Goal: Task Accomplishment & Management: Manage account settings

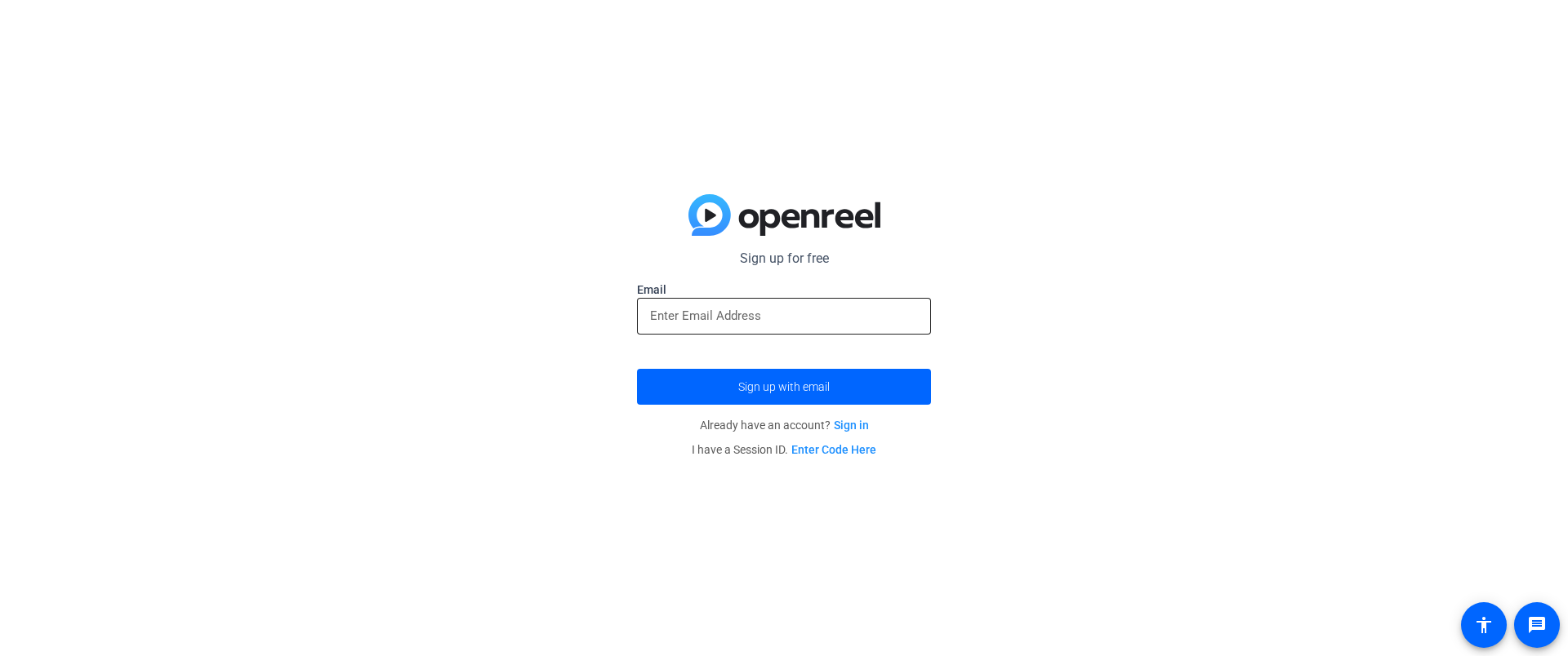
click at [734, 313] on input "email" at bounding box center [784, 315] width 268 height 20
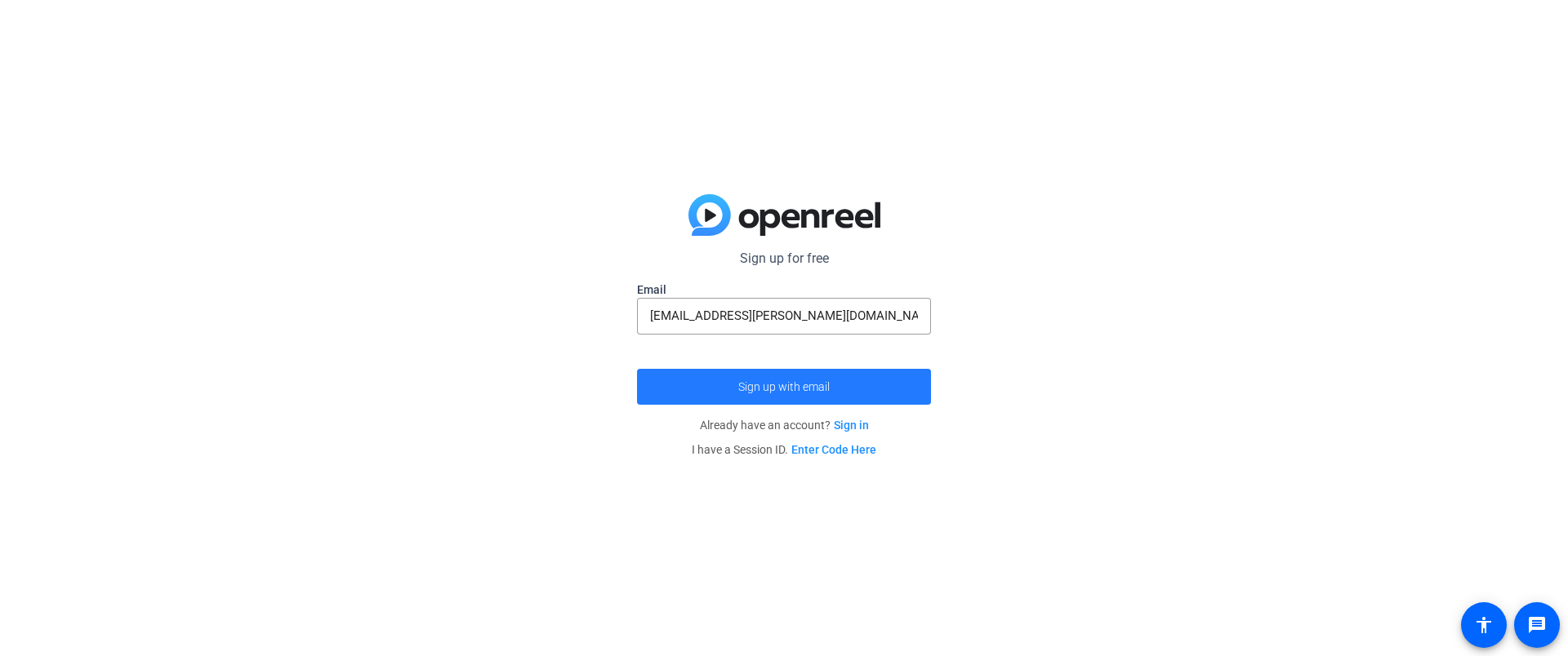
click at [778, 387] on span "Sign up with email" at bounding box center [784, 387] width 92 height 0
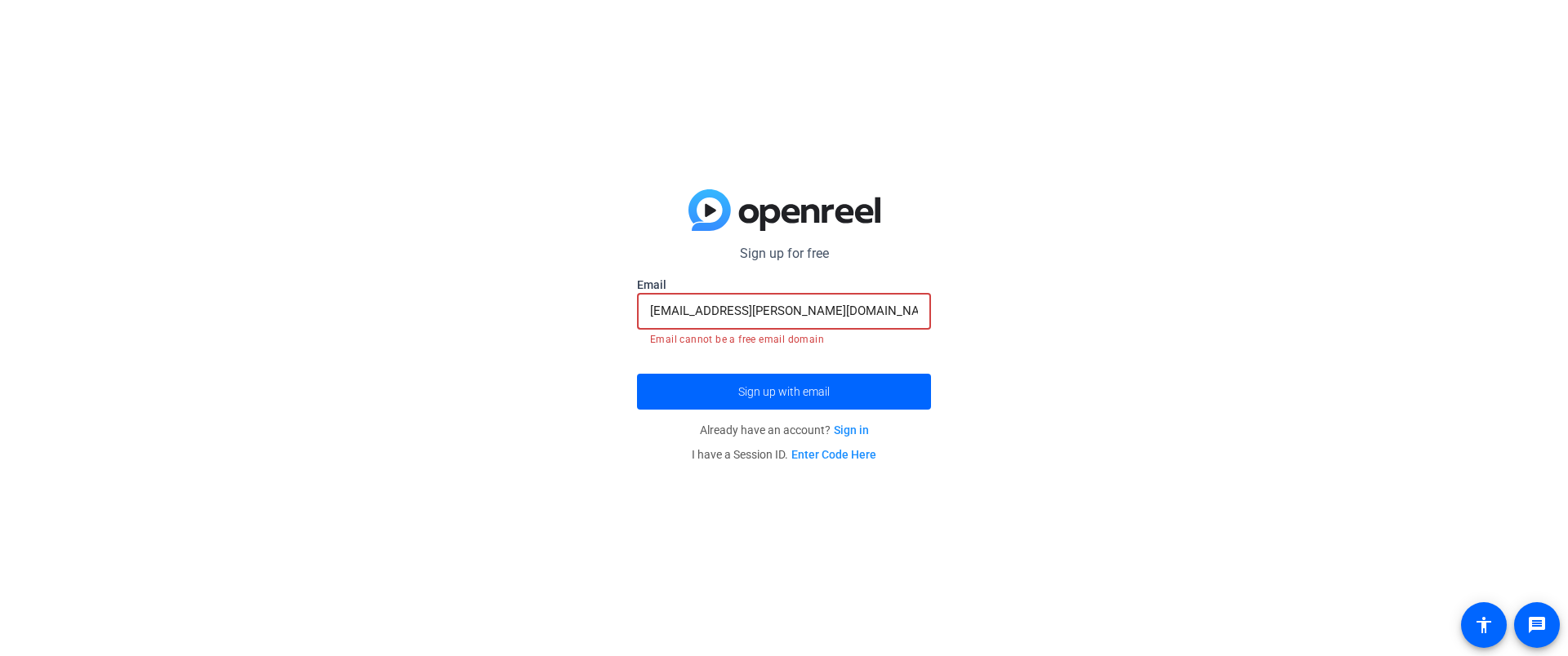
drag, startPoint x: 763, startPoint y: 312, endPoint x: 734, endPoint y: 316, distance: 29.3
click at [734, 316] on input "axy.morrison@gmail.com" at bounding box center [784, 311] width 268 height 20
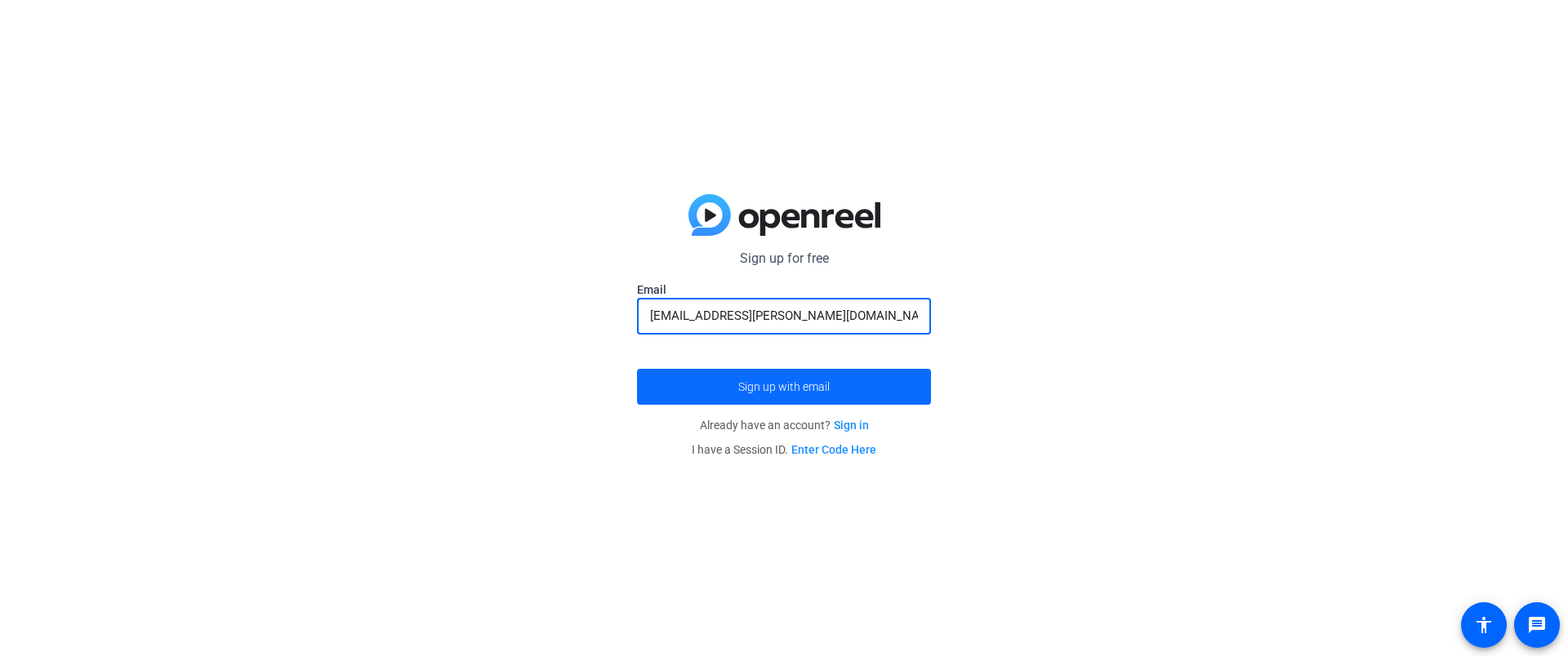
type input "axy.morrison@proton.me"
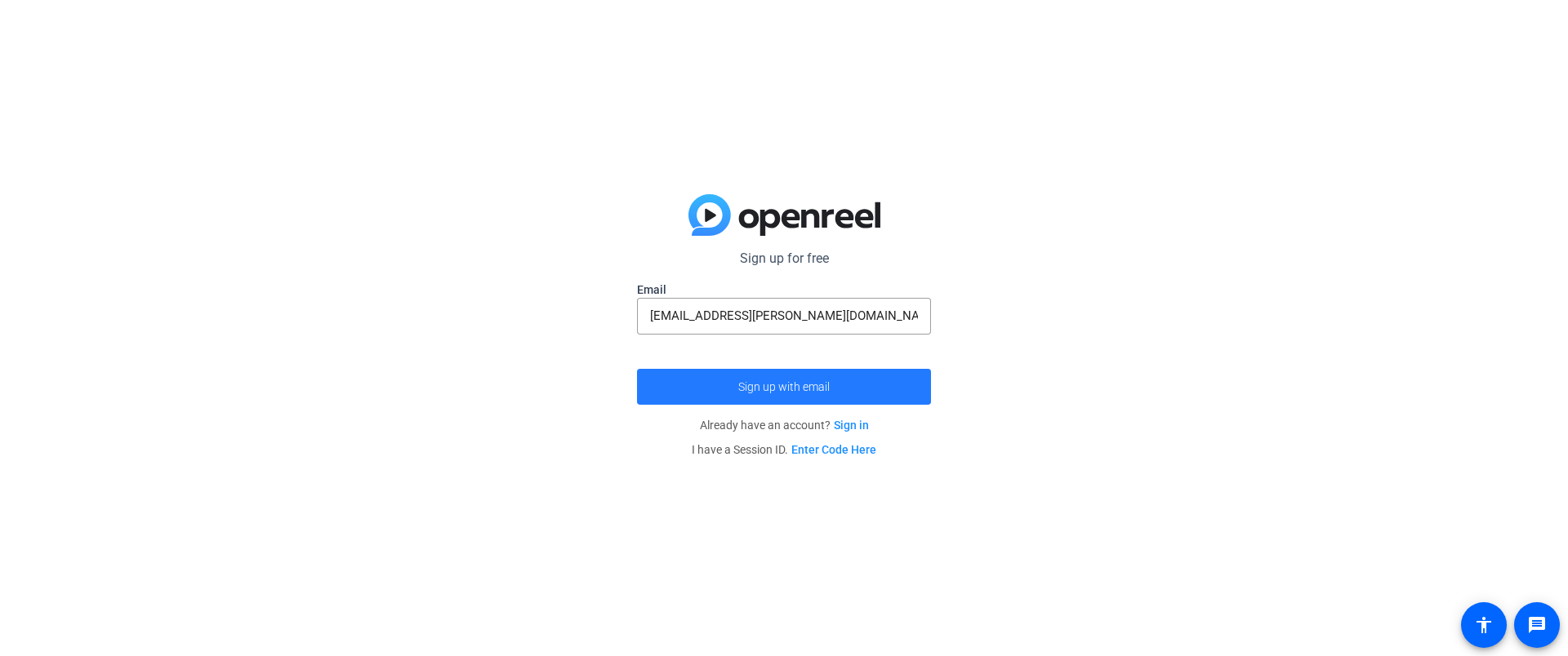
click at [808, 387] on span "Sign up with email" at bounding box center [784, 387] width 92 height 0
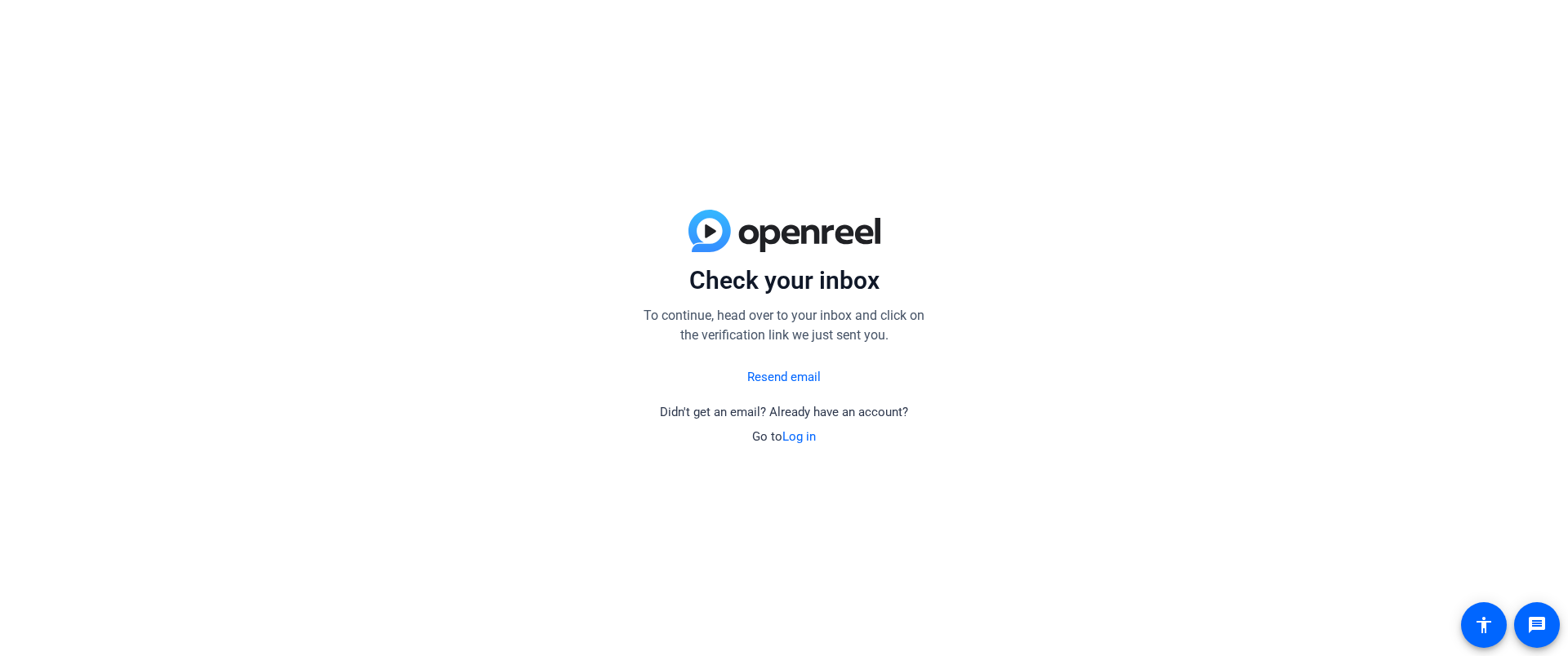
click at [799, 374] on link "Resend email" at bounding box center [784, 378] width 74 height 19
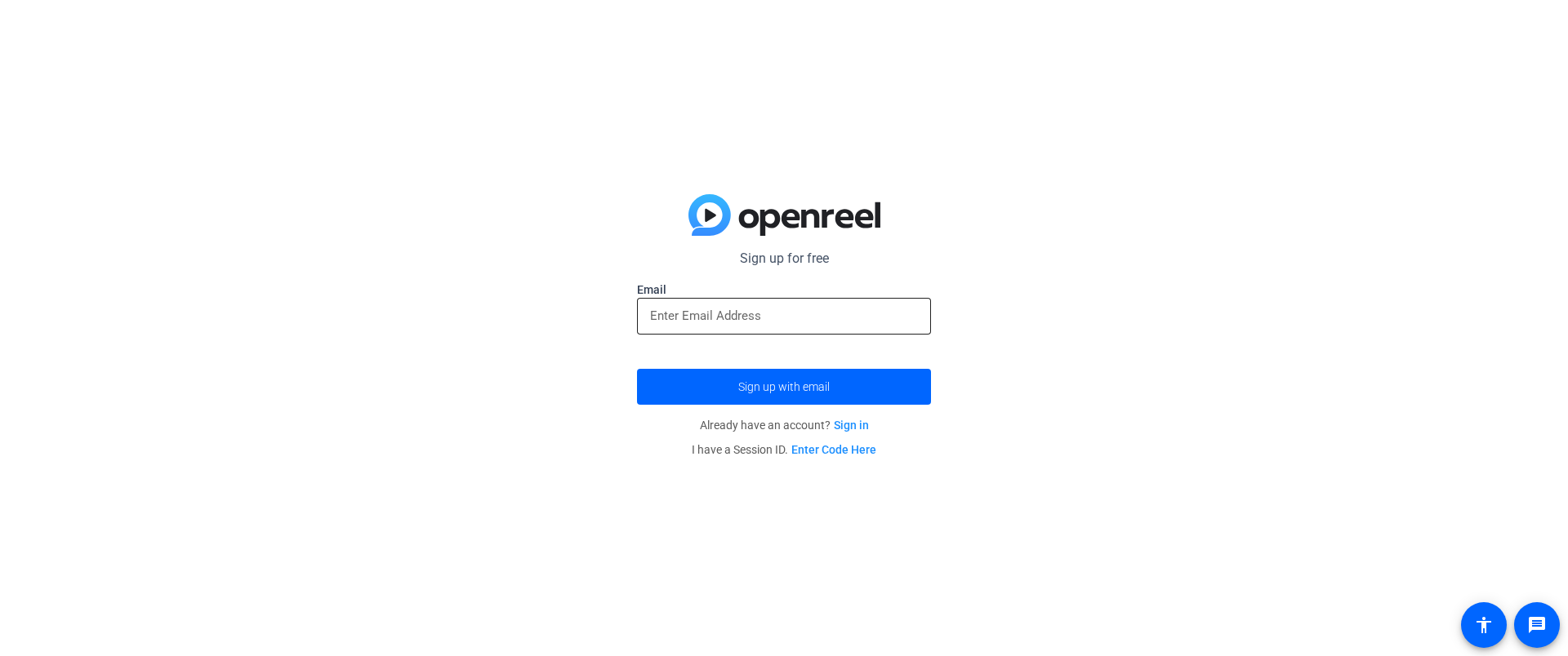
click at [773, 326] on div at bounding box center [784, 316] width 268 height 37
click at [773, 321] on input "email" at bounding box center [784, 315] width 268 height 20
click at [849, 422] on link "Sign in" at bounding box center [851, 425] width 35 height 13
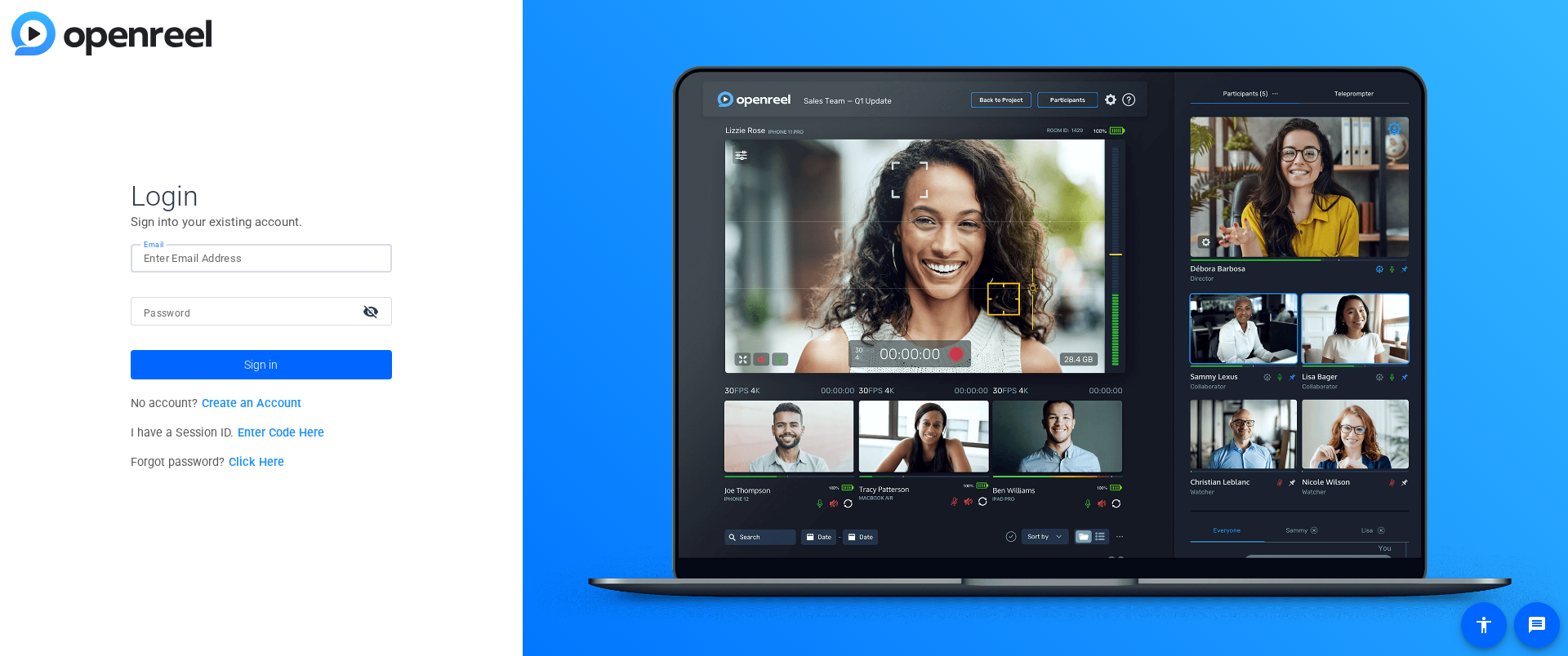
click at [259, 259] on input "Email" at bounding box center [261, 259] width 235 height 20
type input "axy.morrison@proton.me"
click at [211, 403] on link "Create an Account" at bounding box center [251, 403] width 99 height 14
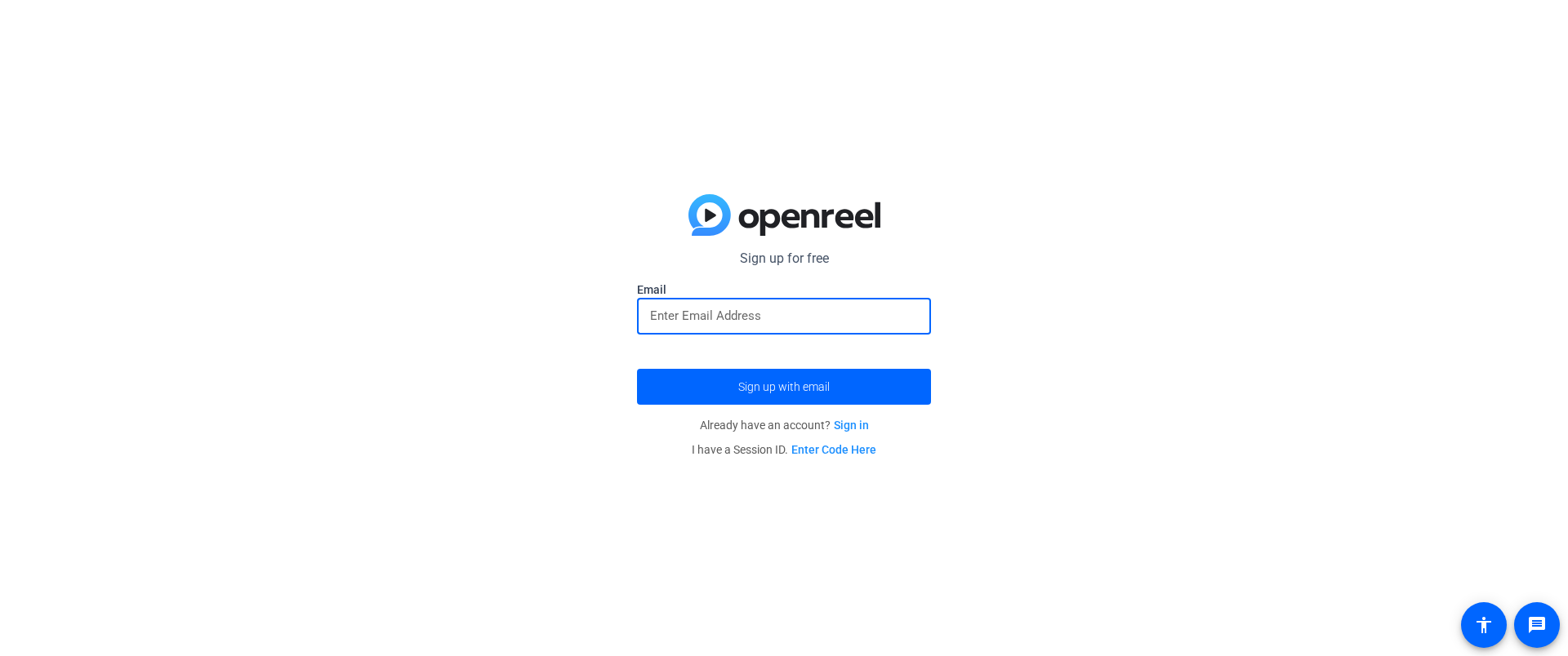
click at [713, 323] on input "email" at bounding box center [784, 315] width 268 height 20
type input "axy.morrison@proton.me"
click at [637, 369] on button "Sign up with email" at bounding box center [783, 387] width 294 height 36
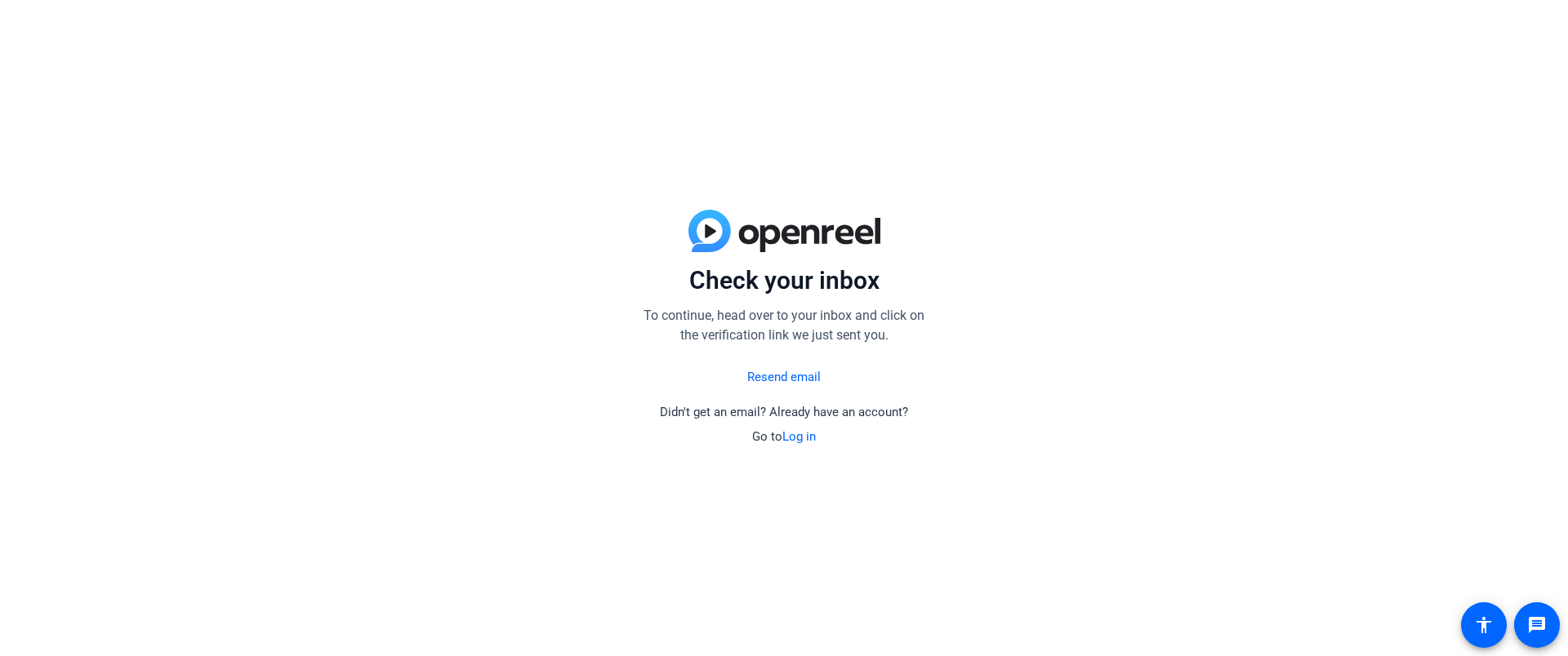
click at [884, 461] on div "Check your inbox To continue, head over to your inbox and click on the verifica…" at bounding box center [784, 328] width 1568 height 656
click at [793, 436] on link "Log in" at bounding box center [799, 436] width 33 height 15
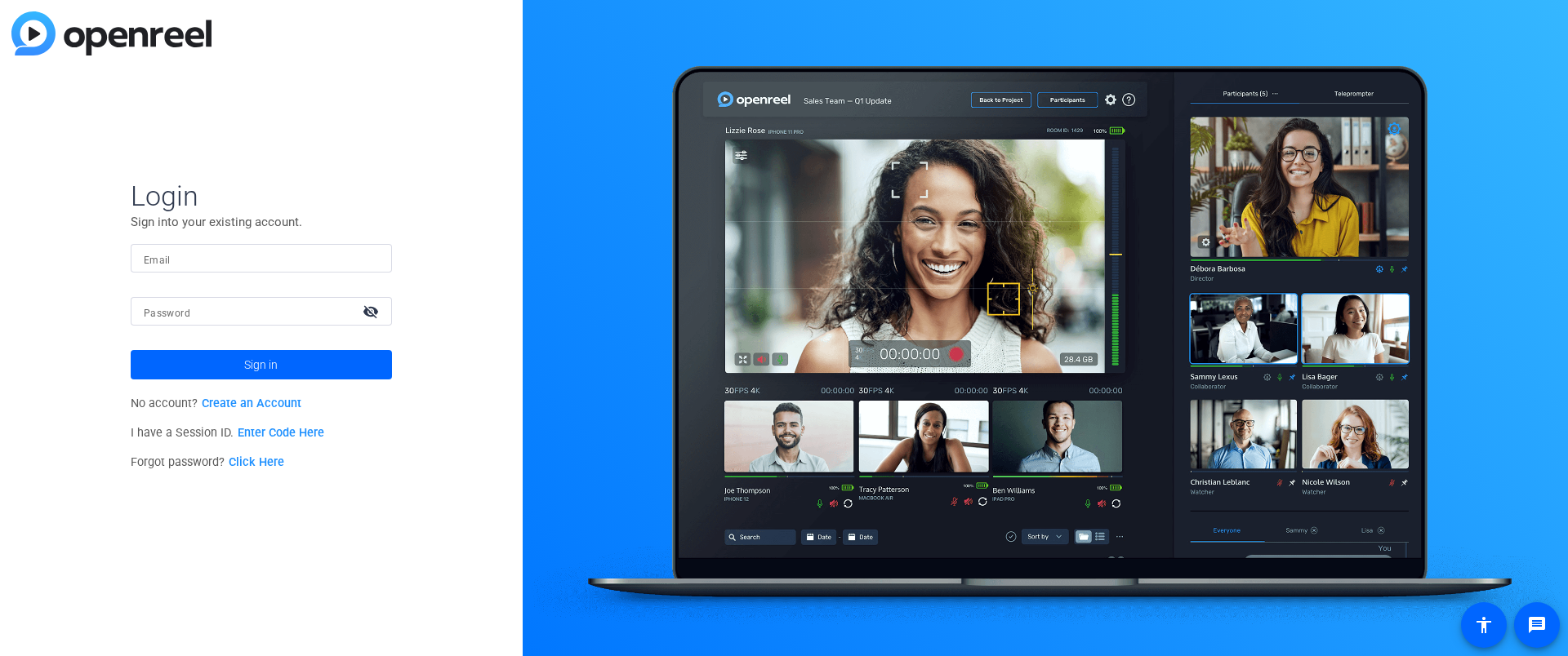
click at [231, 252] on input "Email" at bounding box center [261, 259] width 235 height 20
type input "axy.morrison@proton.me"
click at [183, 299] on div at bounding box center [247, 311] width 206 height 28
click at [130, 350] on button "Sign in" at bounding box center [260, 365] width 261 height 29
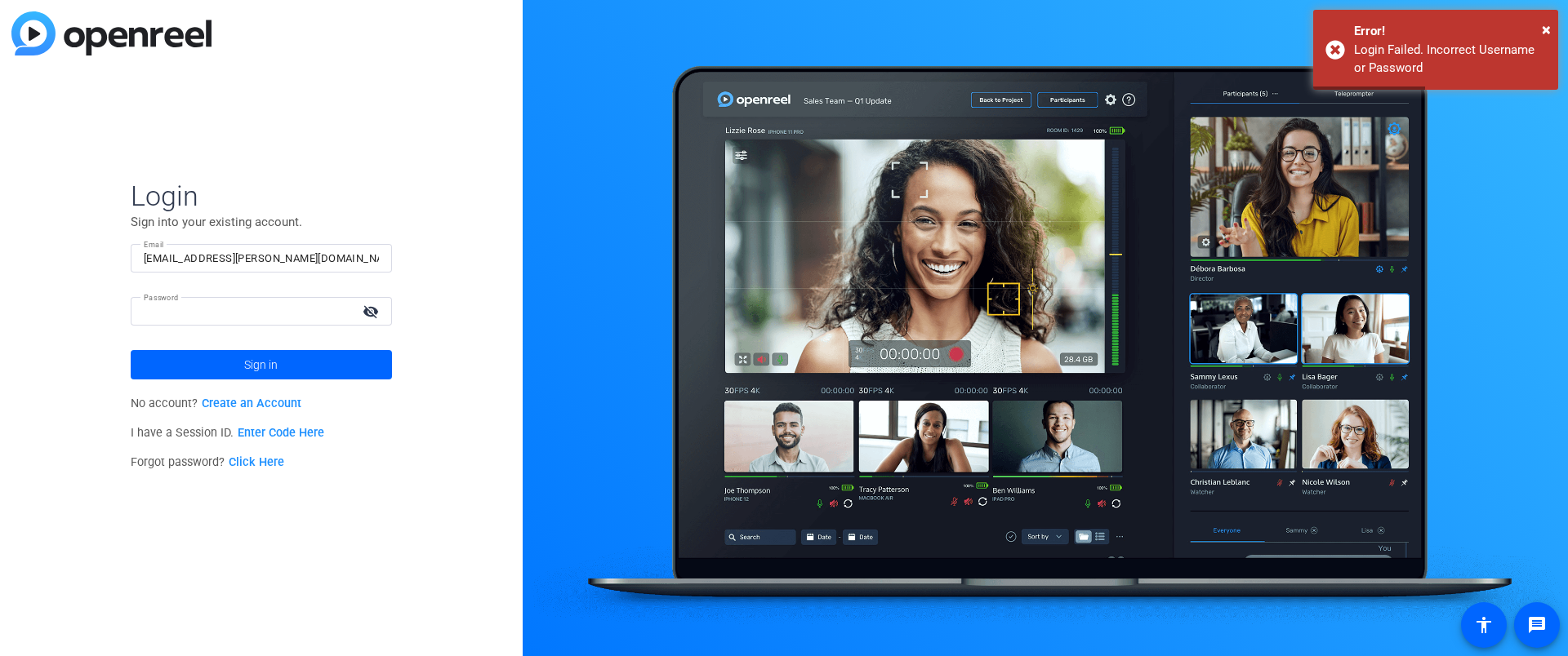
click at [197, 290] on mat-form-field "Email axy.morrison@proton.me" at bounding box center [260, 271] width 261 height 53
click at [130, 350] on button "Sign in" at bounding box center [260, 365] width 261 height 29
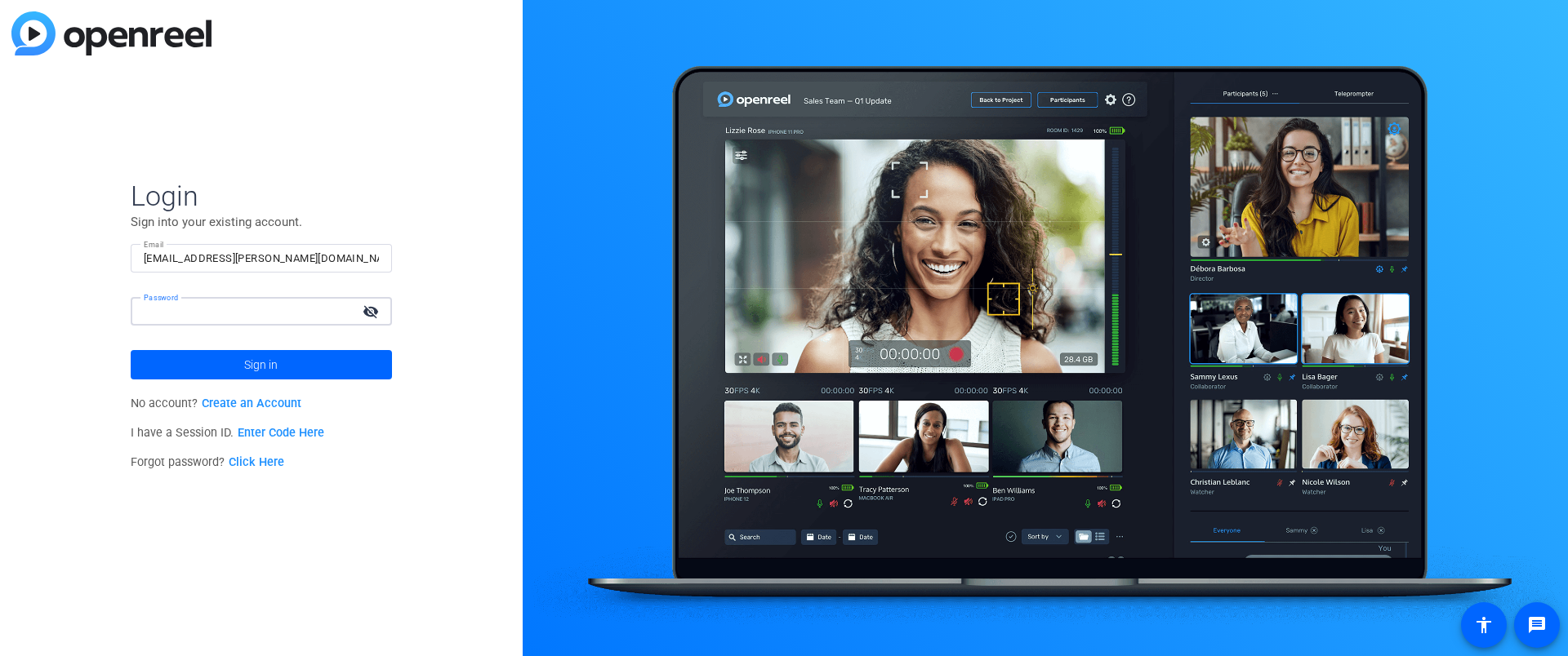
click at [145, 301] on div "Password visibility_off" at bounding box center [268, 311] width 248 height 28
click at [145, 301] on mat-label "Password" at bounding box center [161, 297] width 35 height 9
click at [130, 350] on button "Sign in" at bounding box center [260, 365] width 261 height 29
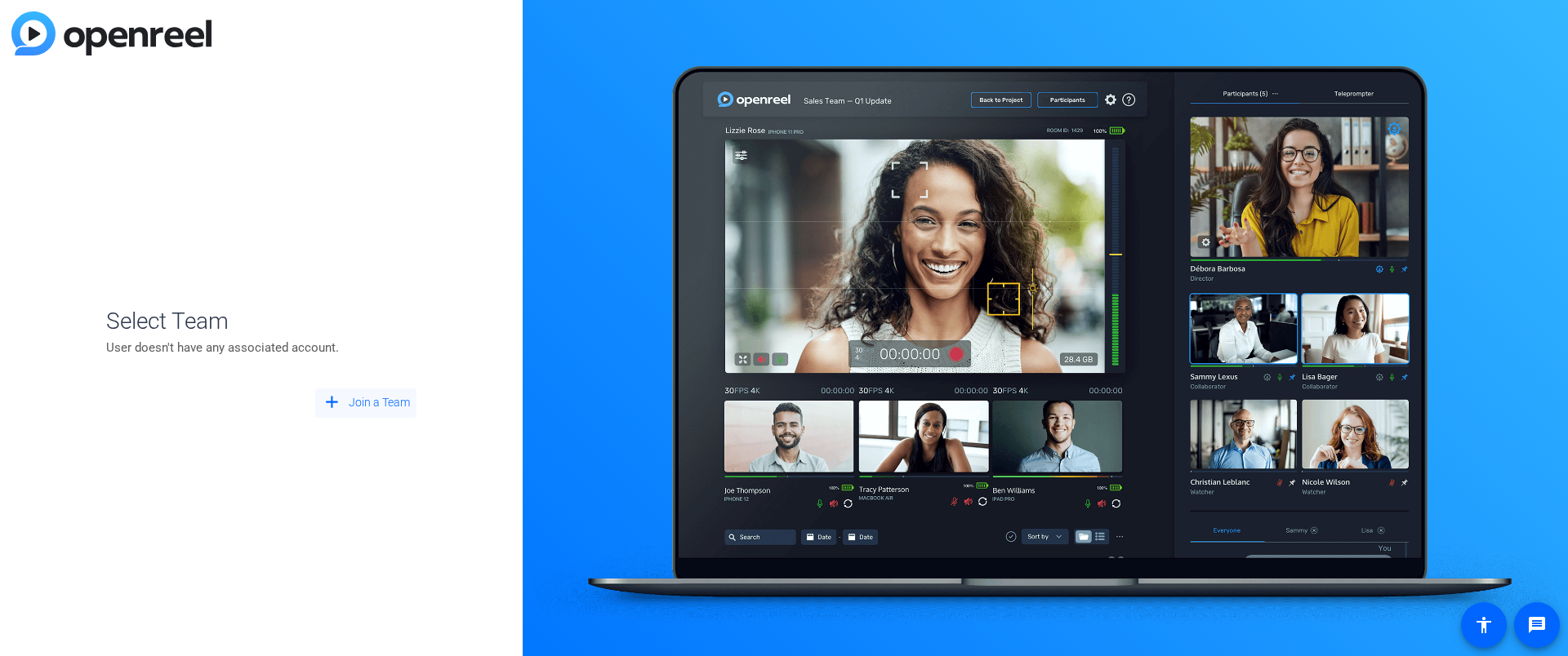
click at [374, 397] on span "Join a Team" at bounding box center [379, 403] width 61 height 17
click at [250, 359] on div "+ Create New Team" at bounding box center [261, 349] width 284 height 33
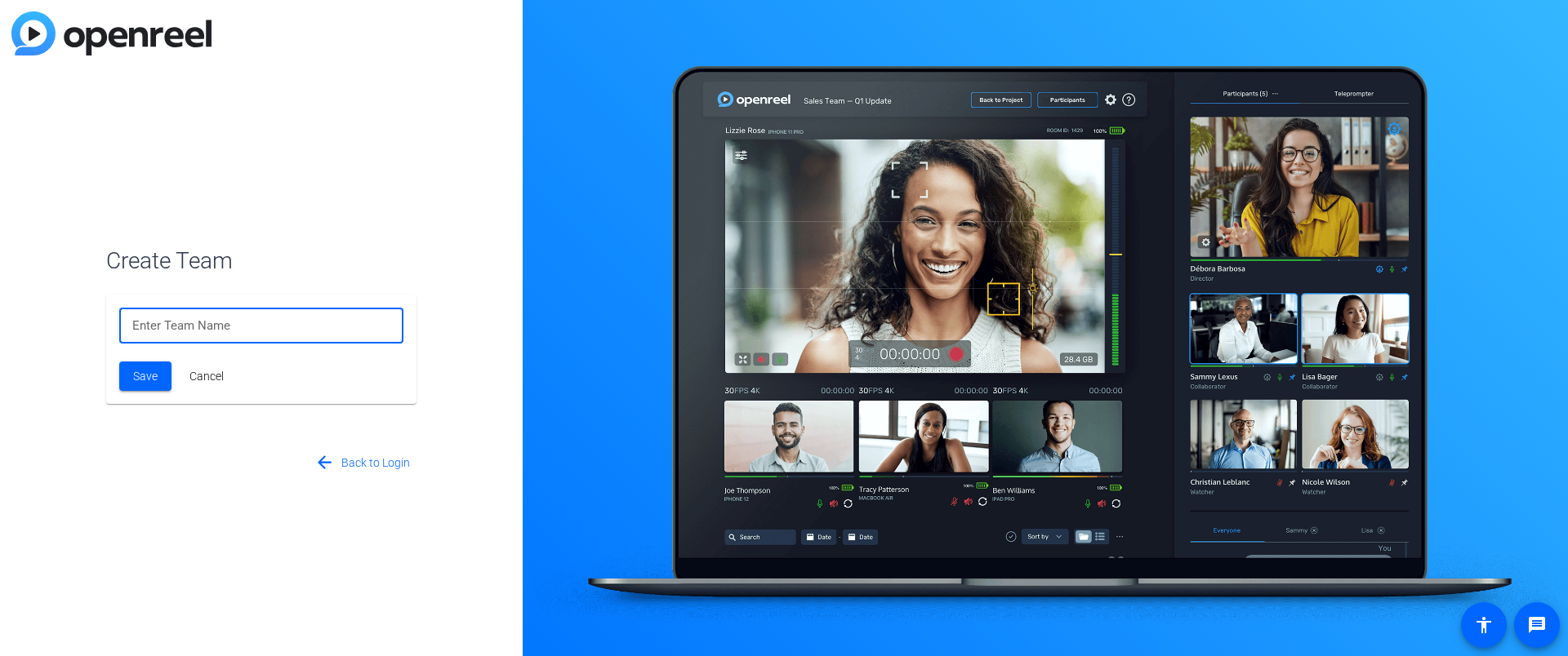
click at [232, 325] on input at bounding box center [260, 325] width 258 height 20
type input "myTeam"
click at [159, 373] on span at bounding box center [145, 376] width 52 height 39
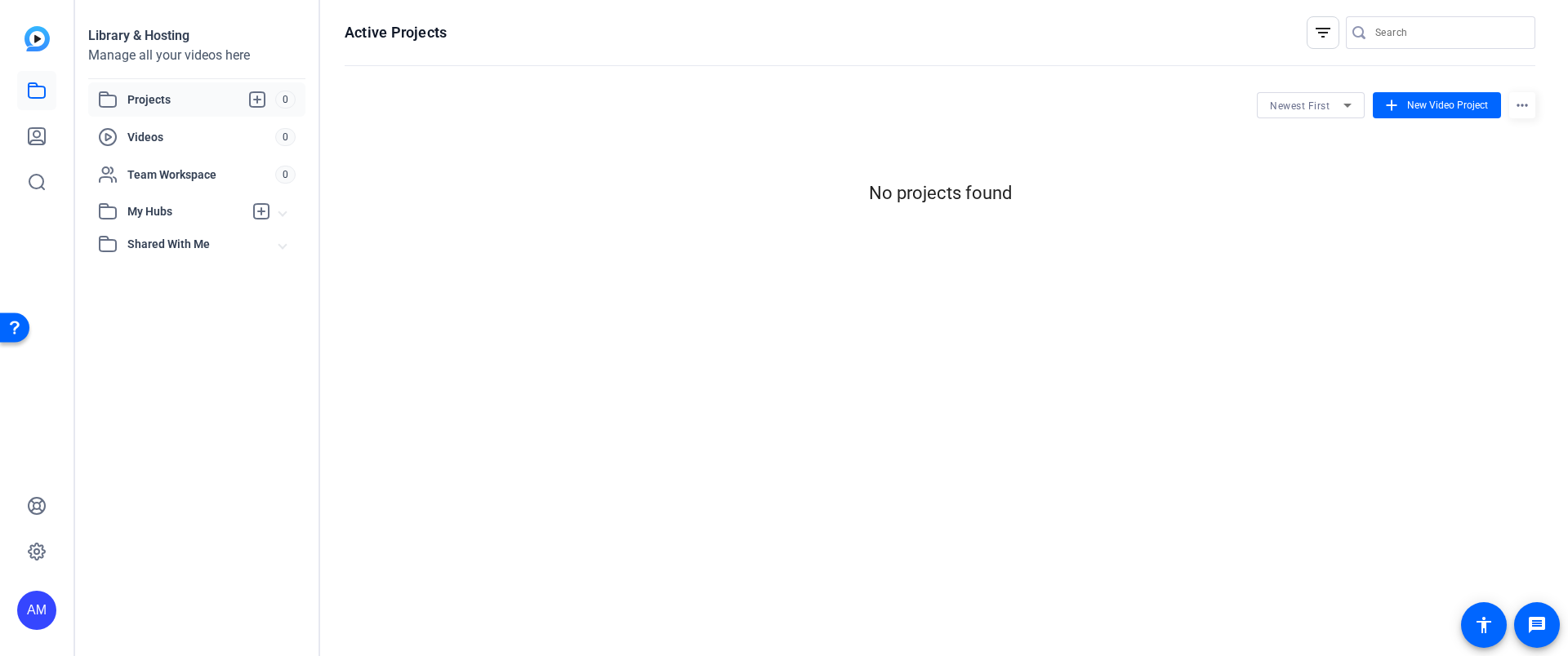
click at [649, 347] on div "Active Projects filter_list Newest First add New Video Project more_horiz No pr…" at bounding box center [940, 328] width 1240 height 656
click at [48, 87] on link at bounding box center [37, 91] width 39 height 39
click at [55, 134] on link at bounding box center [37, 136] width 39 height 39
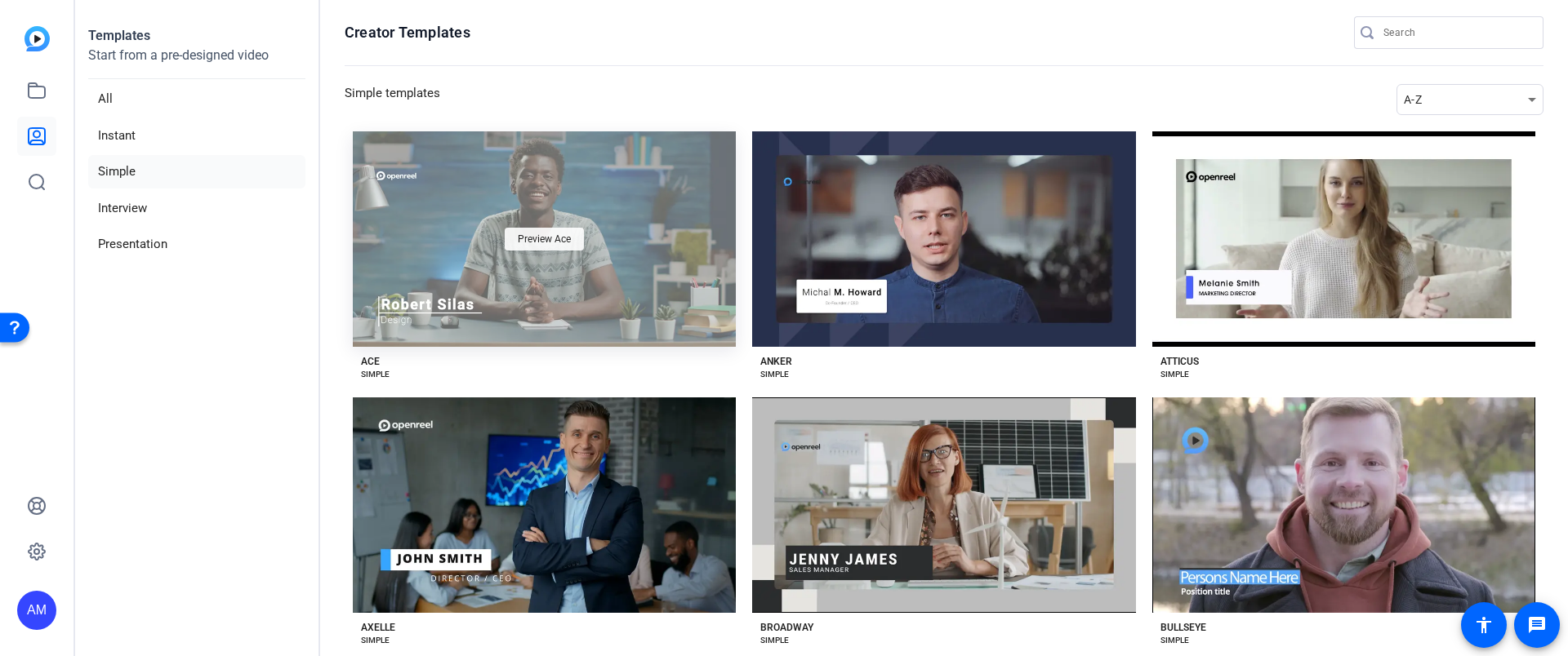
click at [544, 238] on span "Preview Ace" at bounding box center [544, 239] width 53 height 9
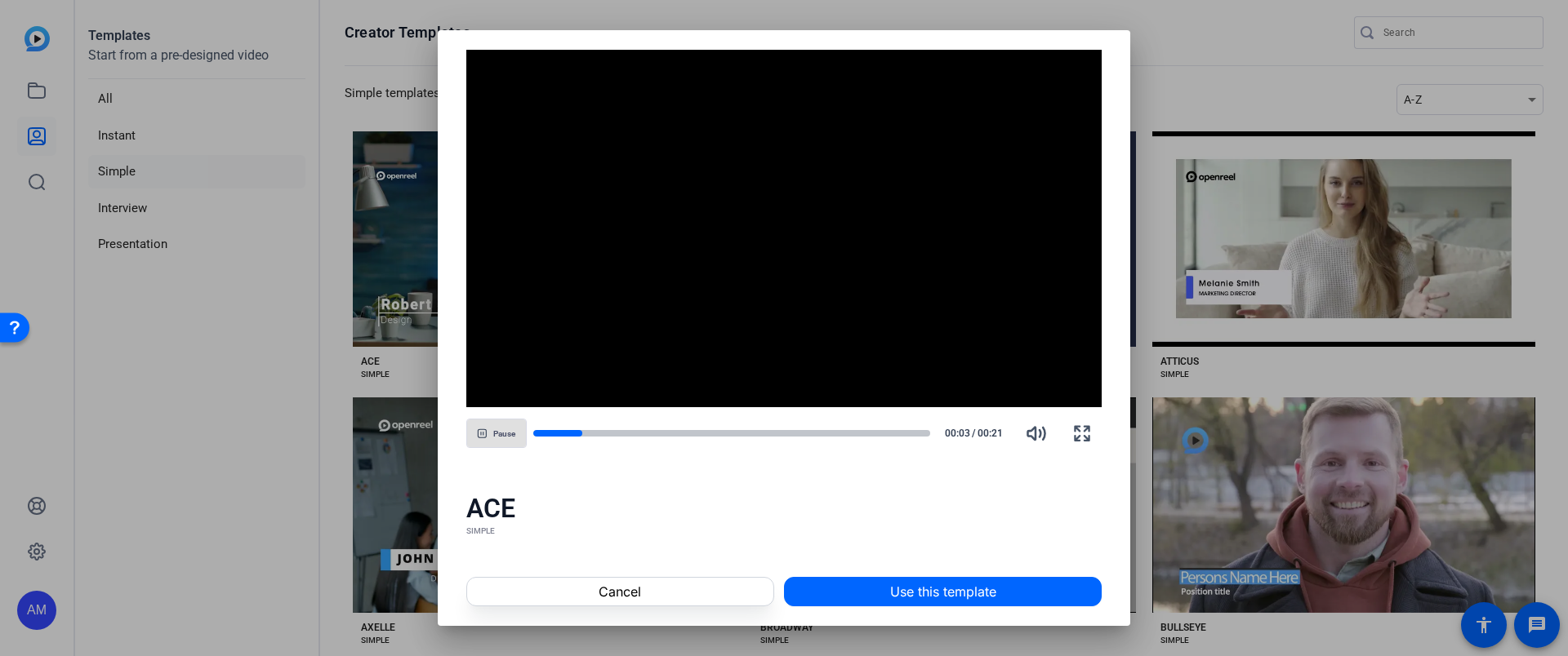
click at [1332, 115] on div at bounding box center [784, 328] width 1568 height 656
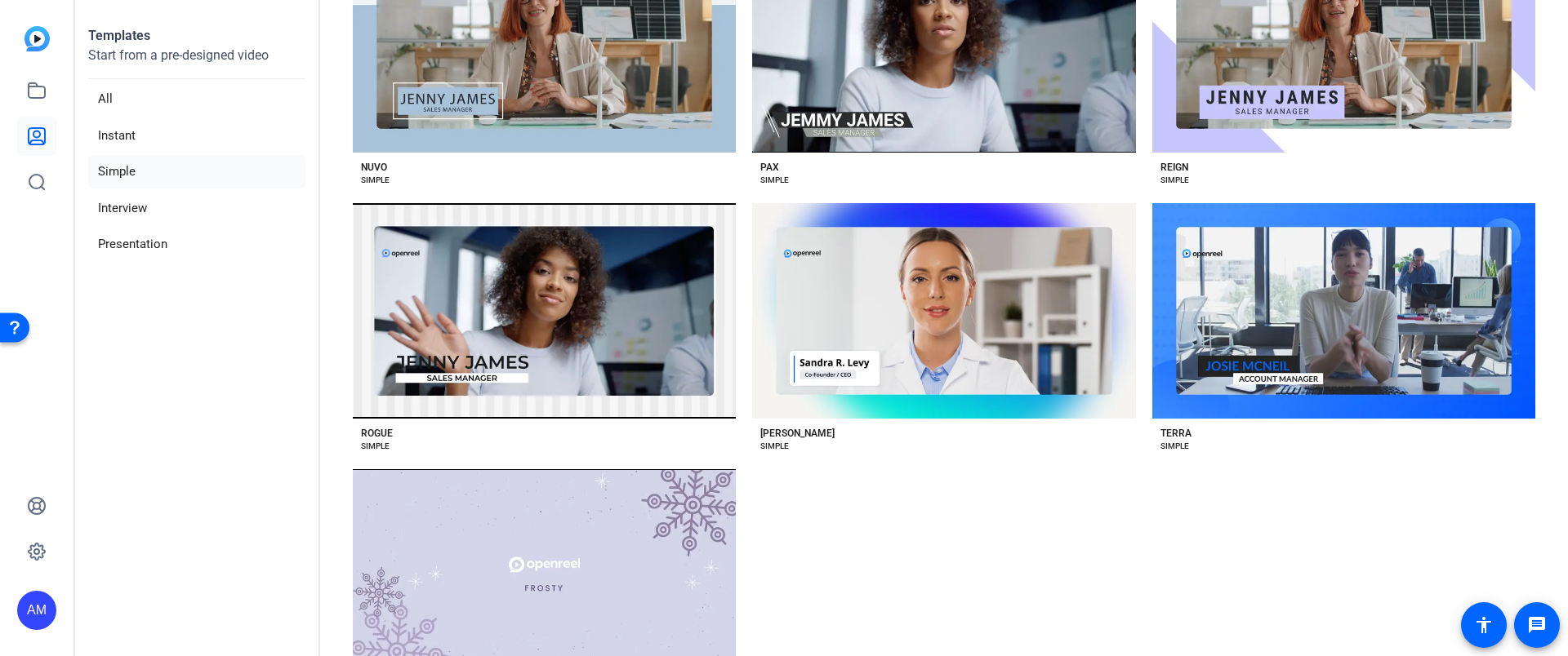
scroll to position [1619, 0]
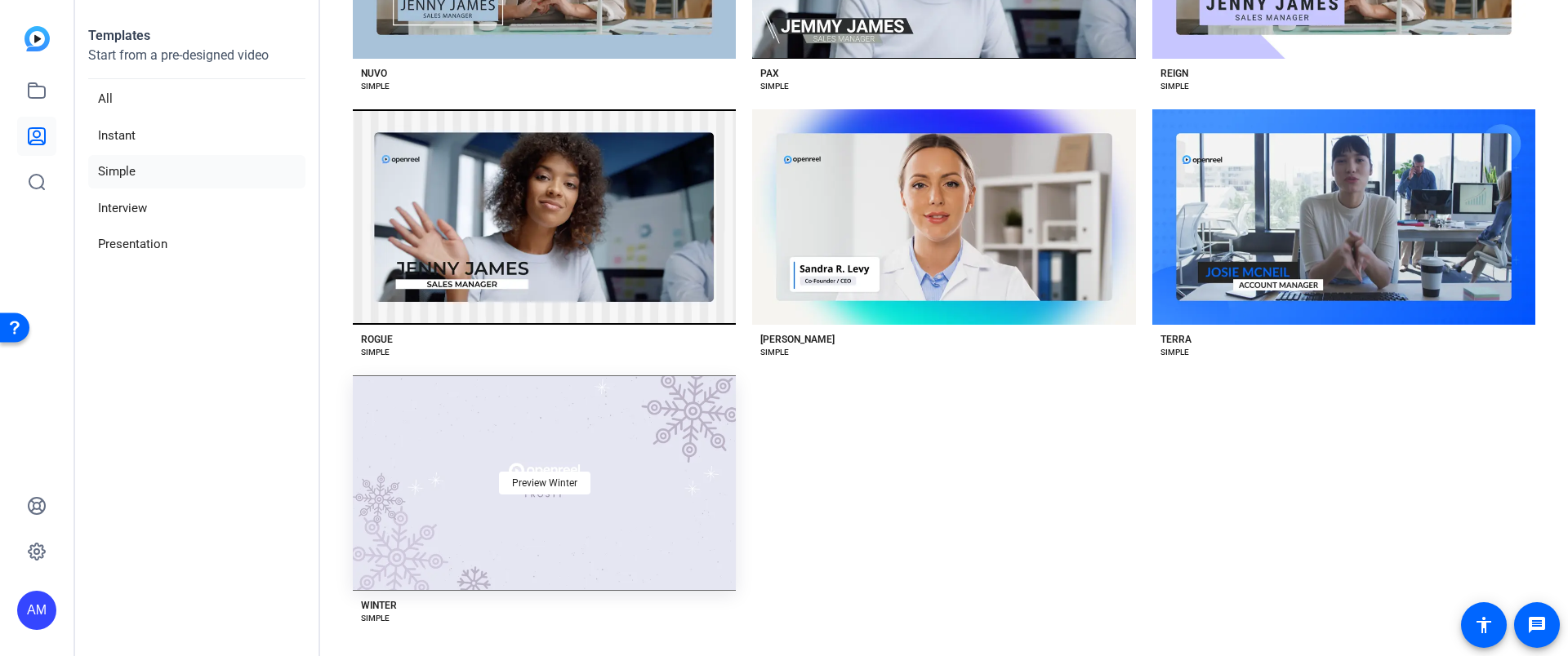
click at [593, 475] on div "Preview Winter" at bounding box center [544, 483] width 383 height 216
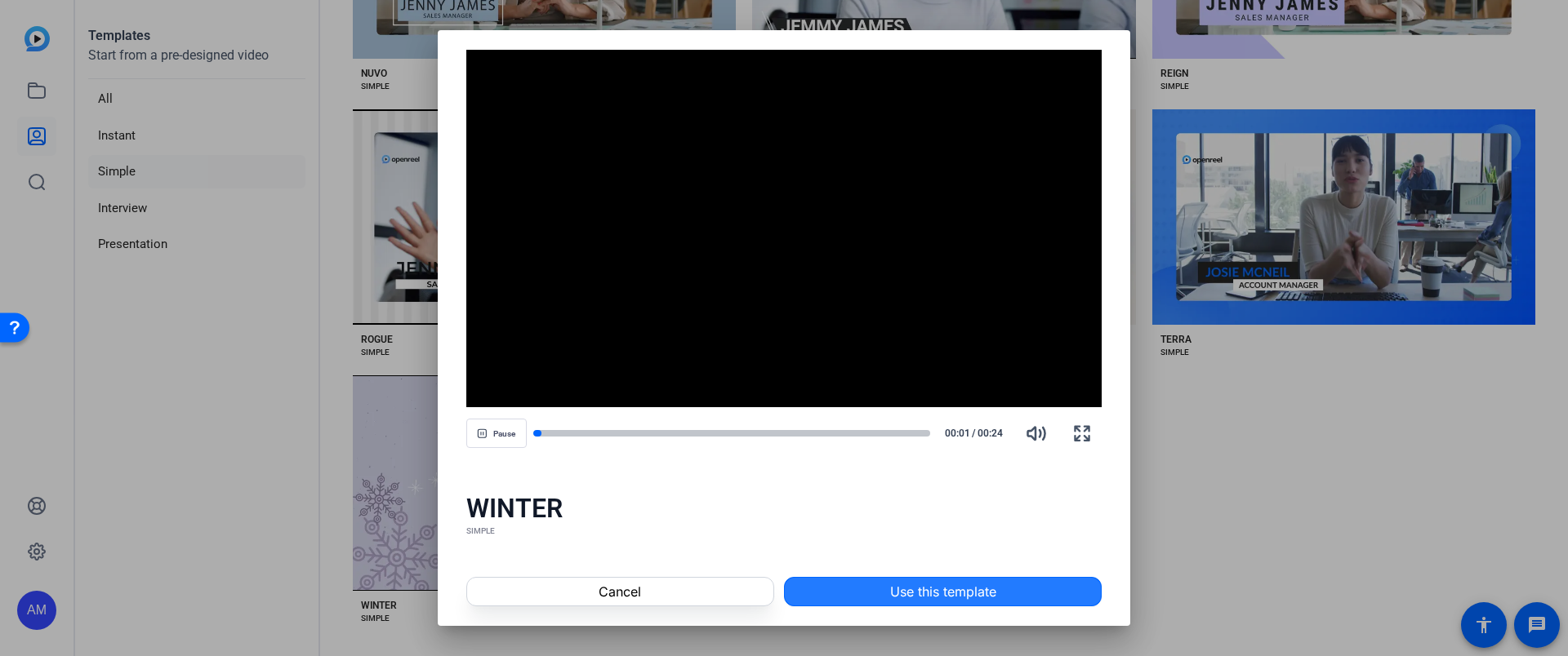
click at [879, 592] on span at bounding box center [943, 592] width 316 height 39
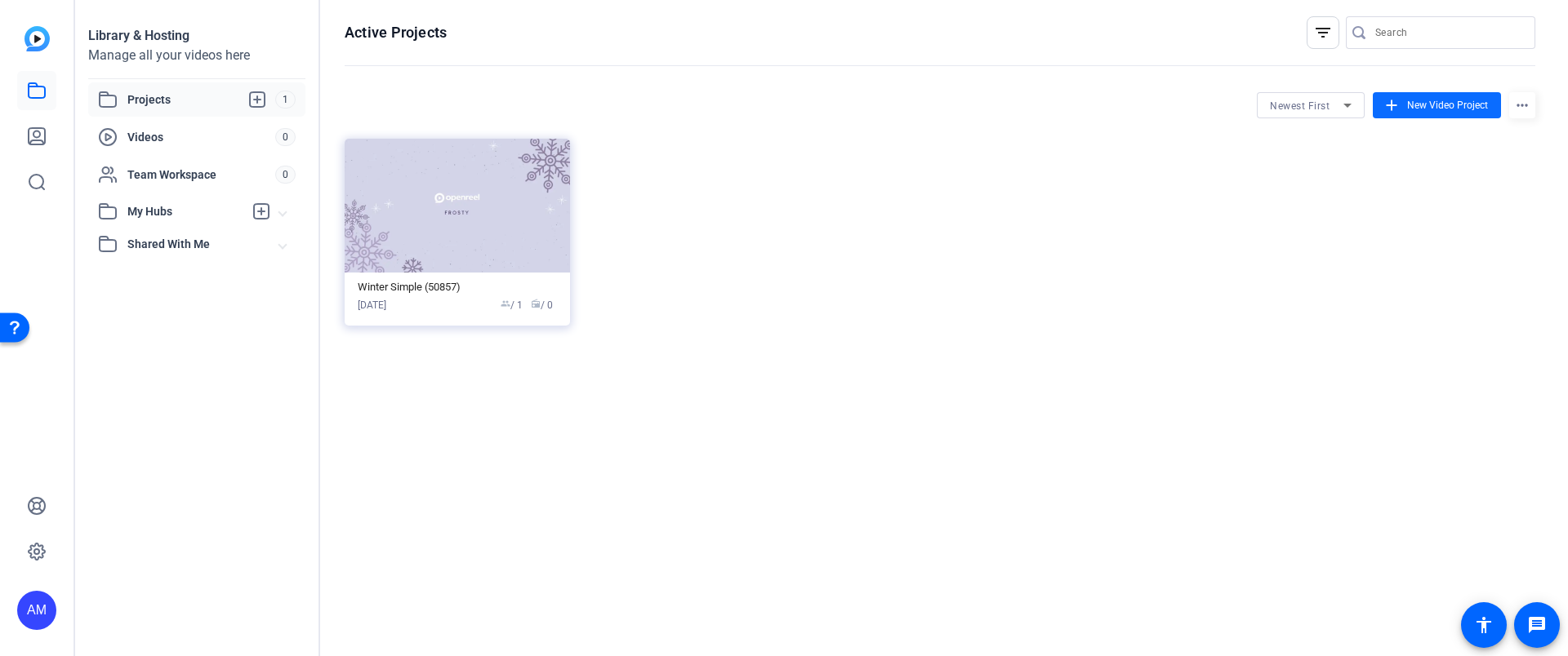
click at [1408, 103] on span "New Video Project" at bounding box center [1447, 104] width 81 height 15
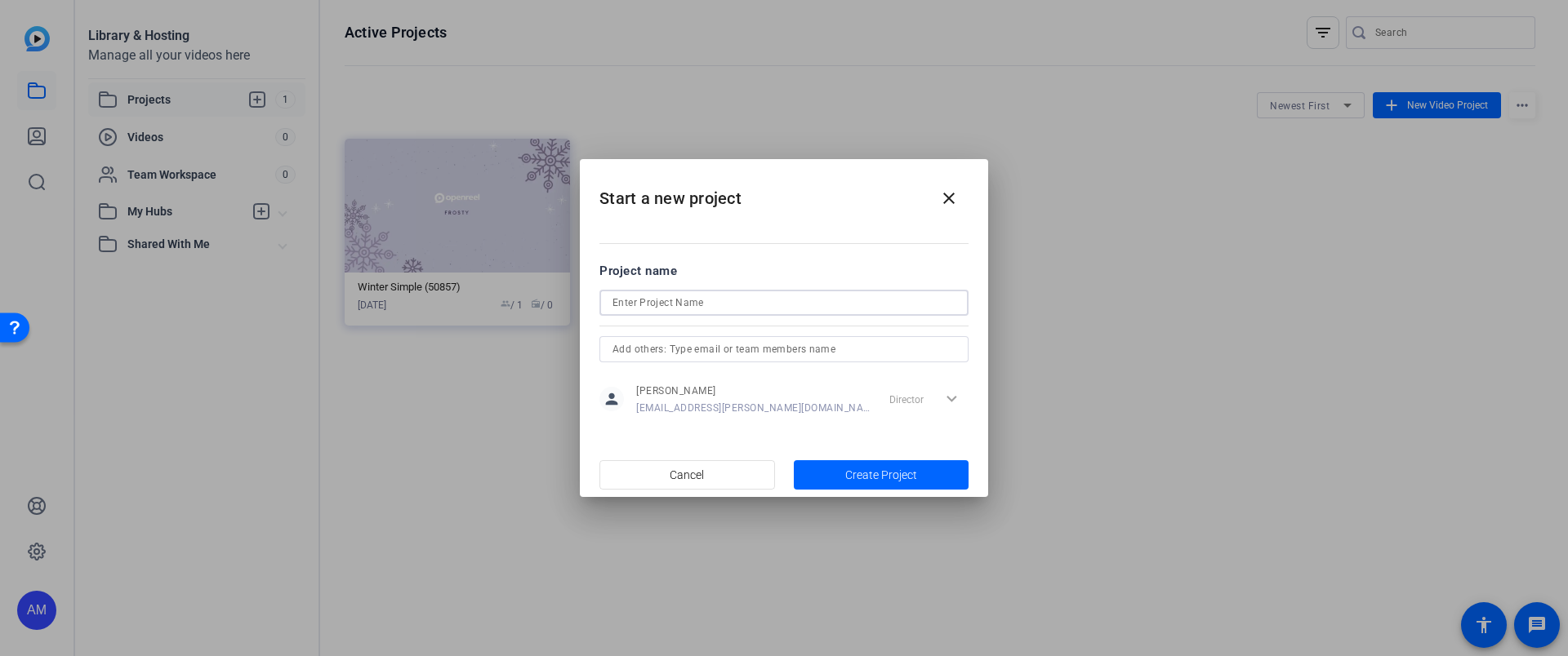
click at [793, 307] on input at bounding box center [784, 302] width 343 height 20
type input "my project"
click at [907, 485] on span "button" at bounding box center [881, 475] width 176 height 39
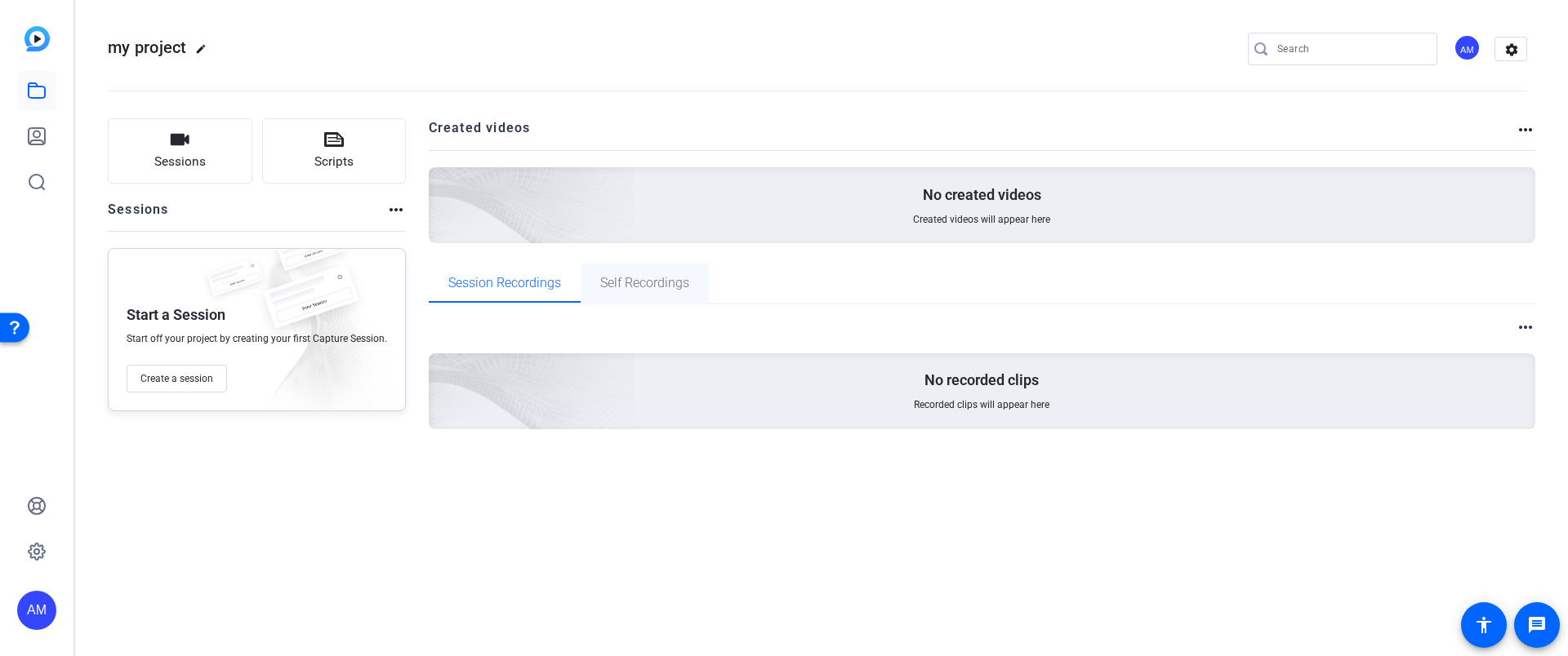
click at [600, 284] on span "Self Recordings" at bounding box center [644, 283] width 89 height 13
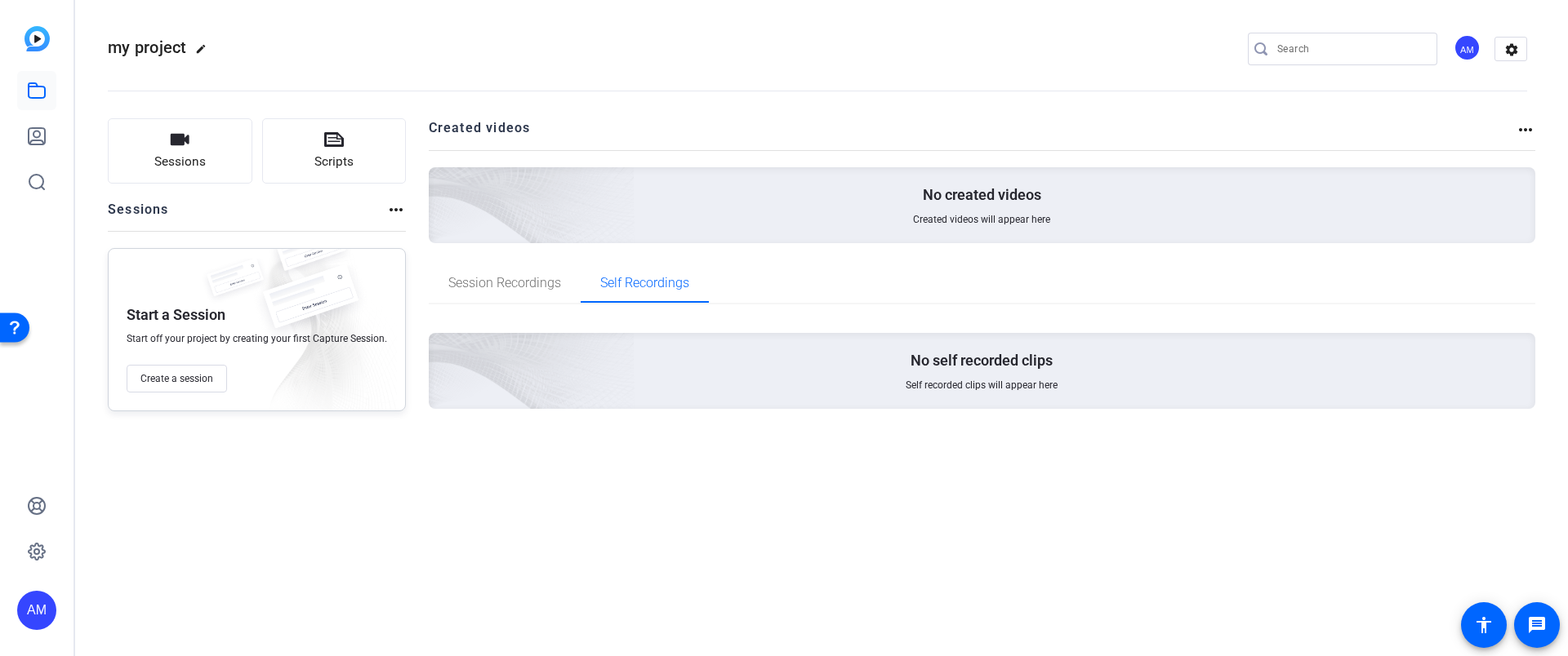
click at [992, 369] on p "No self recorded clips" at bounding box center [982, 361] width 142 height 20
click at [298, 524] on div "my project edit AM settings Sessions Scripts Sessions more_horiz Start a Sessio…" at bounding box center [822, 328] width 1493 height 656
click at [159, 156] on span "Sessions" at bounding box center [180, 162] width 51 height 19
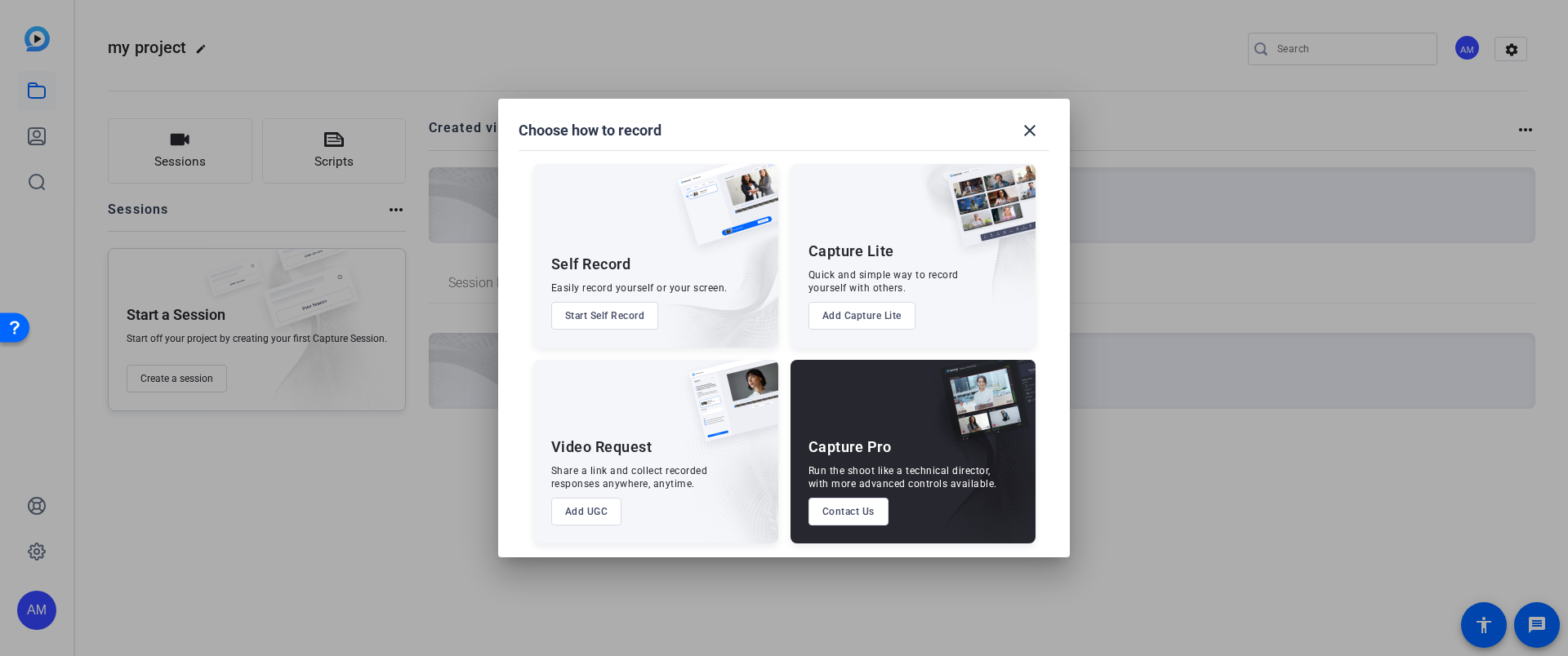
click at [628, 325] on button "Start Self Record" at bounding box center [605, 316] width 108 height 27
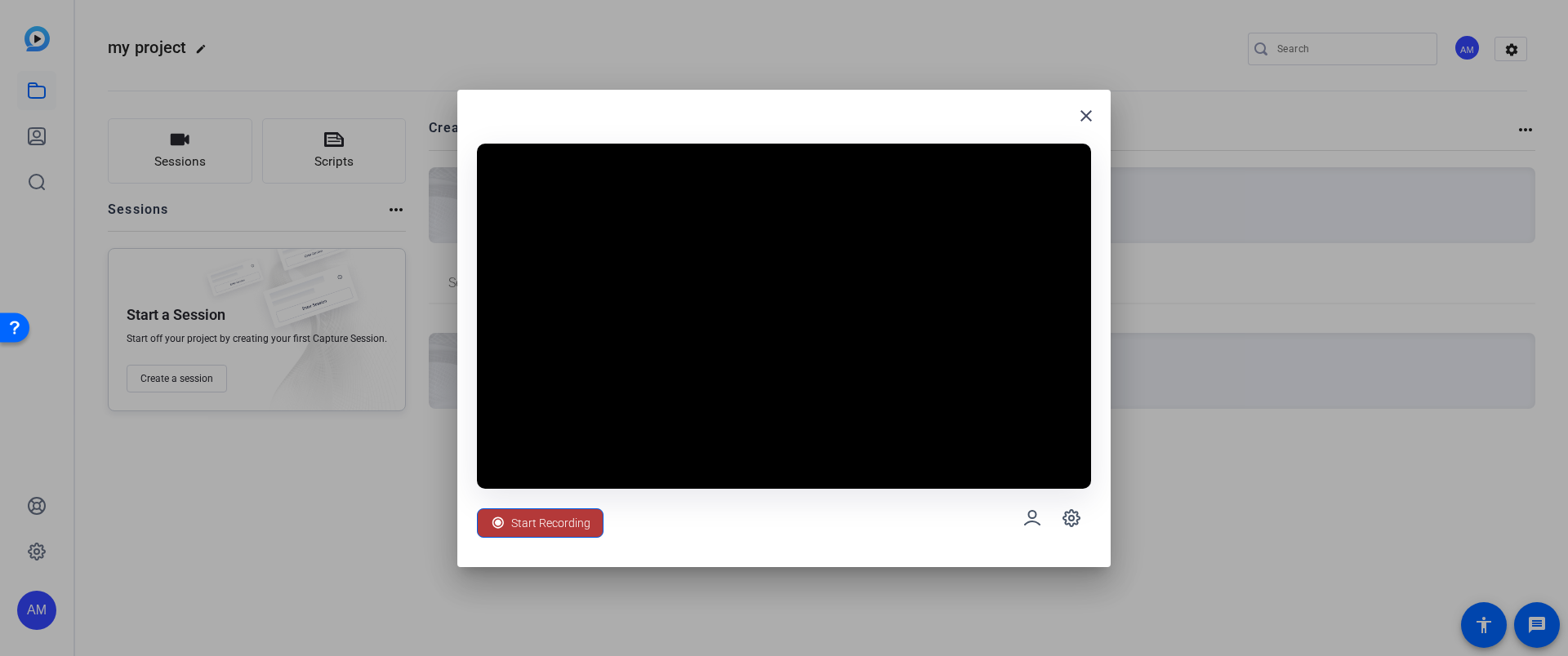
click at [561, 530] on span "Start Recording" at bounding box center [551, 523] width 79 height 31
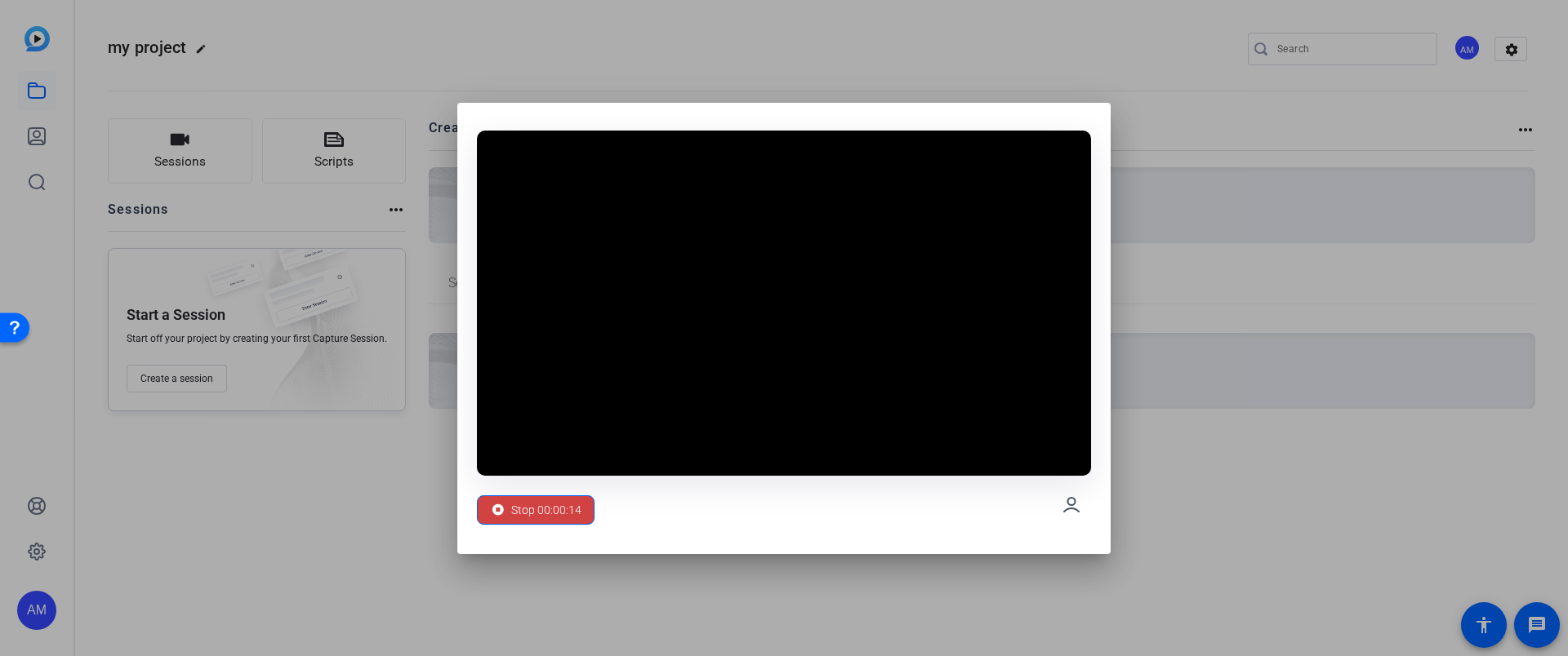
click at [673, 510] on div "Stop 00:00:14" at bounding box center [784, 505] width 614 height 59
click at [536, 511] on span "Stop 00:00:15" at bounding box center [547, 510] width 70 height 31
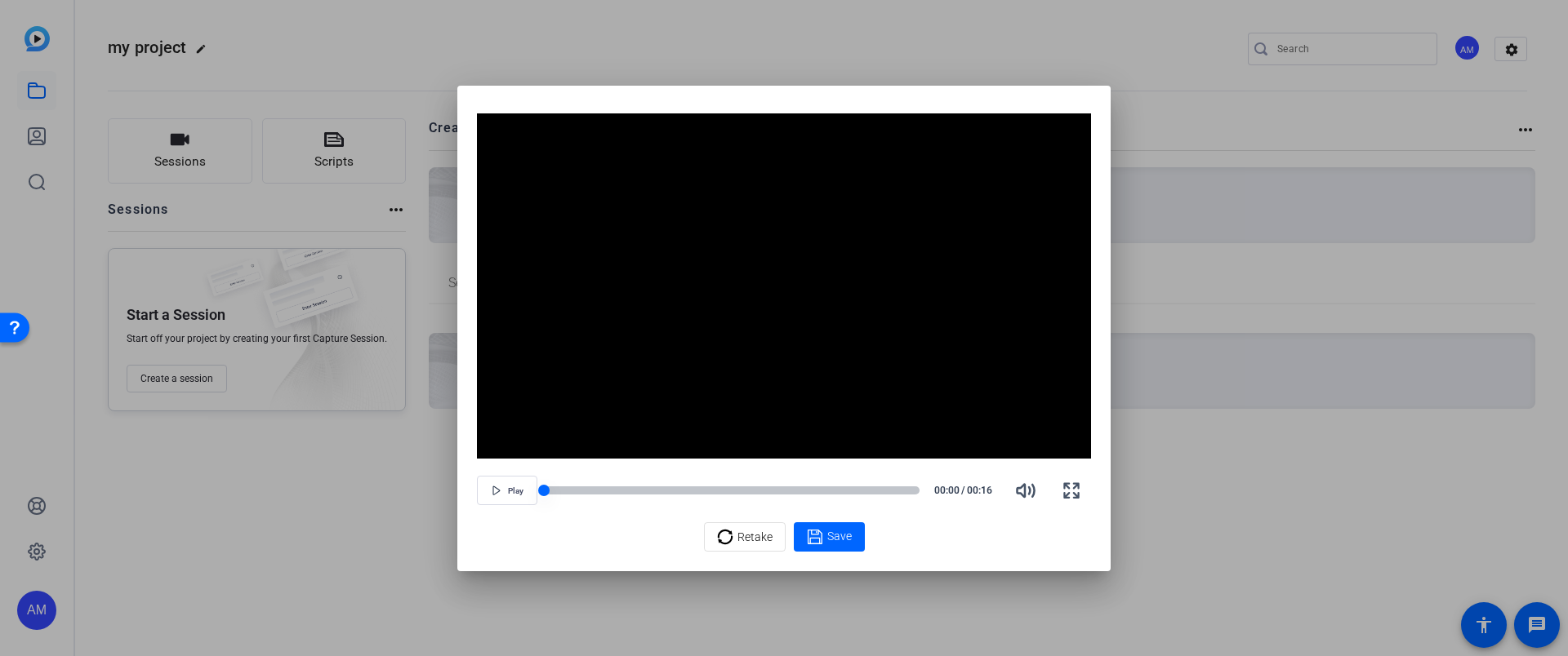
click at [745, 489] on div at bounding box center [732, 491] width 375 height 9
click at [849, 535] on span "Save" at bounding box center [839, 537] width 25 height 17
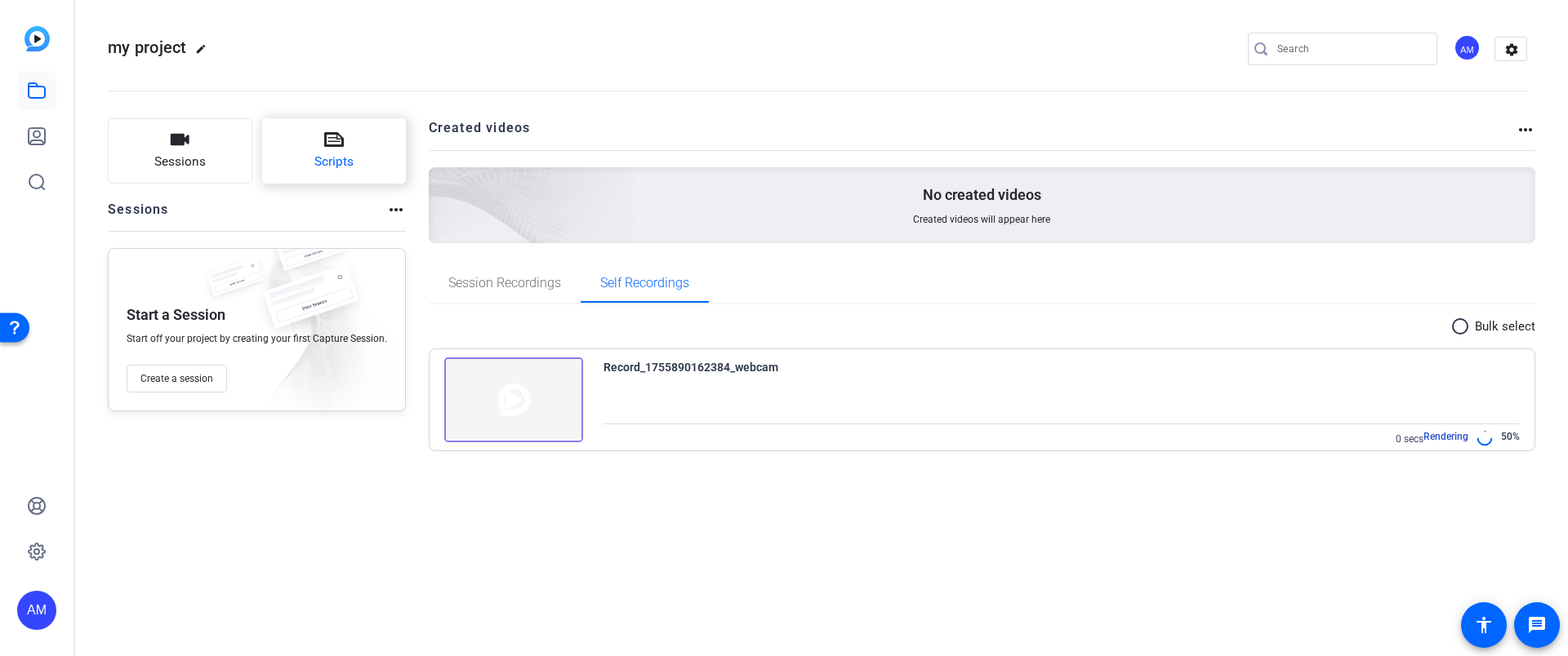
click at [344, 157] on span "Scripts" at bounding box center [334, 162] width 39 height 19
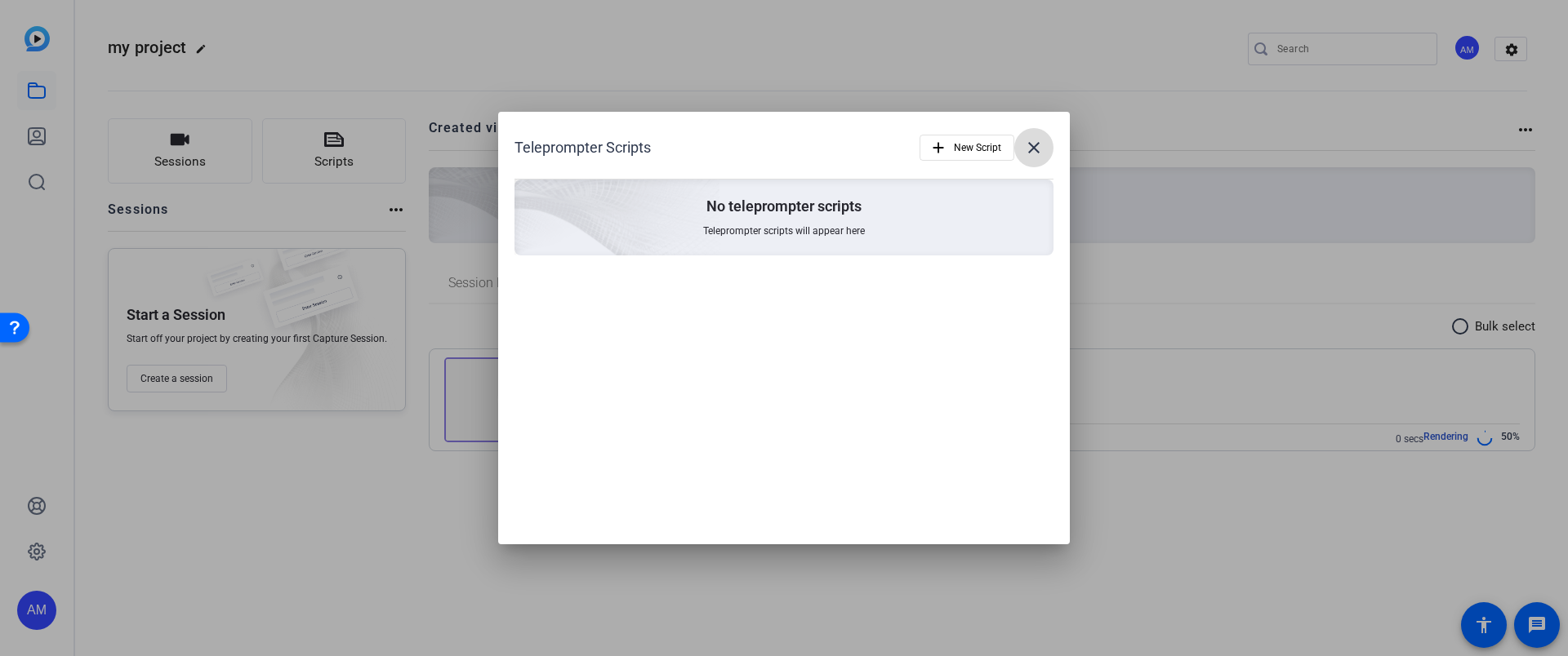
click at [1034, 149] on mat-icon "close" at bounding box center [1033, 147] width 20 height 20
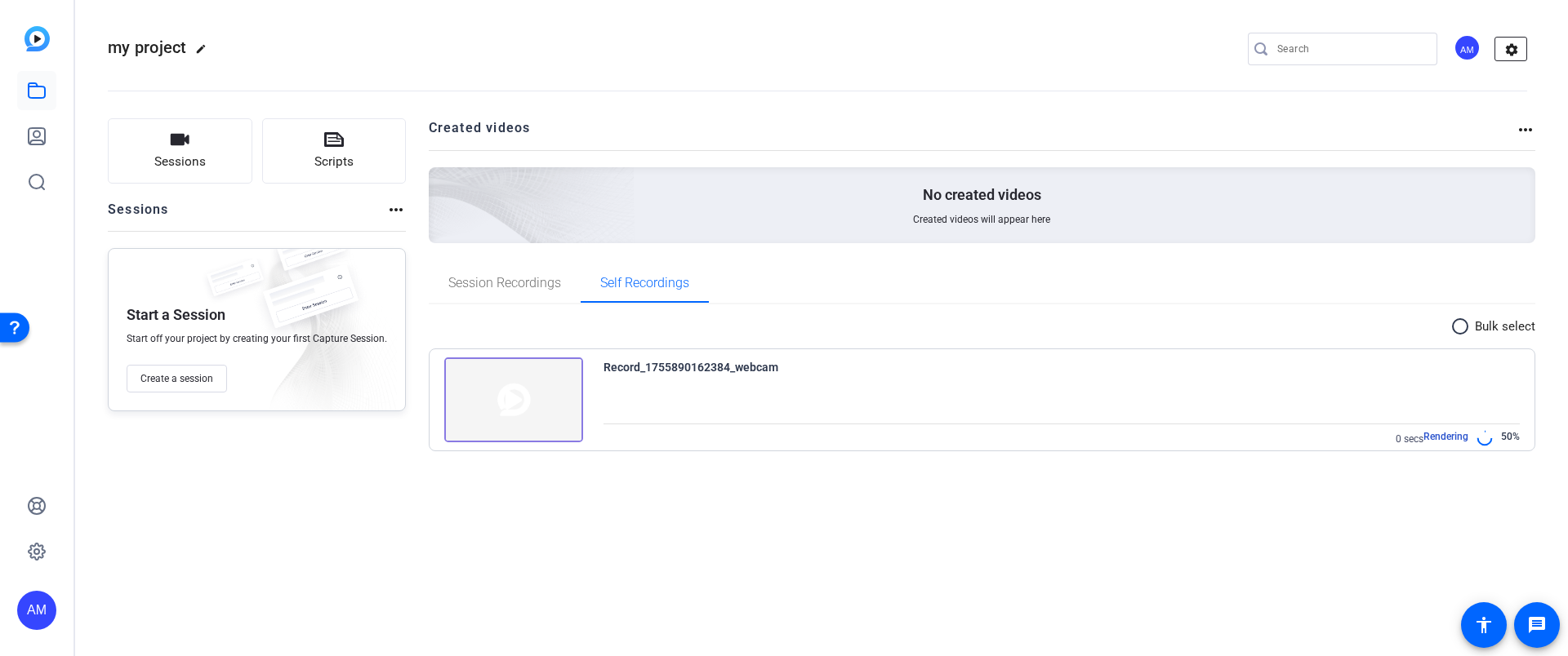
click at [1510, 48] on mat-icon "settings" at bounding box center [1511, 50] width 33 height 25
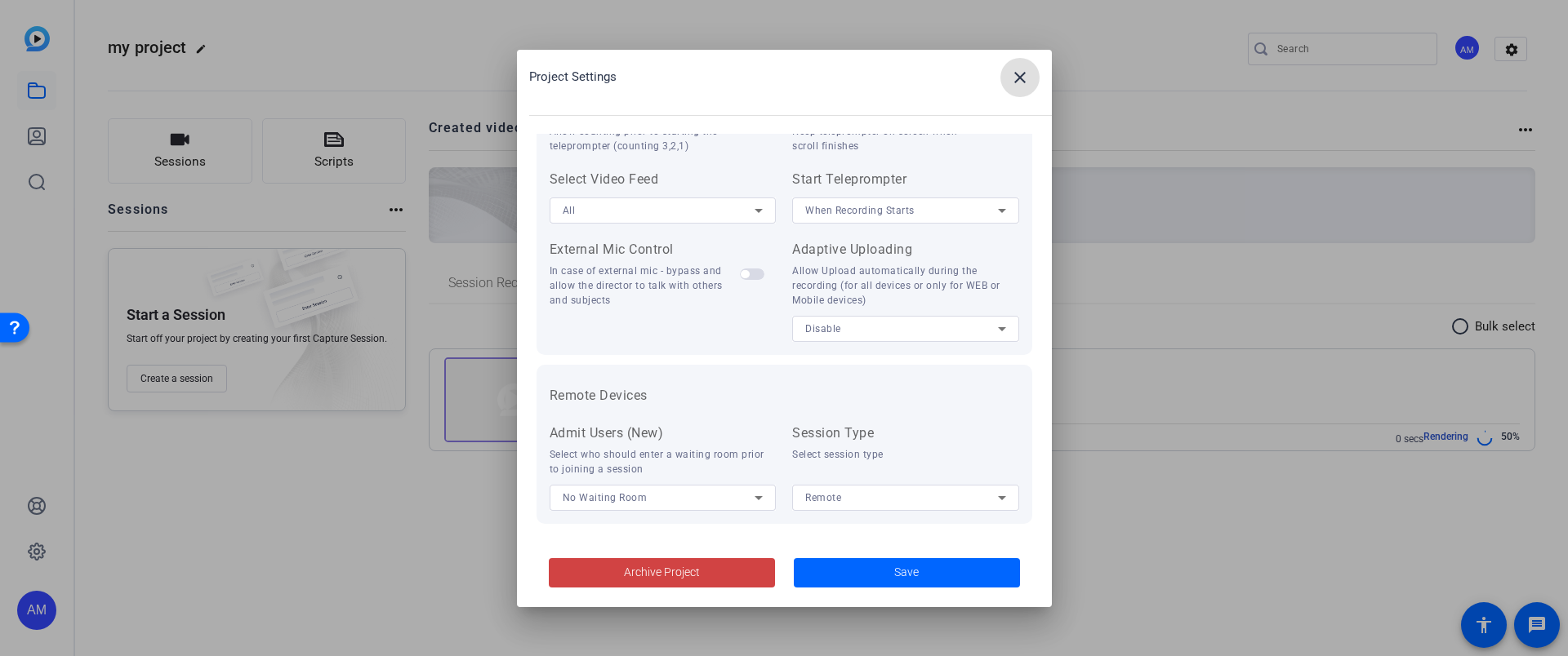
scroll to position [337, 0]
click at [1023, 78] on mat-icon "close" at bounding box center [1020, 77] width 20 height 20
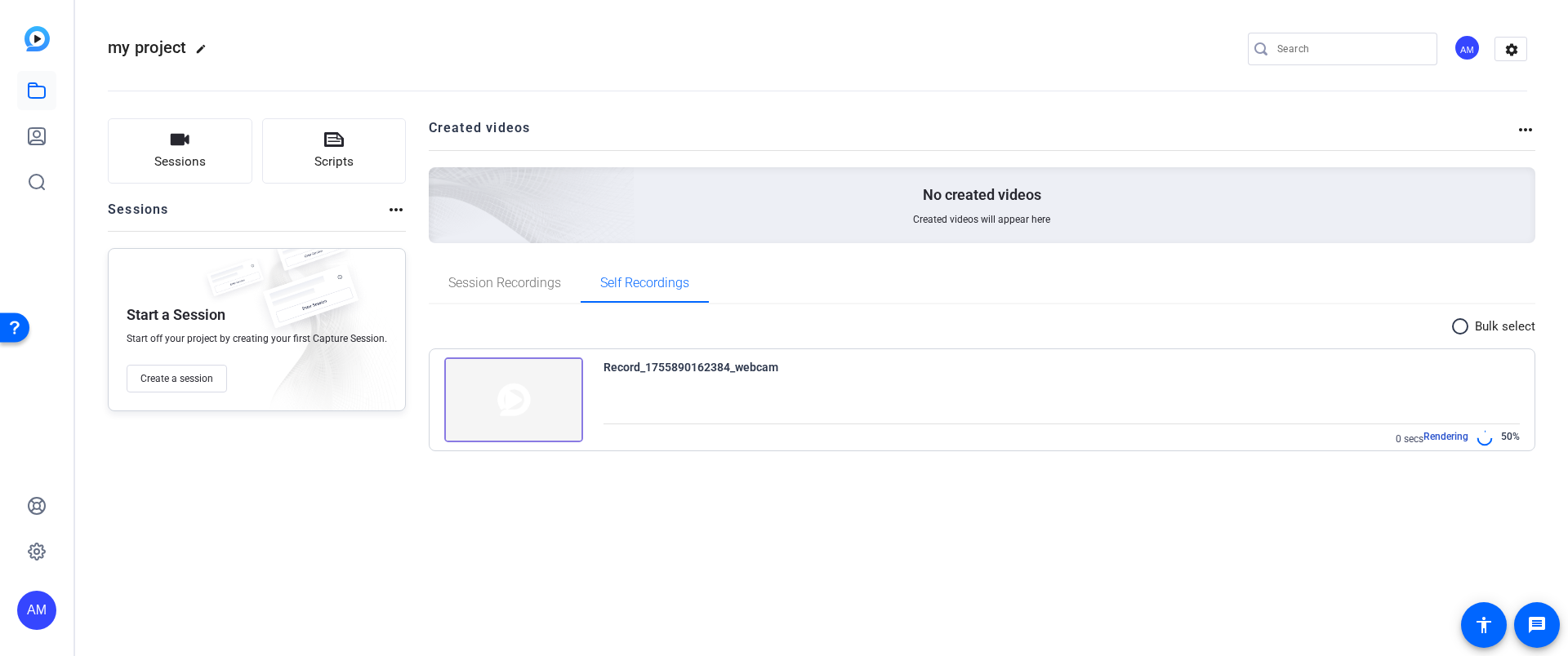
click at [1509, 134] on h2 "Created videos" at bounding box center [972, 134] width 1087 height 32
click at [66, 126] on div "AM" at bounding box center [37, 328] width 74 height 656
click at [46, 131] on link at bounding box center [37, 136] width 39 height 39
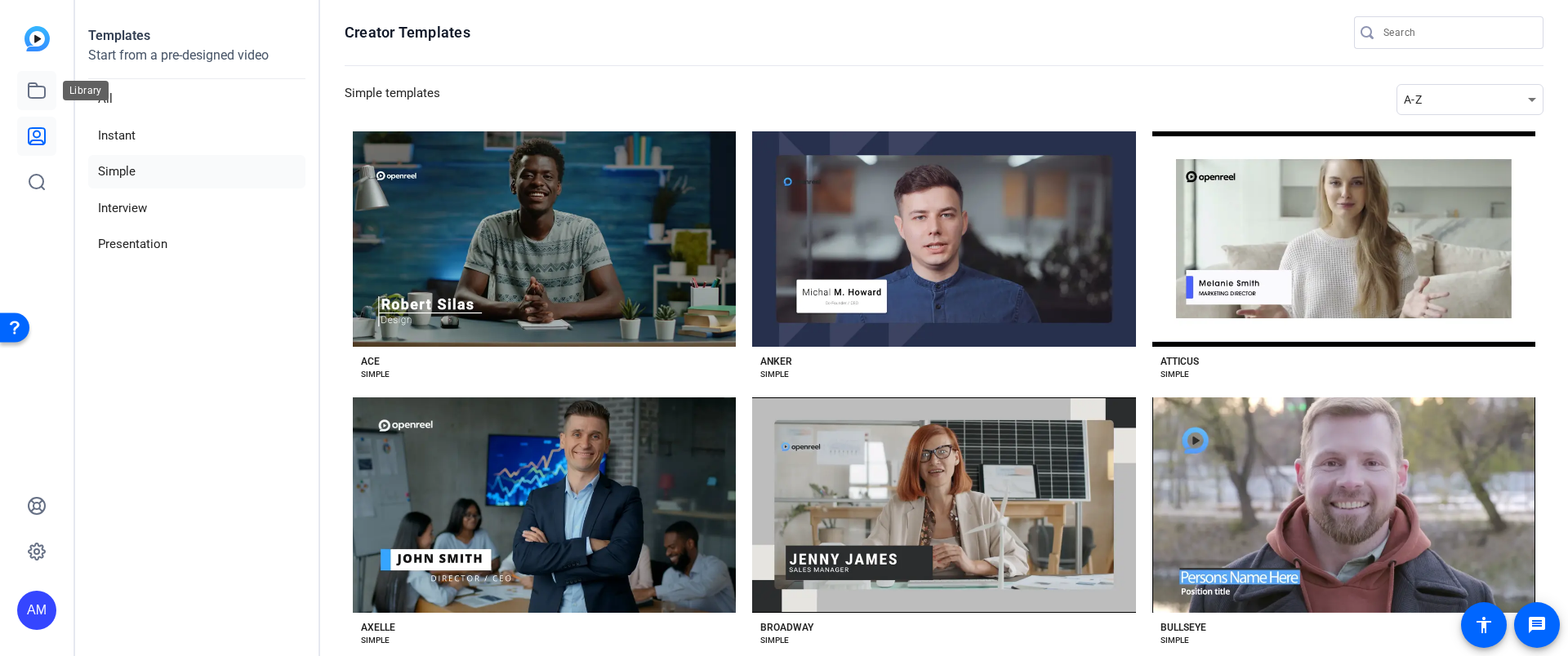
click at [45, 95] on icon at bounding box center [36, 90] width 16 height 15
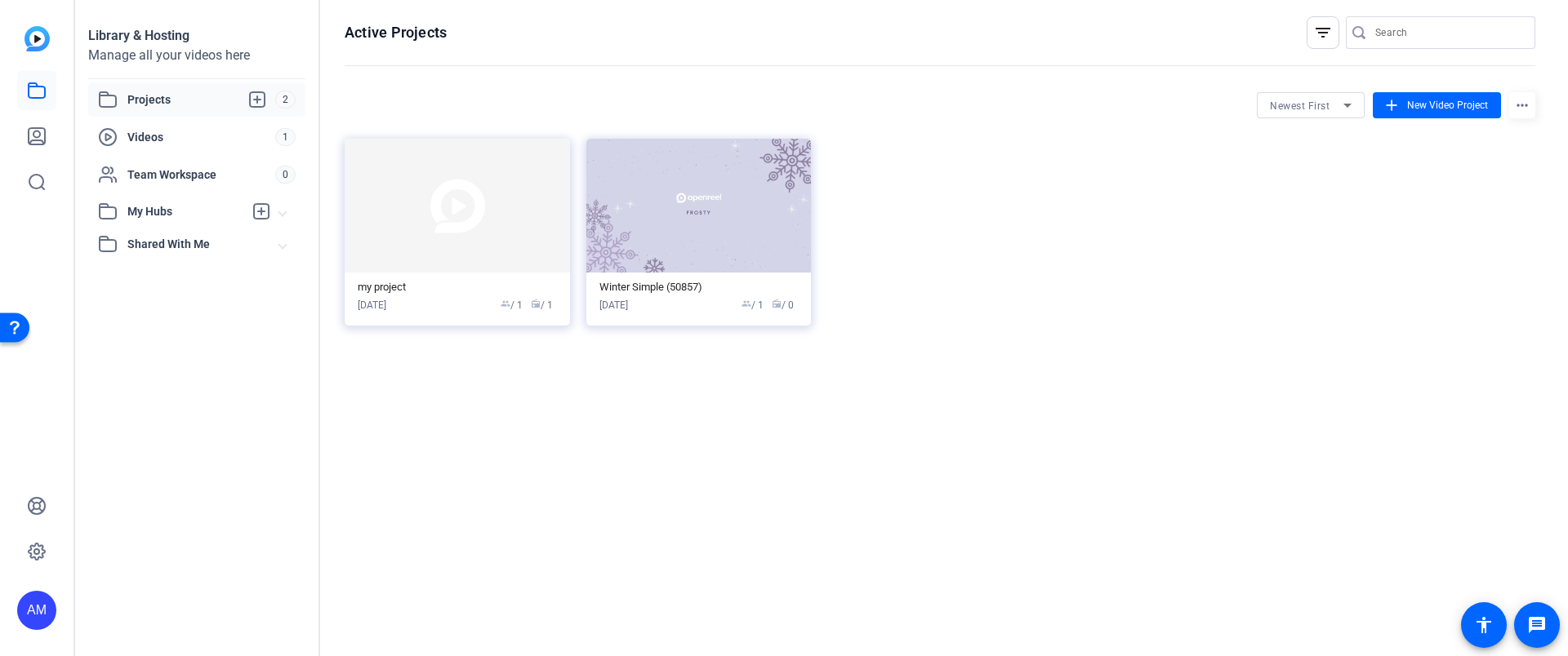
click at [283, 100] on span "2" at bounding box center [285, 99] width 21 height 18
click at [790, 151] on img at bounding box center [698, 206] width 225 height 134
click at [140, 135] on span "Videos" at bounding box center [201, 137] width 147 height 16
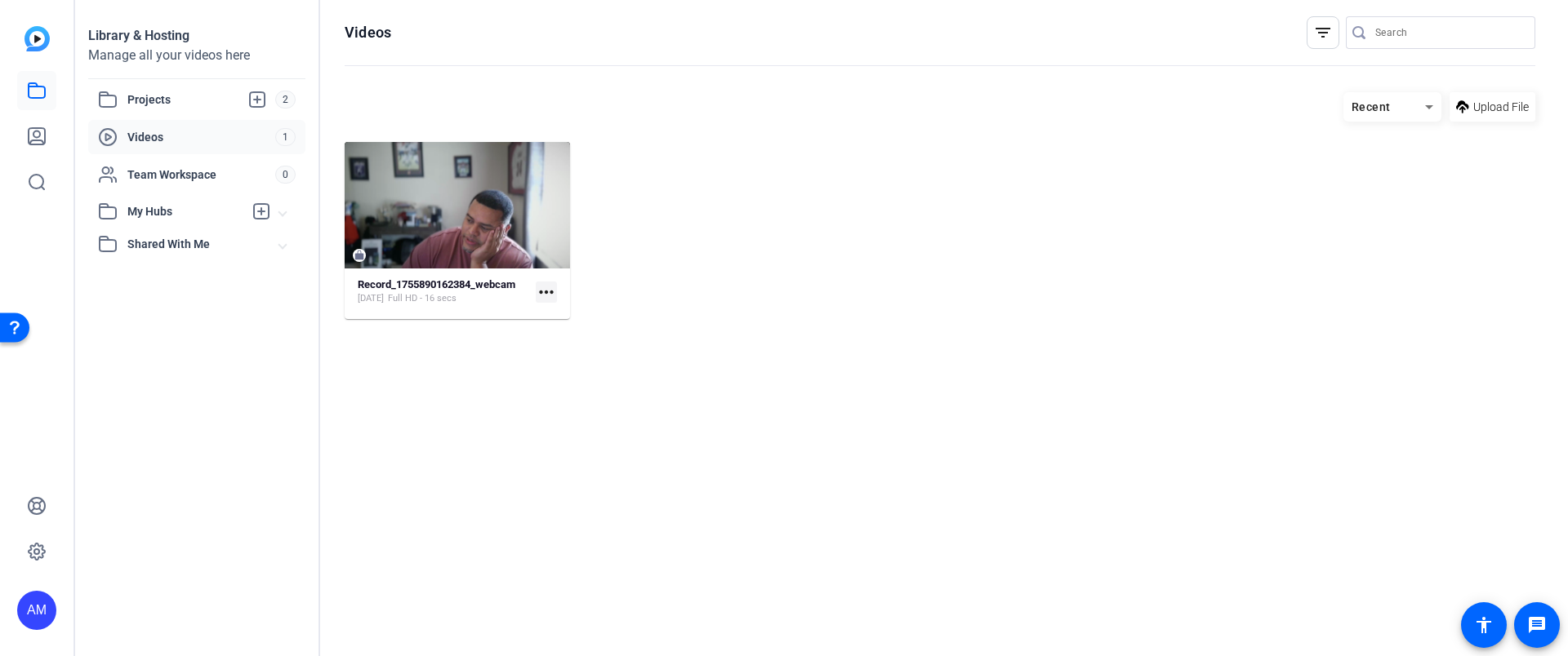
click at [540, 293] on mat-icon "more_horiz" at bounding box center [546, 292] width 21 height 21
click at [569, 377] on span "Manage Hubs" at bounding box center [598, 378] width 100 height 20
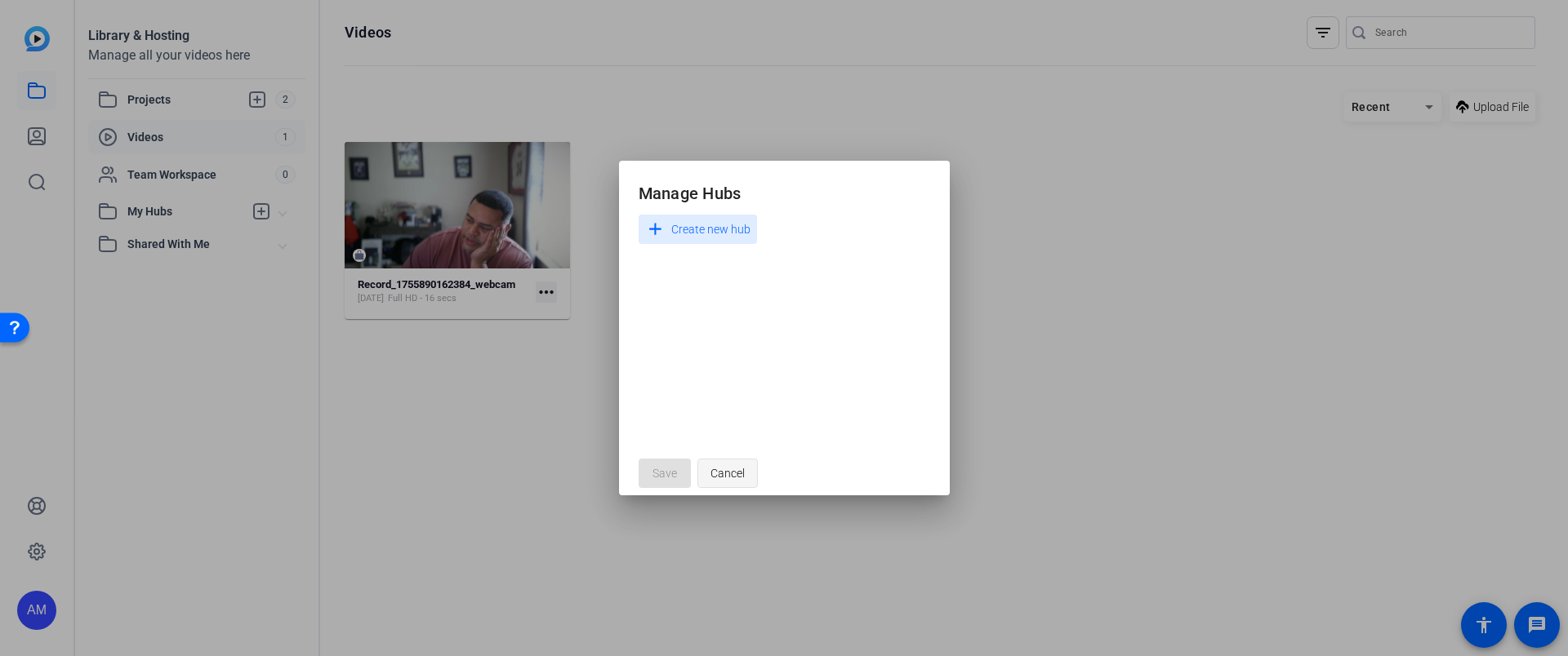
click at [706, 468] on span "button" at bounding box center [727, 474] width 59 height 39
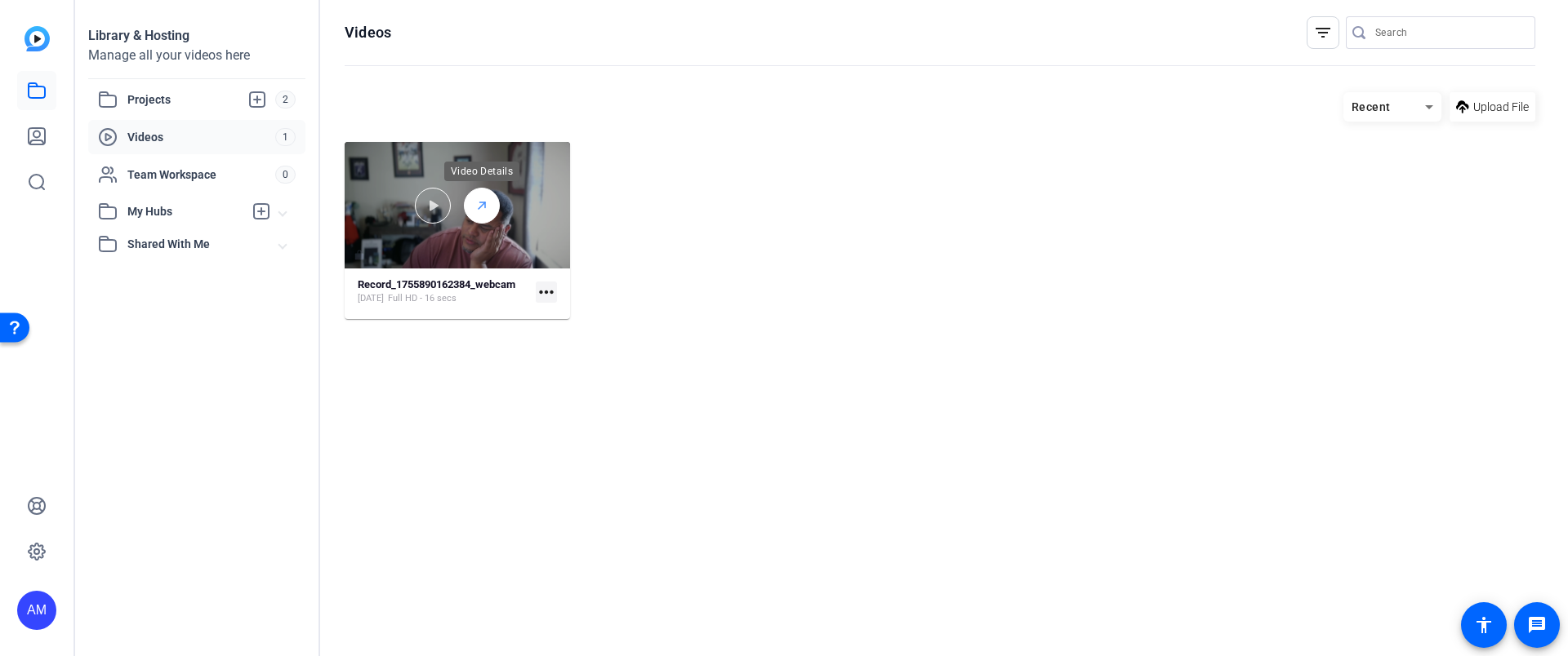
click at [489, 201] on div at bounding box center [482, 206] width 36 height 36
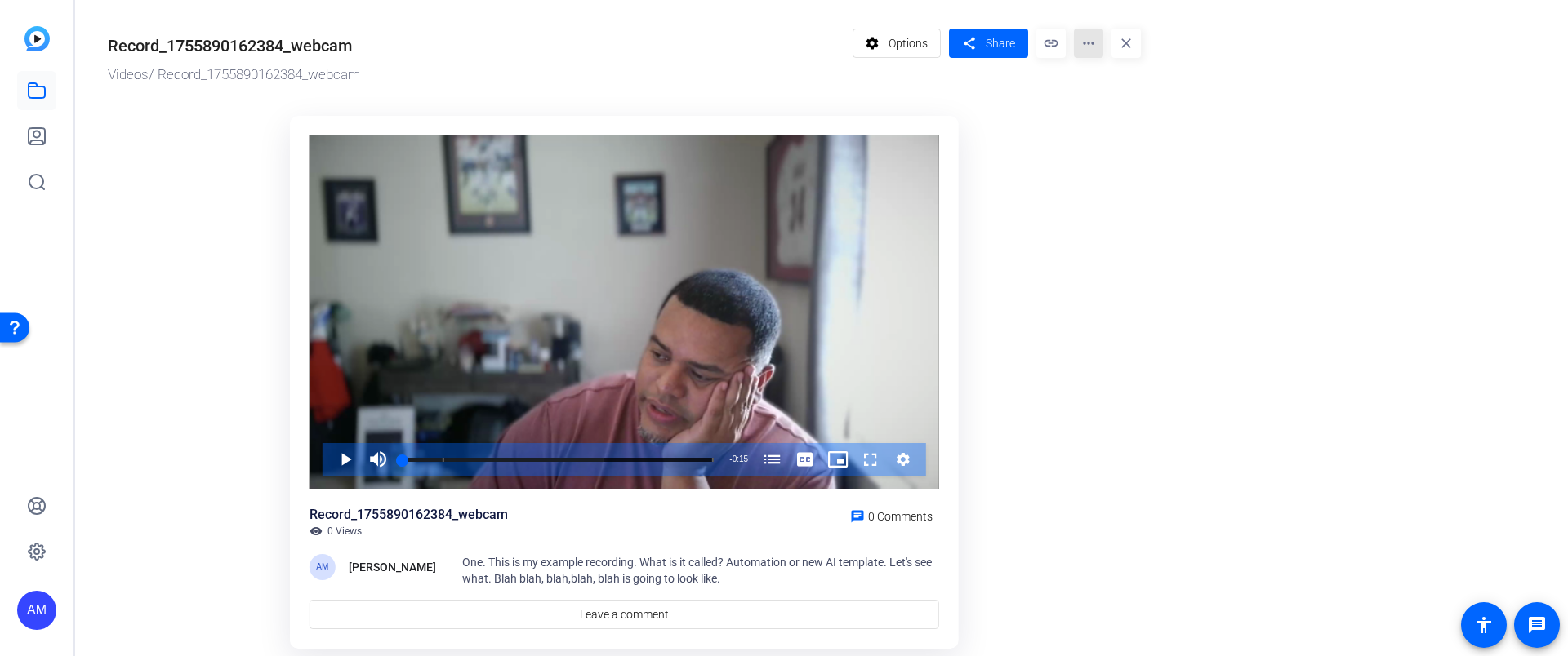
click at [1094, 44] on mat-icon "more_horiz" at bounding box center [1088, 43] width 29 height 29
click at [1097, 69] on span "Analytics" at bounding box center [1136, 72] width 100 height 20
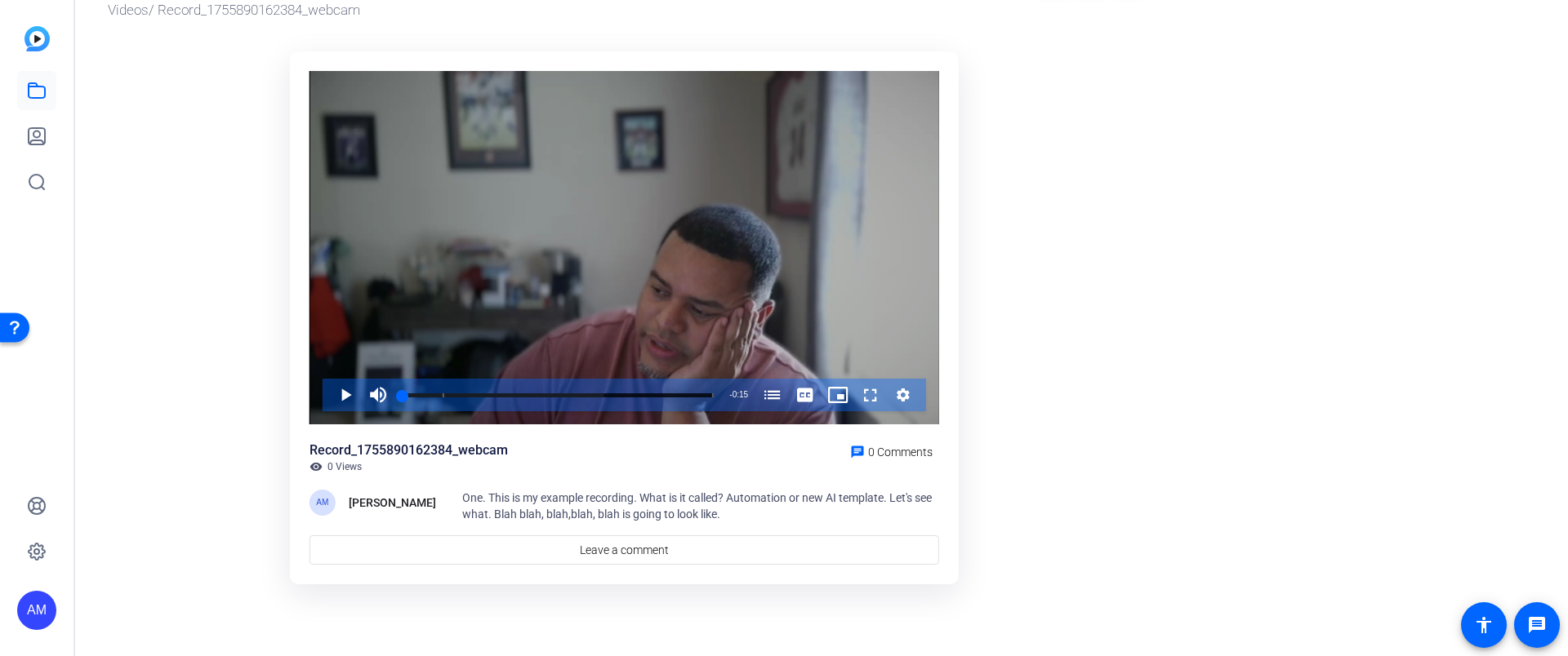
scroll to position [50, 0]
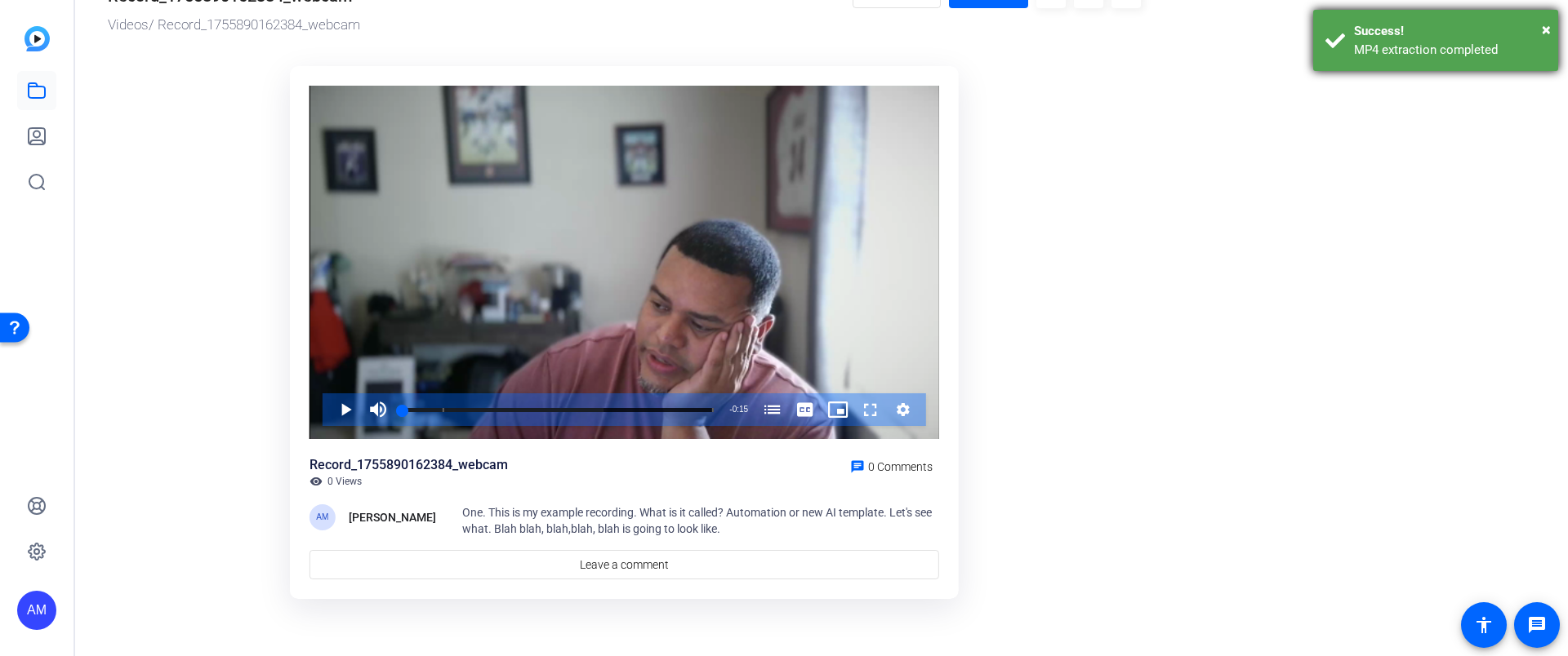
click at [1537, 26] on div "Success!" at bounding box center [1450, 32] width 192 height 19
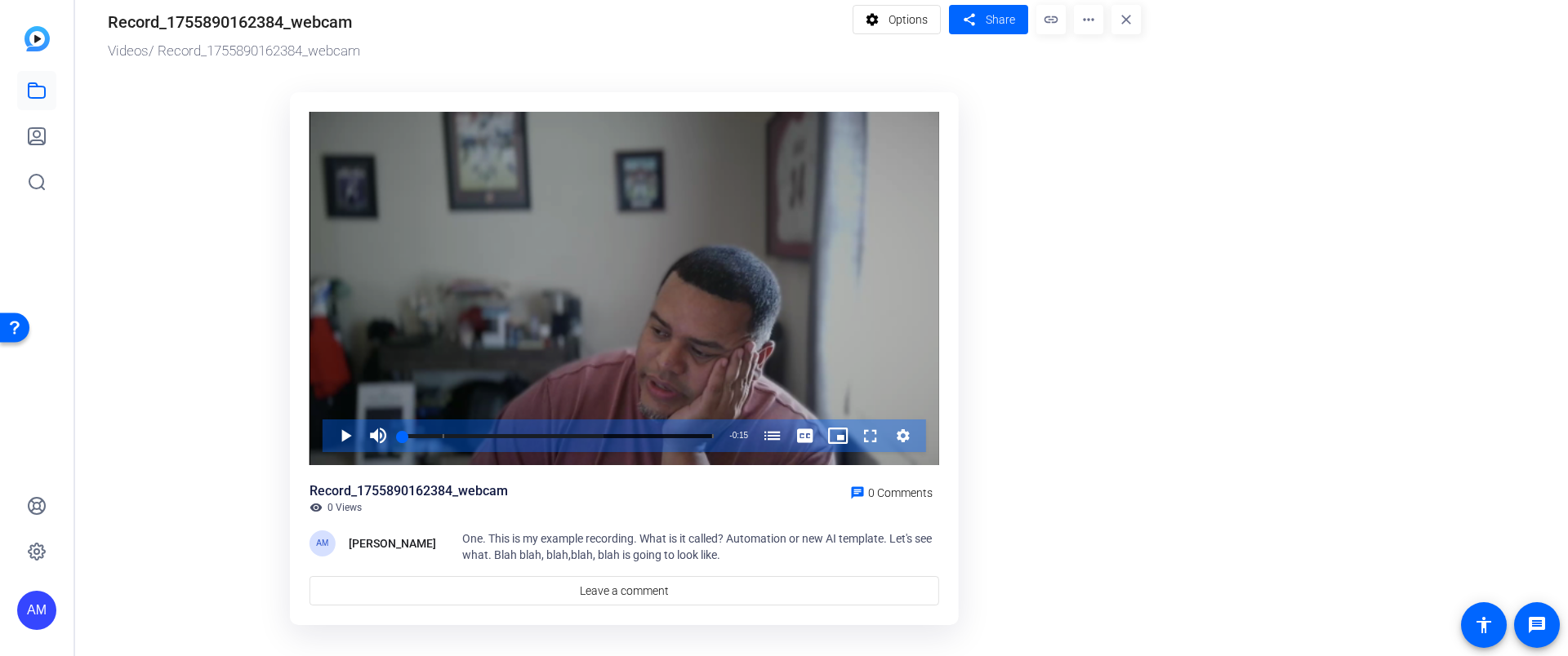
scroll to position [0, 0]
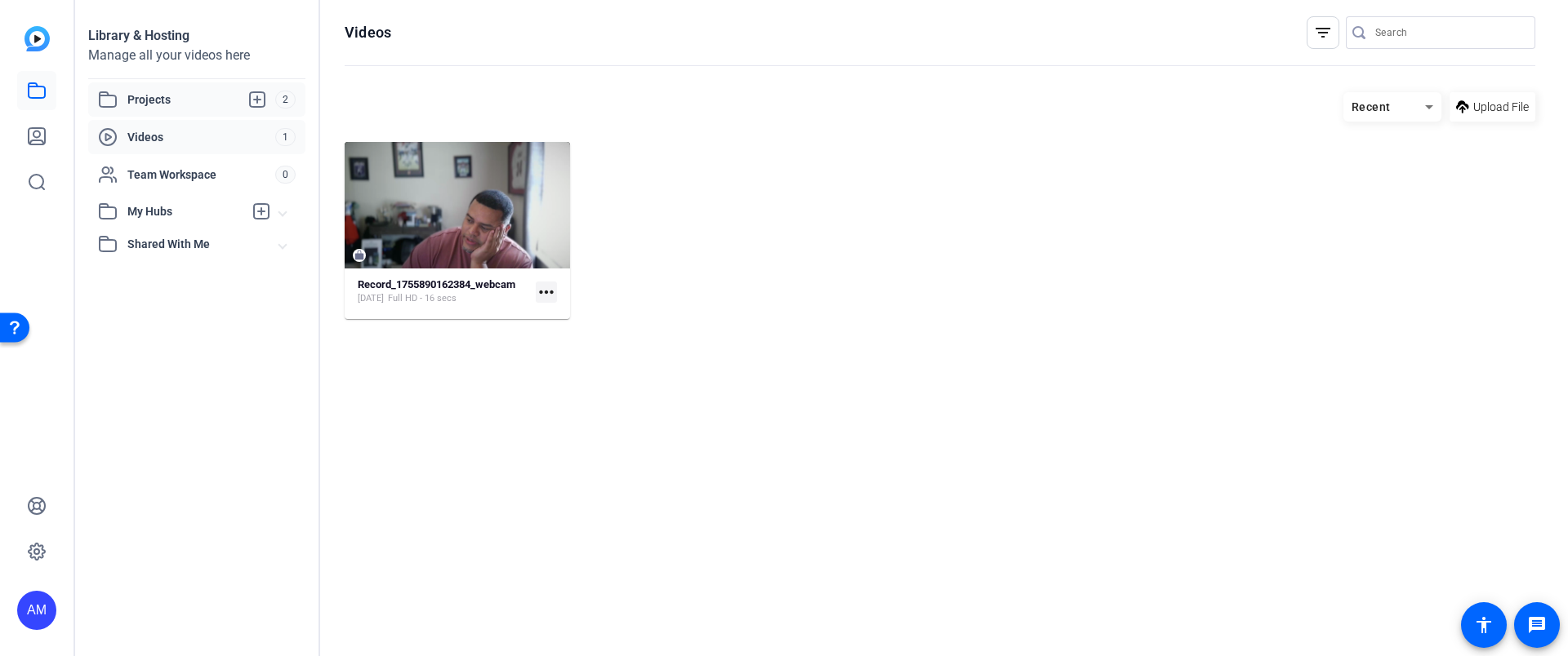
click at [158, 99] on span "Projects" at bounding box center [201, 99] width 147 height 20
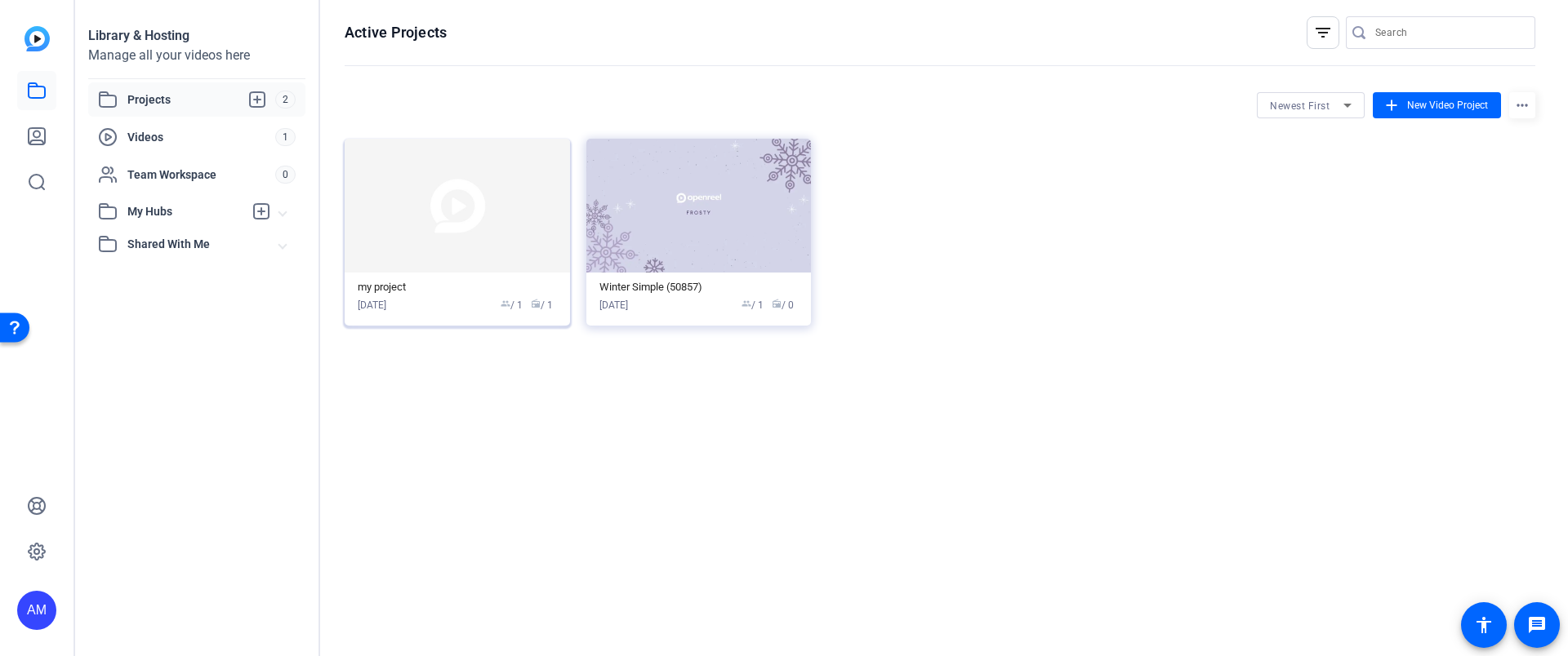
click at [440, 236] on img at bounding box center [457, 206] width 225 height 134
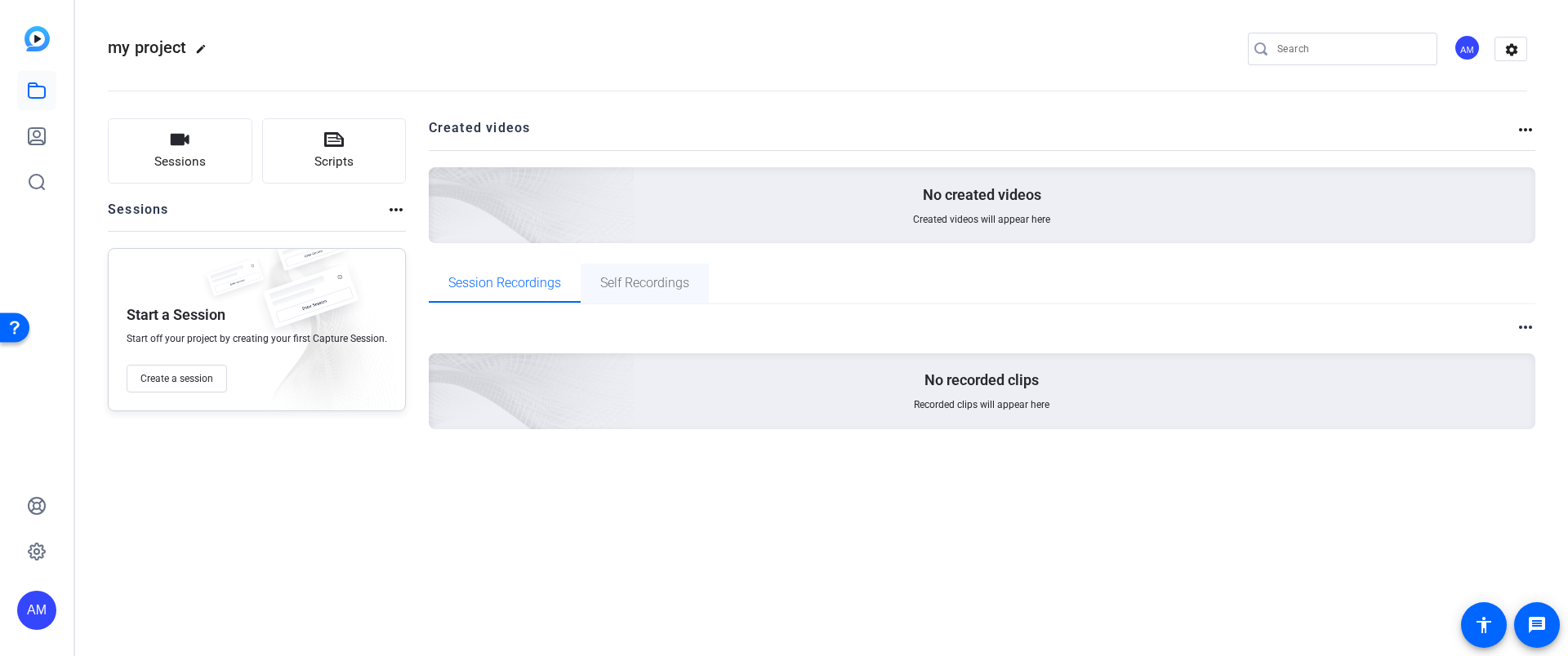
click at [625, 277] on span "Self Recordings" at bounding box center [644, 283] width 89 height 13
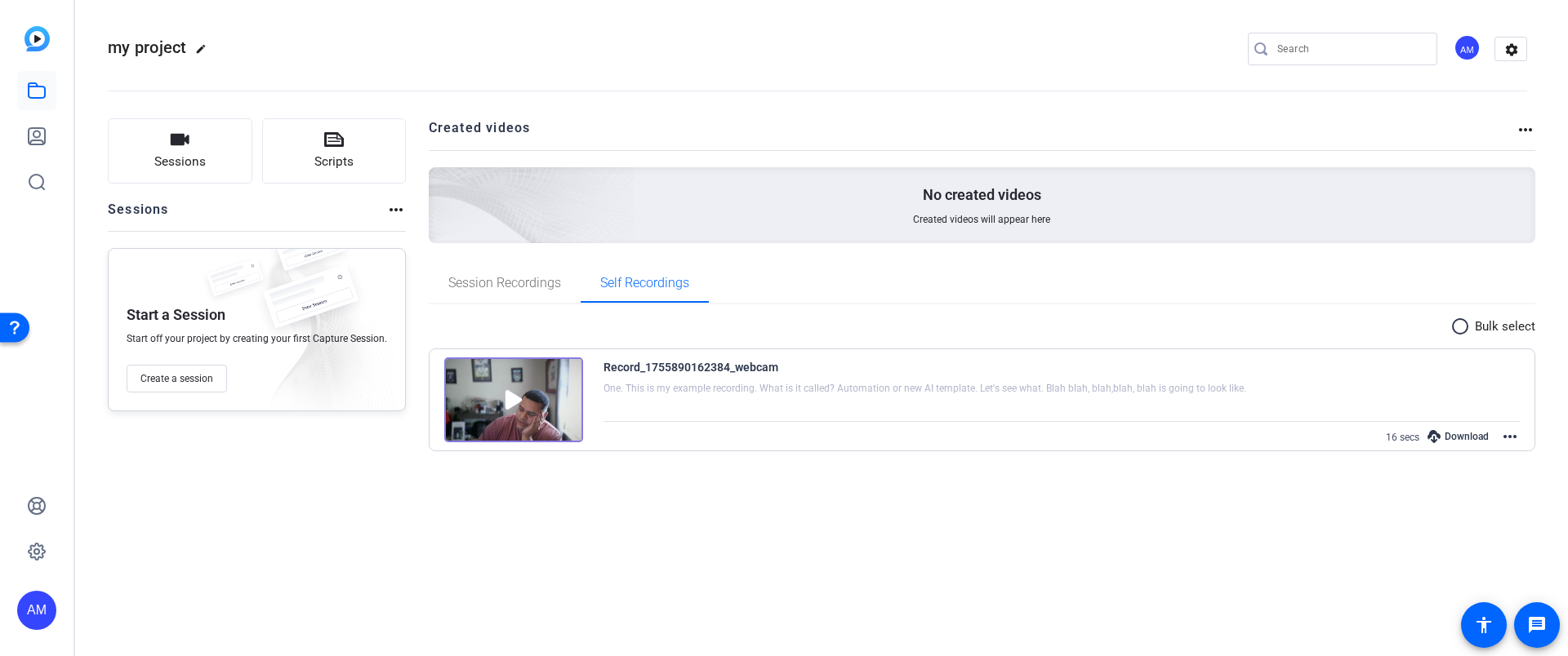
click at [1504, 433] on mat-icon "more_horiz" at bounding box center [1510, 436] width 20 height 20
click at [1446, 456] on span "Edit Video" at bounding box center [1471, 456] width 72 height 20
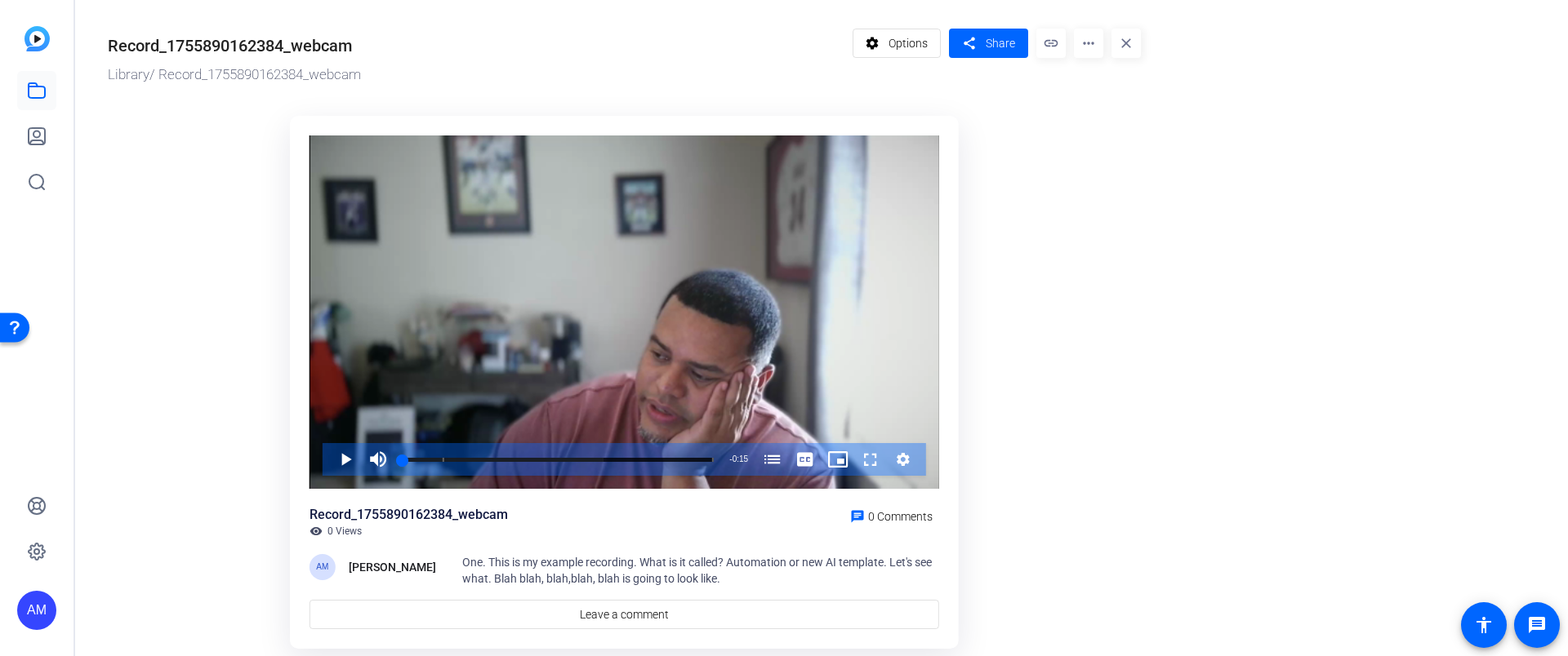
click at [1081, 42] on mat-icon "more_horiz" at bounding box center [1088, 43] width 29 height 29
click at [1137, 268] on div at bounding box center [784, 328] width 1568 height 656
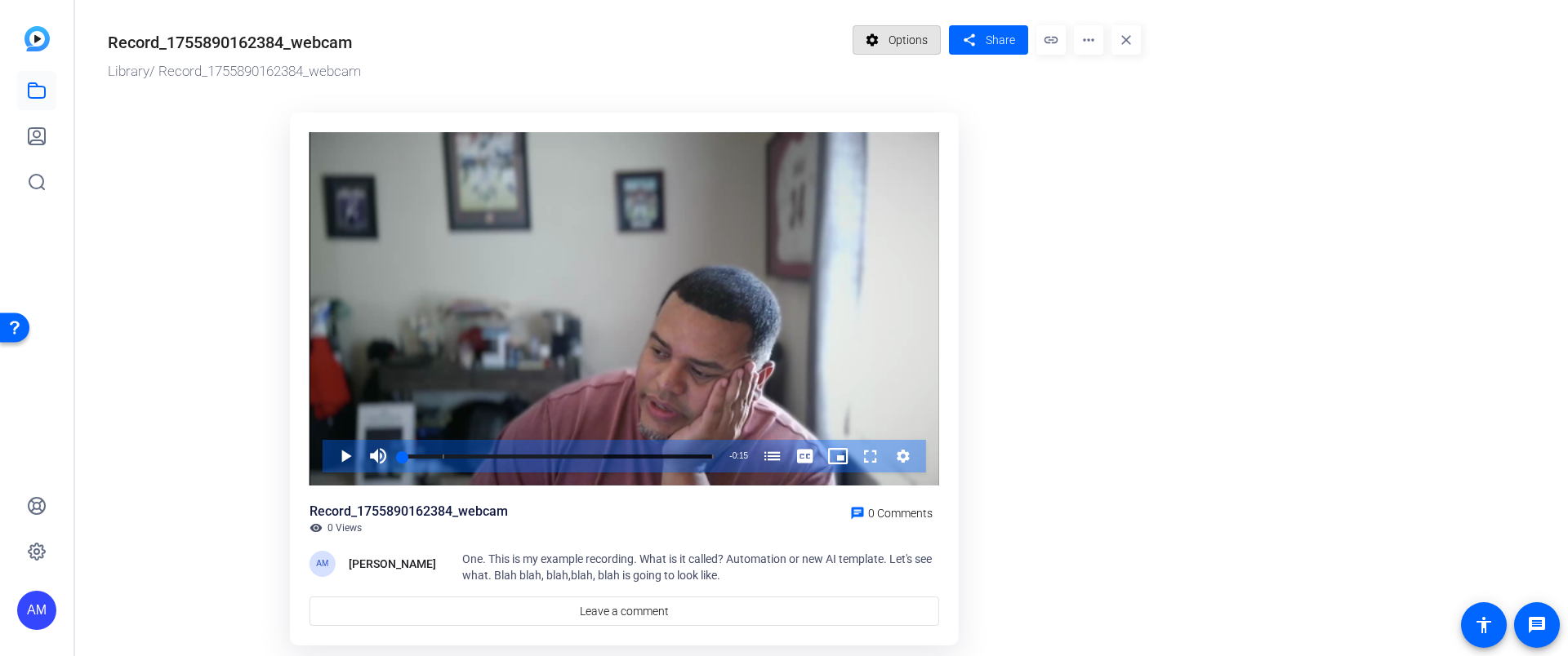
click at [924, 35] on span "Options" at bounding box center [908, 40] width 39 height 31
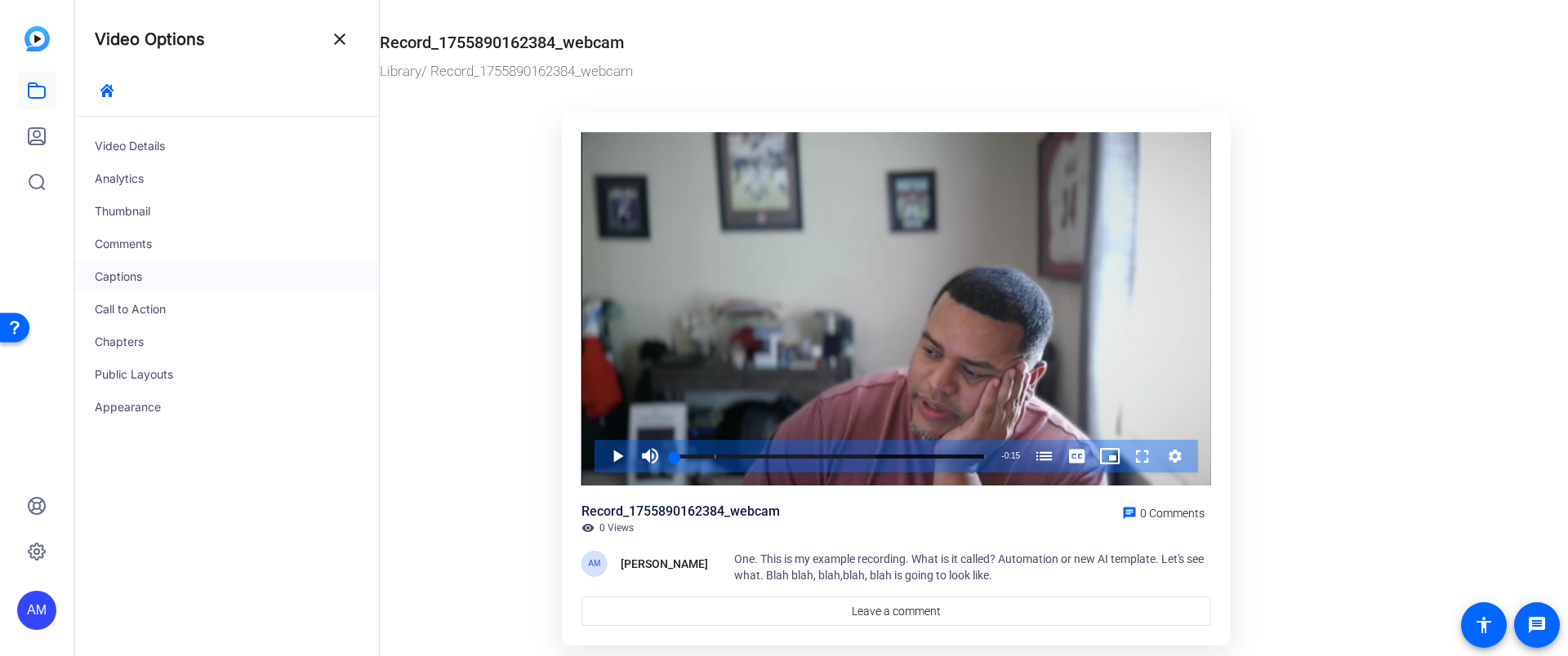
click at [146, 281] on div "Captions" at bounding box center [227, 277] width 304 height 33
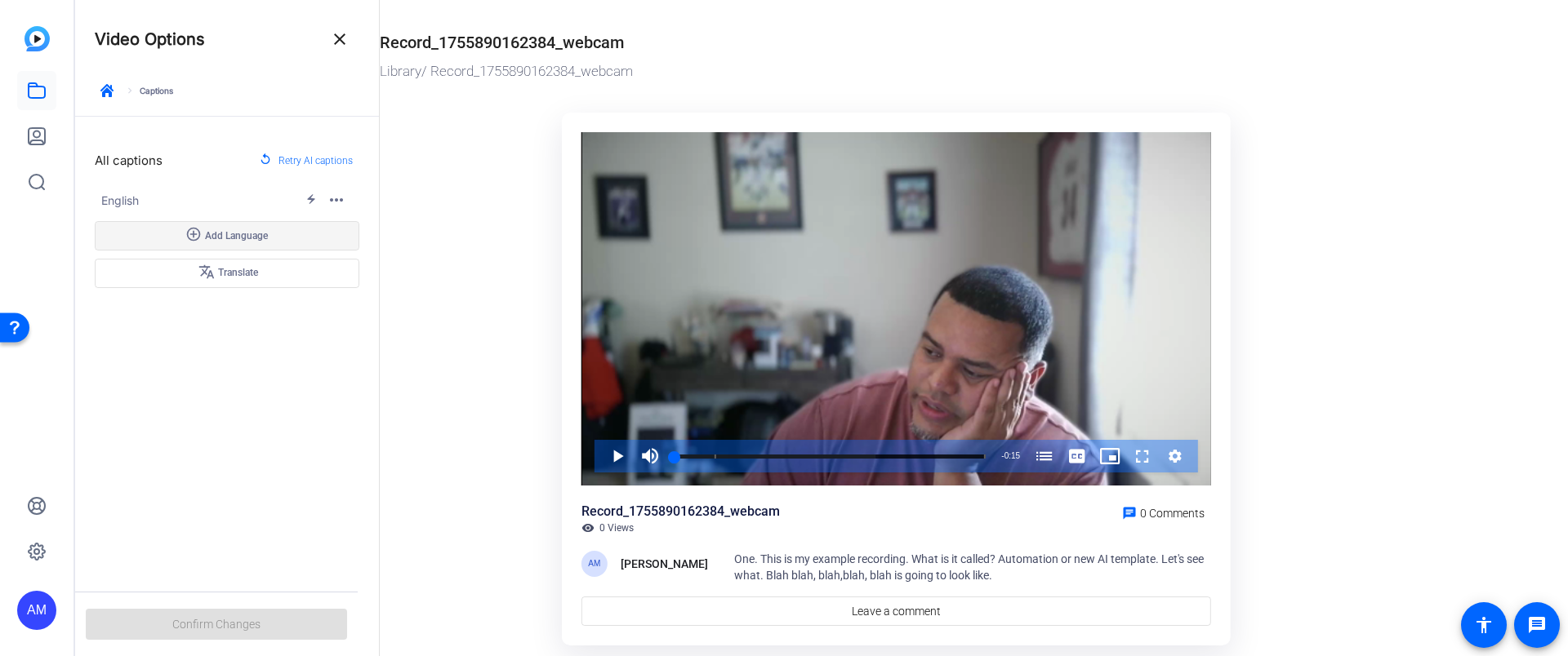
click at [278, 236] on span at bounding box center [227, 236] width 263 height 39
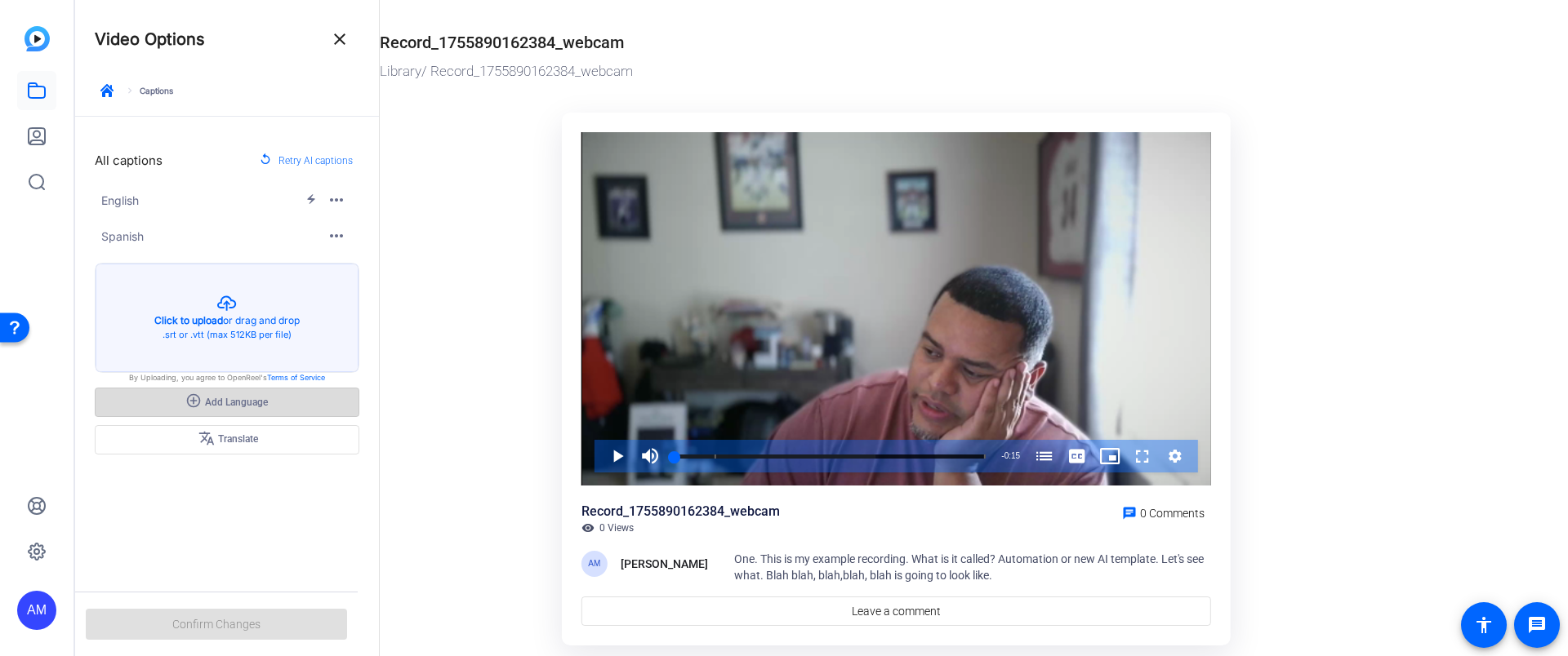
click at [252, 411] on span at bounding box center [227, 403] width 263 height 39
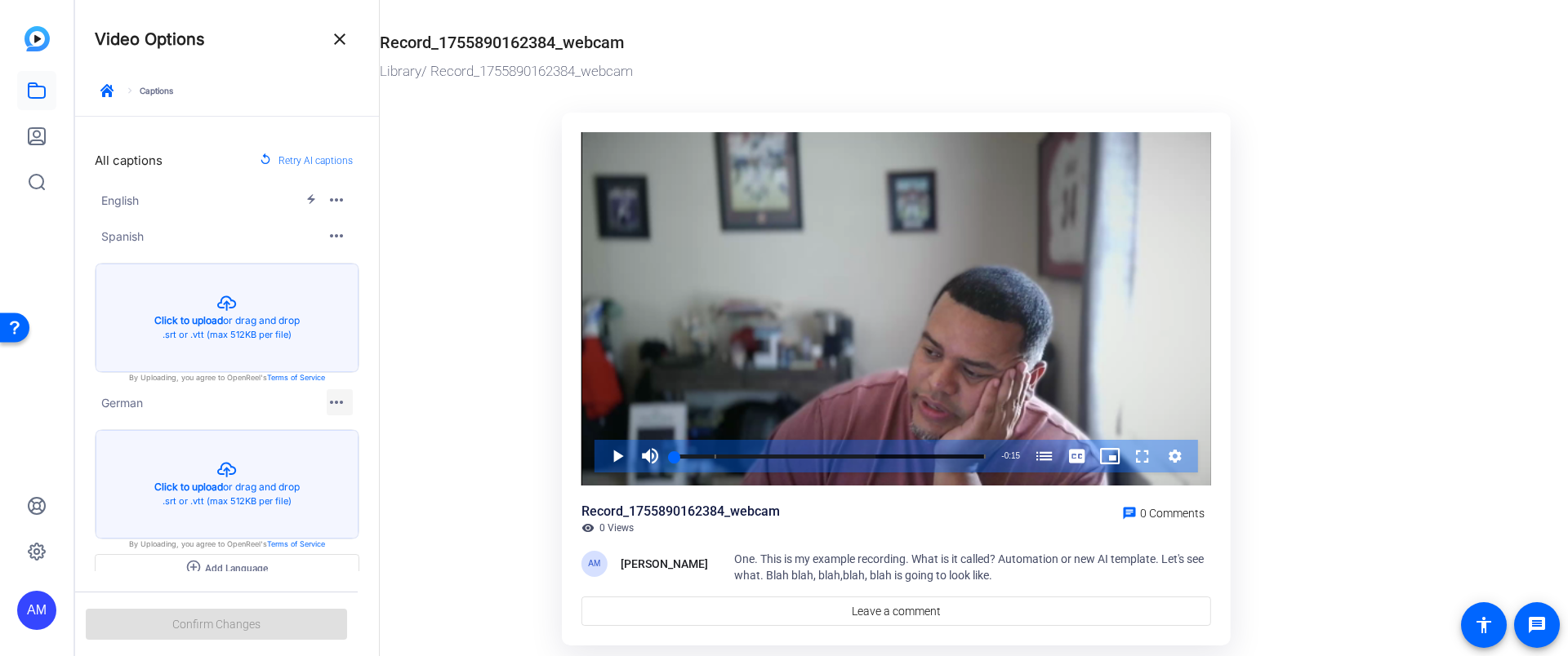
click at [332, 400] on mat-icon "more_horiz" at bounding box center [336, 402] width 20 height 20
click at [345, 450] on span "Delete" at bounding box center [344, 450] width 28 height 11
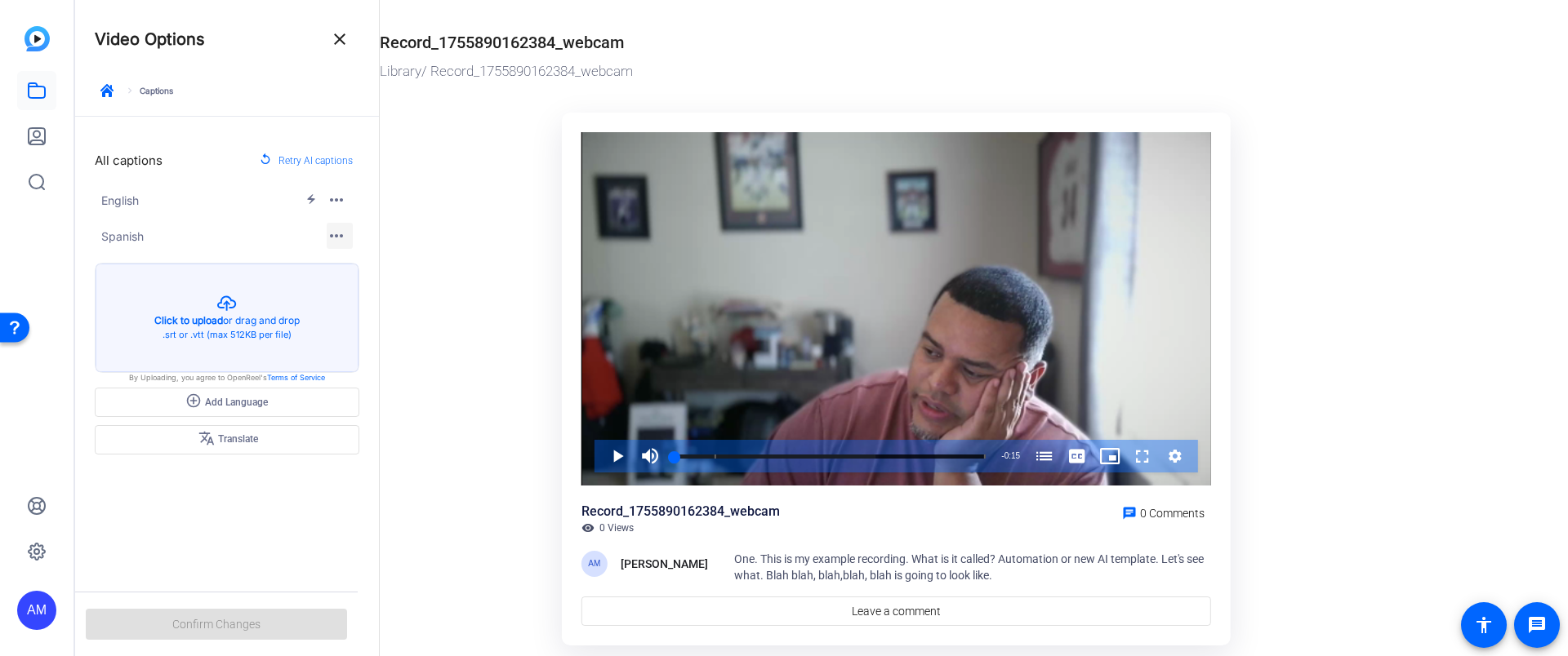
click at [344, 221] on span "button" at bounding box center [340, 236] width 39 height 39
click at [364, 284] on span "Delete" at bounding box center [353, 283] width 28 height 11
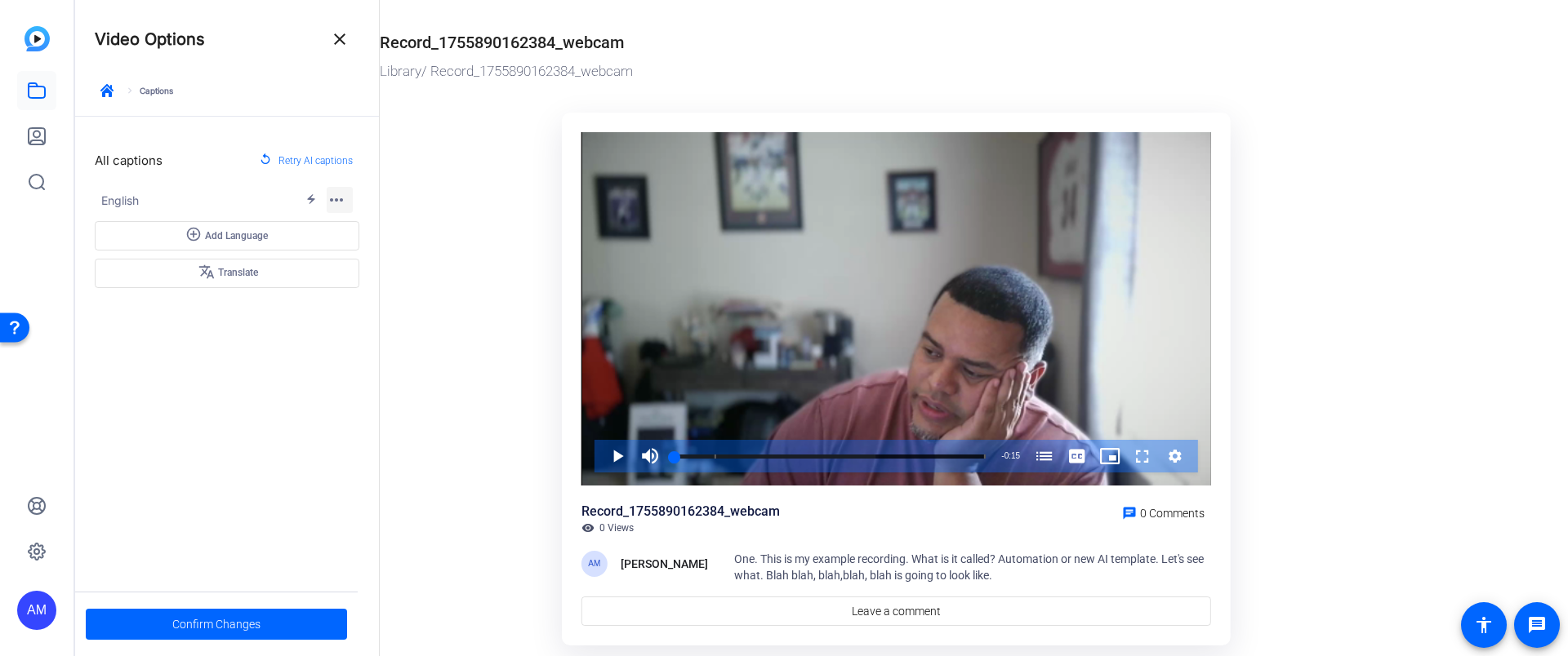
click at [336, 196] on mat-icon "more_horiz" at bounding box center [336, 200] width 20 height 20
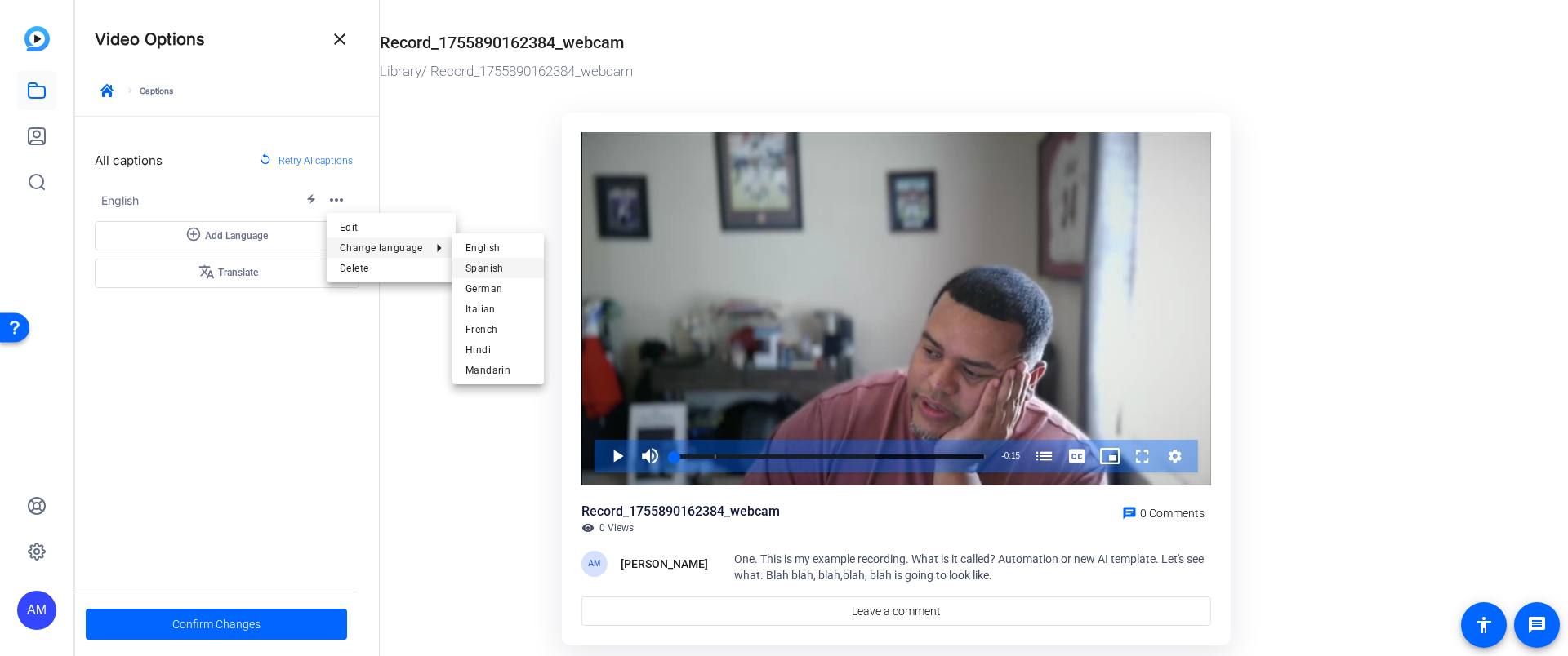
click at [495, 265] on span "Spanish" at bounding box center [498, 268] width 65 height 20
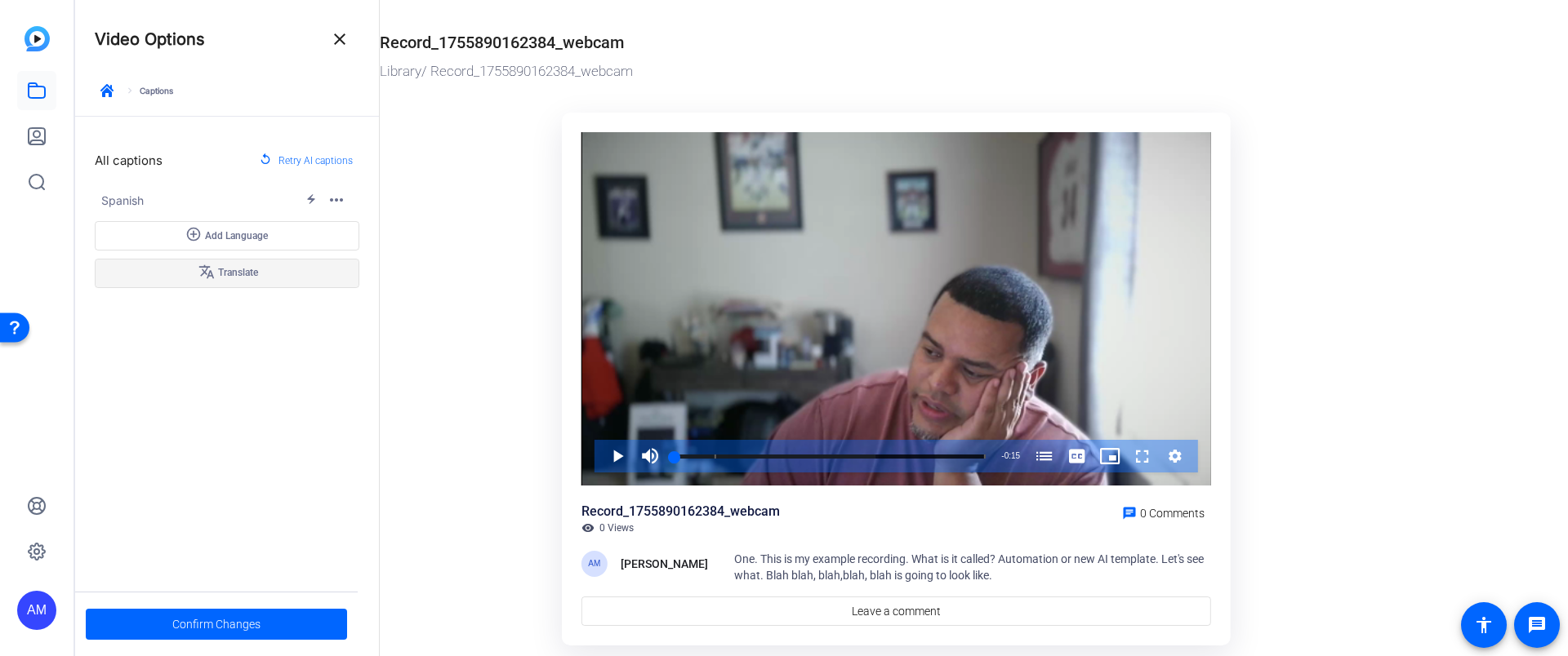
click at [254, 281] on span "translate Translate" at bounding box center [227, 273] width 61 height 20
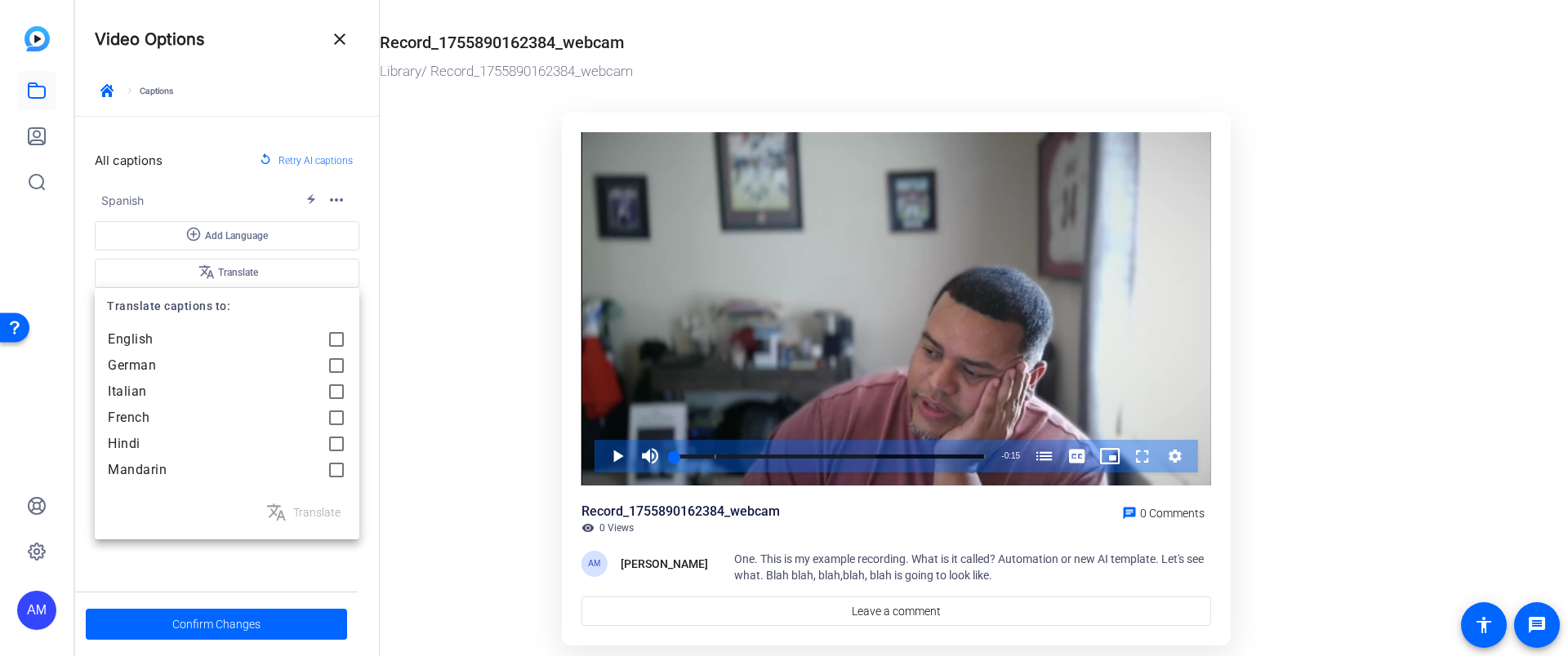
click at [390, 349] on div at bounding box center [784, 328] width 1568 height 656
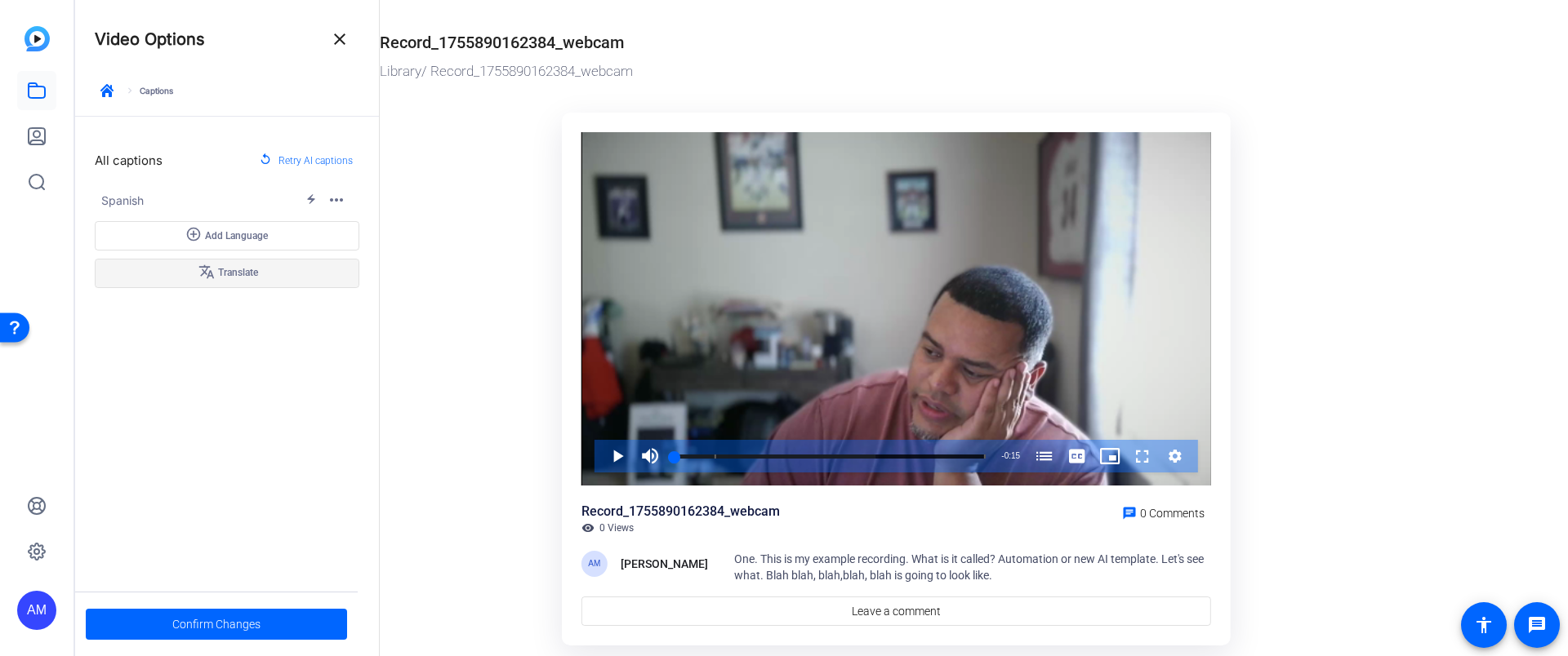
click at [263, 266] on span at bounding box center [227, 273] width 263 height 39
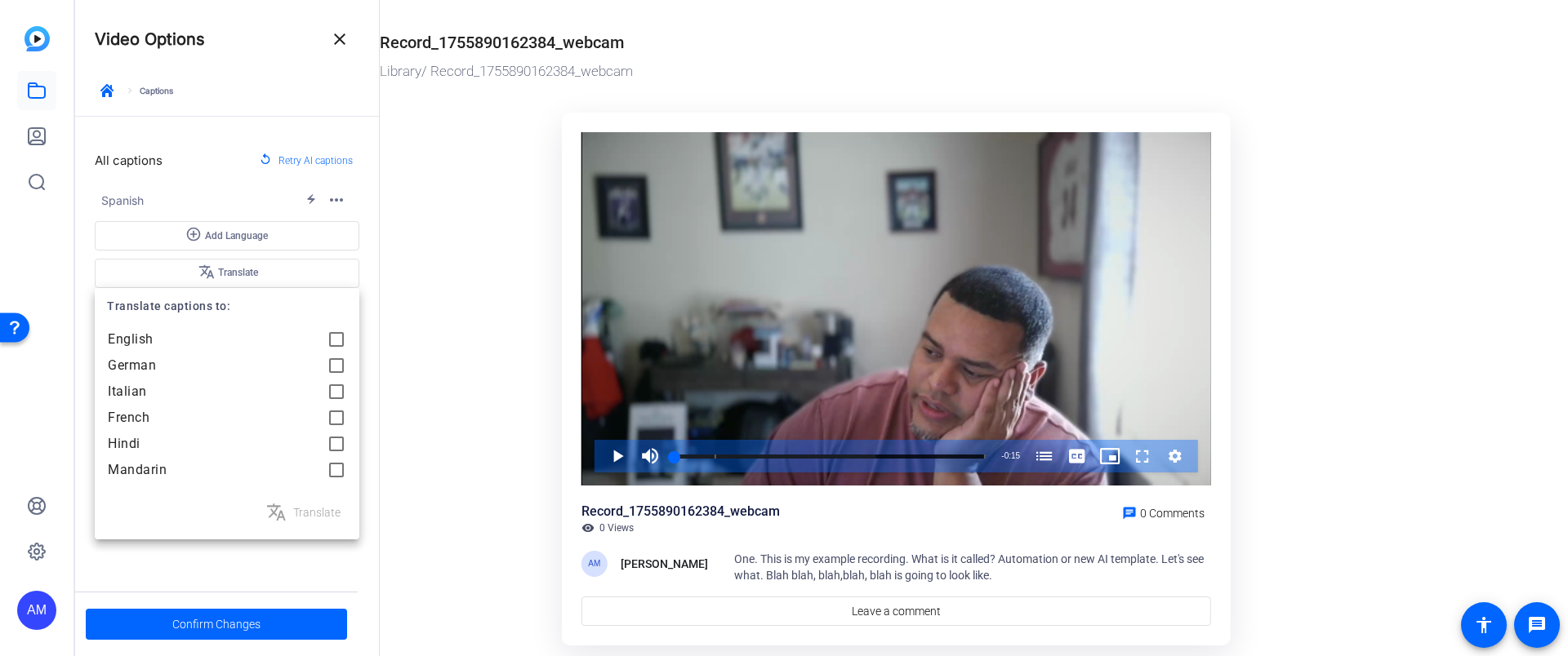
click at [334, 188] on div at bounding box center [784, 328] width 1568 height 656
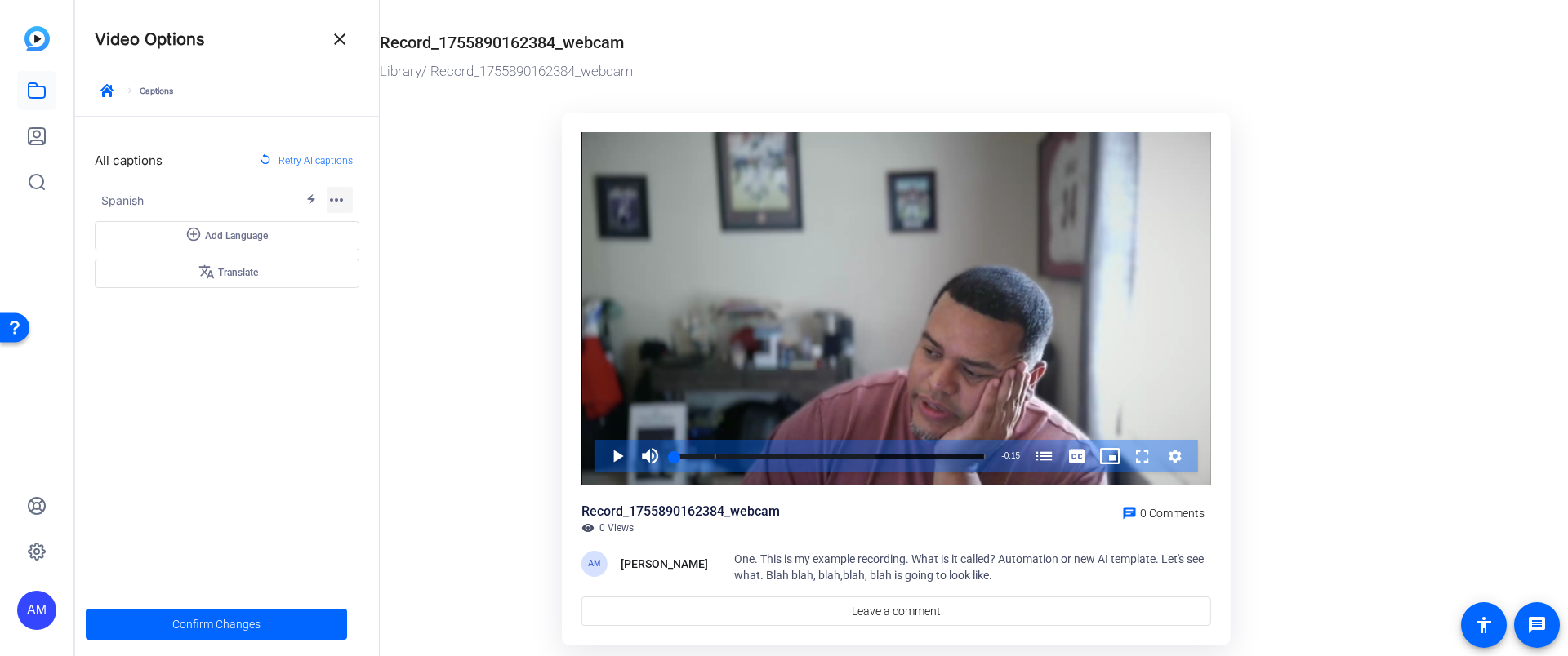
click at [334, 195] on mat-icon "more_horiz" at bounding box center [336, 200] width 20 height 20
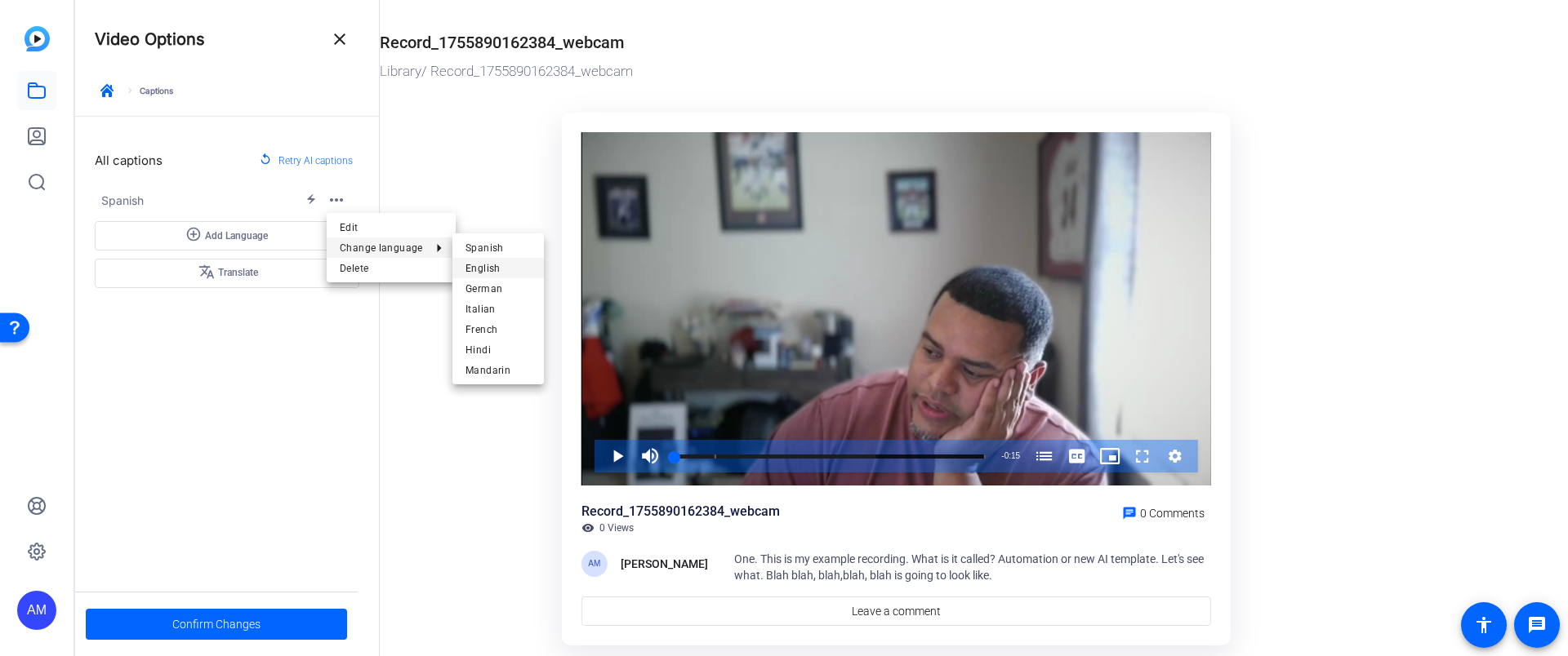
click at [475, 263] on span "English" at bounding box center [498, 268] width 65 height 20
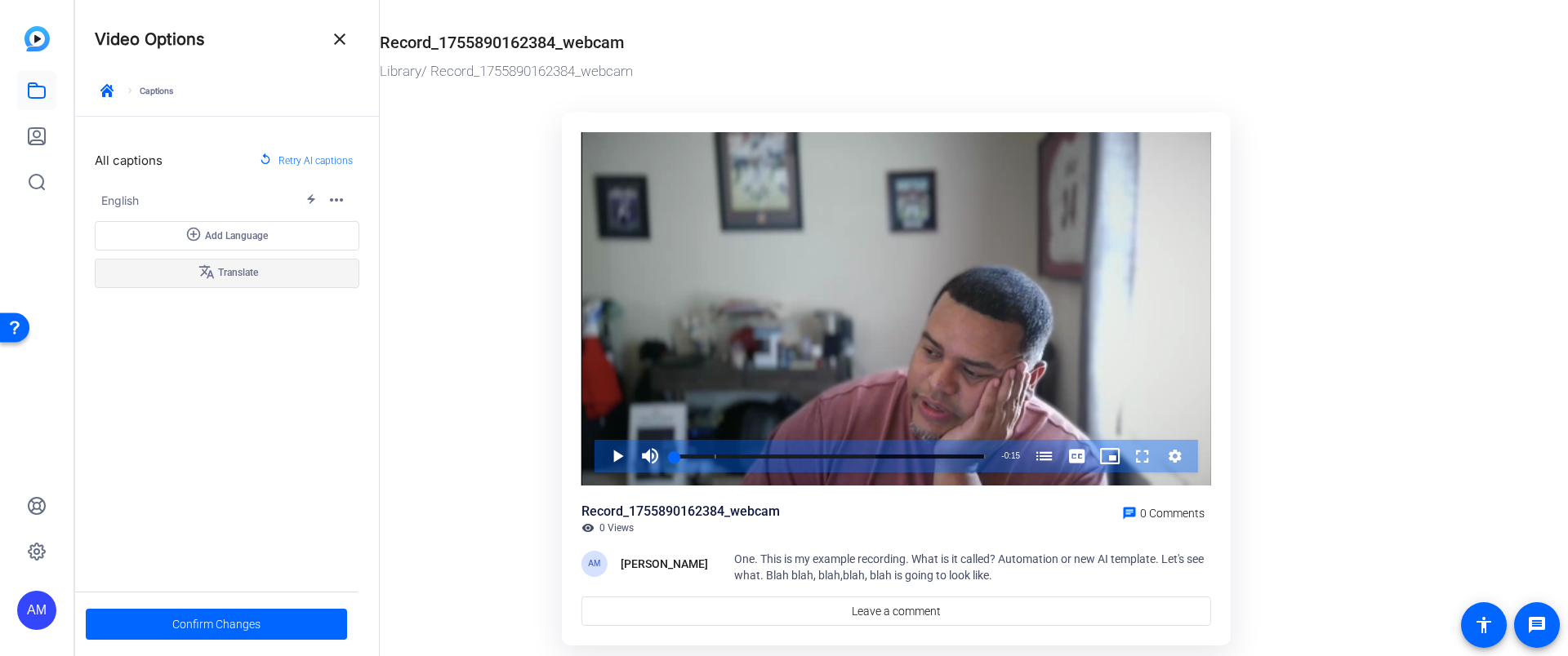
click at [284, 269] on span at bounding box center [227, 273] width 263 height 39
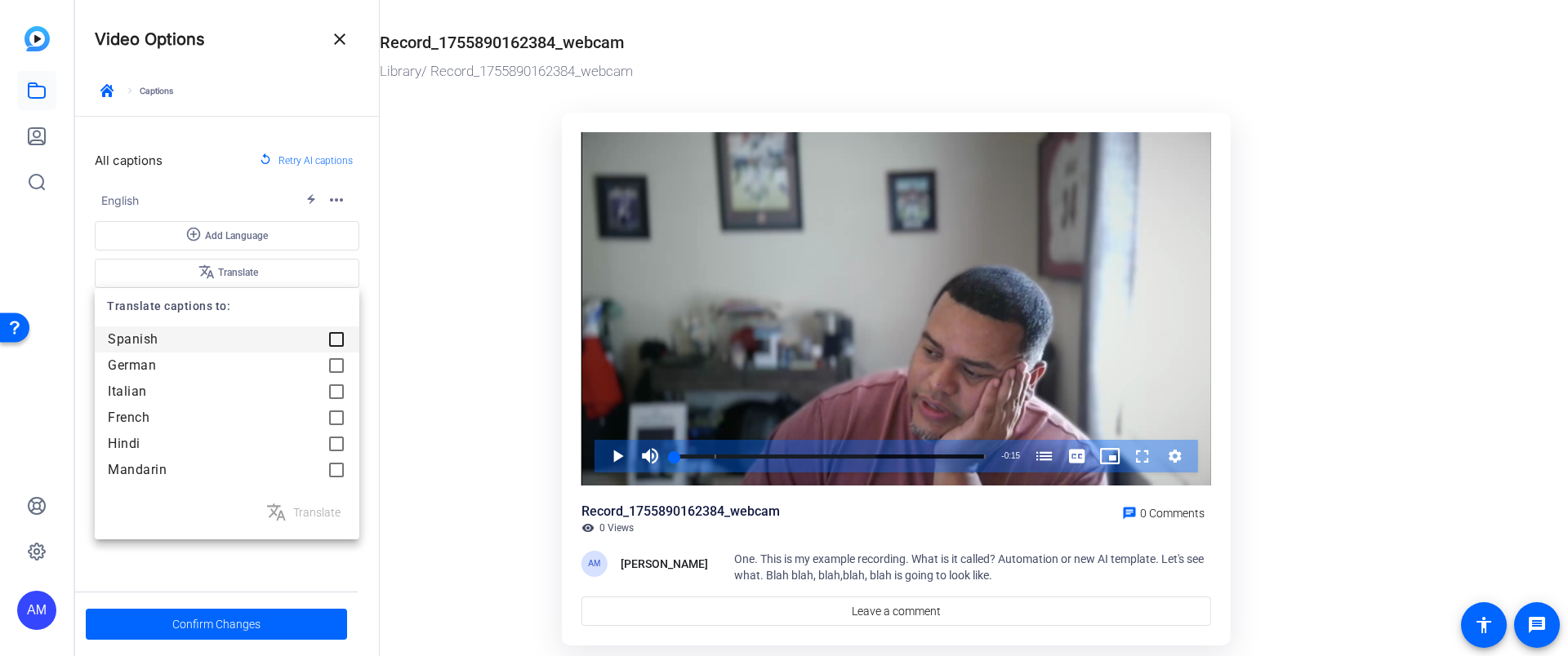
click at [338, 337] on div at bounding box center [337, 339] width 33 height 33
click at [256, 629] on div at bounding box center [784, 328] width 1568 height 656
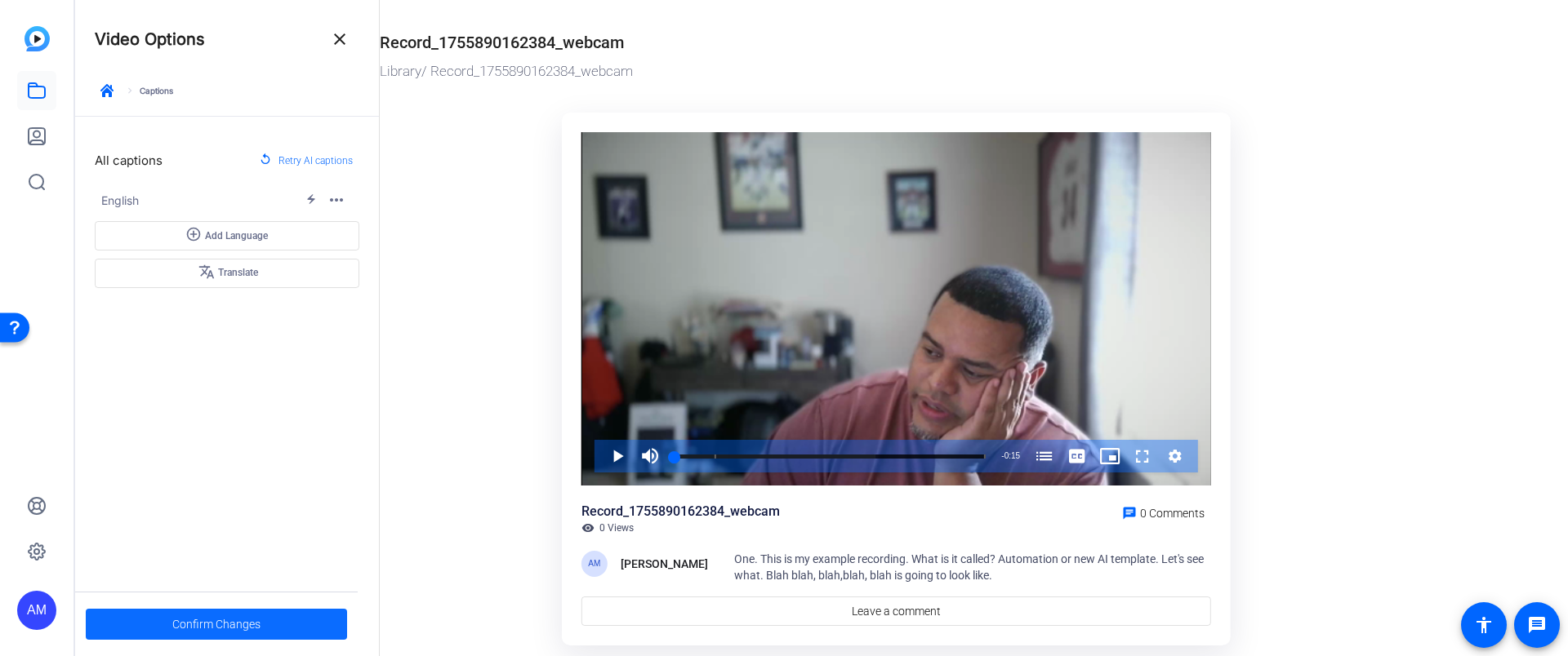
click at [254, 631] on span "Confirm Changes" at bounding box center [216, 624] width 88 height 31
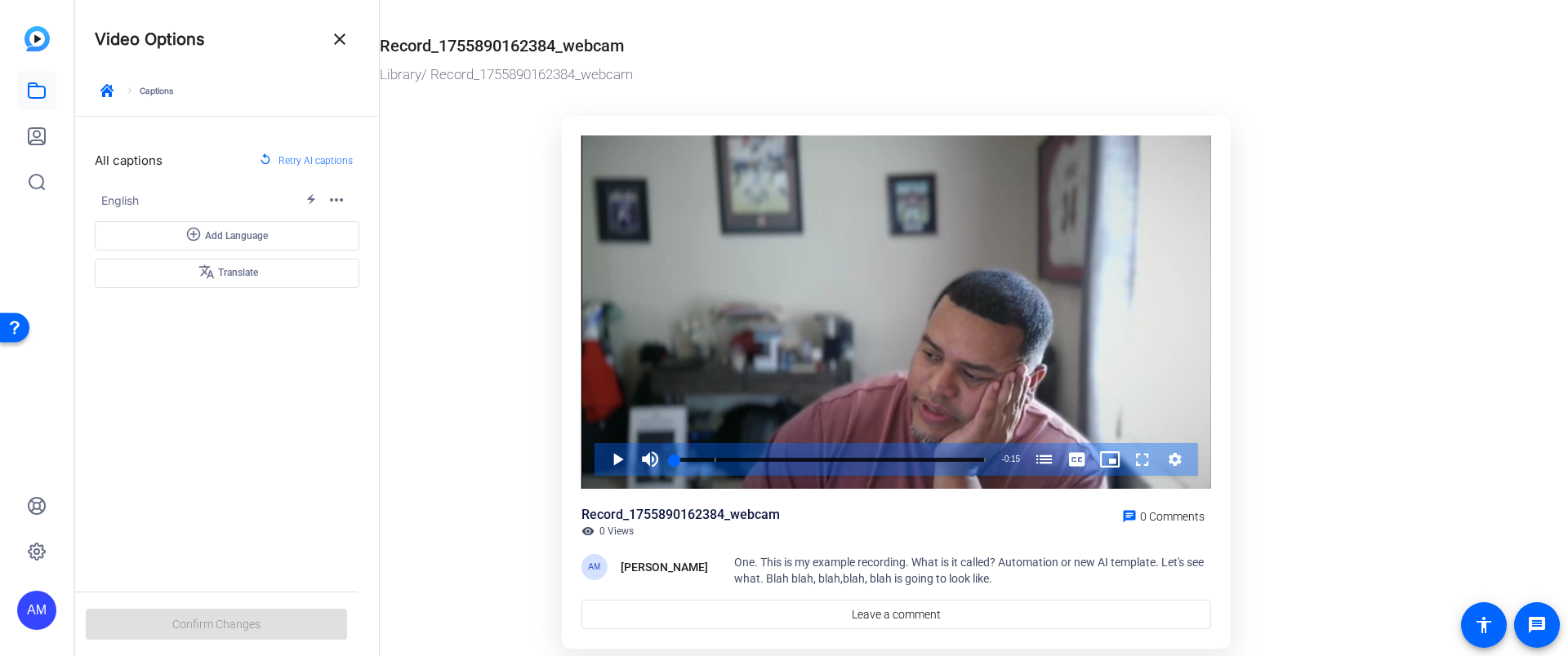
scroll to position [50, 0]
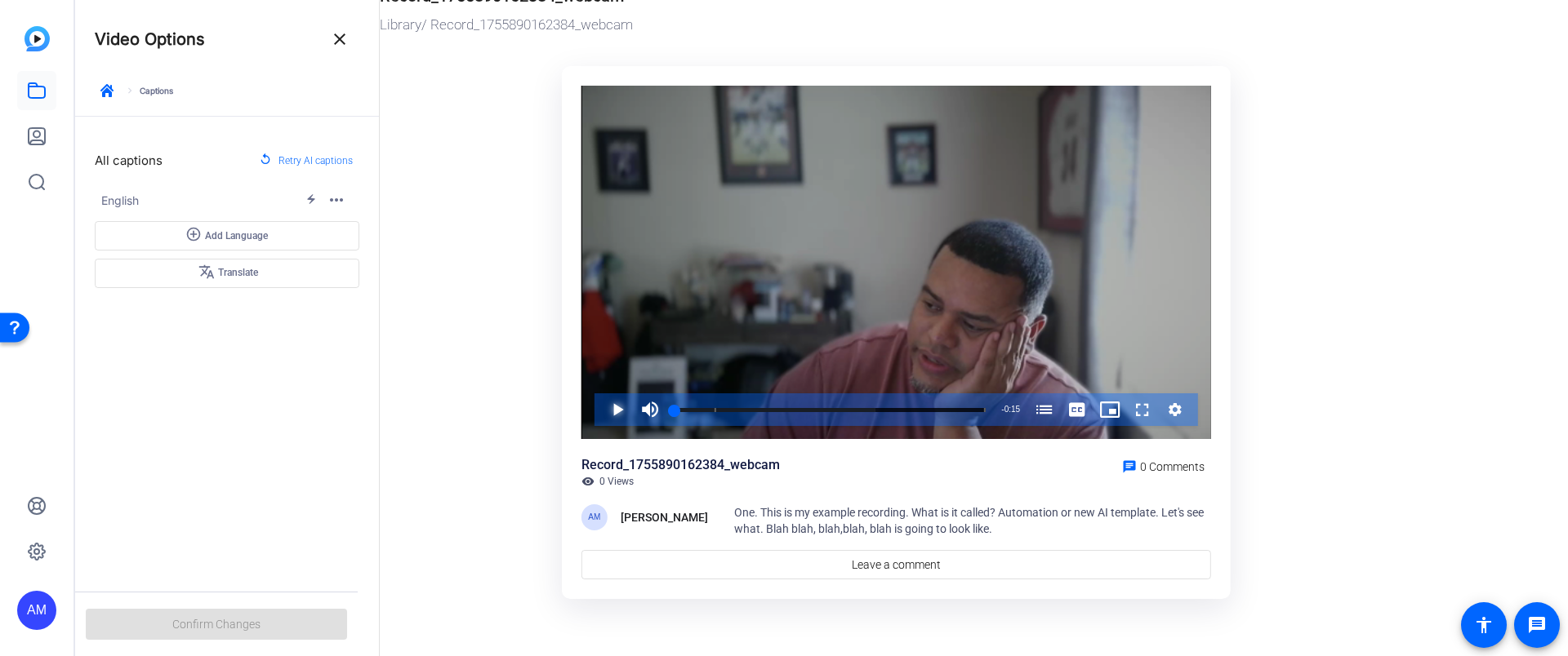
click at [601, 423] on span "Video Player" at bounding box center [601, 409] width 0 height 33
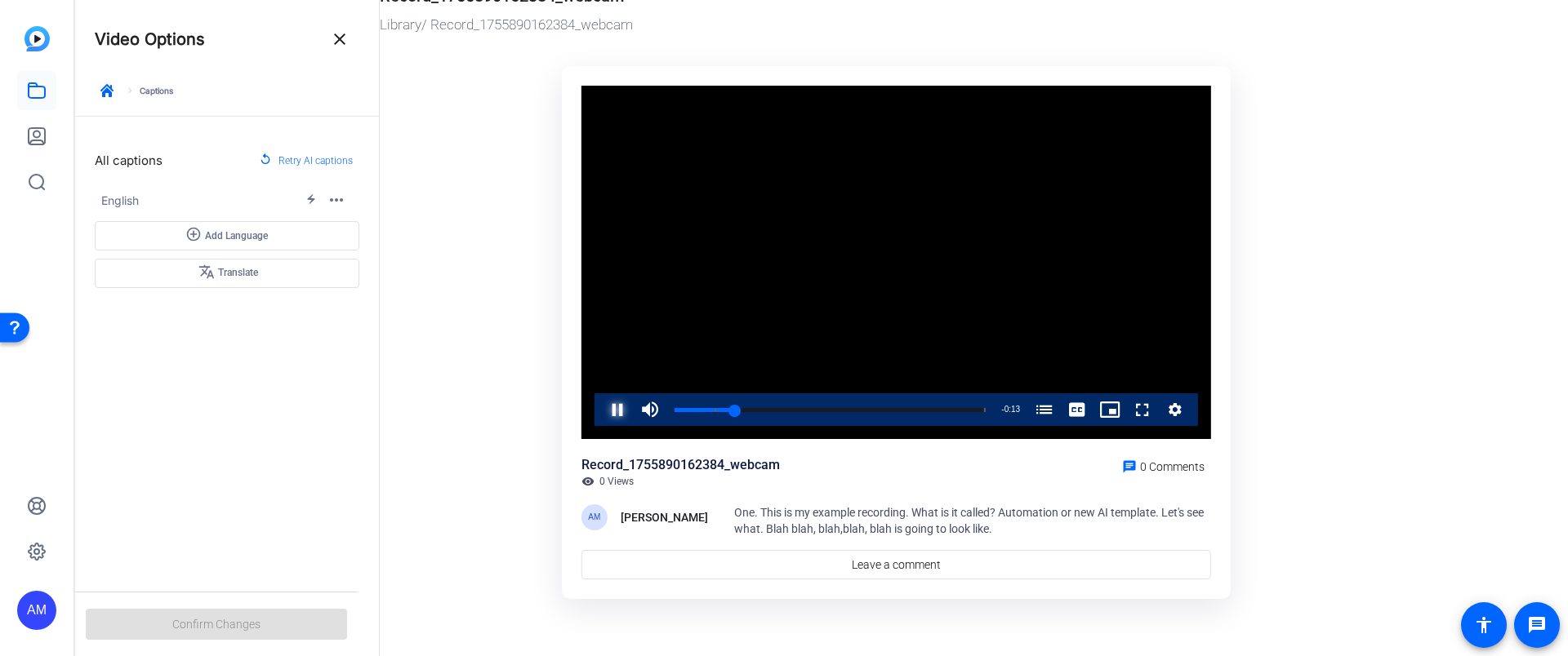
click at [601, 404] on span "Video Player" at bounding box center [601, 409] width 0 height 33
click at [1076, 403] on span "Video Player" at bounding box center [1077, 409] width 33 height 33
click at [1079, 392] on span "English Captions" at bounding box center [1076, 392] width 32 height 11
click at [218, 278] on span "translate Translate" at bounding box center [227, 273] width 61 height 20
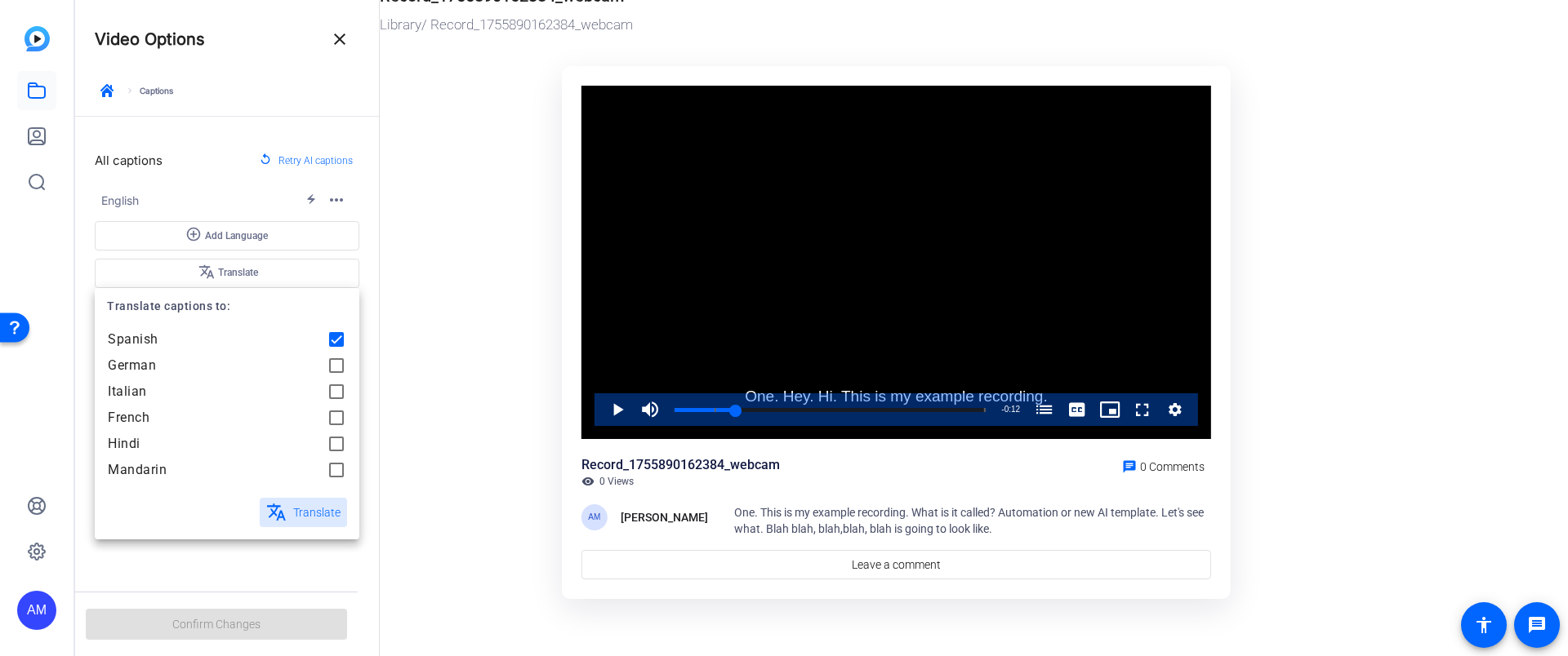
click at [331, 508] on span "Translate" at bounding box center [316, 512] width 47 height 20
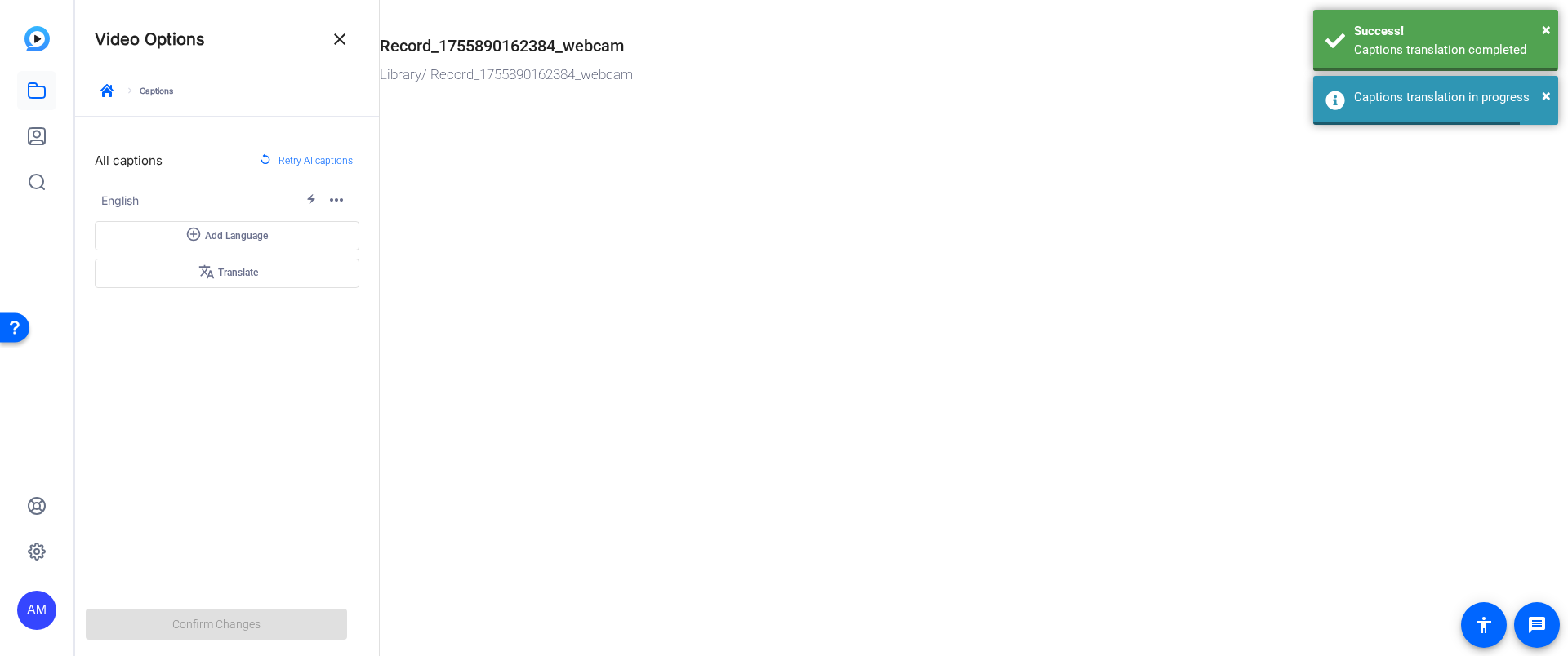
scroll to position [0, 0]
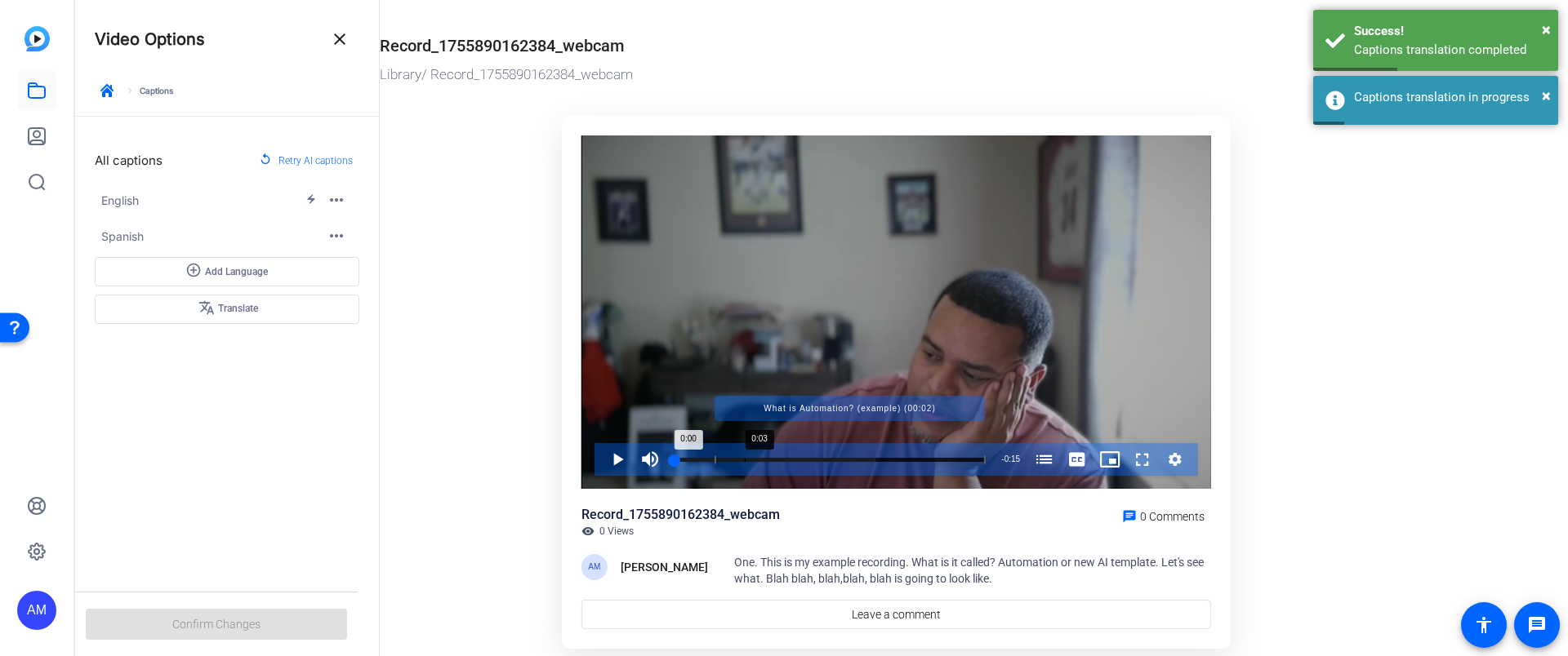
click at [745, 461] on div "Loaded : 64.54% 0:03 0:00 What is Automation? (example) (00:02)" at bounding box center [829, 460] width 311 height 4
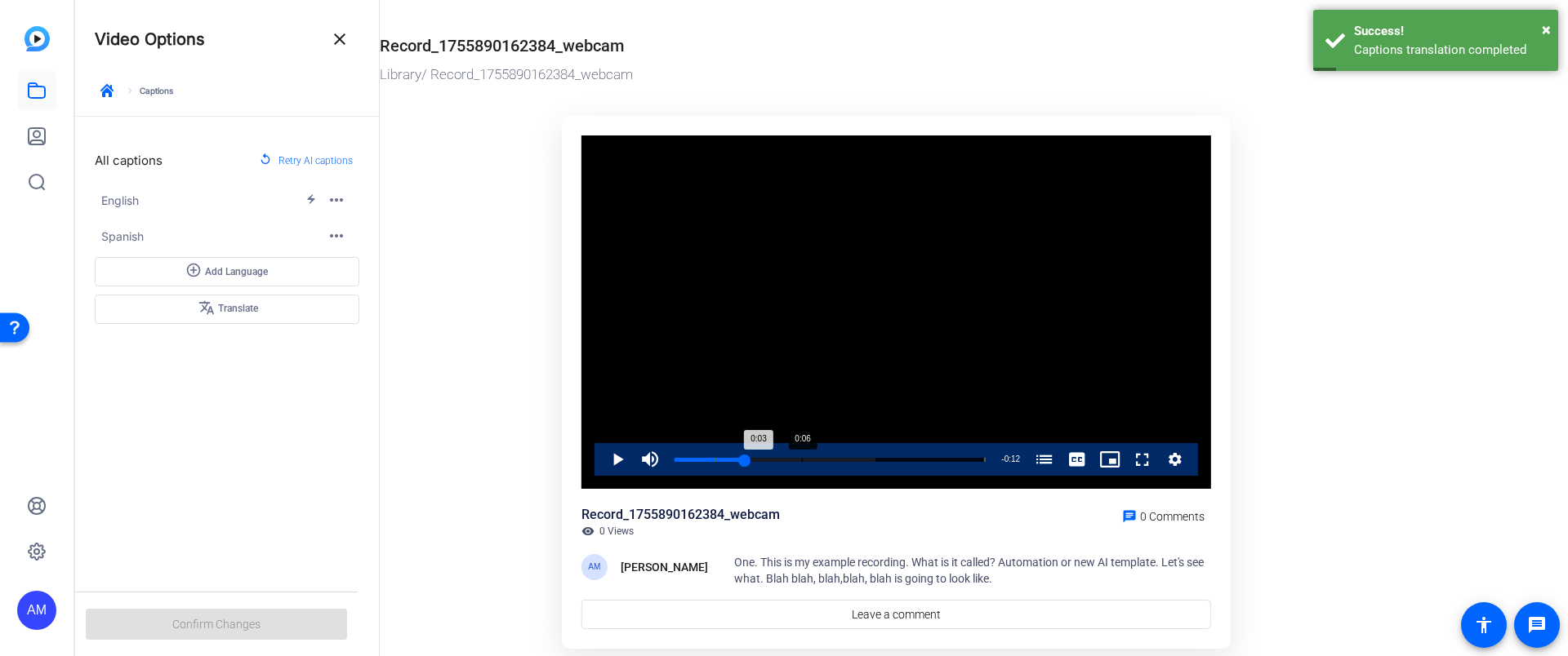
click at [787, 456] on div "Loaded : 64.54% 0:06 0:03 What is Automation? (example) (00:02)" at bounding box center [830, 459] width 327 height 33
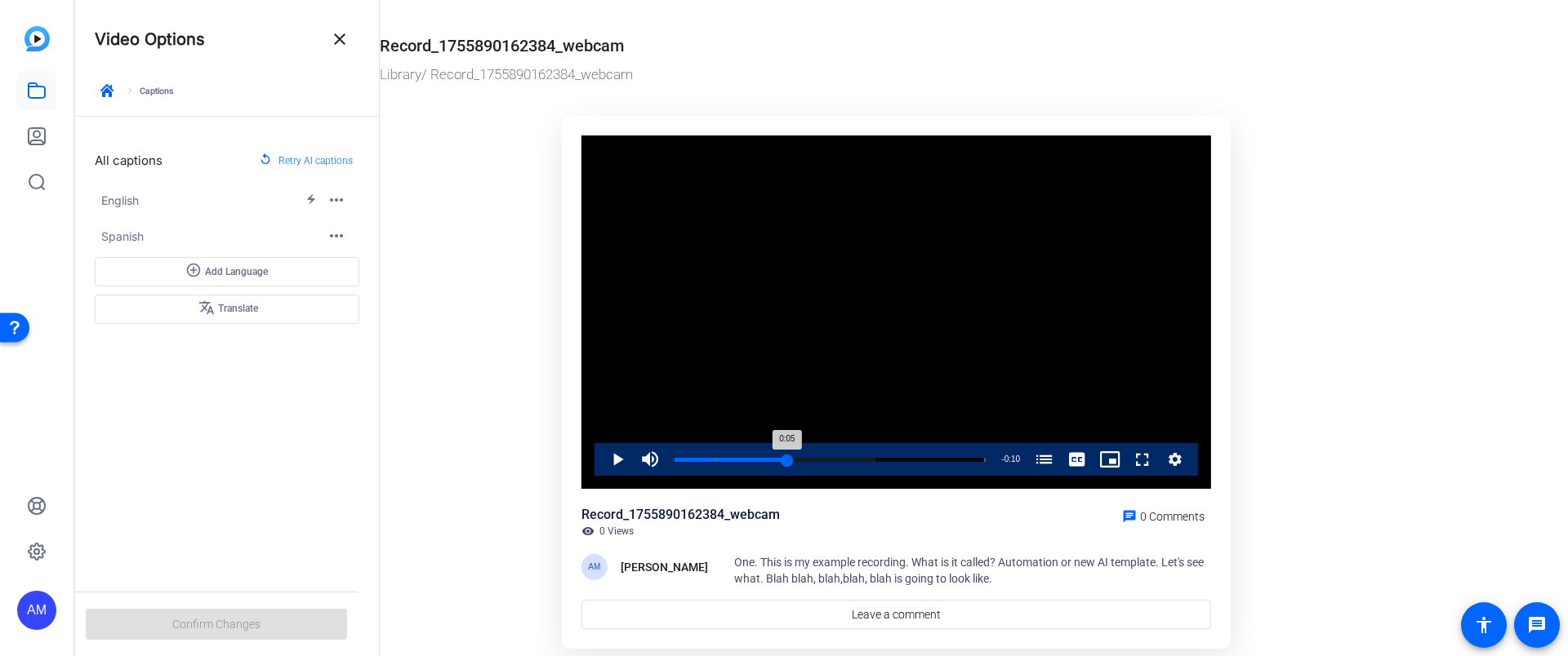
click at [779, 458] on div "0:05" at bounding box center [731, 460] width 113 height 4
click at [805, 454] on div "Loaded : 64.54% 0:06 0:05 What is Automation? (example) (00:02)" at bounding box center [830, 459] width 327 height 33
click at [834, 451] on div "Loaded : 64.54% 0:07 0:06 What is Automation? (example) (00:02)" at bounding box center [830, 459] width 327 height 33
click at [790, 451] on div "Loaded : 64.54% 0:05 0:07 What is Automation? (example) (00:02)" at bounding box center [830, 459] width 327 height 33
click at [642, 456] on span "Video Player" at bounding box center [650, 459] width 33 height 33
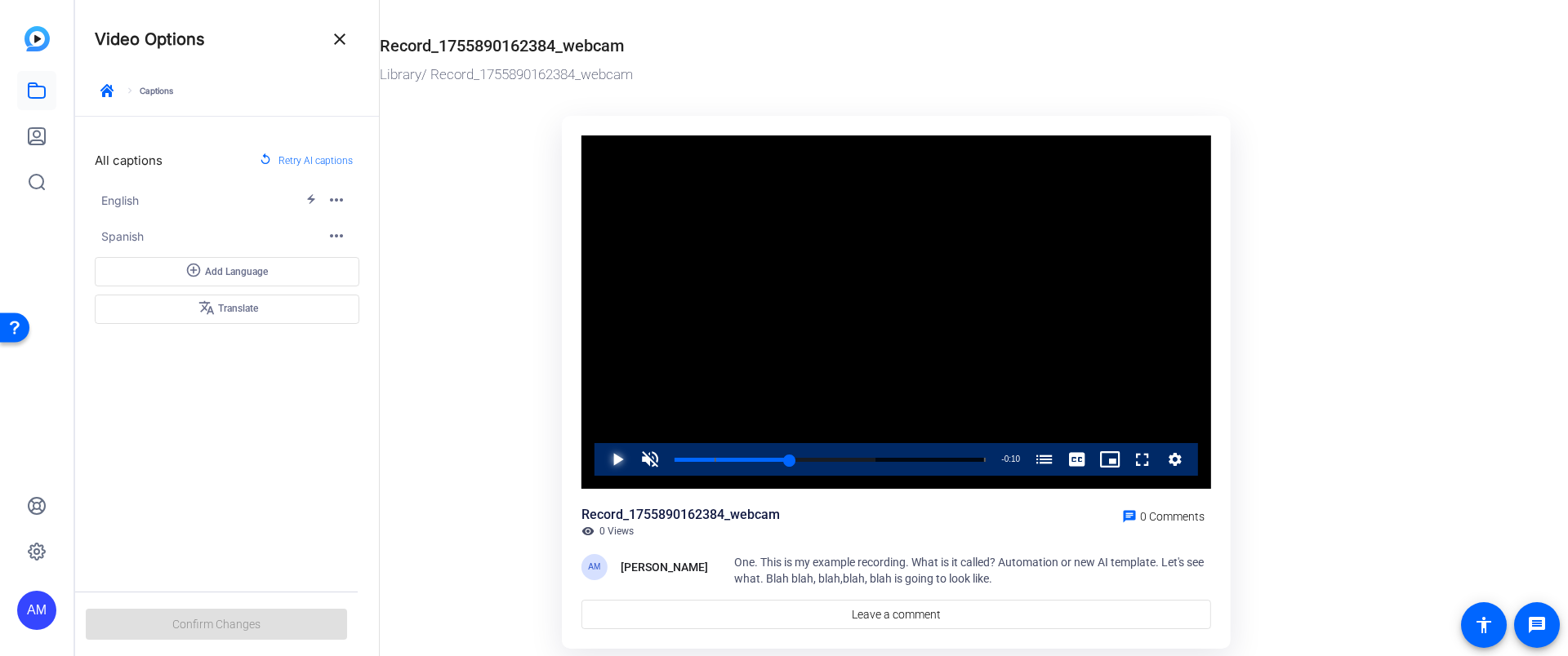
click at [601, 456] on span "Video Player" at bounding box center [601, 459] width 0 height 33
click at [601, 457] on span "Video Player" at bounding box center [601, 459] width 0 height 33
click at [1069, 455] on span "Video Player" at bounding box center [1077, 459] width 33 height 33
click at [1070, 439] on span "Spanish Captions" at bounding box center [1076, 442] width 35 height 11
click at [774, 455] on div "Loaded : 100.00% 0:04 0:07 What is Automation? (example) (00:02)" at bounding box center [830, 459] width 327 height 33
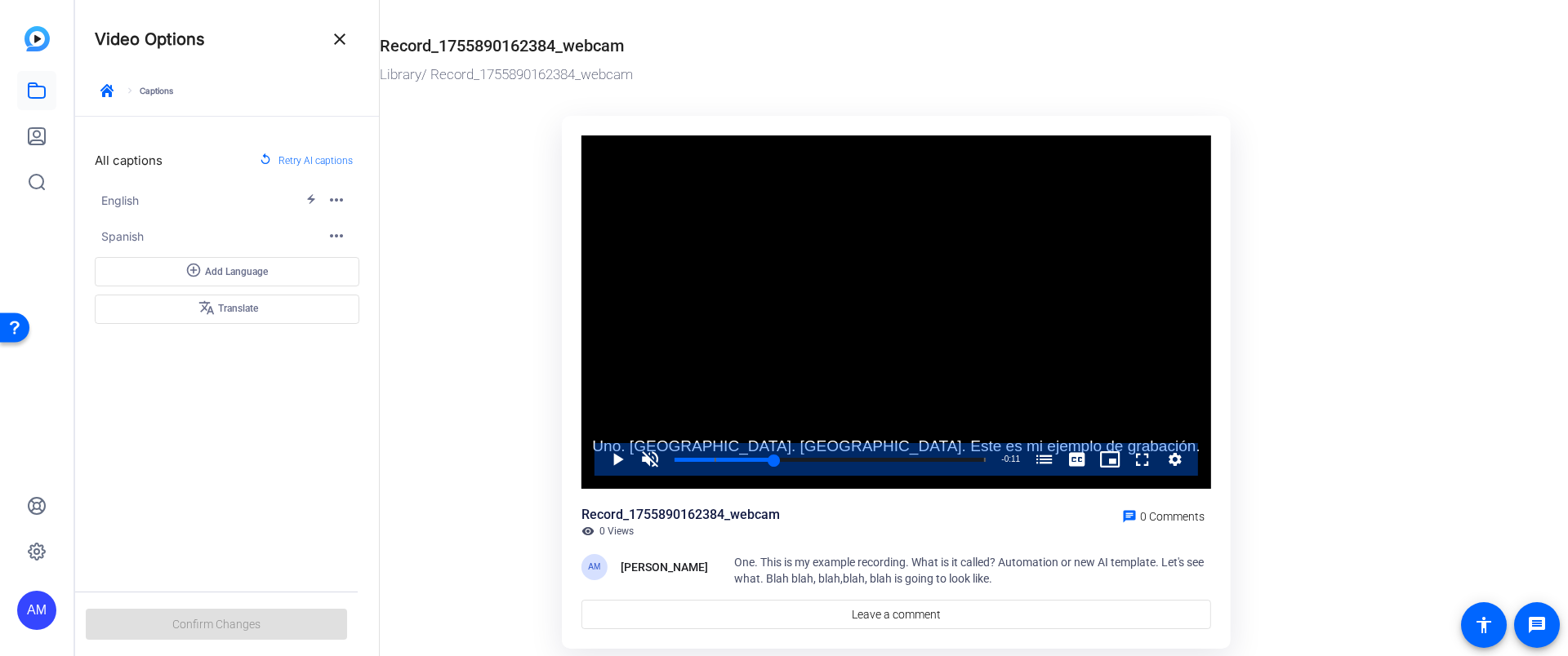
click at [248, 492] on div "All captions replay Retry AI captions English electric_bolt more_horiz Spanish …" at bounding box center [227, 343] width 304 height 455
click at [149, 93] on div "keyboard_arrow_right Captions" at bounding box center [227, 97] width 265 height 38
click at [141, 160] on h4 "All captions" at bounding box center [129, 161] width 68 height 19
click at [332, 44] on mat-icon "close" at bounding box center [339, 39] width 20 height 20
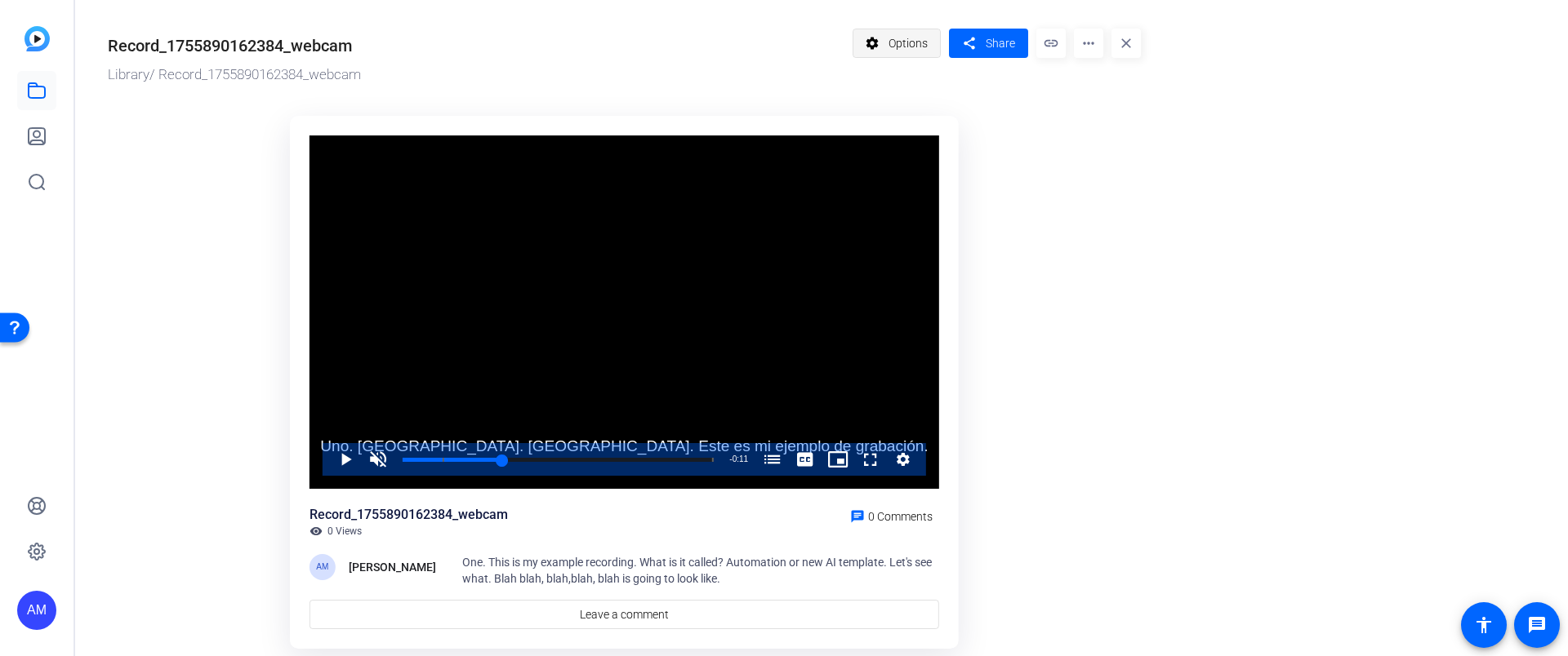
click at [924, 42] on span "Options" at bounding box center [908, 43] width 39 height 31
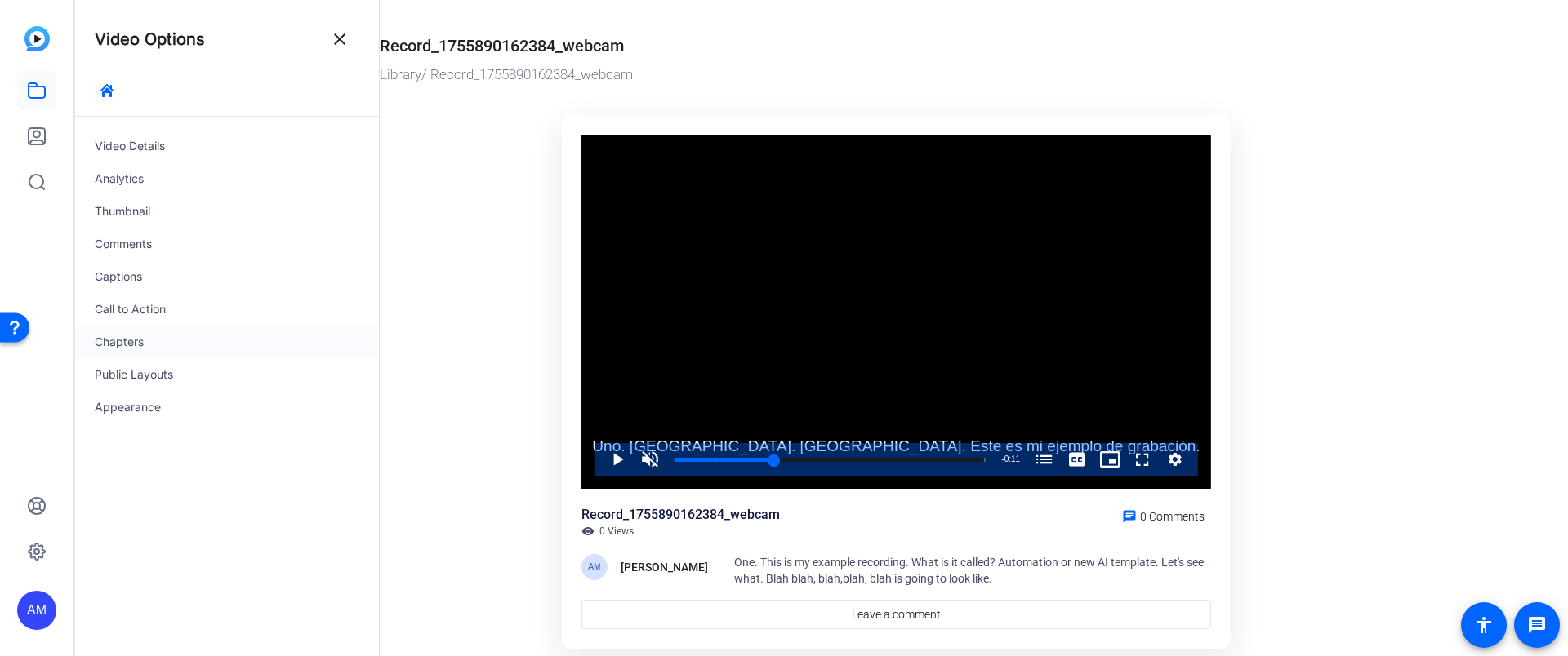
click at [113, 352] on div "Chapters" at bounding box center [227, 342] width 304 height 33
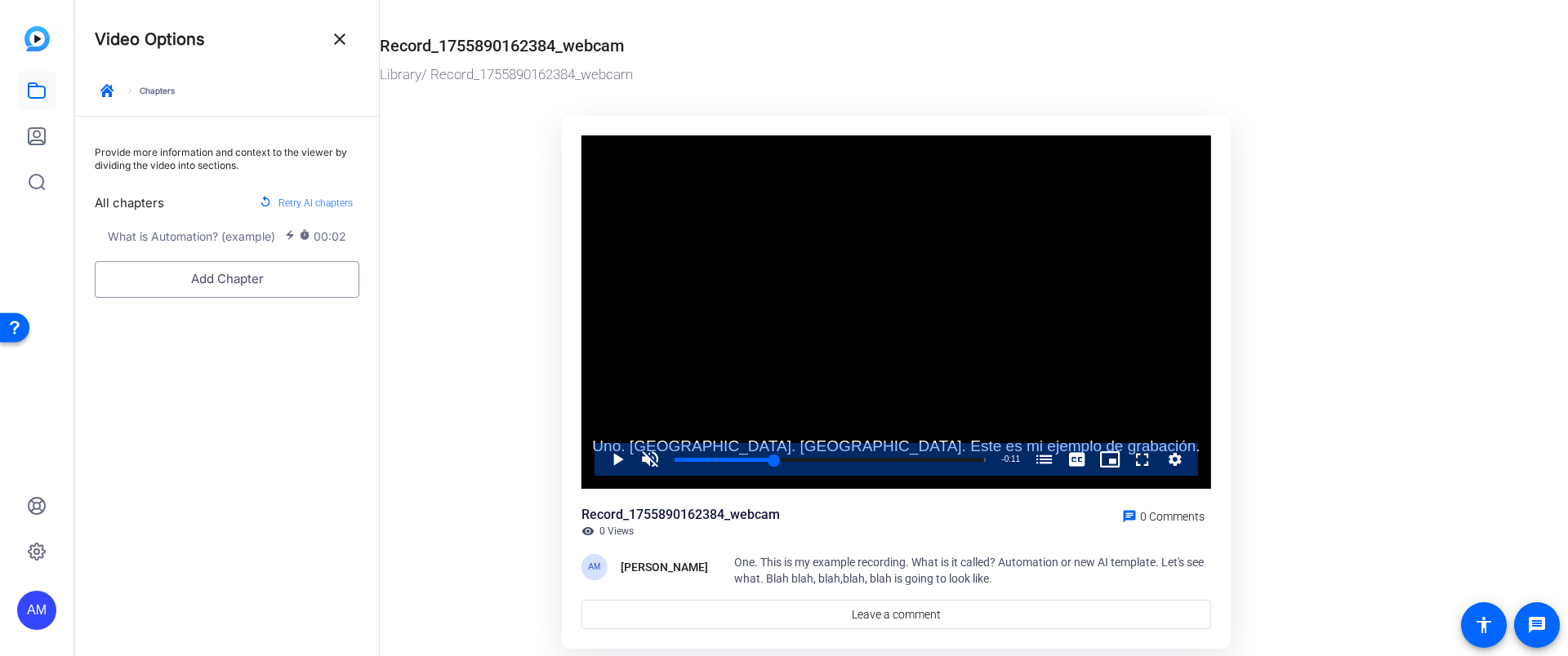
click at [297, 272] on button "Add Chapter" at bounding box center [227, 279] width 265 height 37
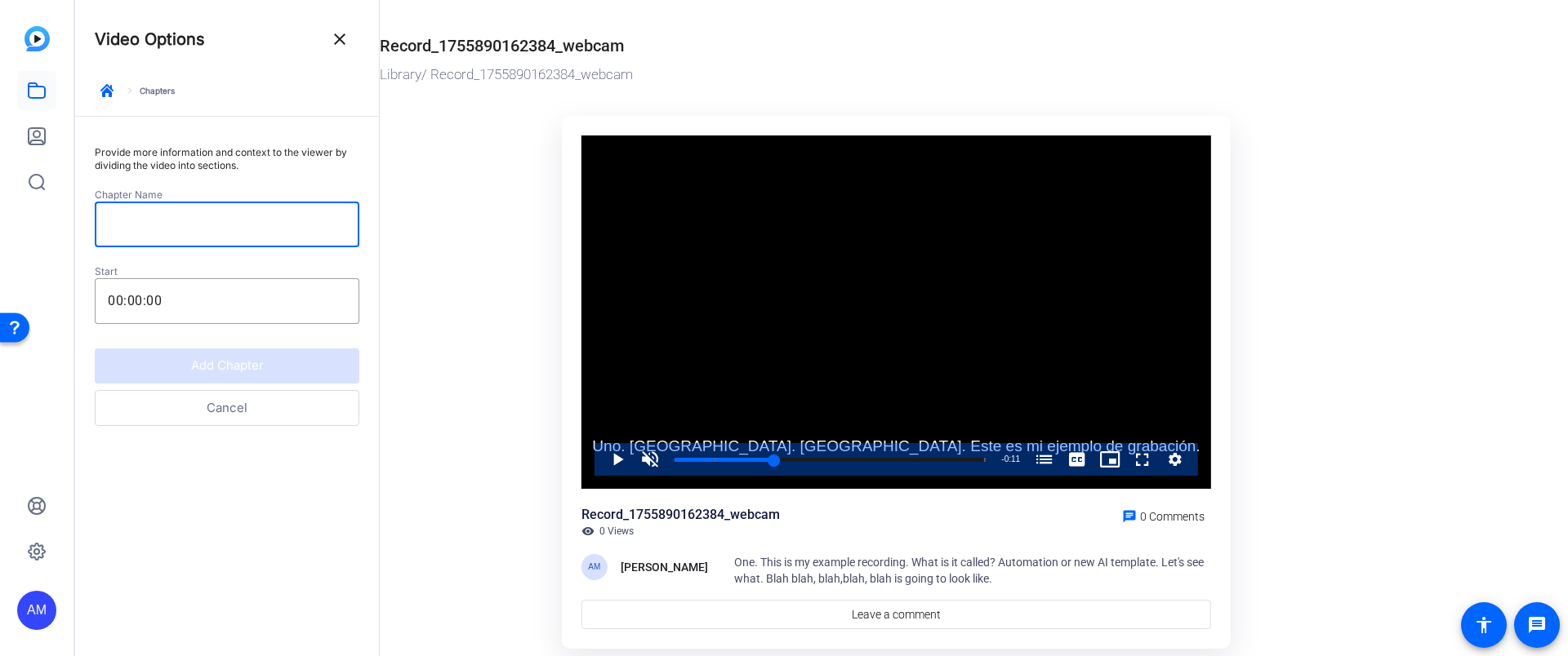
click at [273, 224] on input at bounding box center [227, 224] width 238 height 20
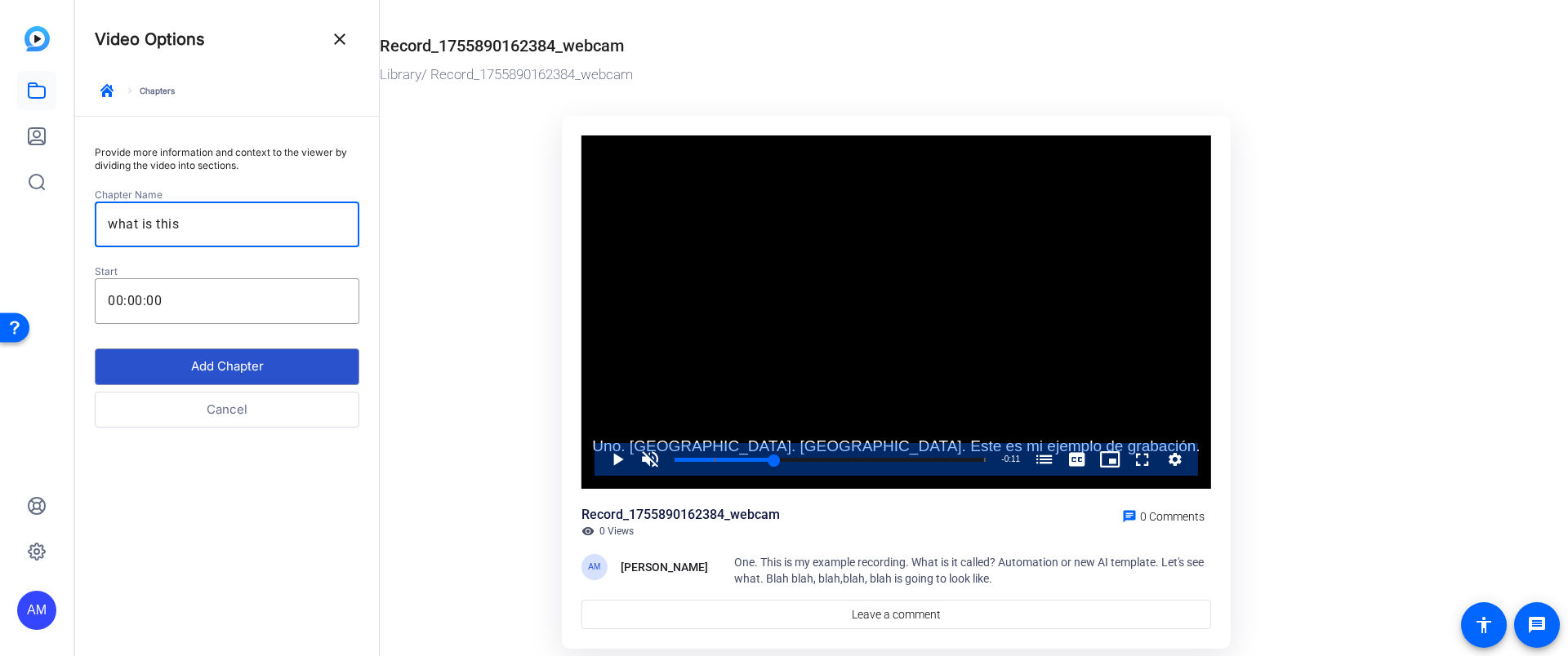
type input "what is this"
click at [312, 376] on button "Add Chapter" at bounding box center [227, 367] width 265 height 37
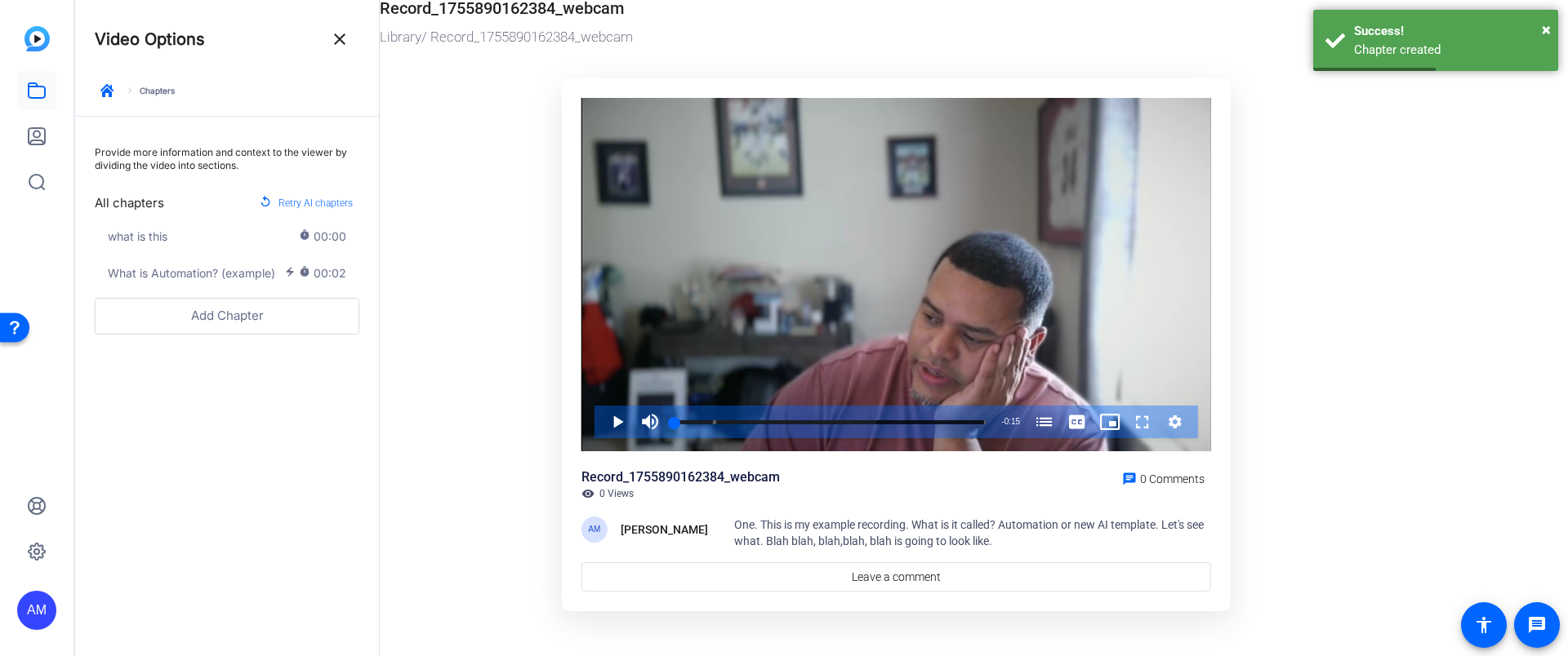
scroll to position [50, 0]
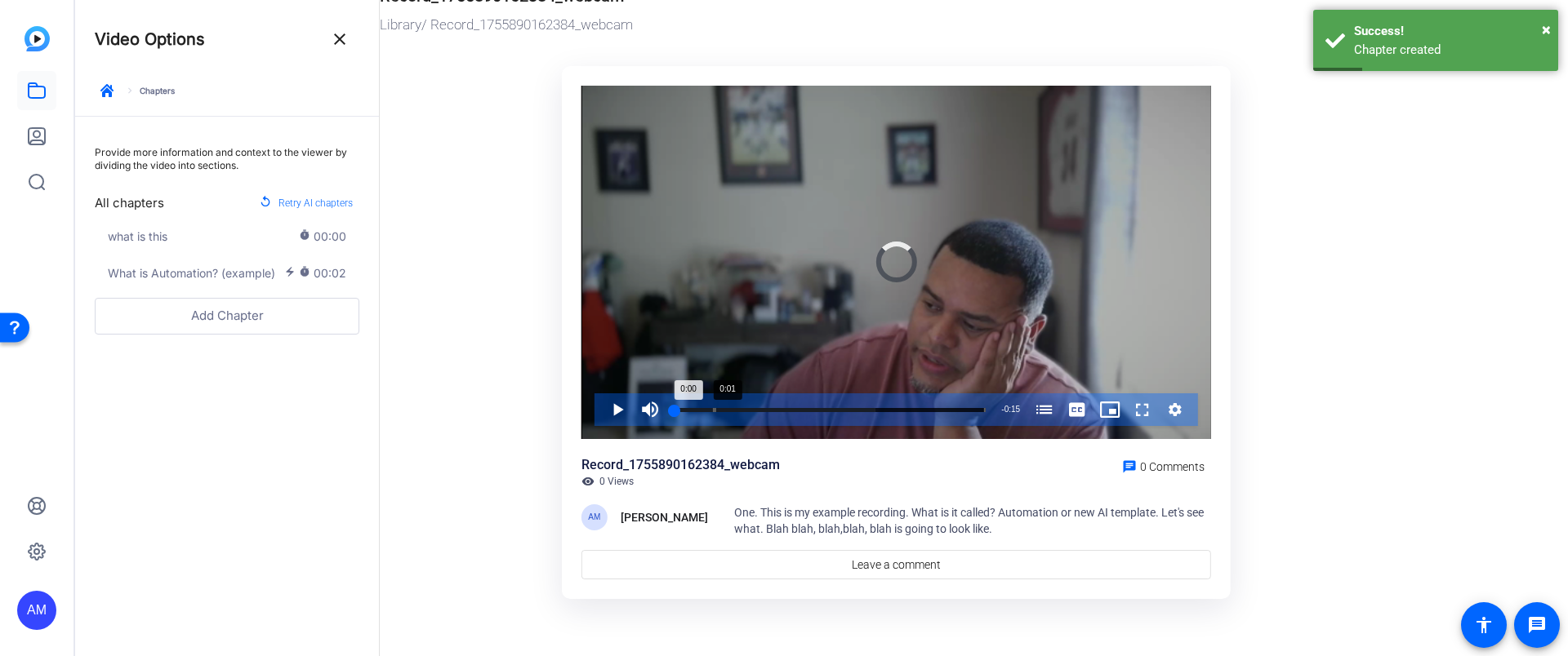
click at [713, 411] on div "Loaded : 64.54% 0:01 0:00 what is this (00:00) What is Automation? (example) (0…" at bounding box center [829, 410] width 311 height 4
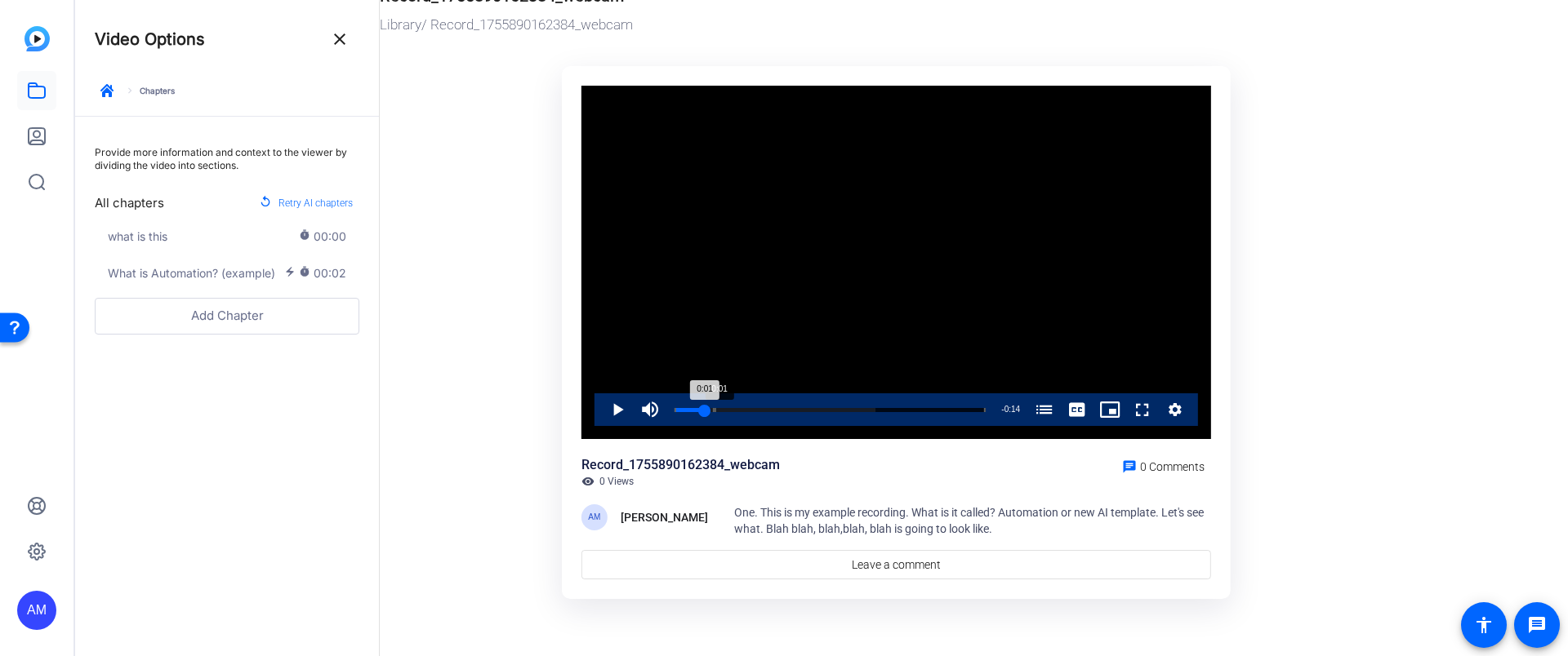
click at [704, 411] on div "0:01" at bounding box center [689, 410] width 30 height 4
click at [1080, 378] on span "English Captions" at bounding box center [1076, 375] width 32 height 11
click at [340, 46] on mat-icon "close" at bounding box center [339, 39] width 20 height 20
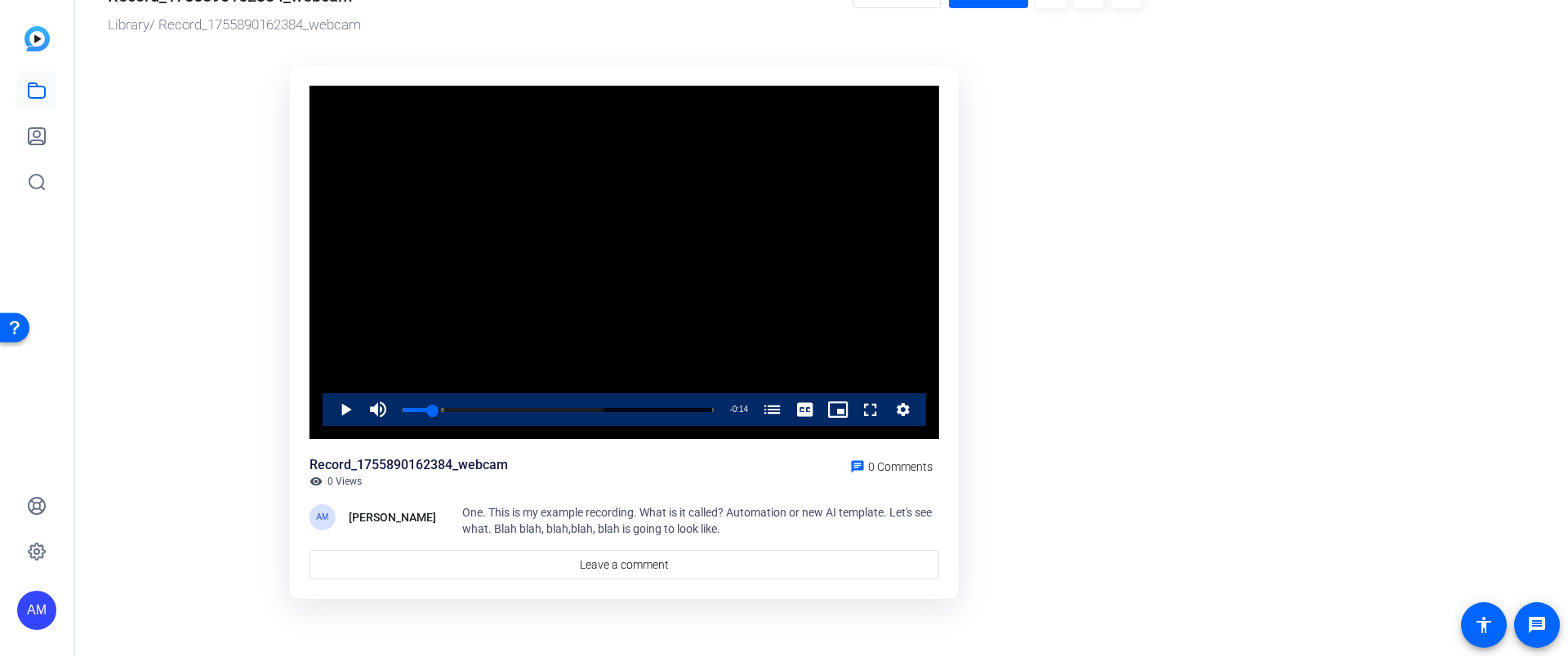
click at [176, 116] on ktd-grid "Video Player is loading. Play Video Play Mute Current Time 0:01 / Duration 0:15…" at bounding box center [625, 334] width 1033 height 555
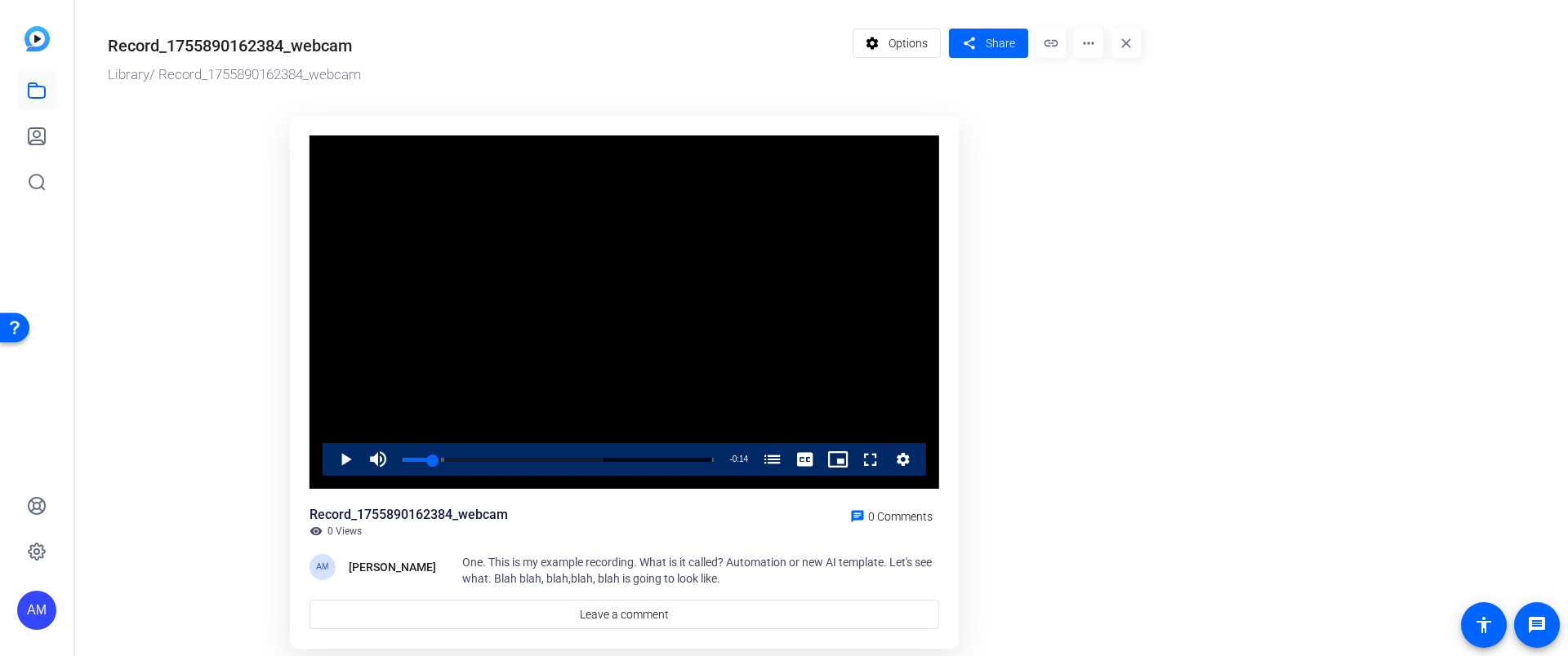
click at [914, 43] on span "Options" at bounding box center [908, 43] width 39 height 31
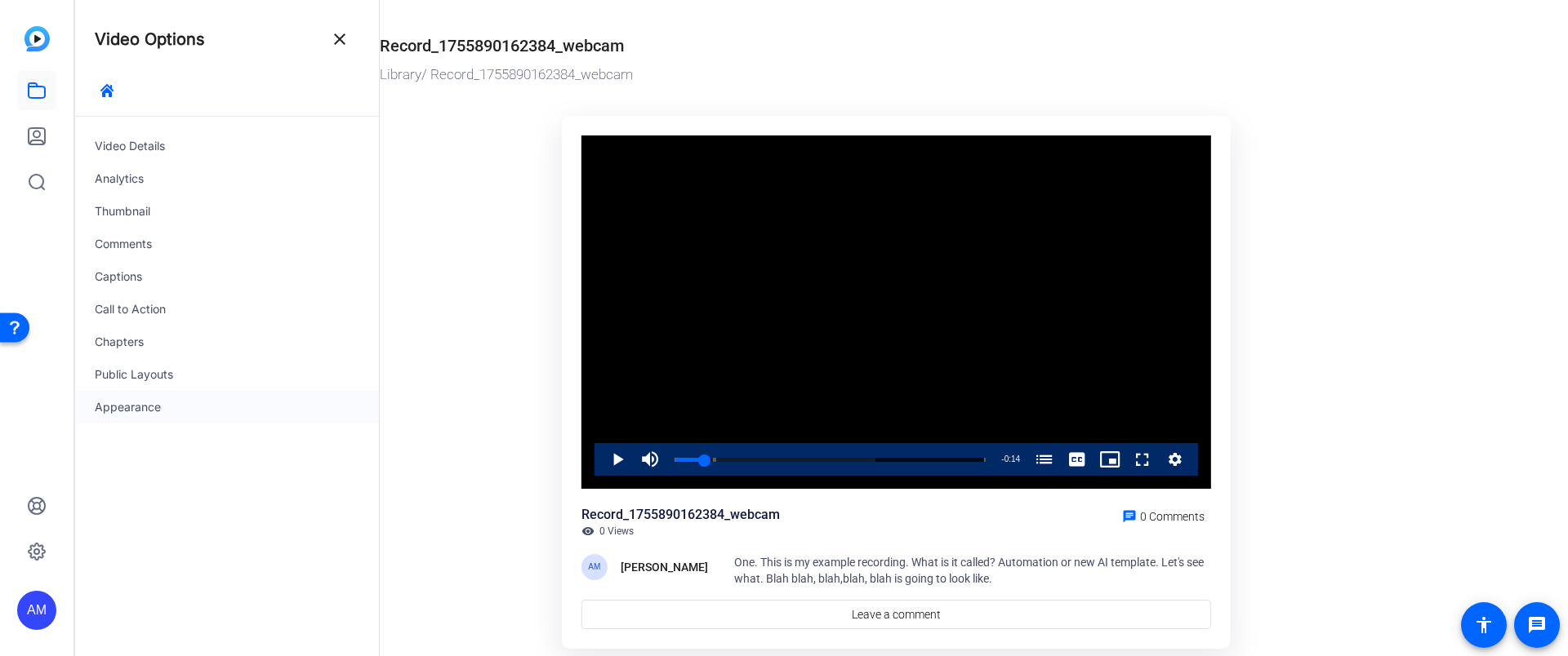
click at [140, 405] on div "Appearance" at bounding box center [227, 407] width 304 height 33
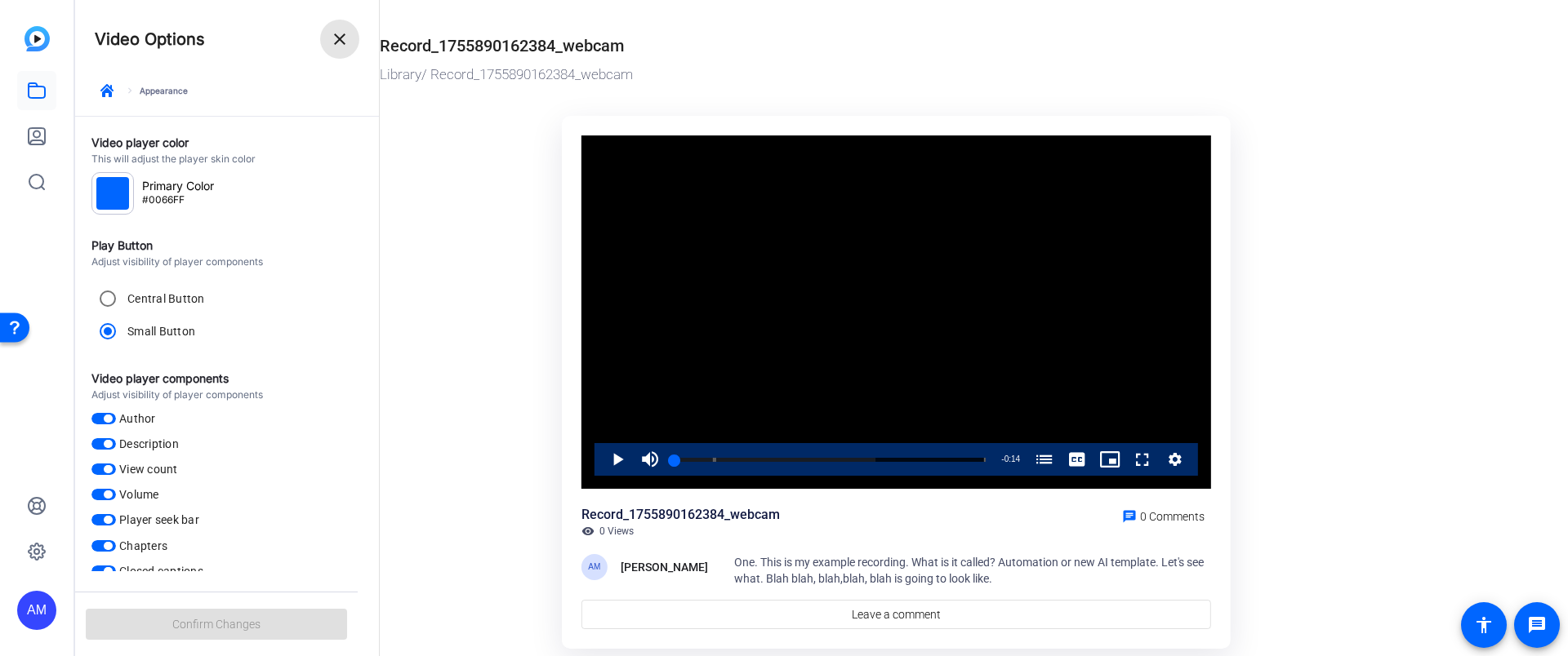
click at [332, 40] on mat-icon "close" at bounding box center [339, 39] width 20 height 20
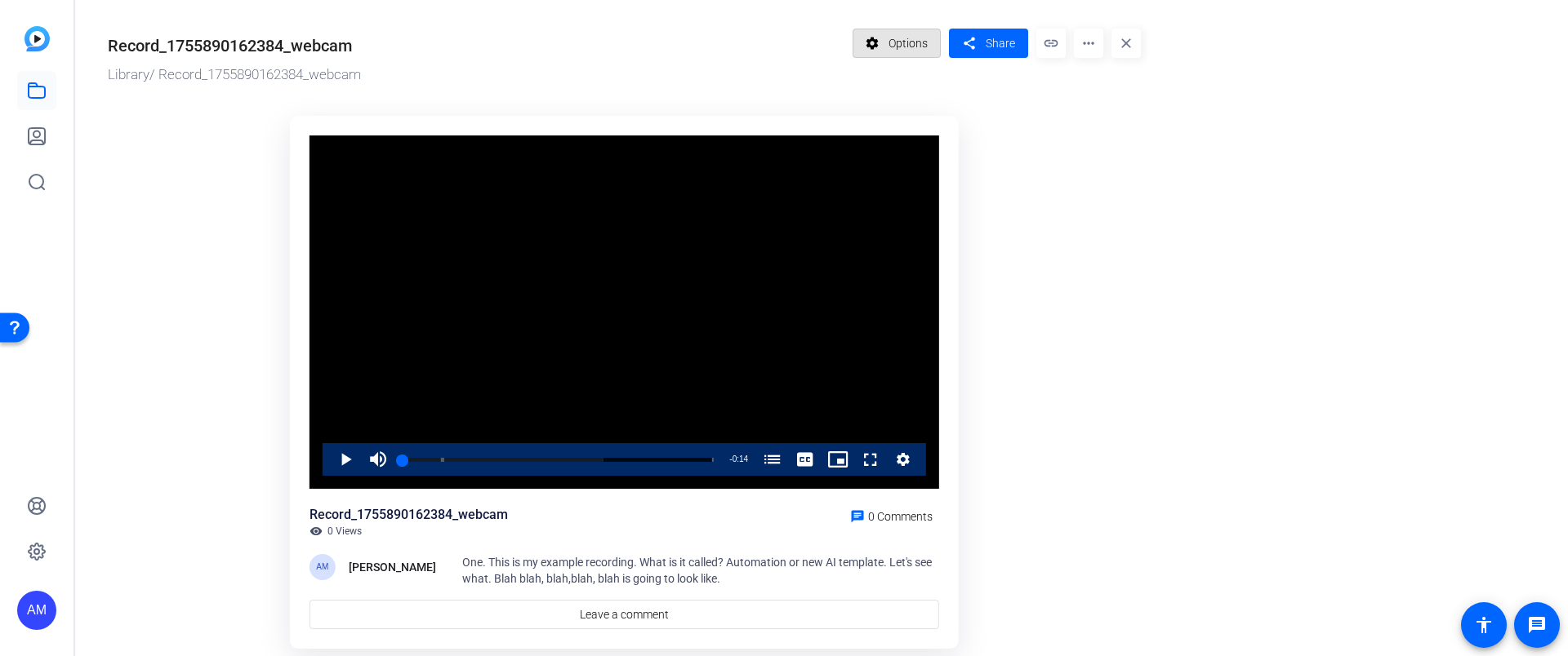
click at [886, 45] on span at bounding box center [897, 44] width 87 height 39
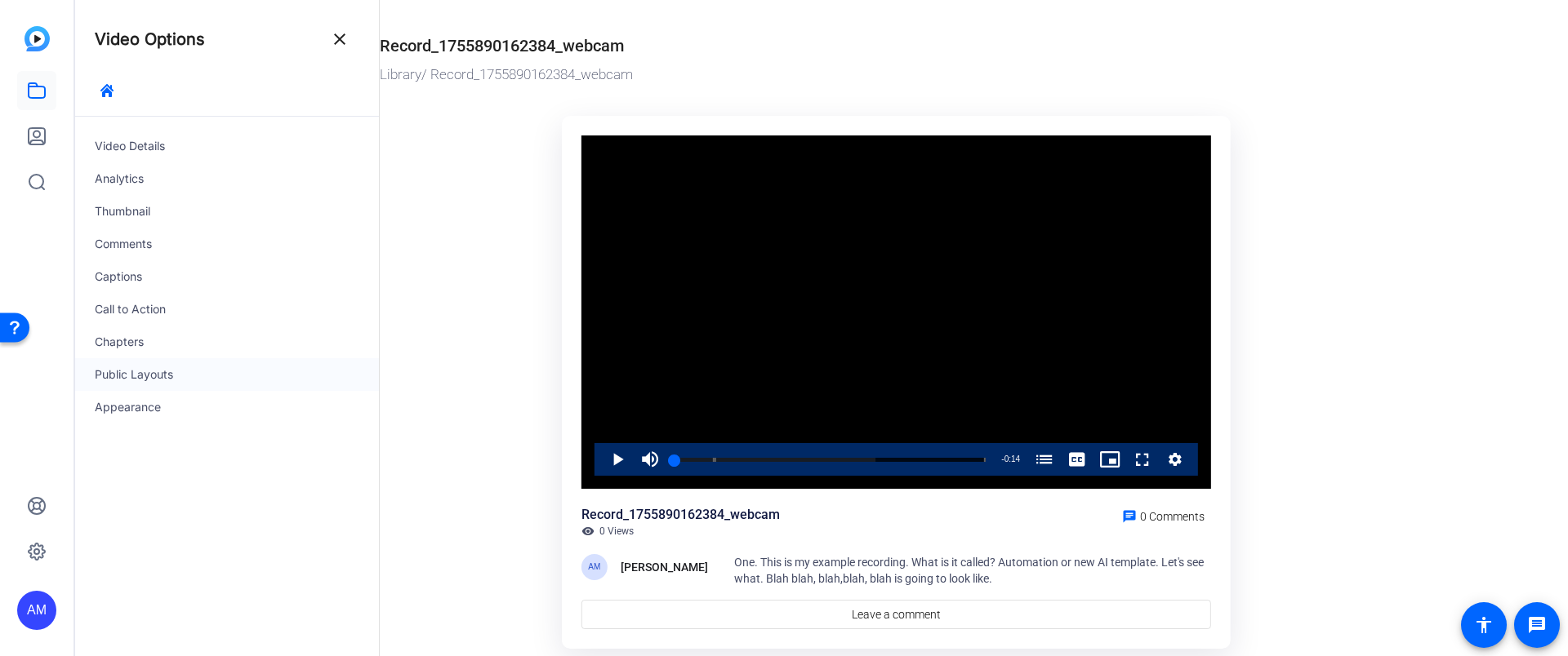
click at [117, 368] on div "Public Layouts" at bounding box center [227, 374] width 304 height 33
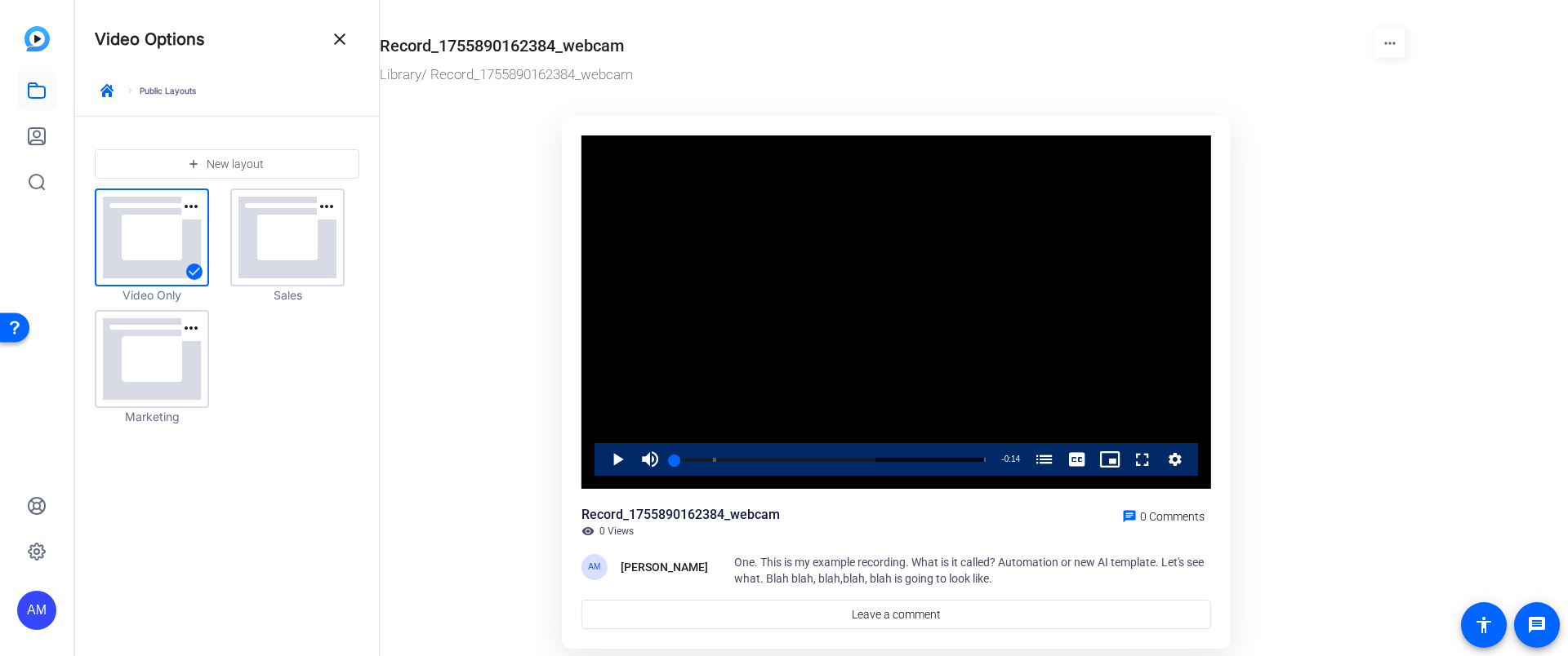
click at [454, 345] on ktd-grid "Video Player is loading. Play Video Play Mute Current Time 0:01 / Duration 0:15…" at bounding box center [896, 384] width 1033 height 555
click at [323, 29] on span at bounding box center [340, 39] width 39 height 39
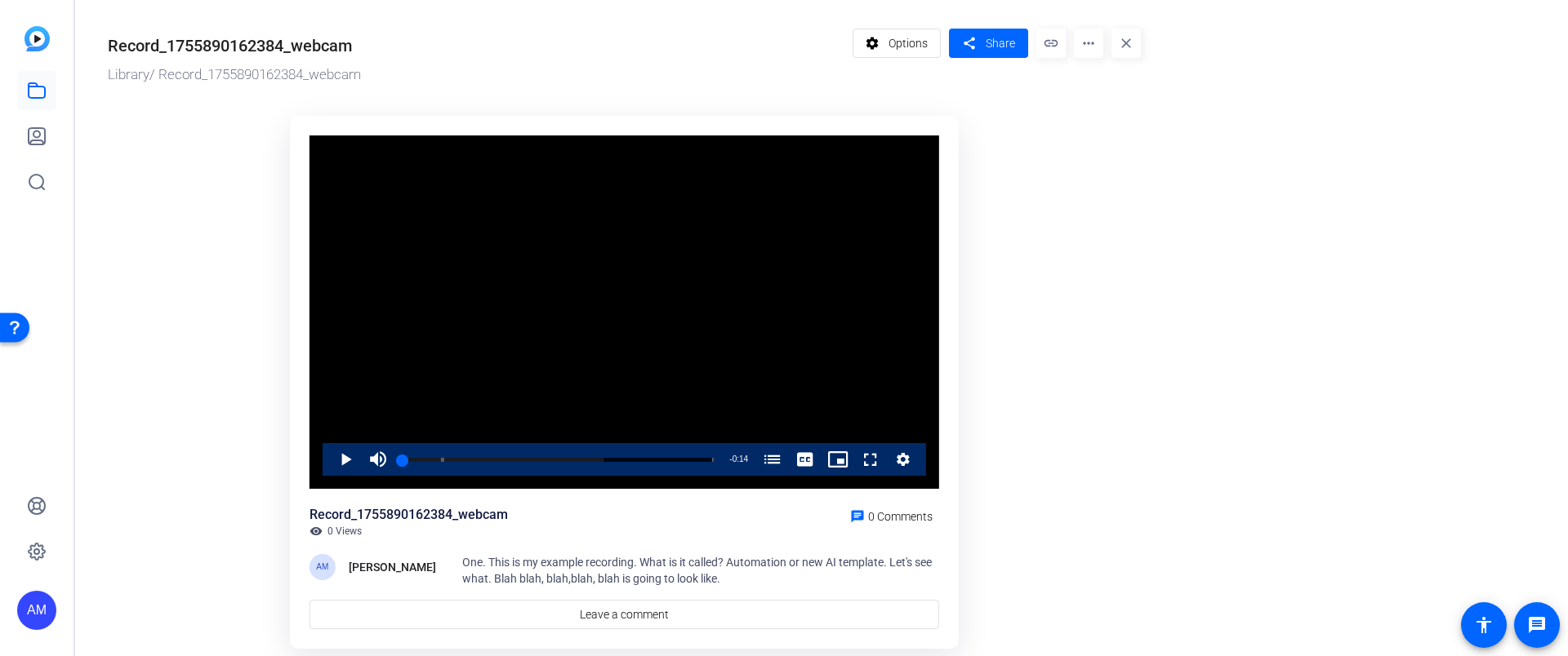
click at [1091, 47] on mat-icon "more_horiz" at bounding box center [1088, 43] width 29 height 29
click at [1286, 130] on div at bounding box center [784, 328] width 1568 height 656
drag, startPoint x: 115, startPoint y: 237, endPoint x: 115, endPoint y: 224, distance: 13.0
click at [115, 224] on ktd-grid "Video Player is loading. Play Video Play Mute Current Time 0:01 / Duration 0:15…" at bounding box center [625, 384] width 1033 height 555
click at [37, 85] on icon at bounding box center [36, 90] width 16 height 15
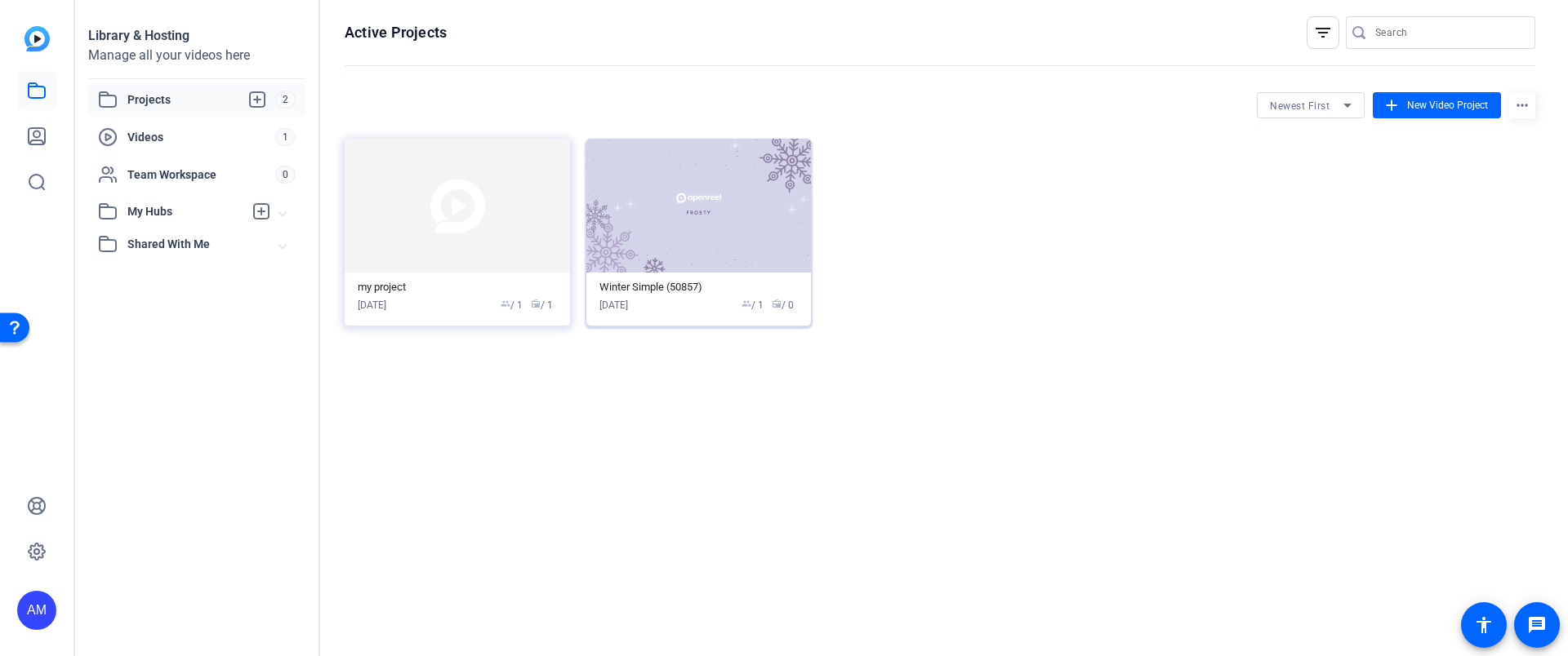
click at [685, 256] on img at bounding box center [698, 206] width 225 height 134
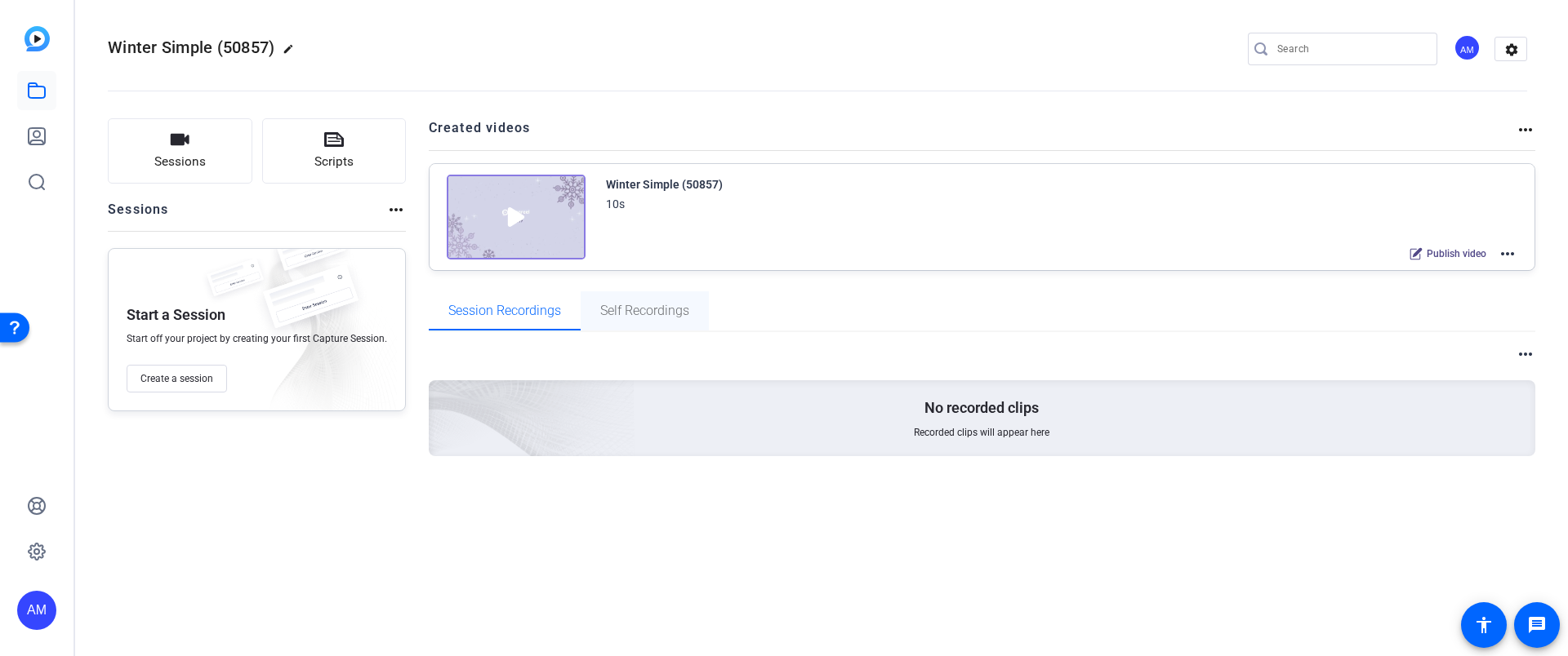
click at [641, 311] on span "Self Recordings" at bounding box center [644, 310] width 89 height 13
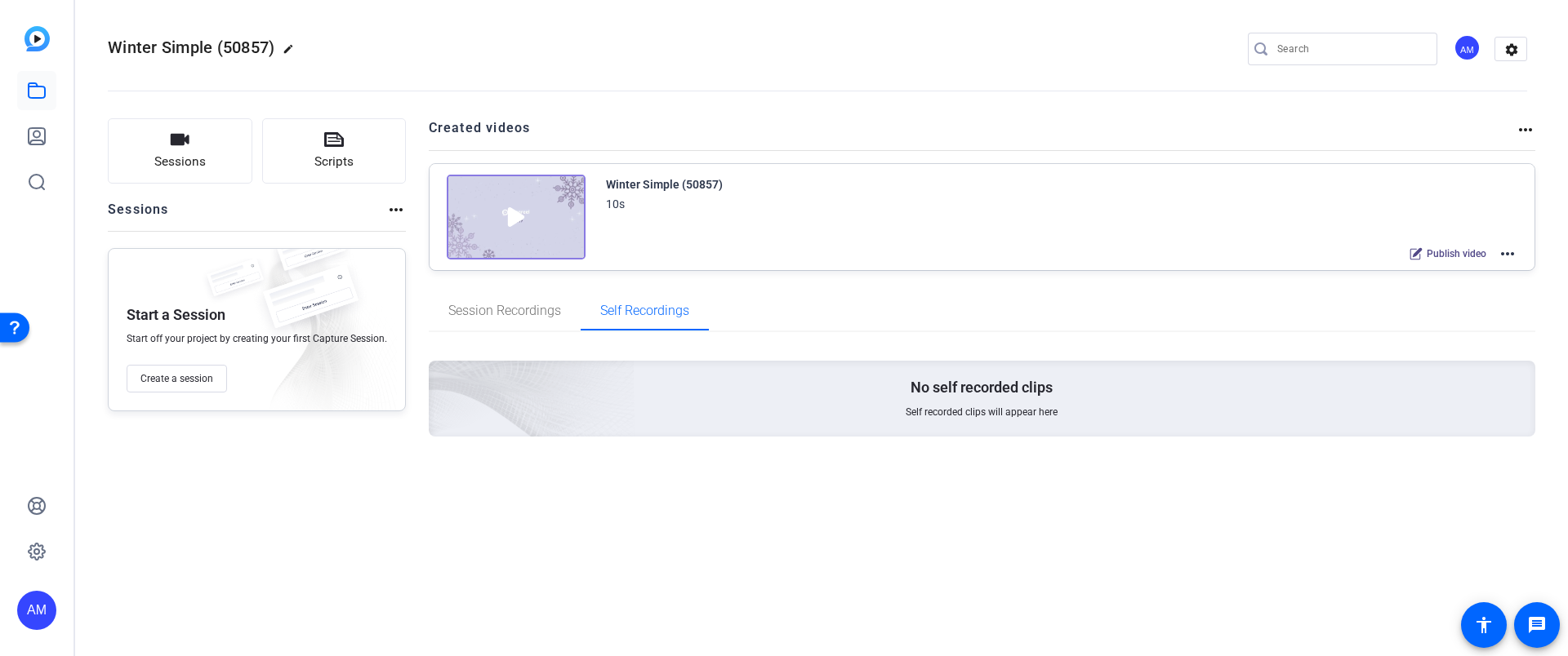
click at [648, 398] on div "No self recorded clips Self recorded clips will appear here" at bounding box center [982, 398] width 1107 height 76
click at [891, 373] on div "No self recorded clips Self recorded clips will appear here" at bounding box center [982, 398] width 1107 height 76
click at [594, 398] on img at bounding box center [440, 377] width 390 height 355
click at [27, 97] on icon at bounding box center [36, 90] width 20 height 20
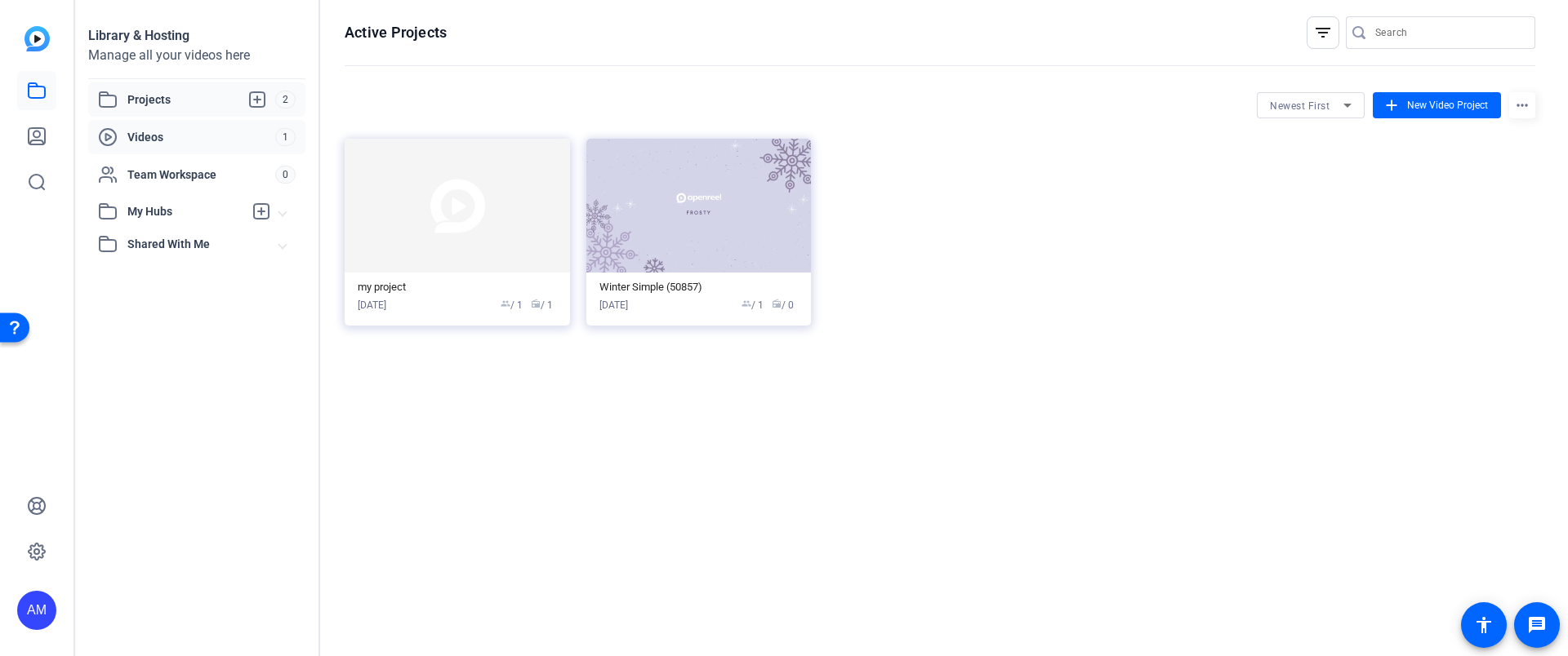
click at [170, 137] on span "Videos" at bounding box center [201, 137] width 147 height 16
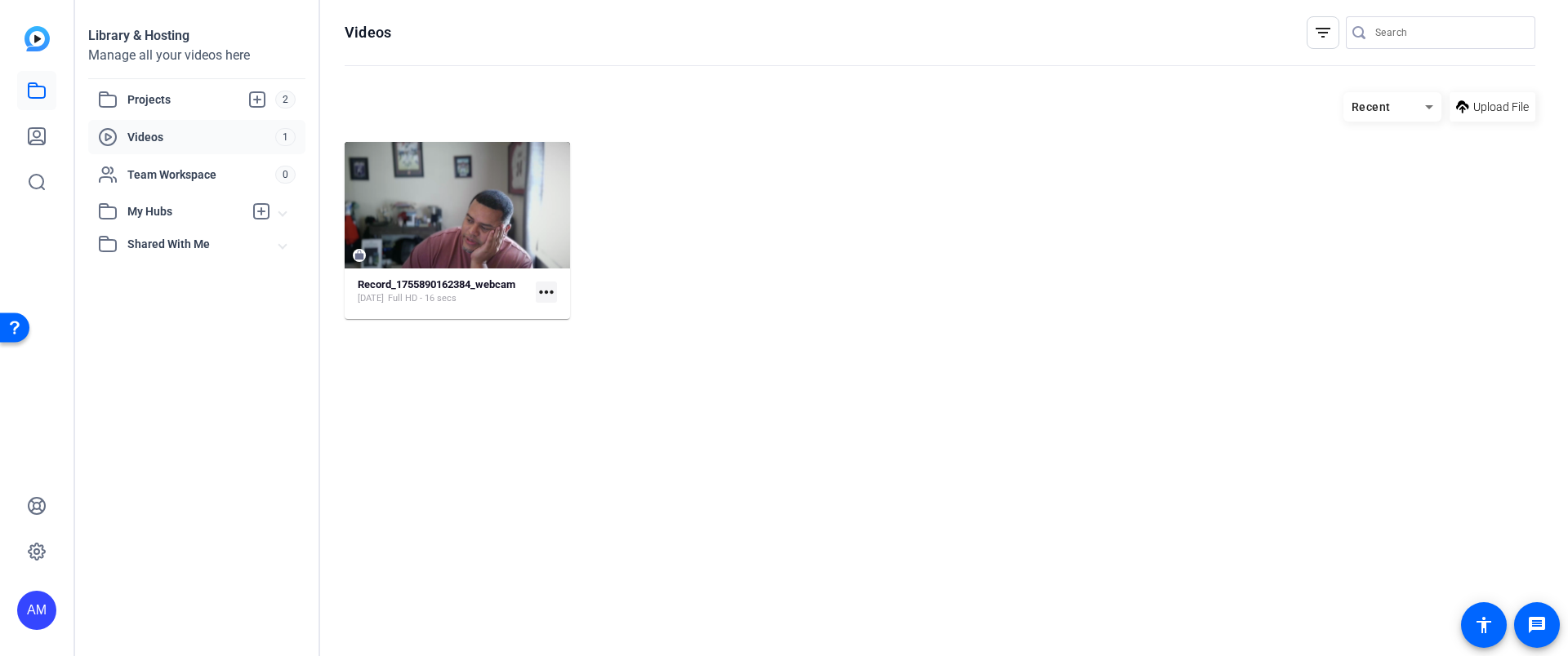
click at [547, 288] on mat-icon "more_horiz" at bounding box center [546, 292] width 21 height 21
drag, startPoint x: 418, startPoint y: 238, endPoint x: 140, endPoint y: 112, distance: 305.2
click at [140, 112] on div at bounding box center [784, 328] width 1568 height 656
click at [718, 146] on div "Record_1755890162384_webcam Aug 22, 2025 Full HD - 16 secs more_horiz" at bounding box center [940, 230] width 1191 height 177
click at [652, 126] on hosting-toolbar "Recent Upload File" at bounding box center [940, 113] width 1191 height 58
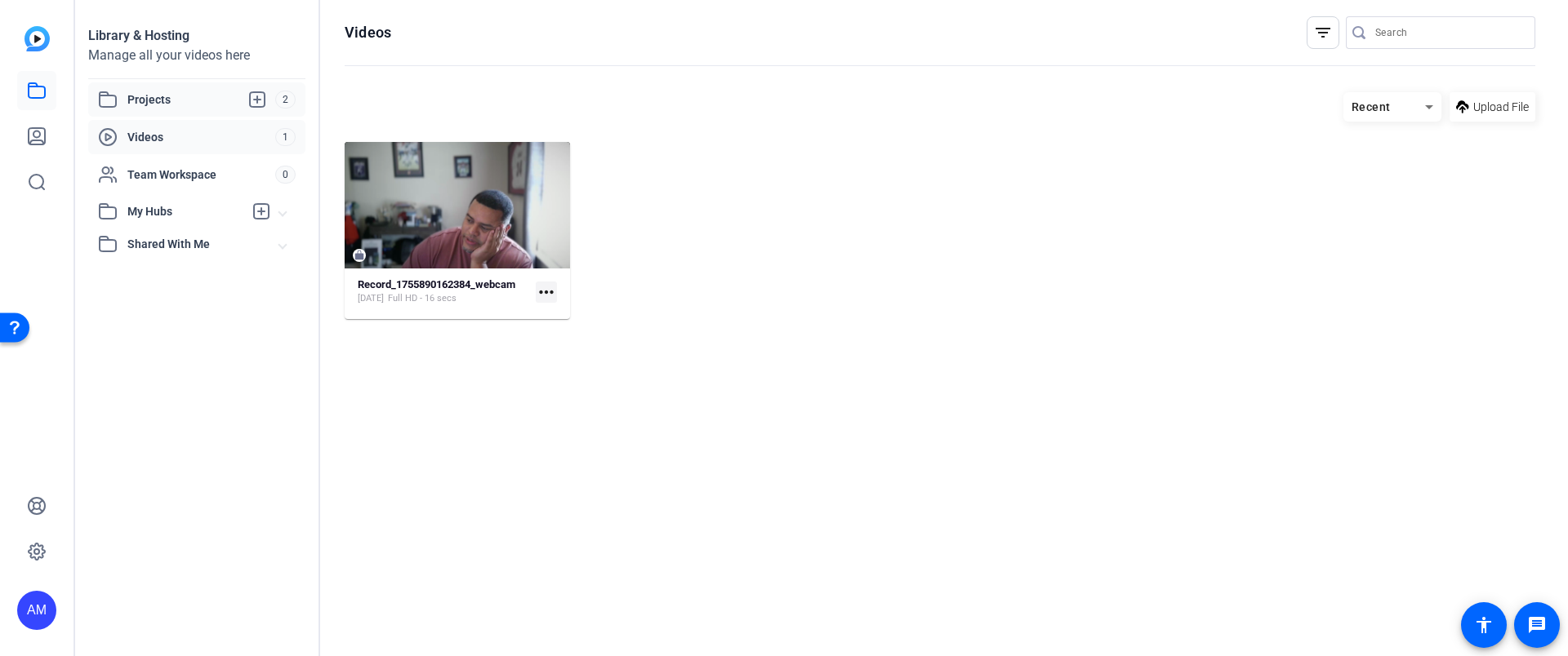
click at [272, 100] on span "Projects" at bounding box center [201, 99] width 147 height 20
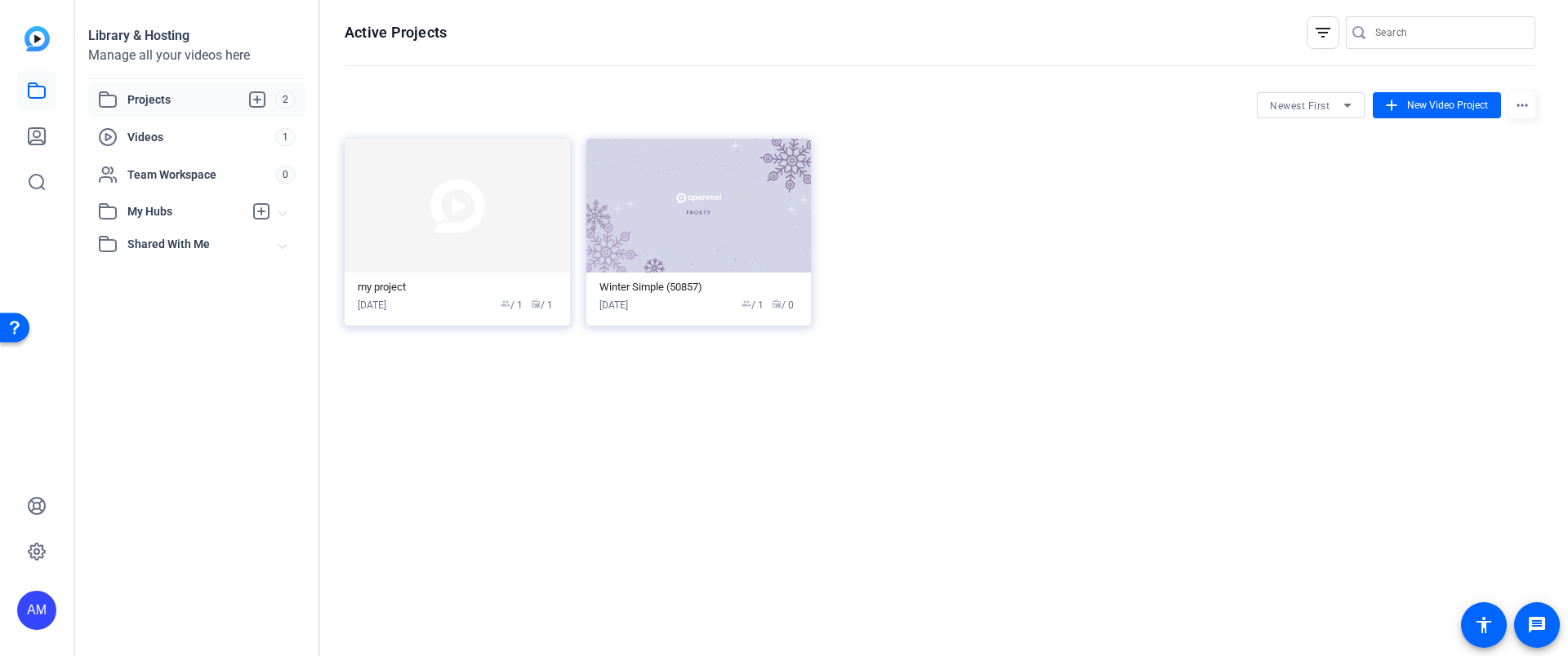
click at [440, 240] on img at bounding box center [457, 206] width 225 height 134
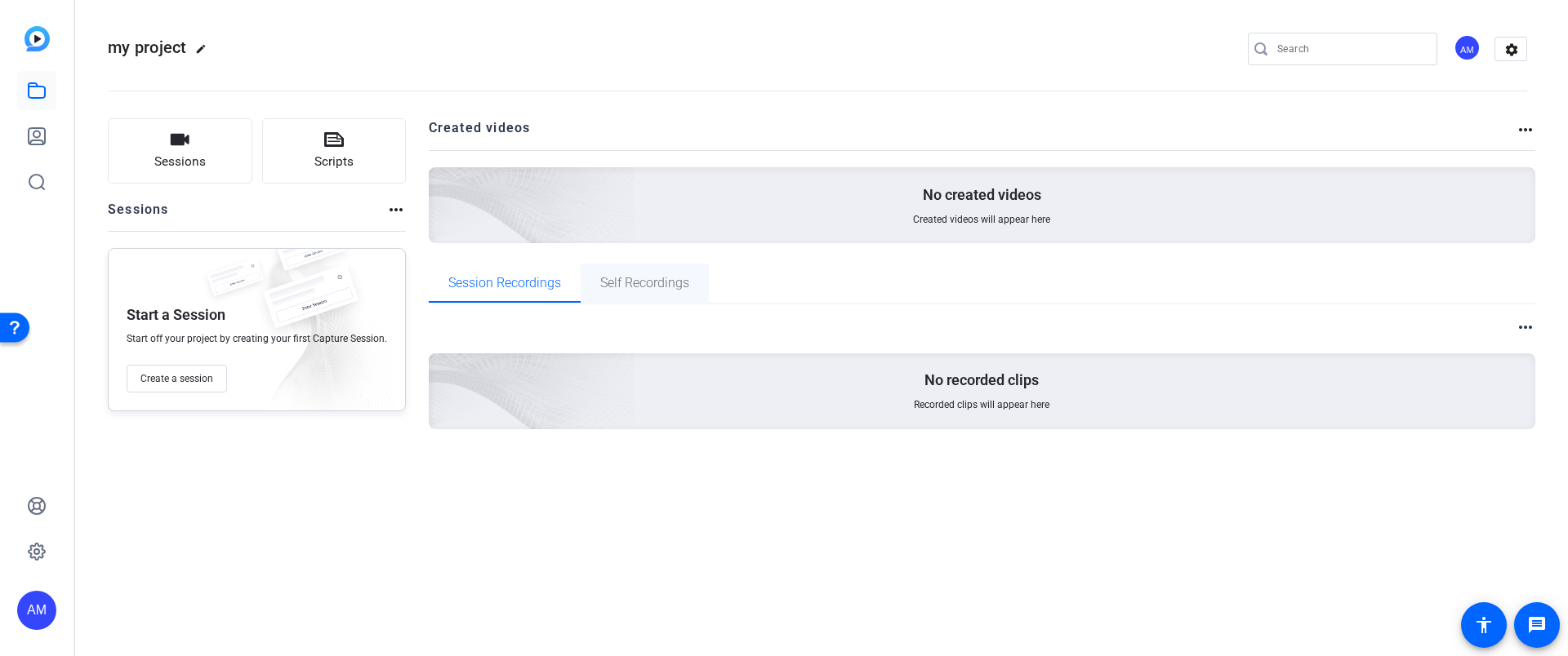
click at [679, 289] on span "Self Recordings" at bounding box center [644, 283] width 89 height 13
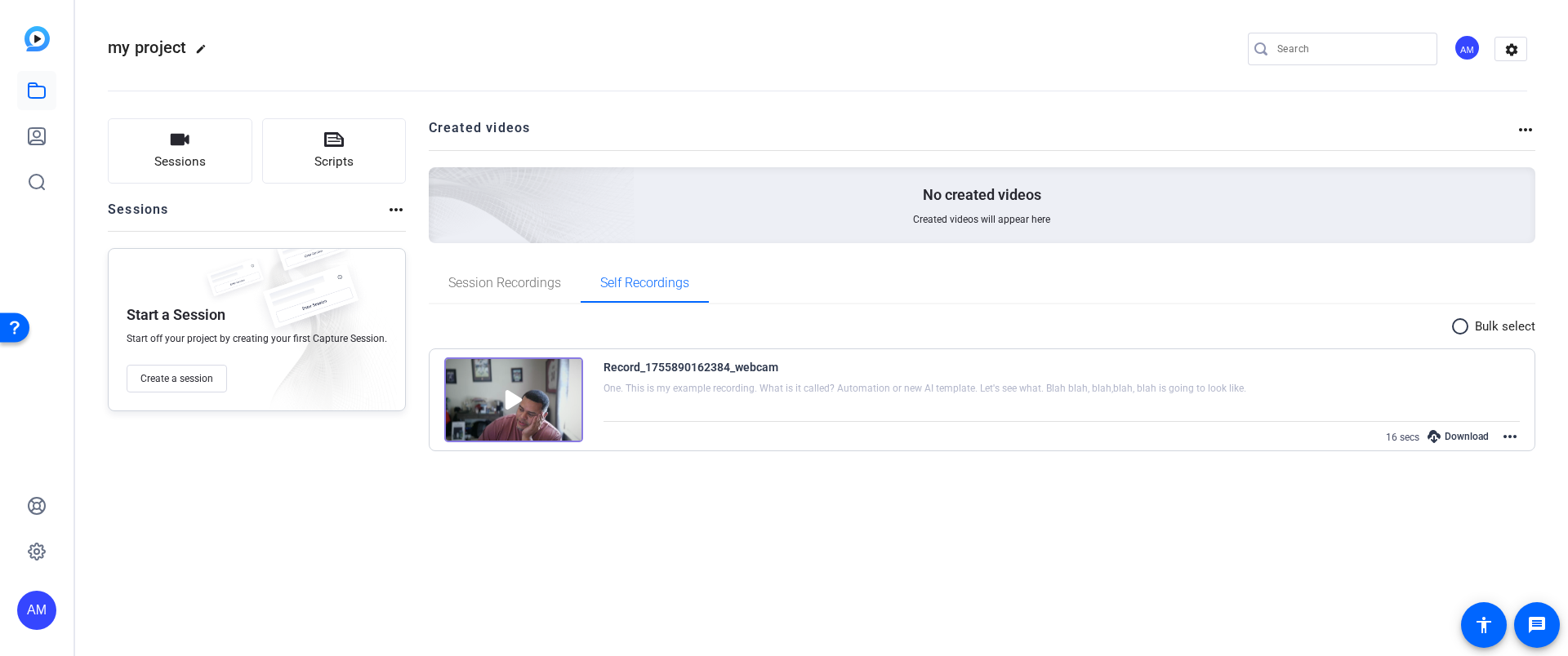
click at [1517, 128] on mat-icon "more_horiz" at bounding box center [1525, 129] width 20 height 20
click at [1519, 128] on div at bounding box center [784, 328] width 1568 height 656
click at [681, 422] on div "Record_1755890162384_webcam One. This is my example recording. What is it calle…" at bounding box center [1062, 402] width 917 height 90
click at [1505, 439] on mat-icon "more_horiz" at bounding box center [1510, 436] width 20 height 20
click at [1463, 456] on span "Edit Video" at bounding box center [1471, 456] width 72 height 20
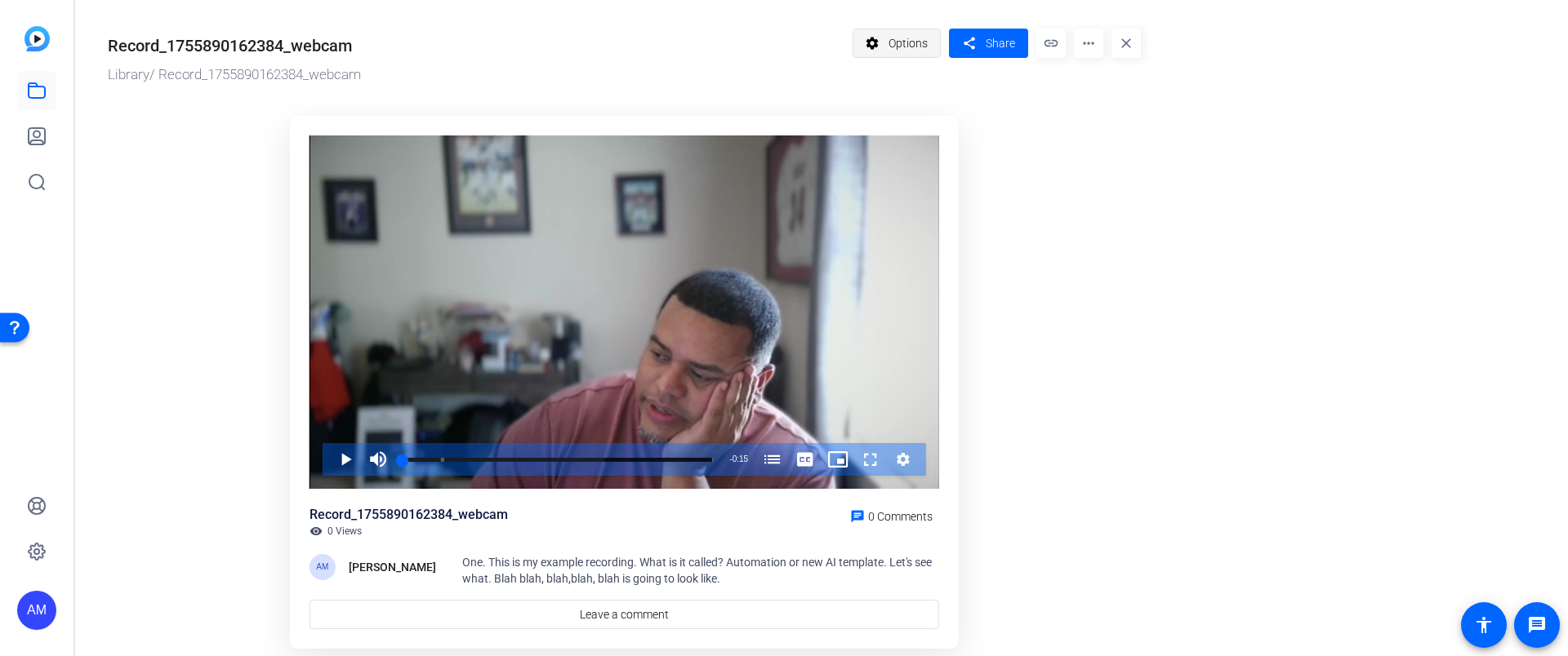
click at [881, 45] on mat-icon "settings" at bounding box center [872, 43] width 21 height 31
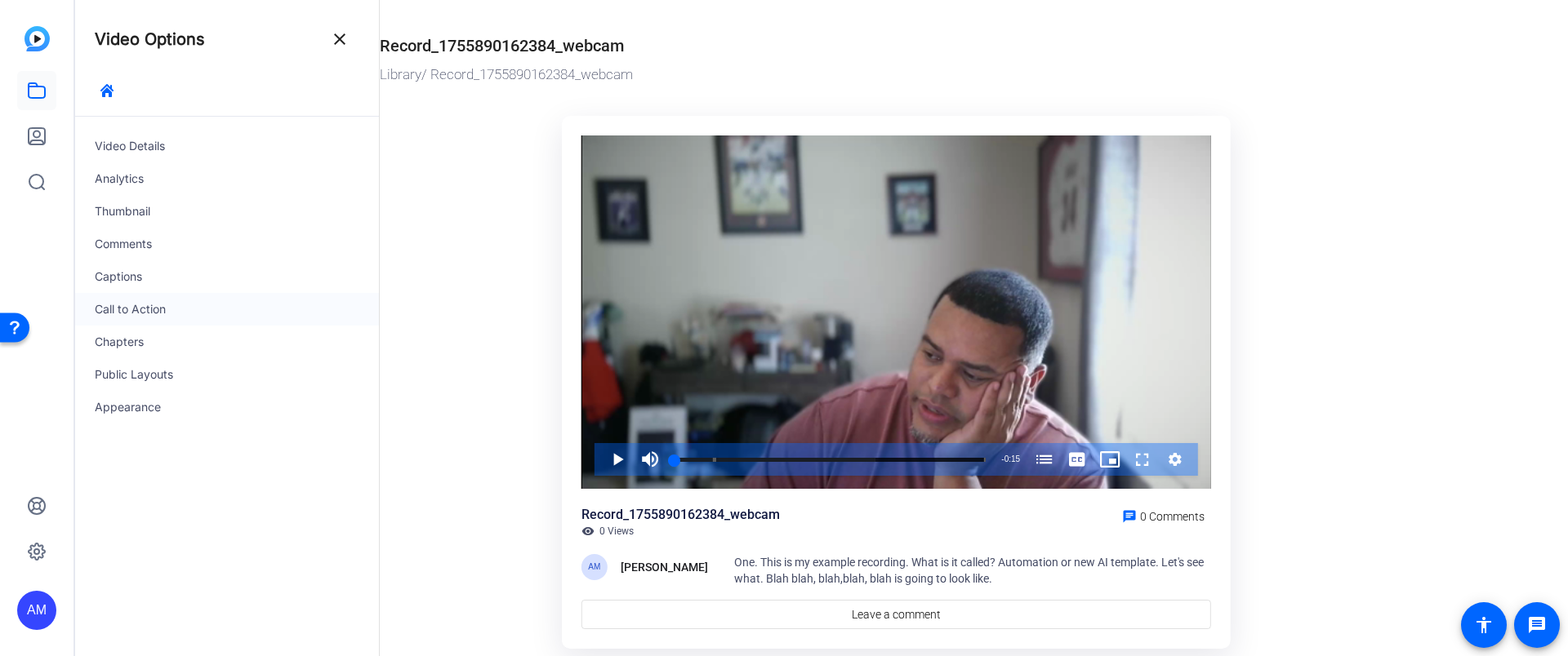
click at [141, 305] on div "Call to Action" at bounding box center [227, 309] width 304 height 33
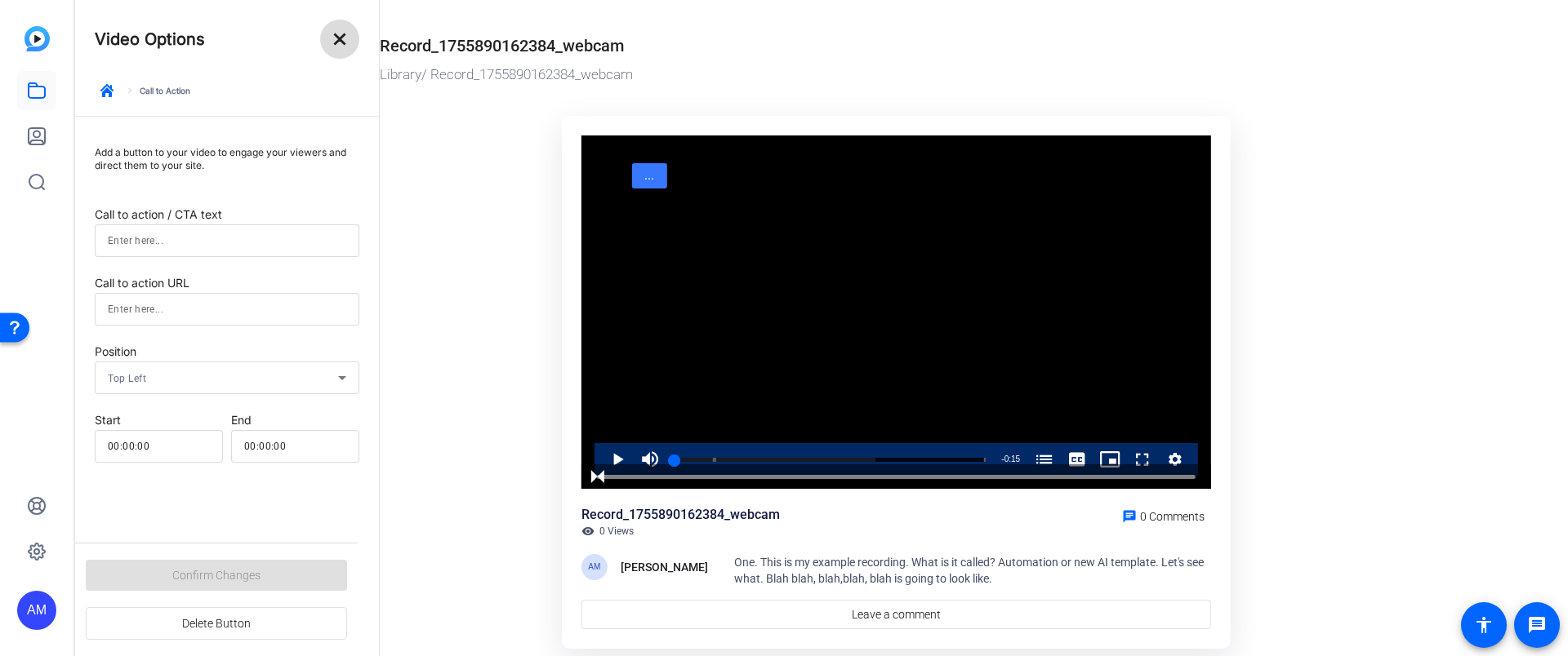
click at [337, 45] on mat-icon "close" at bounding box center [339, 39] width 20 height 20
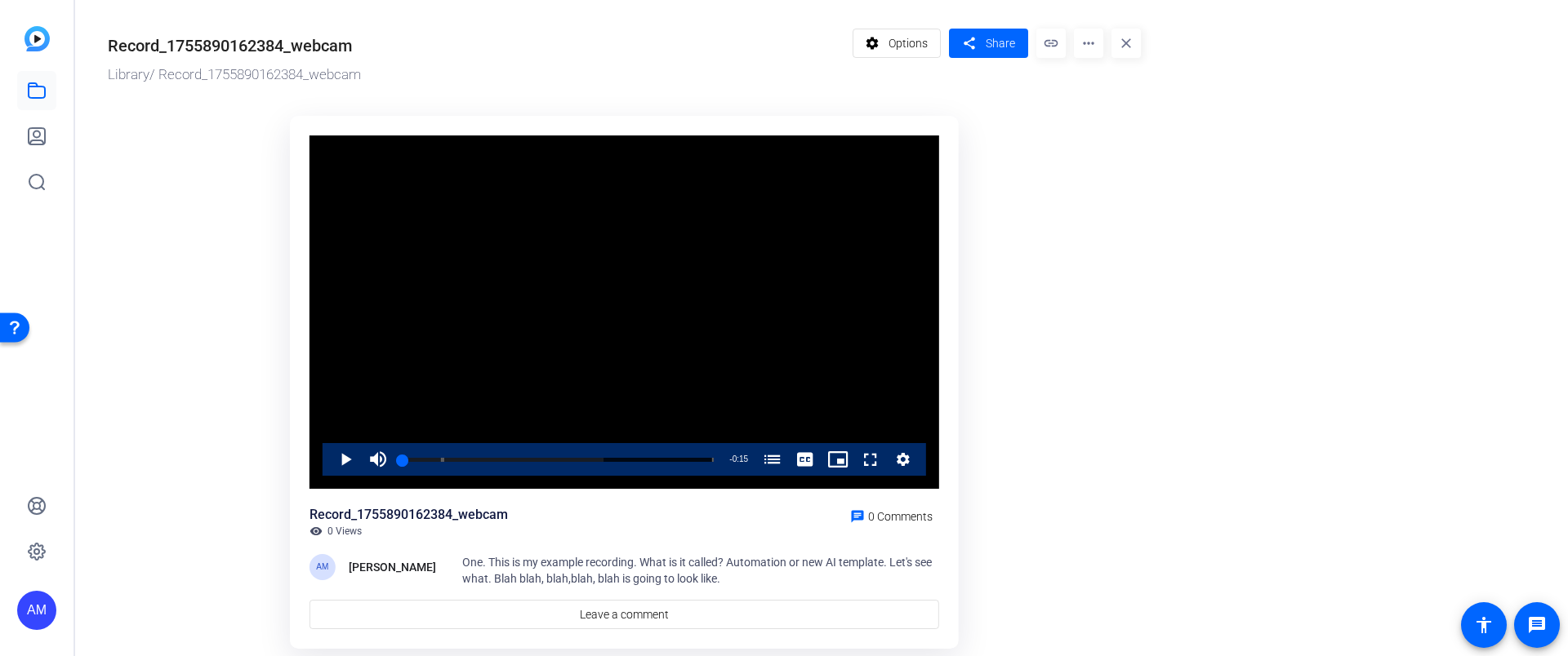
click at [1087, 46] on mat-icon "more_horiz" at bounding box center [1088, 43] width 29 height 29
click at [1024, 82] on div at bounding box center [784, 328] width 1568 height 656
click at [911, 45] on span "Options" at bounding box center [908, 43] width 39 height 31
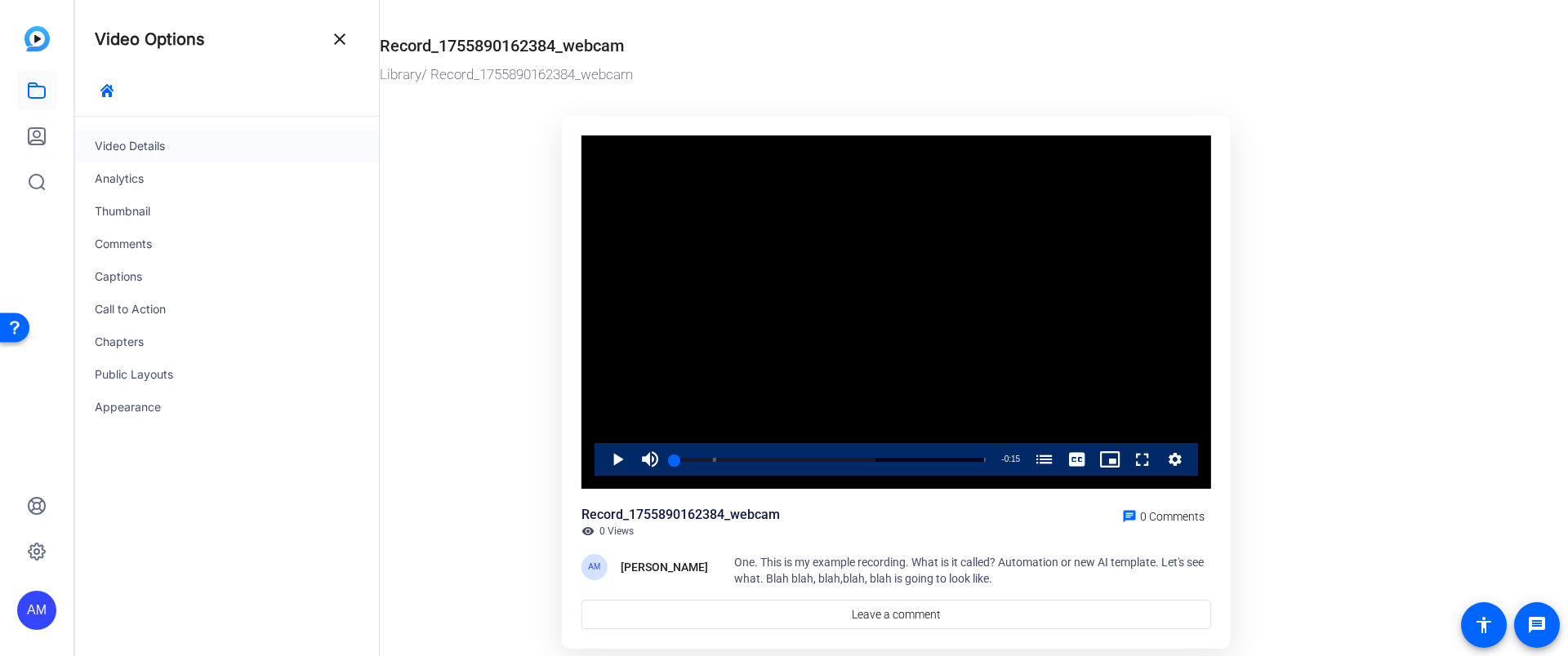
click at [148, 146] on div "Video Details" at bounding box center [227, 146] width 304 height 33
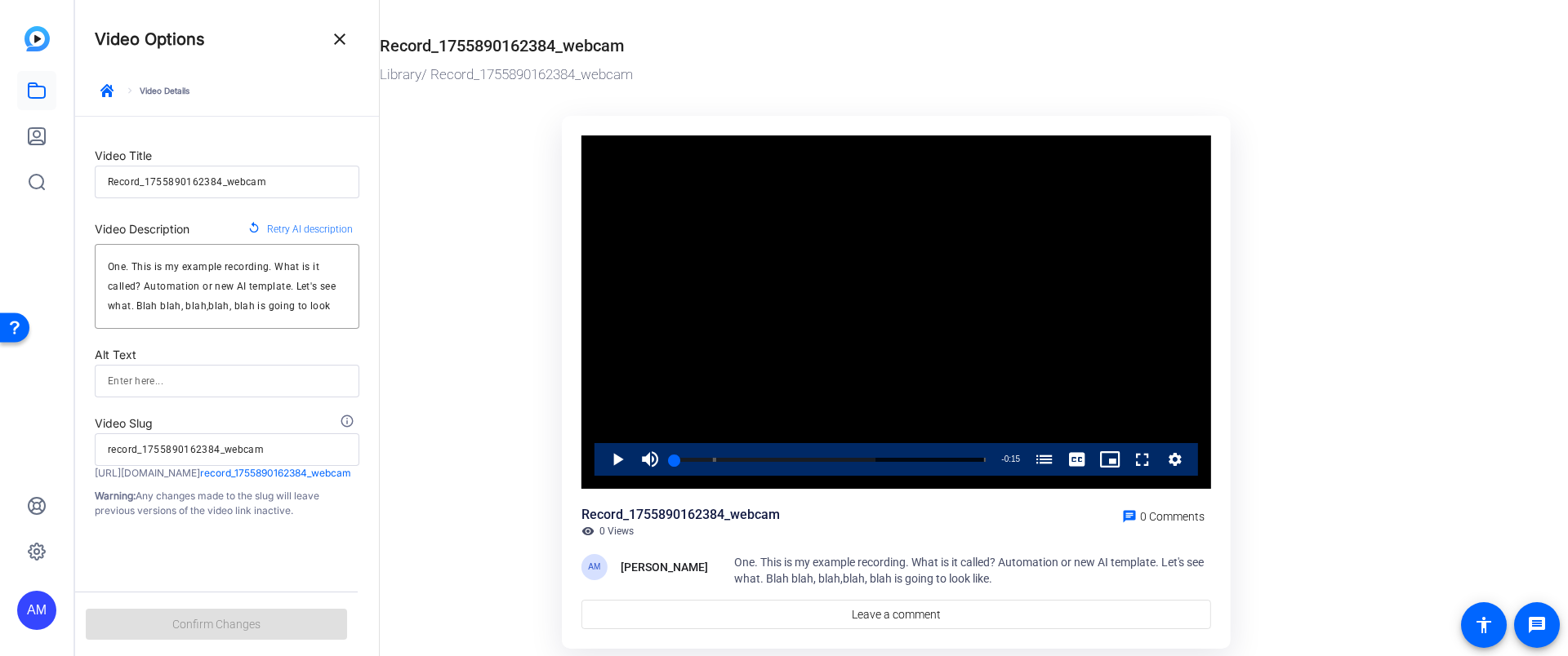
click at [338, 40] on mat-icon "close" at bounding box center [339, 39] width 20 height 20
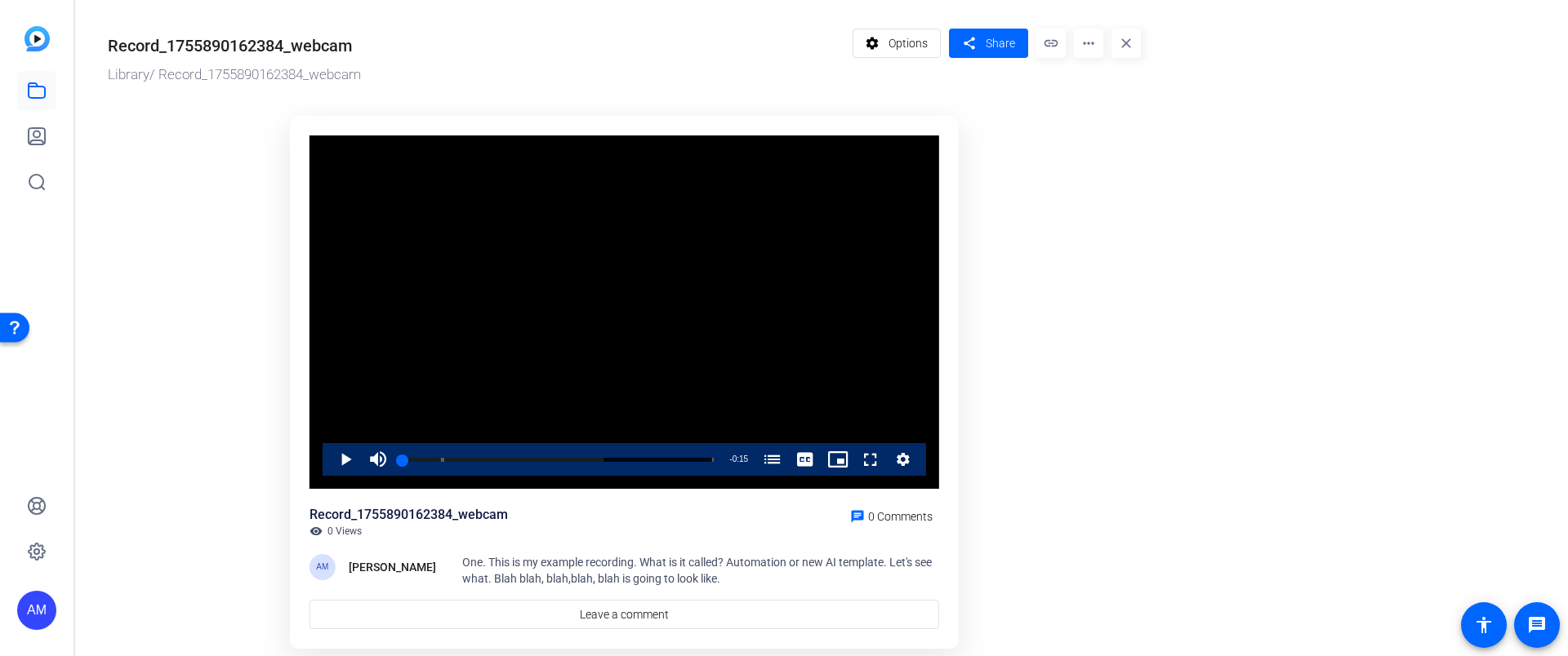
click at [1074, 44] on mat-icon "more_horiz" at bounding box center [1088, 43] width 29 height 29
click at [1064, 341] on div at bounding box center [784, 328] width 1568 height 656
click at [911, 39] on span "Options" at bounding box center [908, 43] width 39 height 31
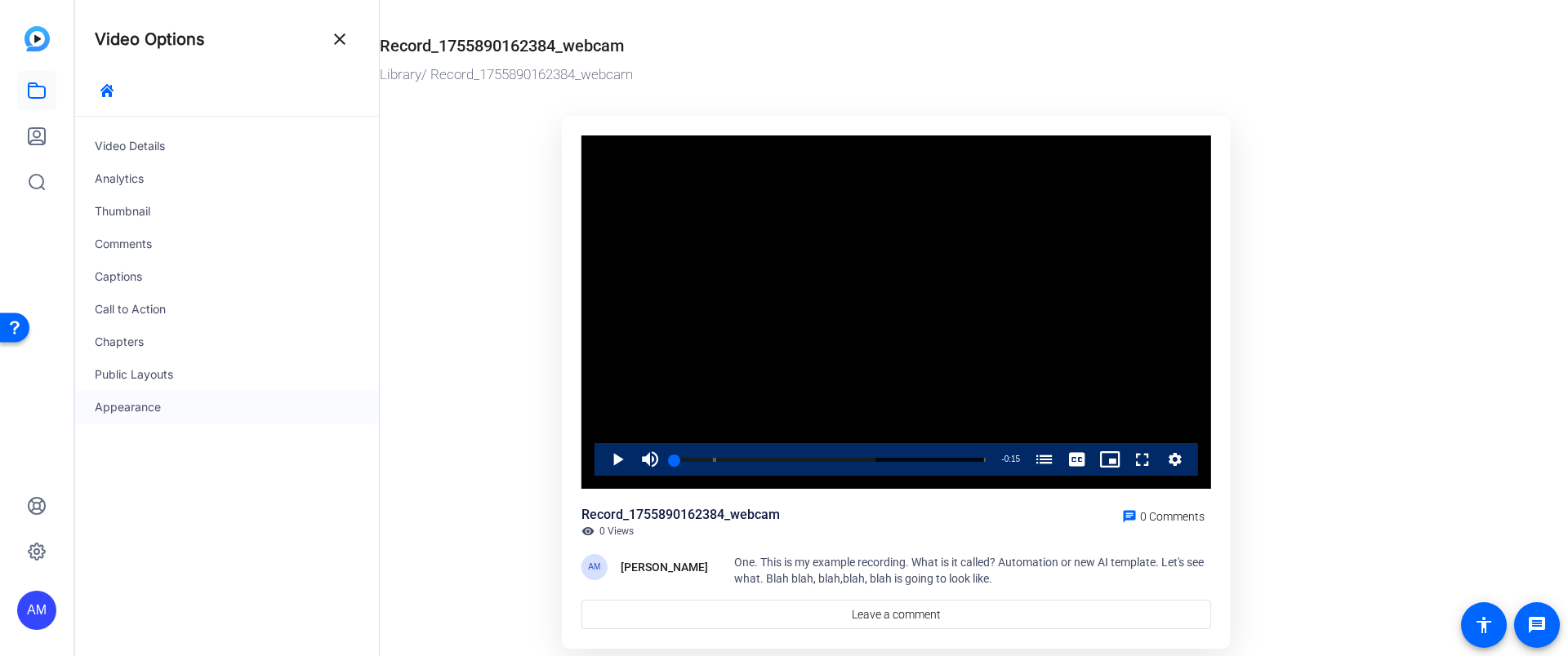
click at [138, 410] on div "Appearance" at bounding box center [227, 407] width 304 height 33
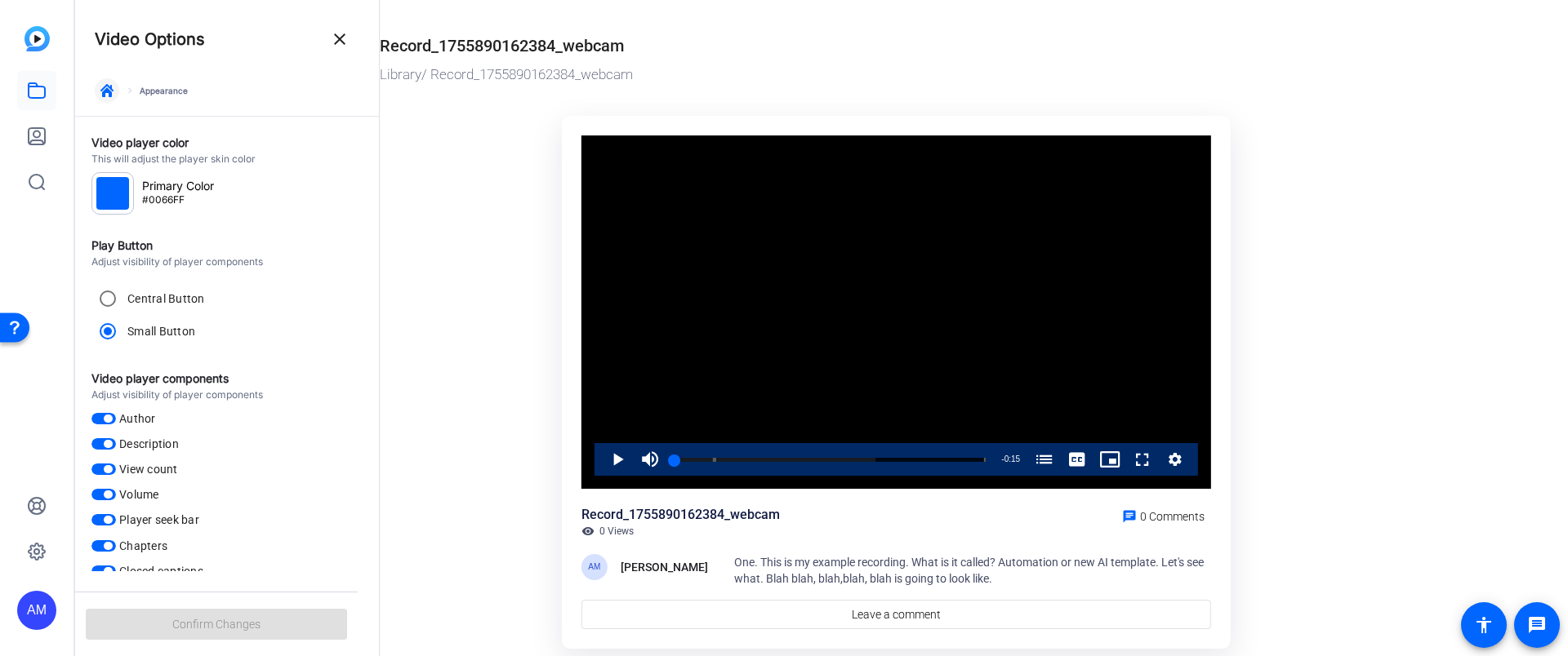
click at [104, 92] on icon "button" at bounding box center [106, 90] width 13 height 13
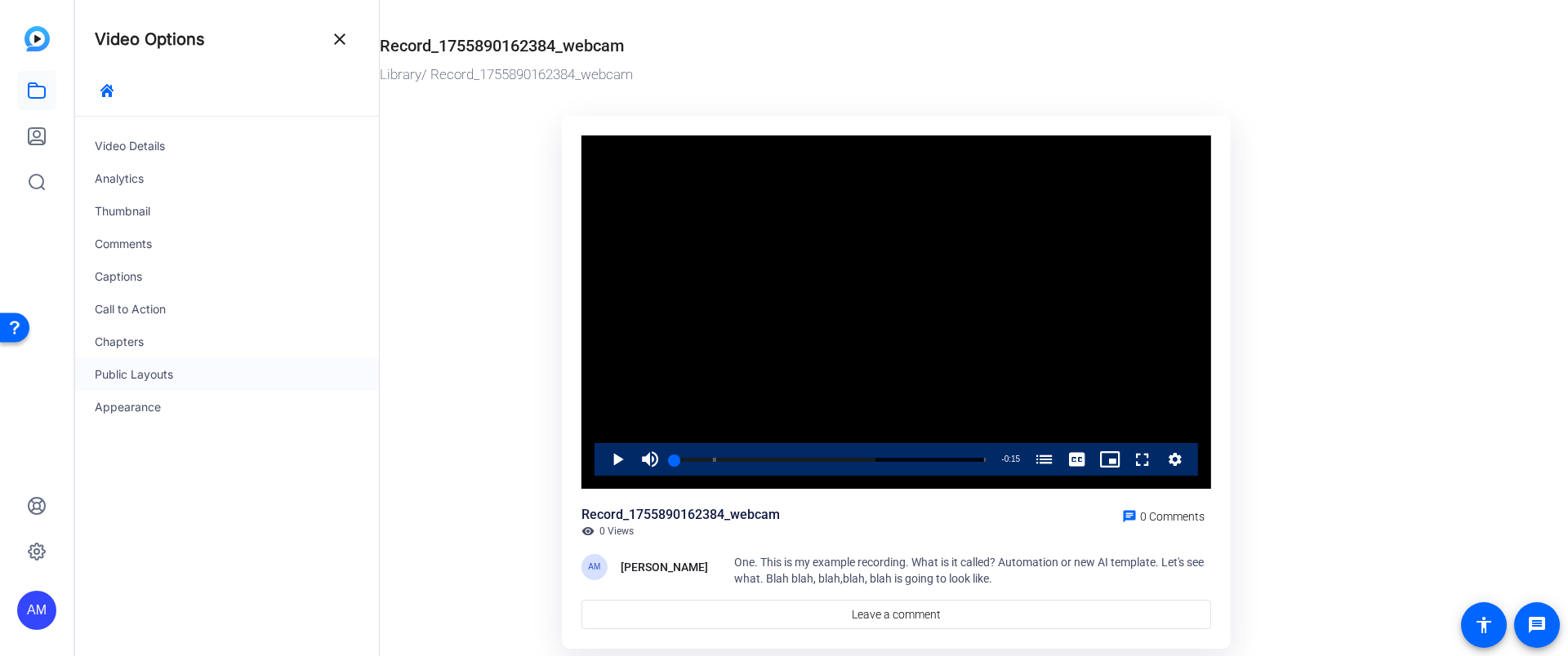
click at [142, 368] on div "Public Layouts" at bounding box center [227, 374] width 304 height 33
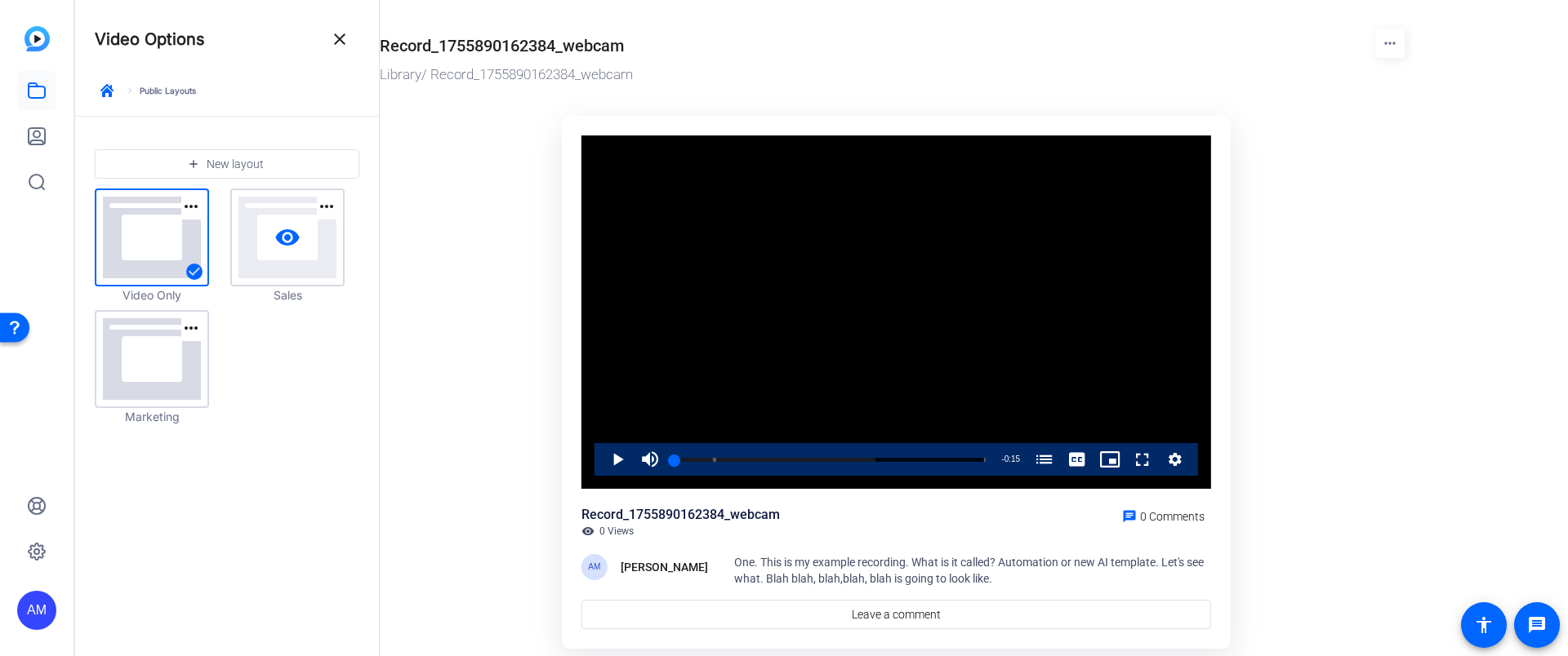
click at [281, 252] on link "visibility" at bounding box center [288, 237] width 111 height 95
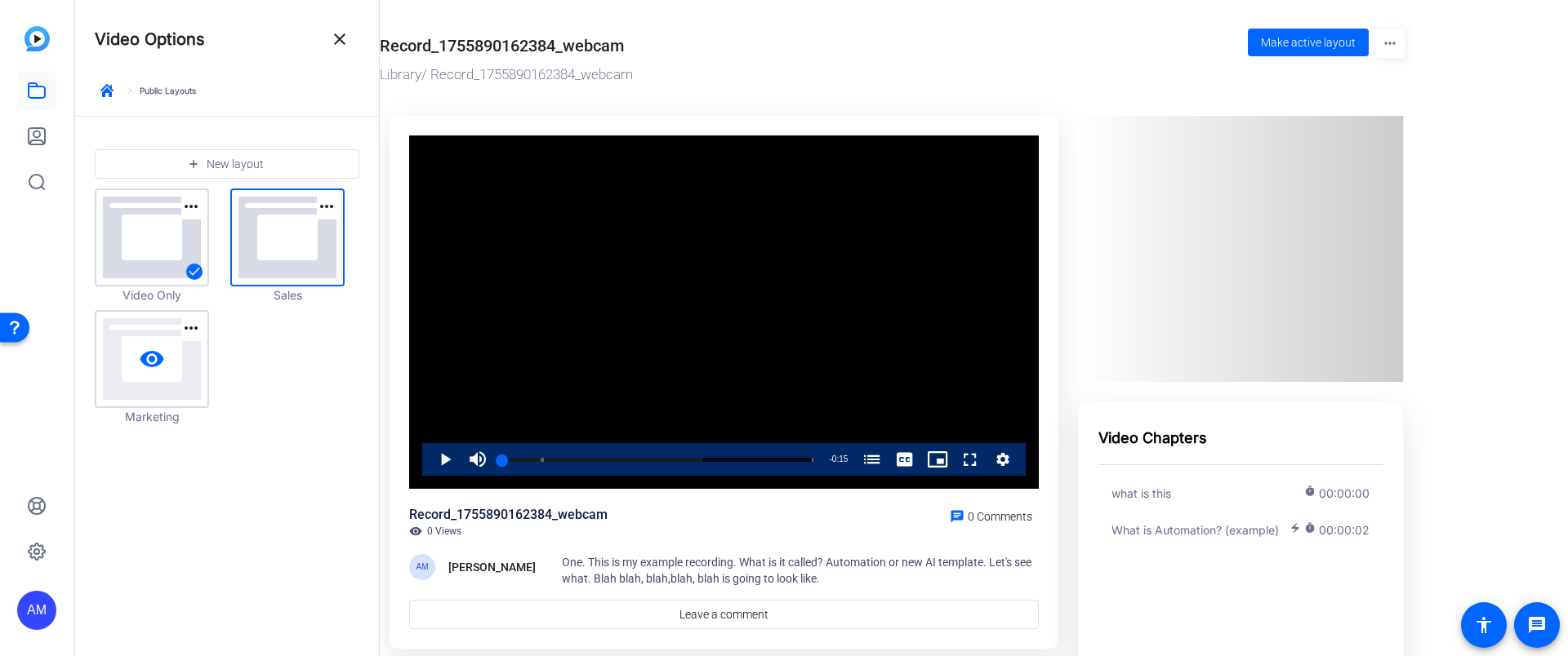
click at [188, 354] on link "visibility" at bounding box center [152, 359] width 111 height 95
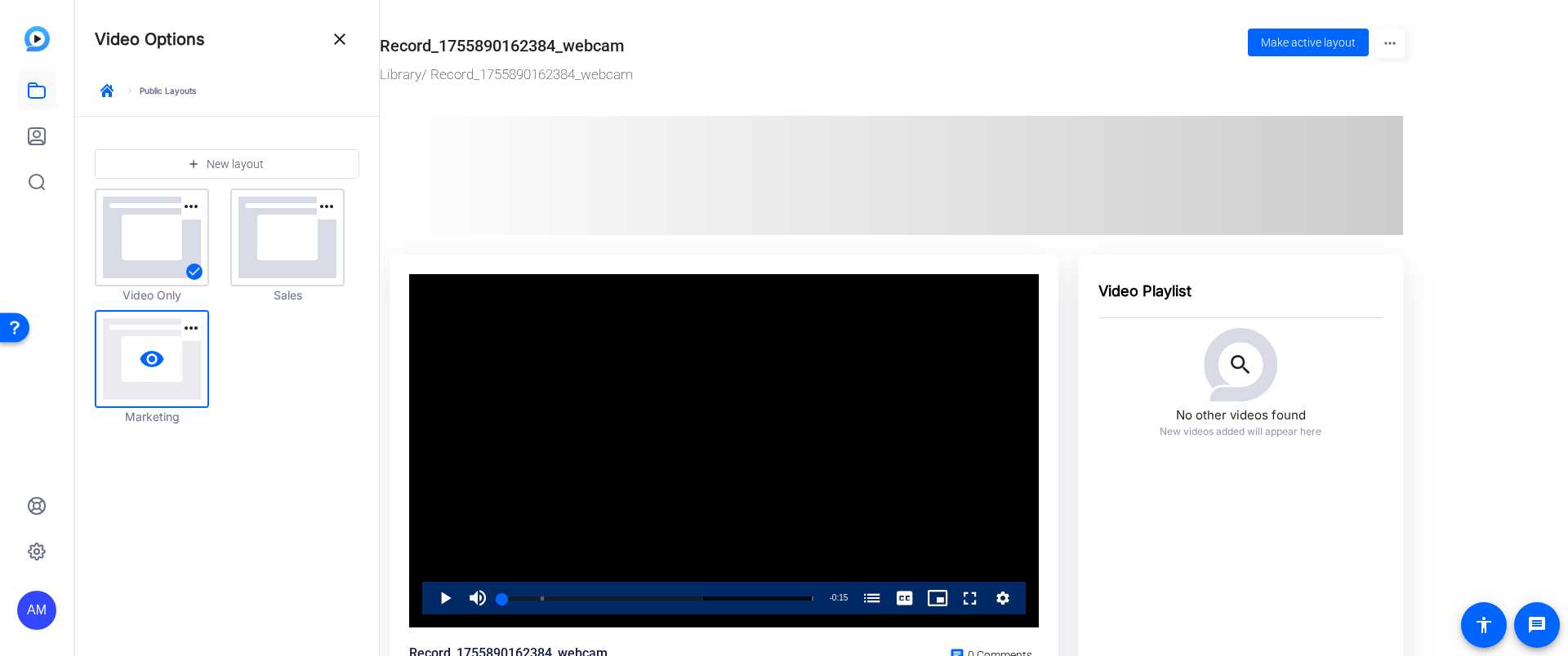
click at [175, 355] on link "visibility" at bounding box center [152, 359] width 111 height 95
click at [178, 254] on link "visibility" at bounding box center [152, 237] width 111 height 95
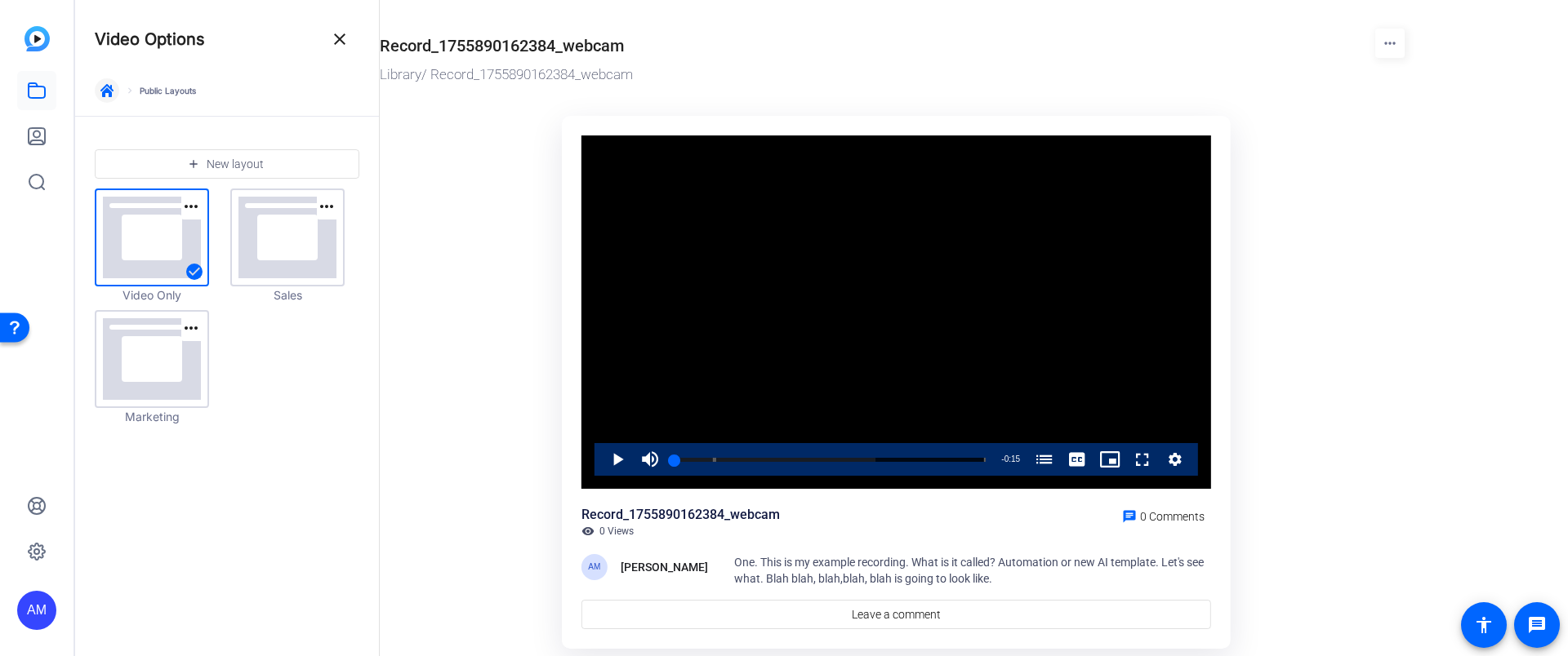
click at [103, 92] on icon "button" at bounding box center [106, 90] width 13 height 13
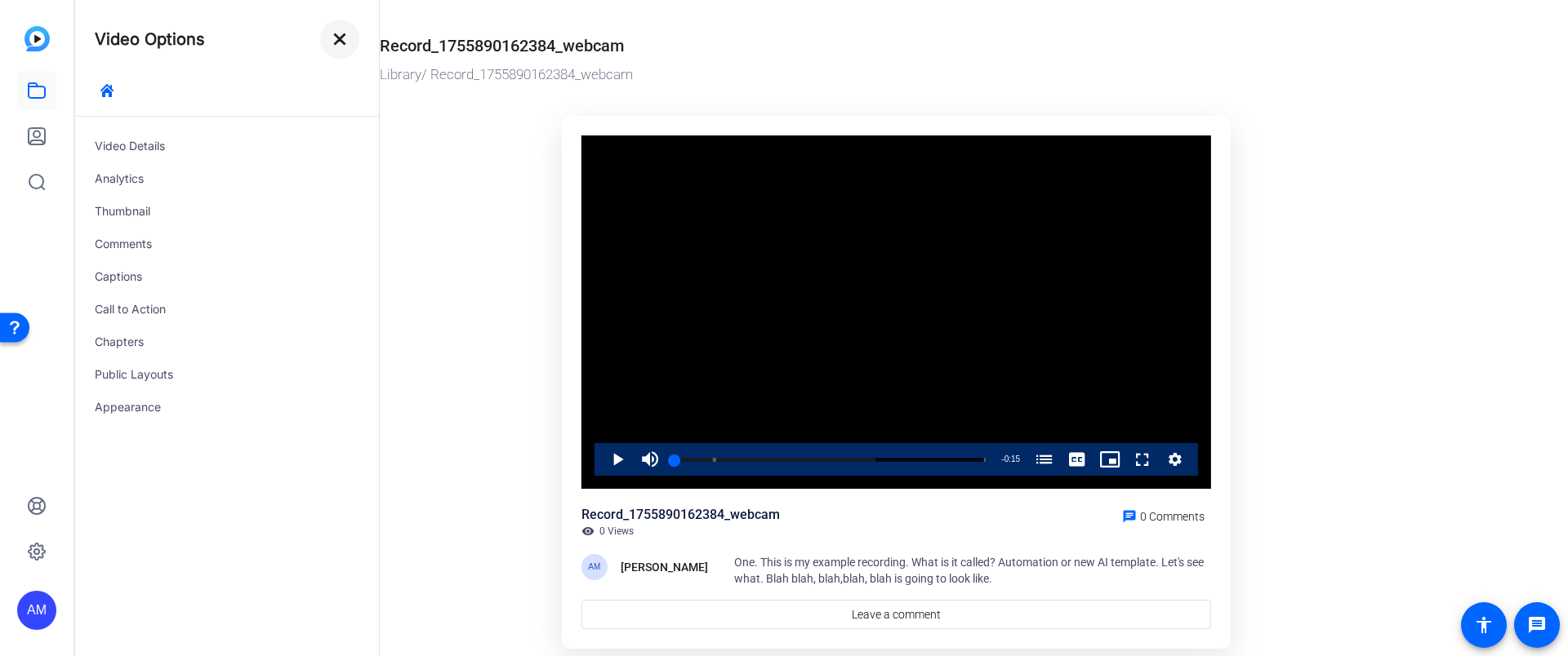
click at [339, 43] on mat-icon "close" at bounding box center [339, 39] width 20 height 20
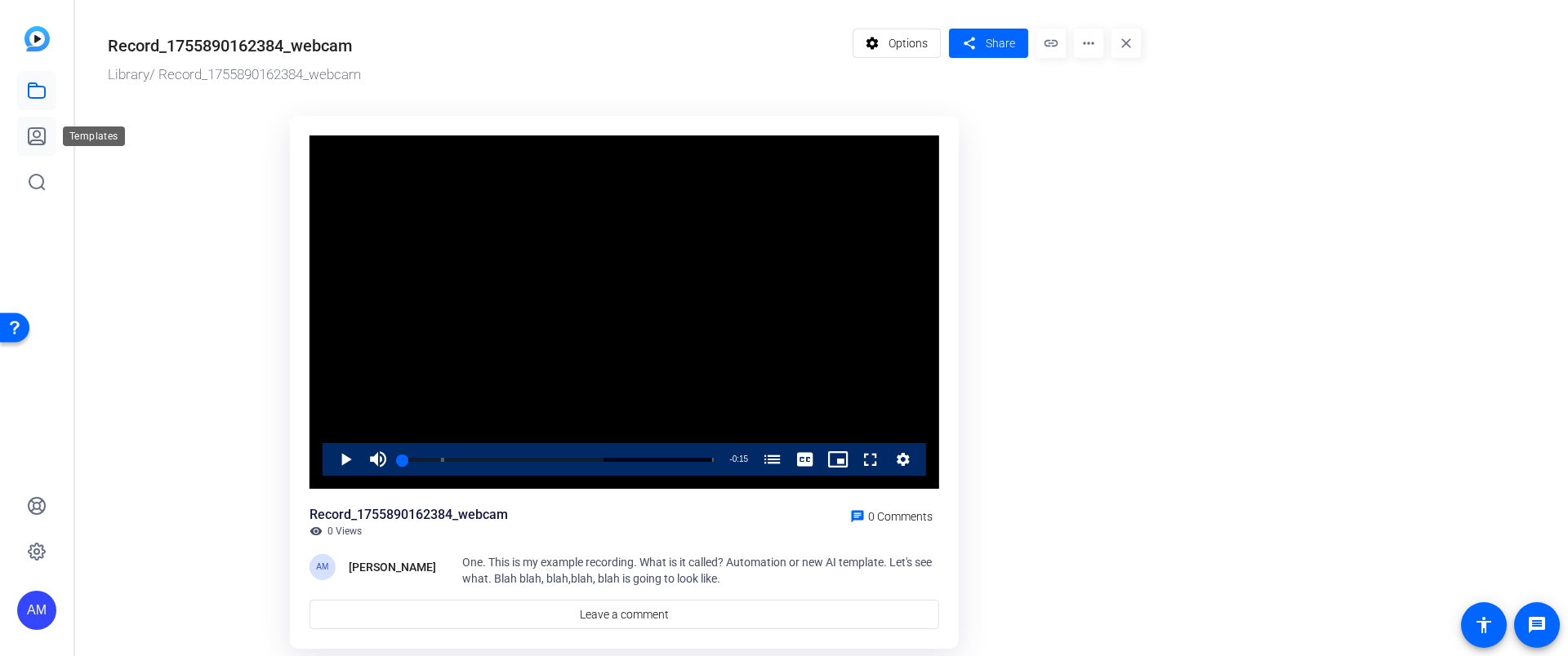
click at [39, 135] on icon at bounding box center [36, 136] width 16 height 16
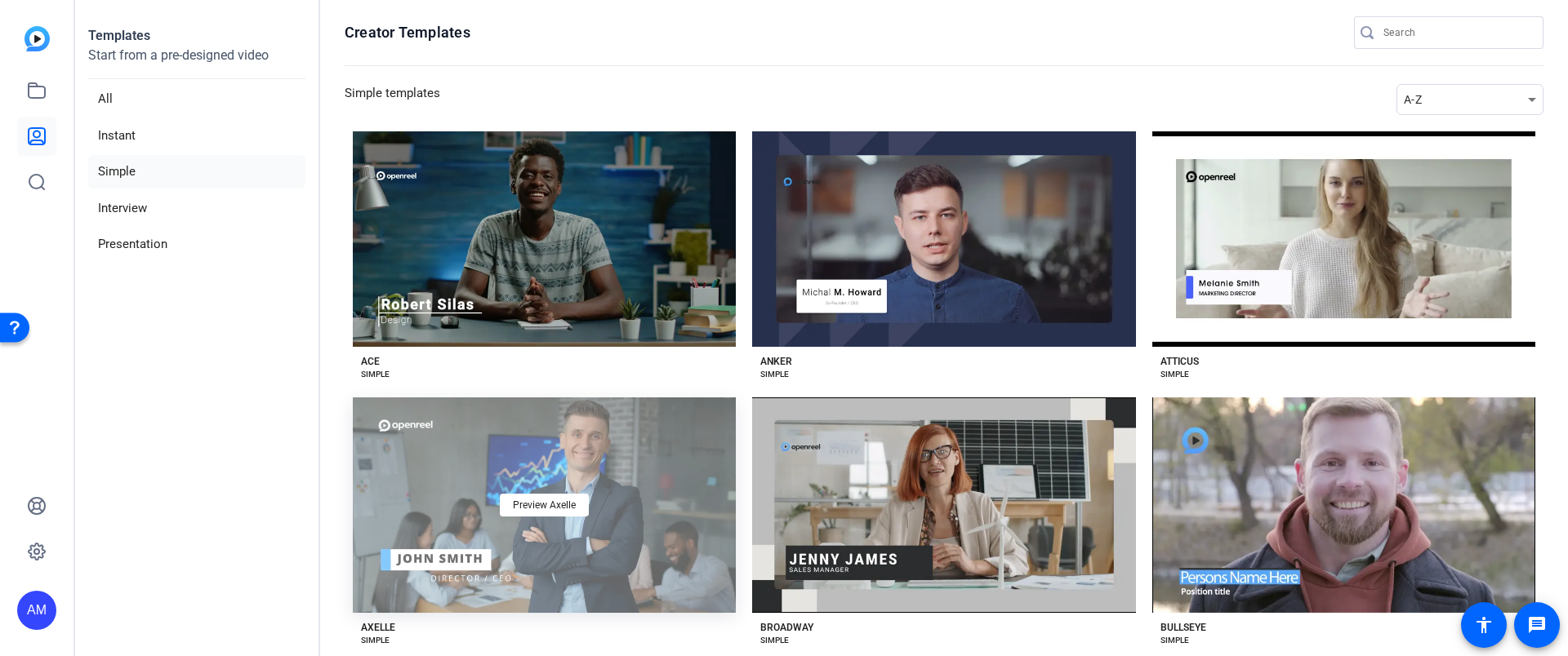
scroll to position [3, 0]
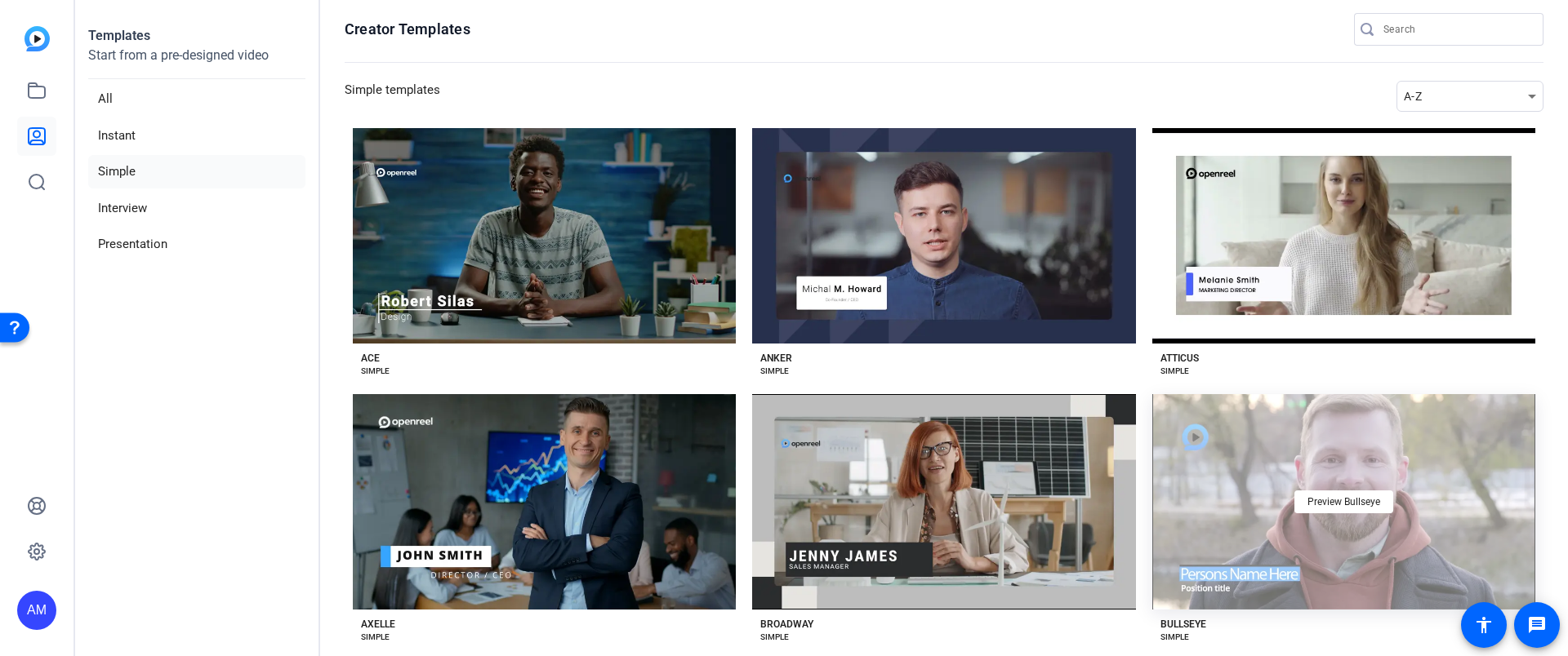
click at [1249, 464] on div "Preview Bullseye" at bounding box center [1344, 502] width 383 height 216
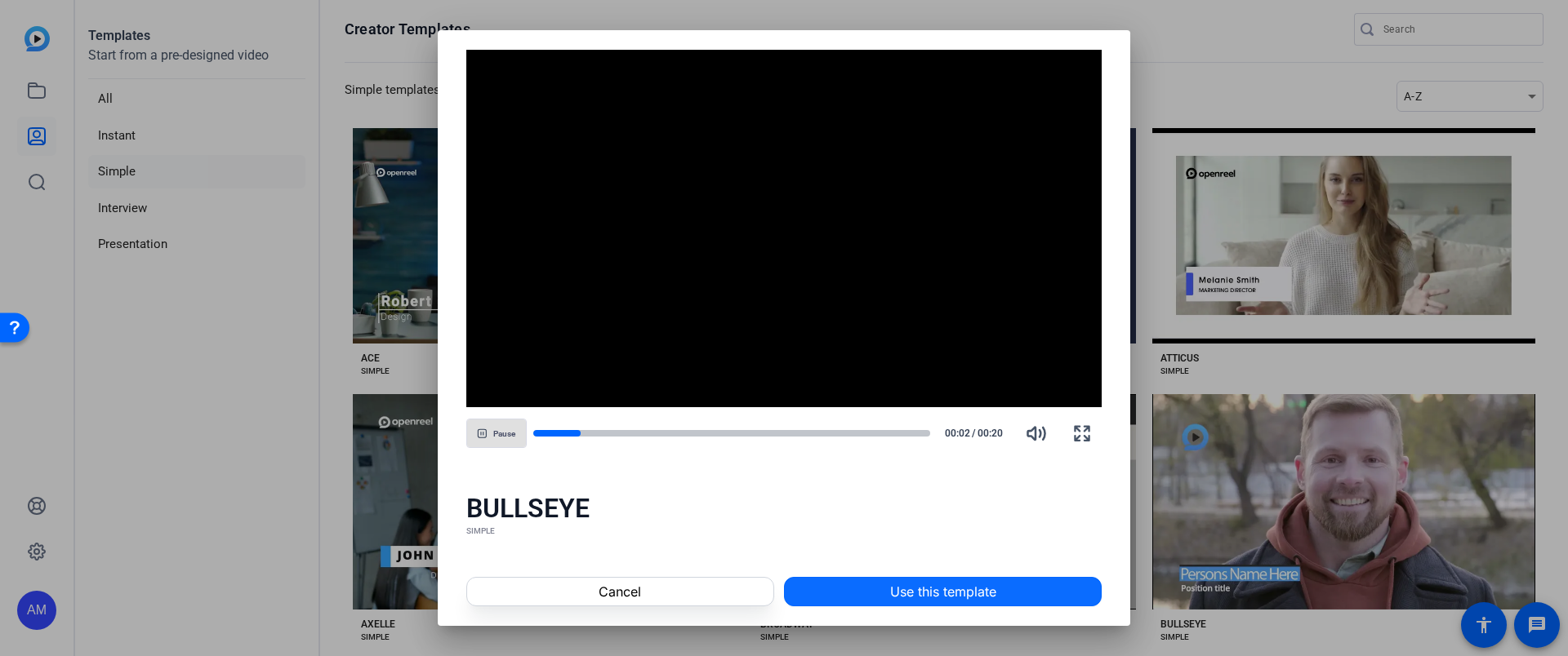
click at [885, 600] on span at bounding box center [943, 592] width 316 height 39
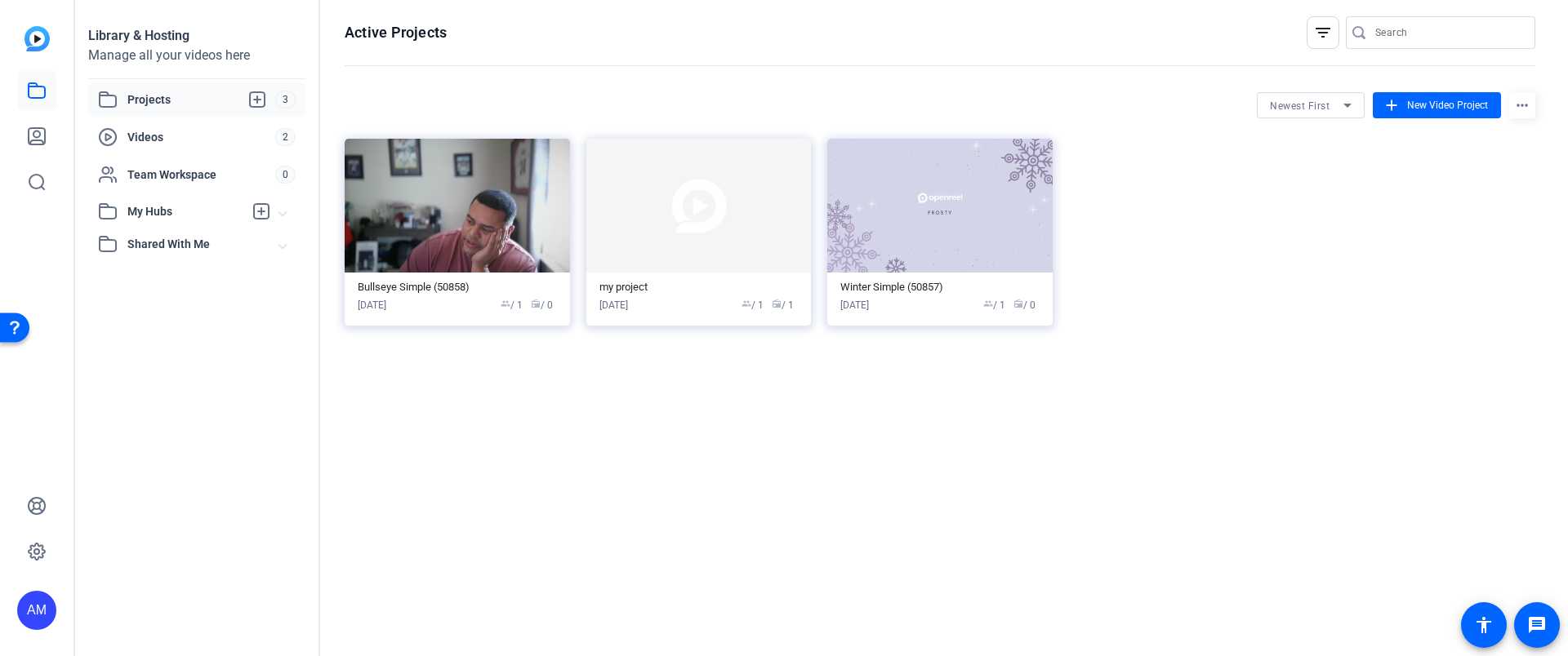
click at [1194, 250] on div "Bullseye Simple (50858) [DATE] group / 1 radio / 0 my project [DATE] group / 1 …" at bounding box center [940, 232] width 1191 height 187
click at [488, 265] on img at bounding box center [457, 206] width 225 height 134
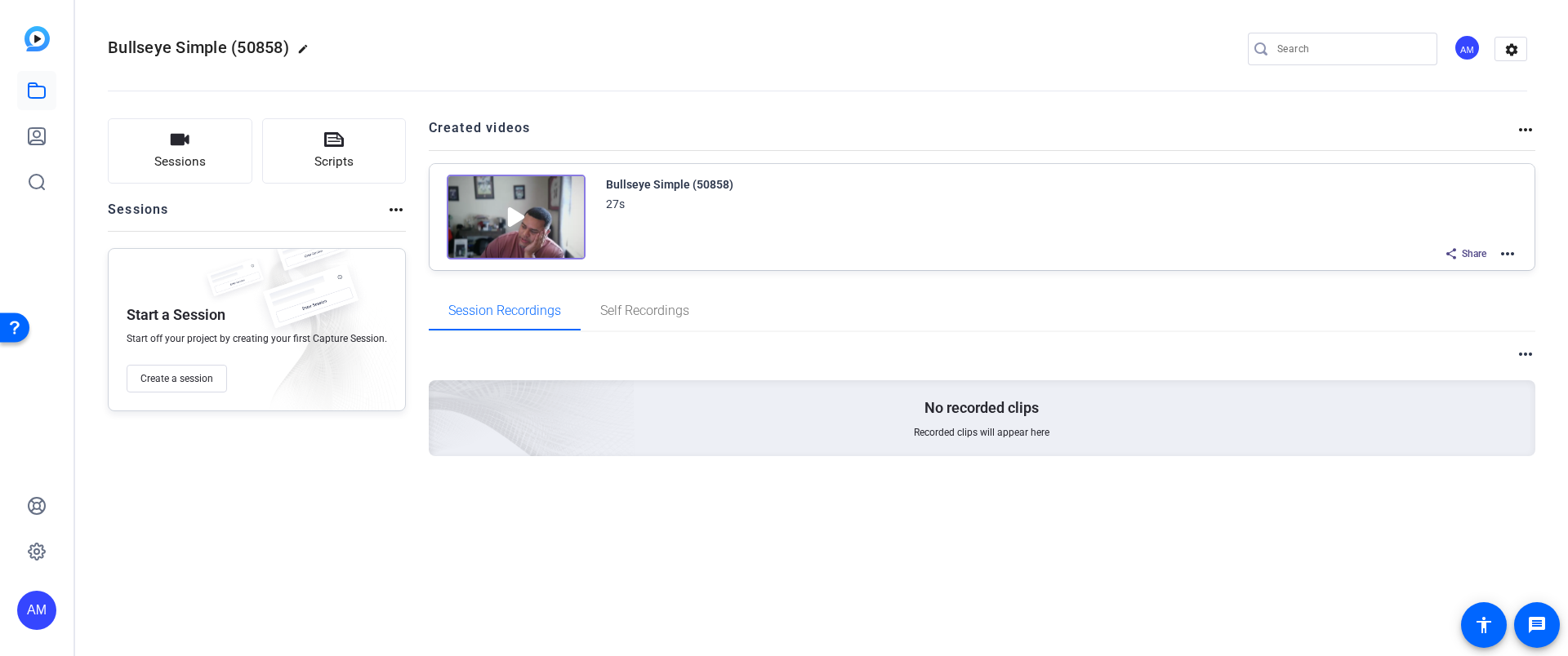
click at [495, 216] on img at bounding box center [516, 217] width 139 height 85
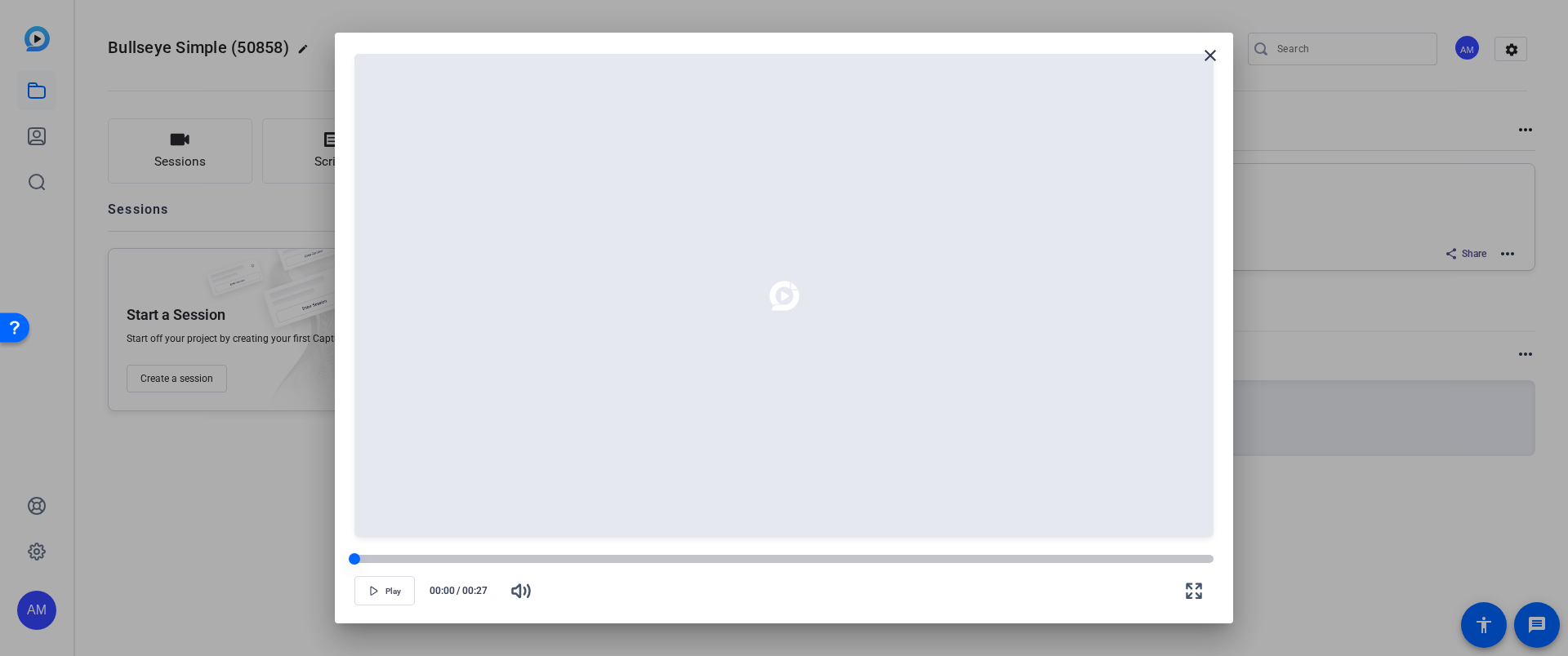
click at [503, 557] on div at bounding box center [784, 559] width 859 height 9
click at [593, 555] on div at bounding box center [784, 559] width 859 height 9
click at [671, 559] on div at bounding box center [784, 559] width 859 height 9
click at [834, 560] on div at bounding box center [784, 559] width 859 height 9
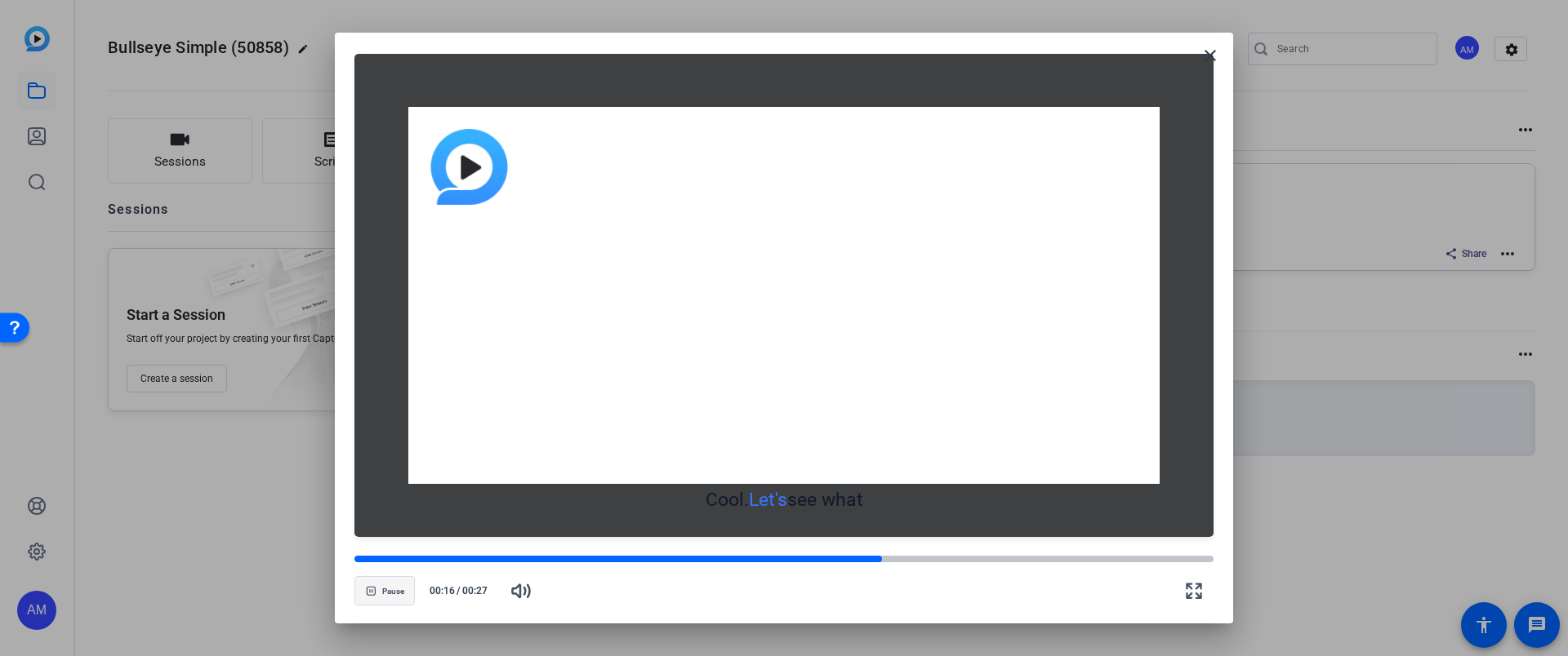
click at [392, 594] on span "Pause" at bounding box center [393, 591] width 22 height 9
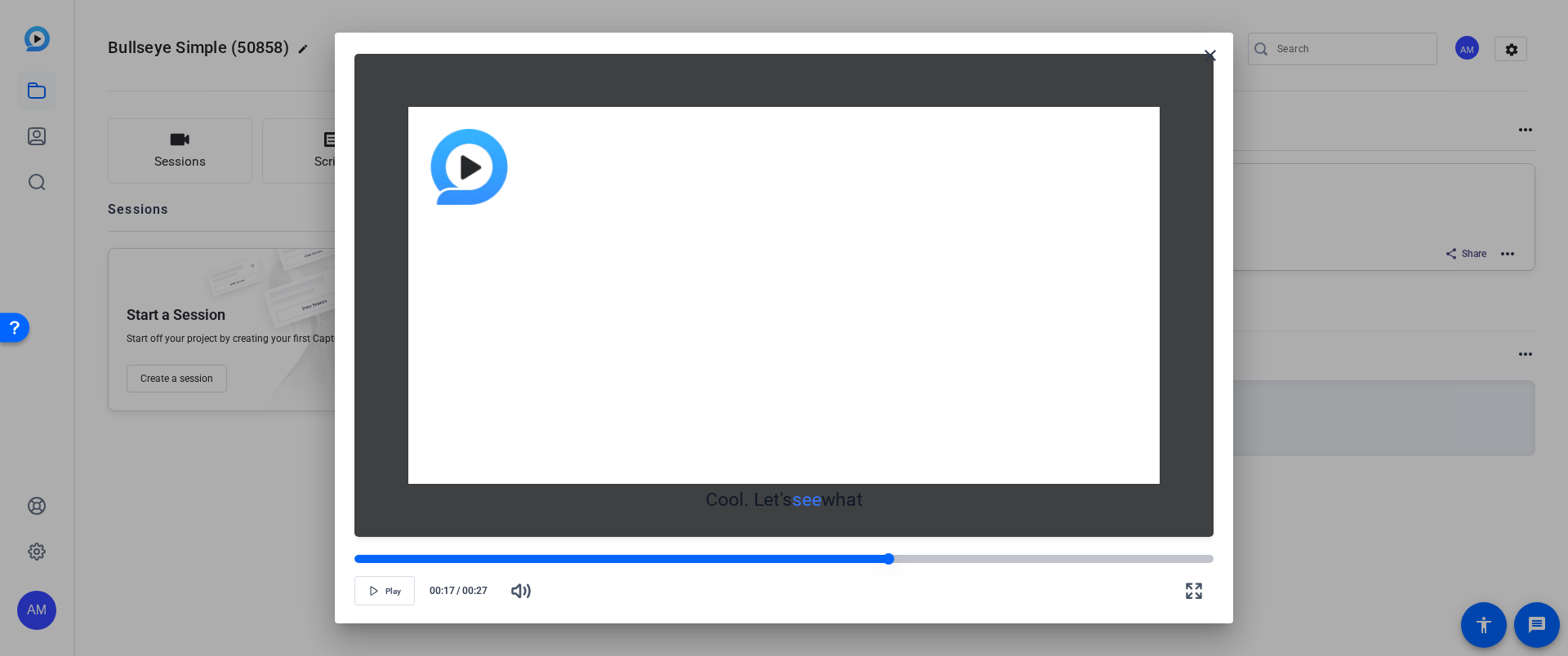
click at [1119, 558] on div at bounding box center [784, 559] width 859 height 9
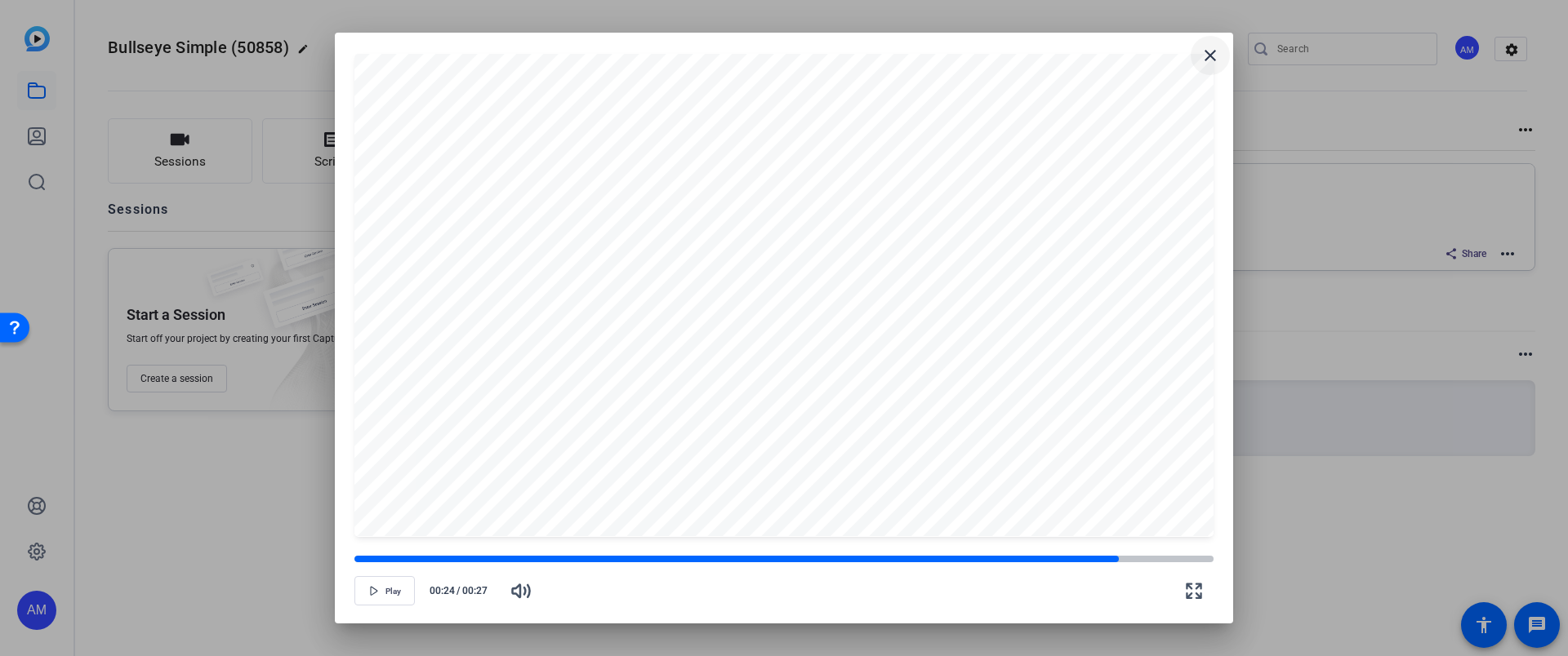
click at [1218, 59] on mat-icon "close" at bounding box center [1210, 55] width 20 height 20
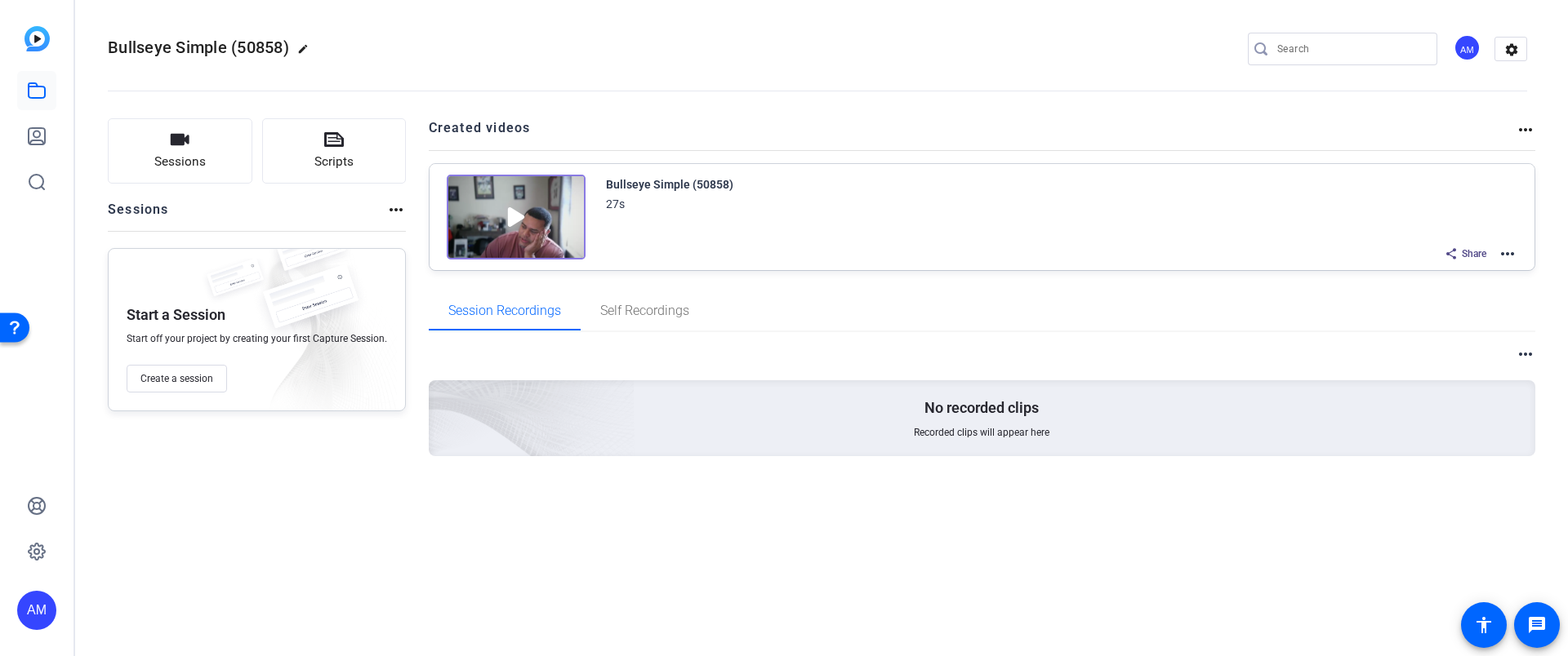
click at [1515, 259] on mat-icon "more_horiz" at bounding box center [1507, 253] width 20 height 20
click at [1429, 315] on span "Duplicate in new Project" at bounding box center [1447, 313] width 113 height 20
click at [32, 85] on icon at bounding box center [36, 90] width 20 height 20
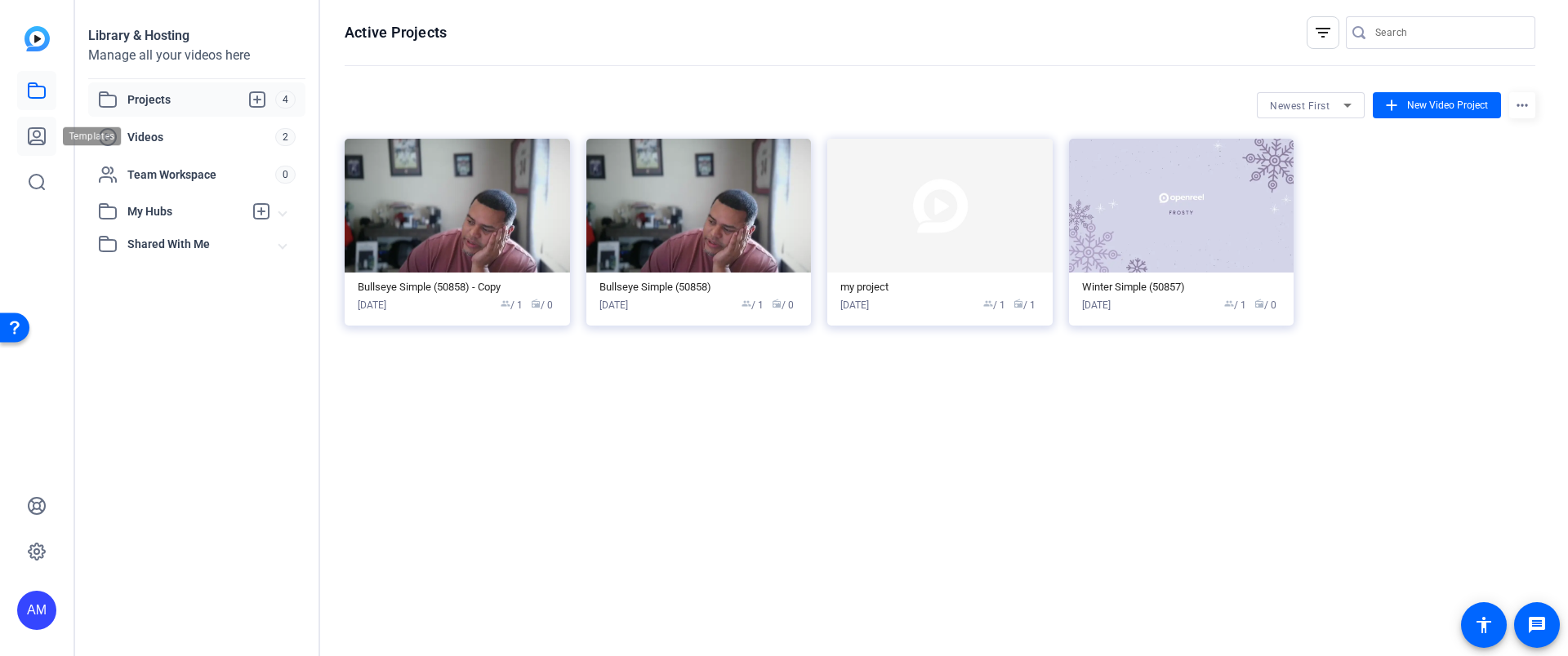
click at [42, 122] on link at bounding box center [37, 136] width 39 height 39
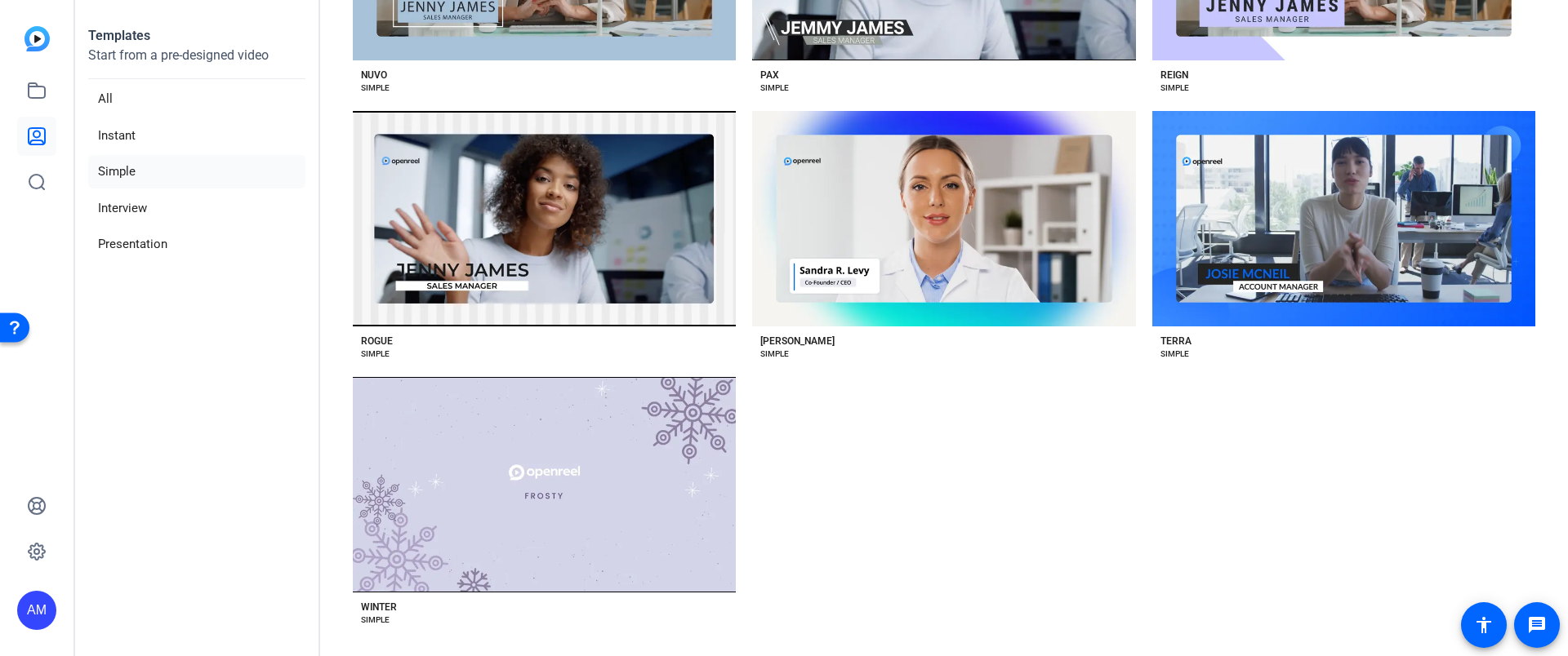
scroll to position [1619, 0]
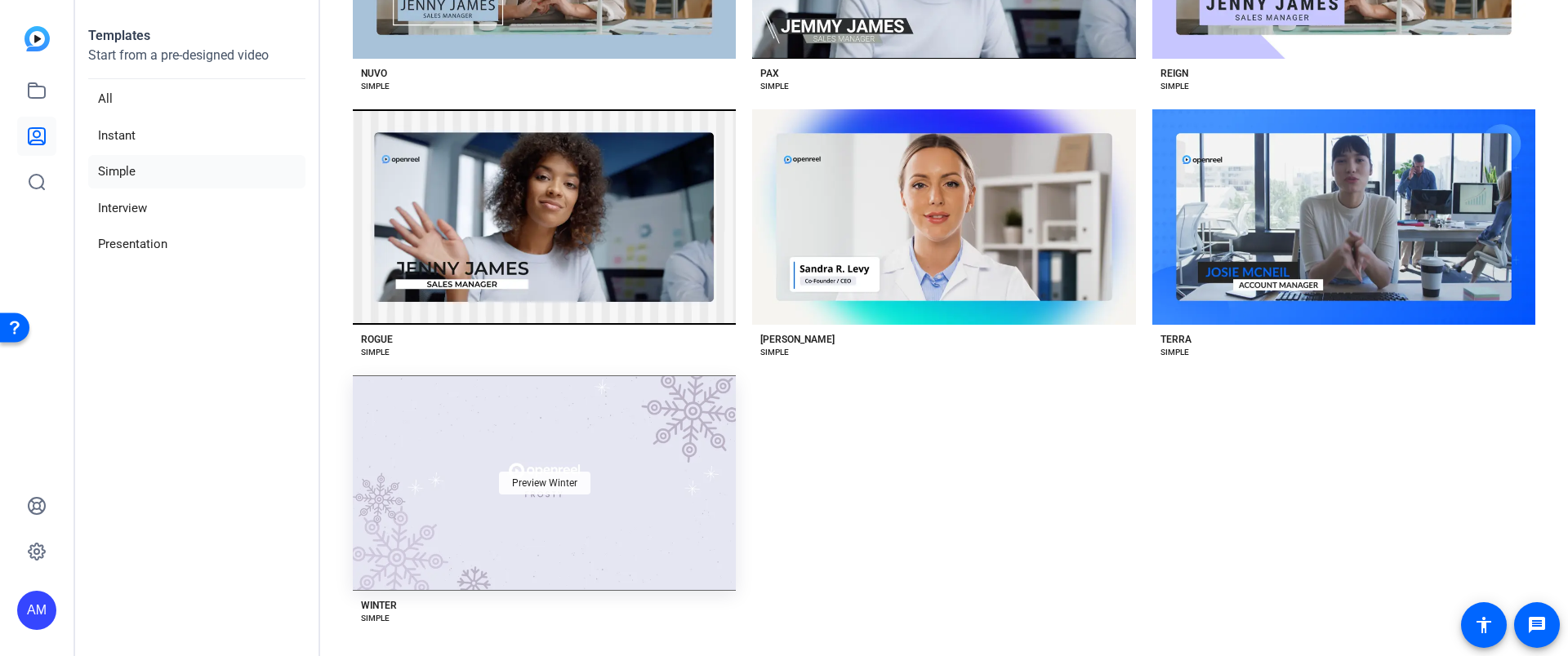
click at [542, 478] on span "Preview Winter" at bounding box center [545, 482] width 65 height 9
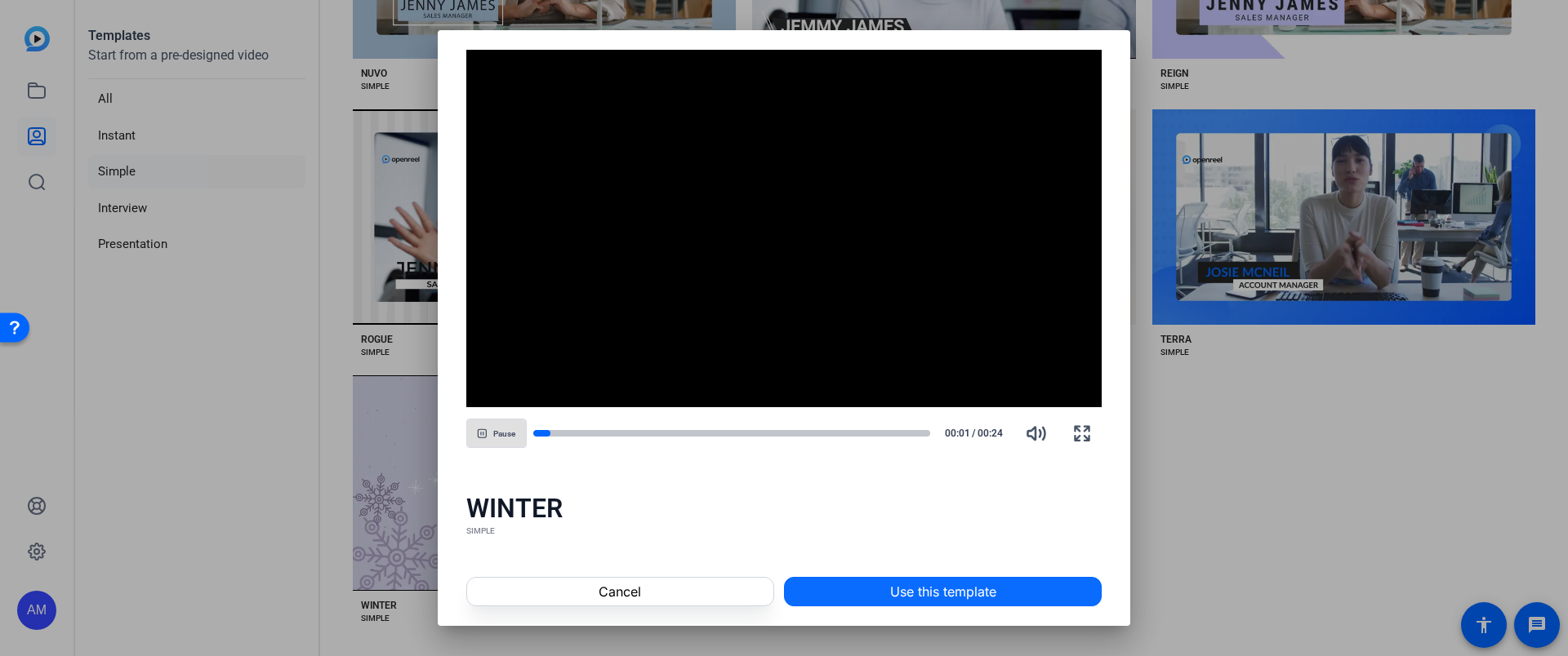
click at [912, 591] on span "Use this template" at bounding box center [943, 592] width 106 height 20
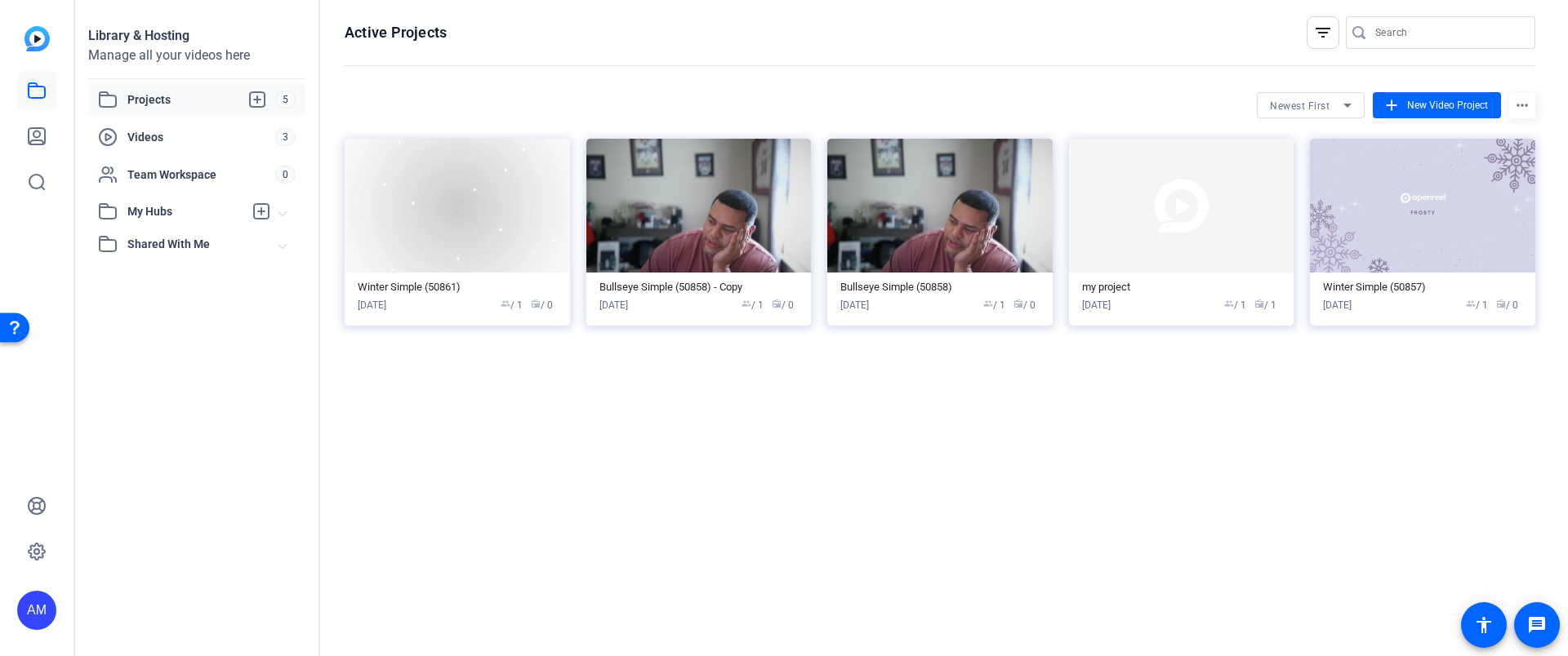
click at [143, 104] on span "Projects" at bounding box center [201, 99] width 147 height 20
click at [1517, 101] on mat-icon "more_horiz" at bounding box center [1522, 105] width 26 height 26
click at [1508, 343] on div at bounding box center [784, 328] width 1568 height 656
click at [159, 176] on span "Team Workspace" at bounding box center [201, 174] width 147 height 16
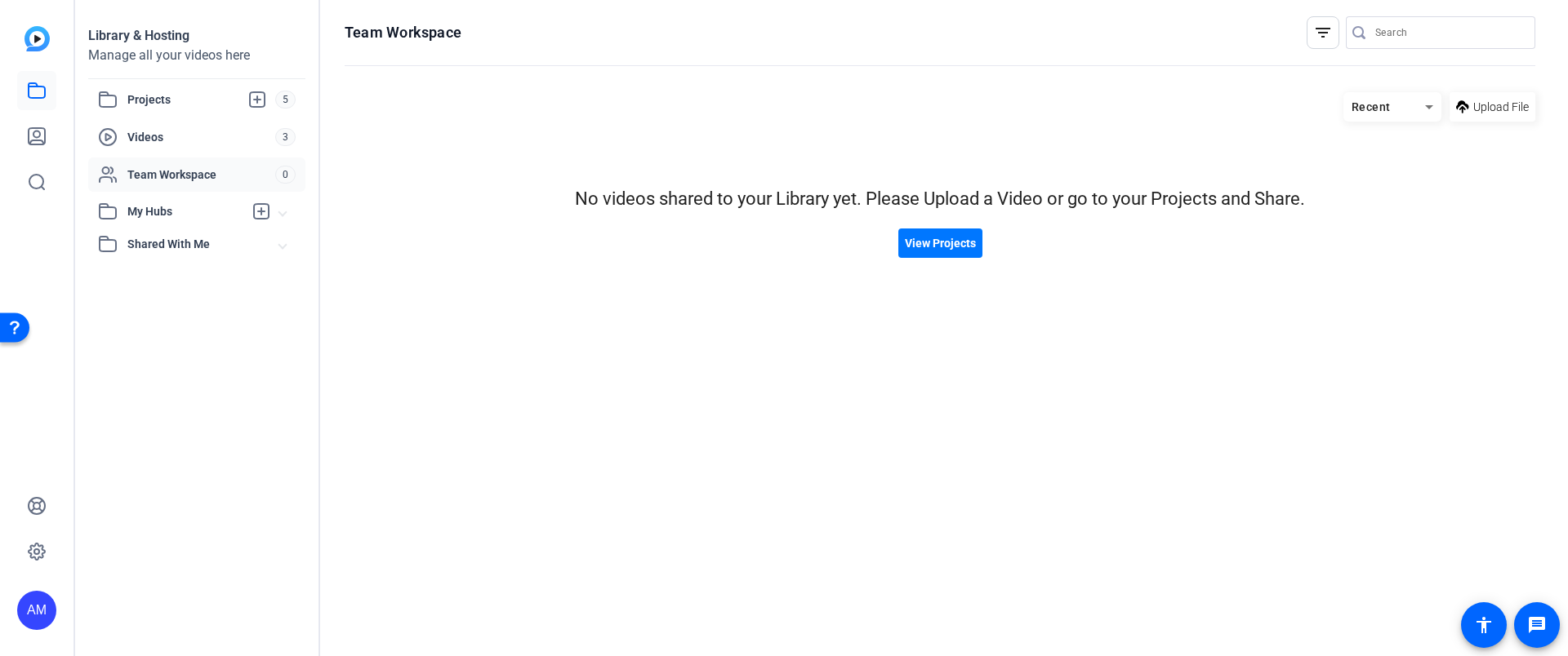
click at [154, 223] on mat-expansion-panel-header "My Hubs" at bounding box center [197, 212] width 218 height 33
click at [157, 277] on span "Shared With Me" at bounding box center [203, 280] width 152 height 17
click at [156, 130] on span "Videos" at bounding box center [201, 137] width 147 height 16
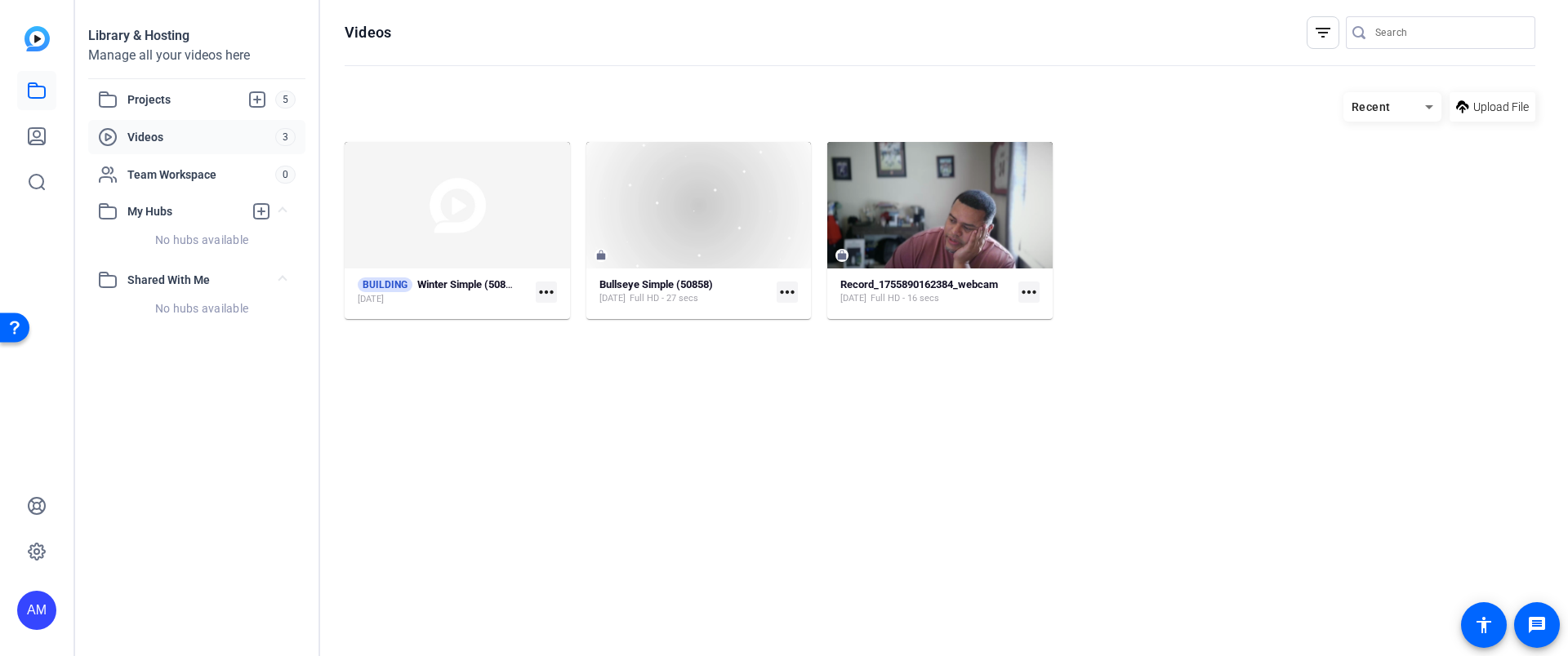
click at [554, 295] on mat-icon "more_horiz" at bounding box center [546, 292] width 21 height 21
click at [563, 341] on span "Manage Hubs" at bounding box center [582, 337] width 68 height 20
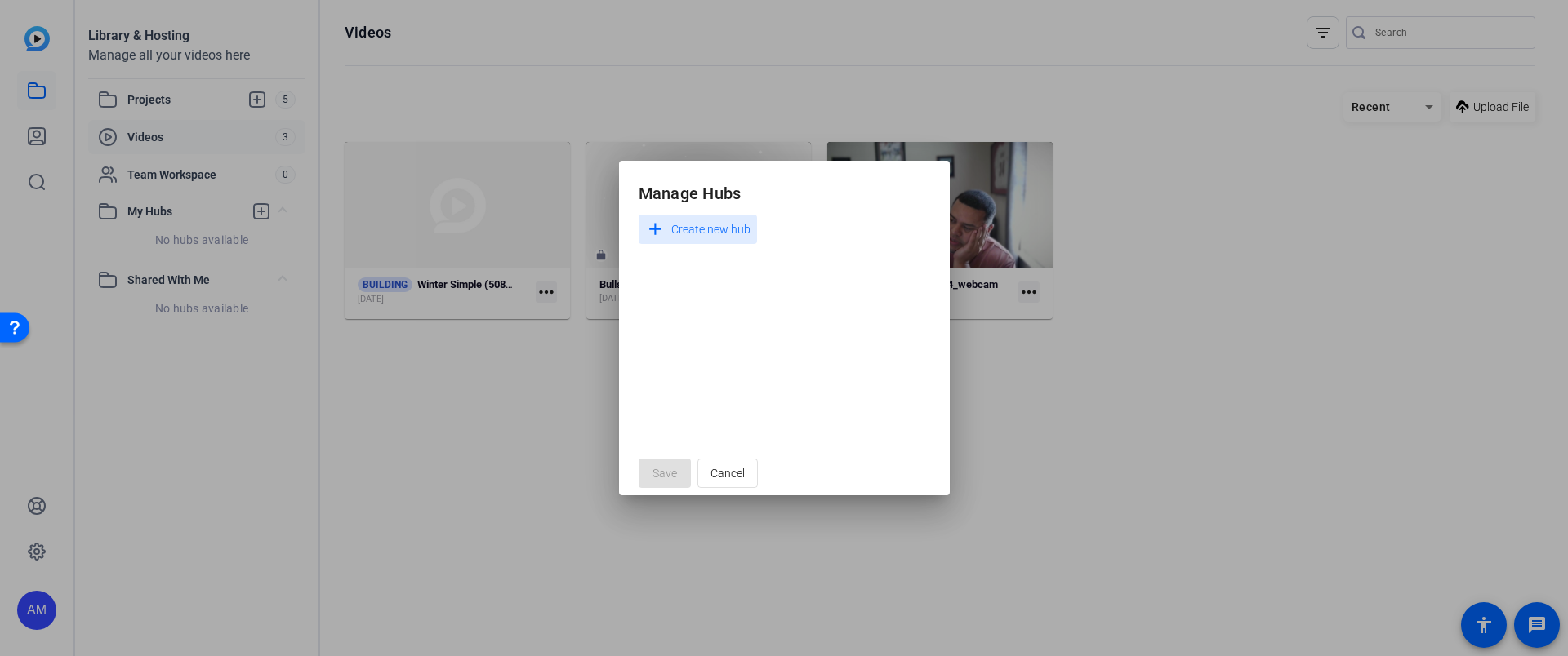
click at [356, 444] on div at bounding box center [784, 328] width 1568 height 656
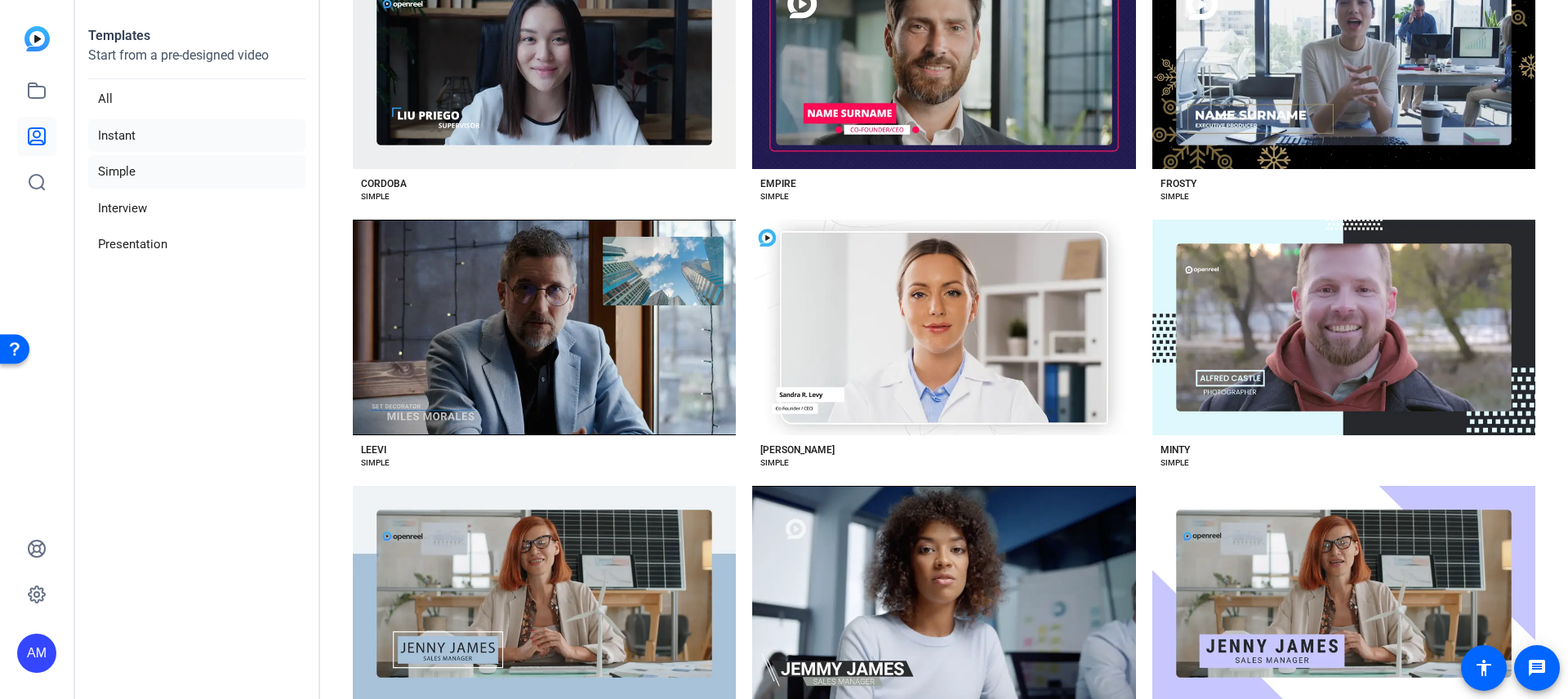
scroll to position [754, 0]
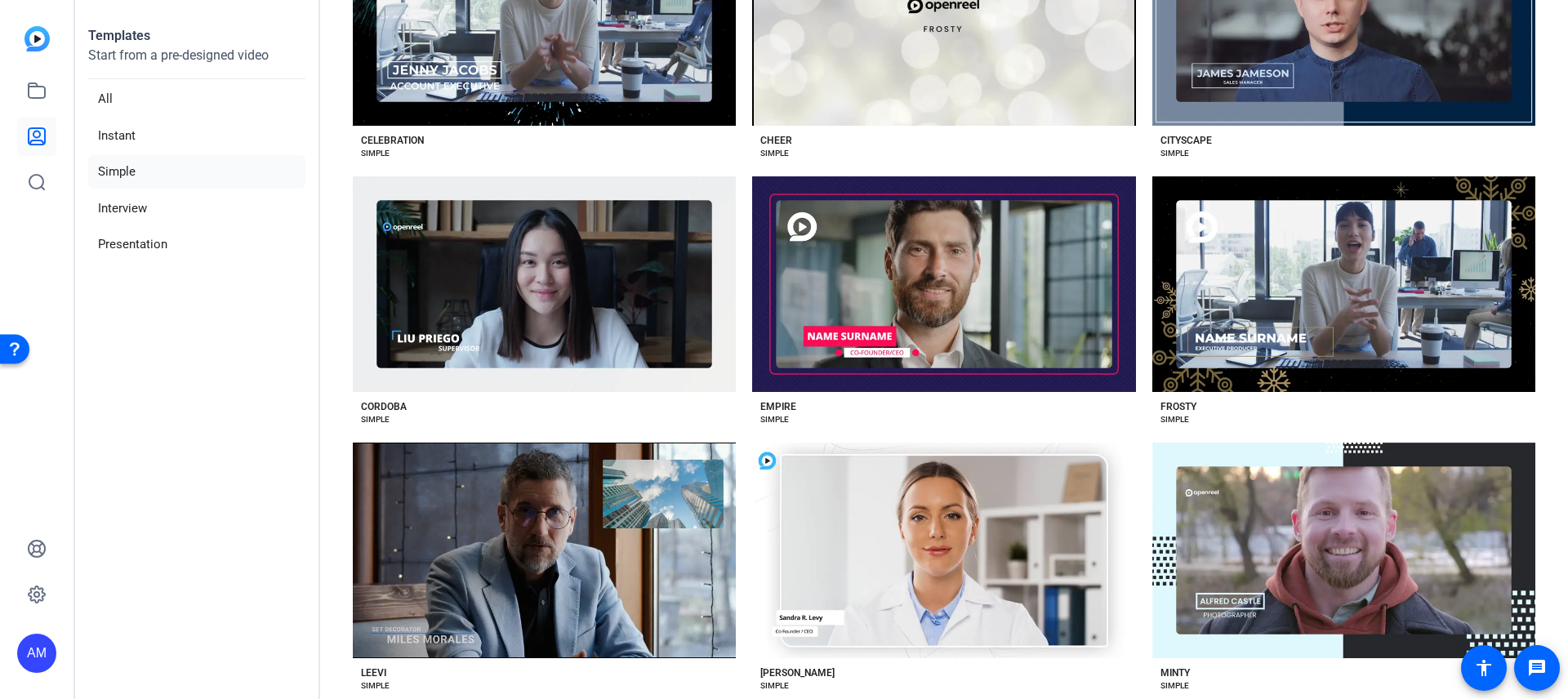
click at [37, 42] on img at bounding box center [38, 39] width 26 height 26
